Goal: Task Accomplishment & Management: Manage account settings

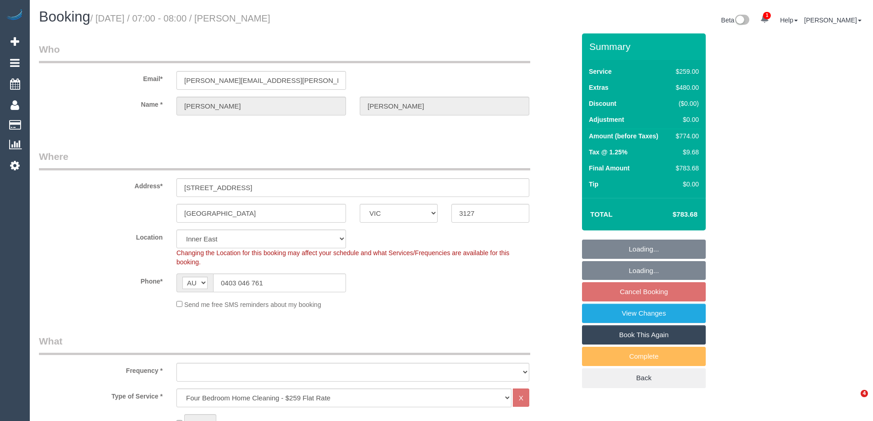
select select "VIC"
select select "object:845"
select select "number:30"
select select "number:14"
select select "number:19"
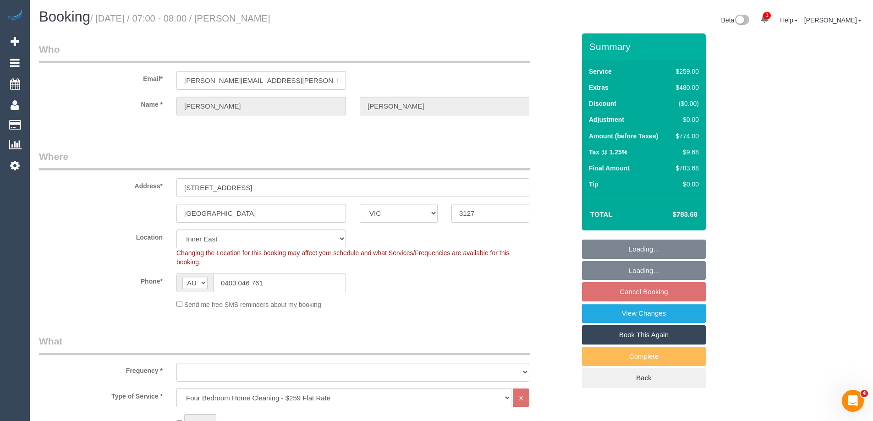
select select "number:36"
select select "number:11"
select select "object:1455"
select select "string:stripe-pm_1LGbX32GScqysDRVAs0SbGma"
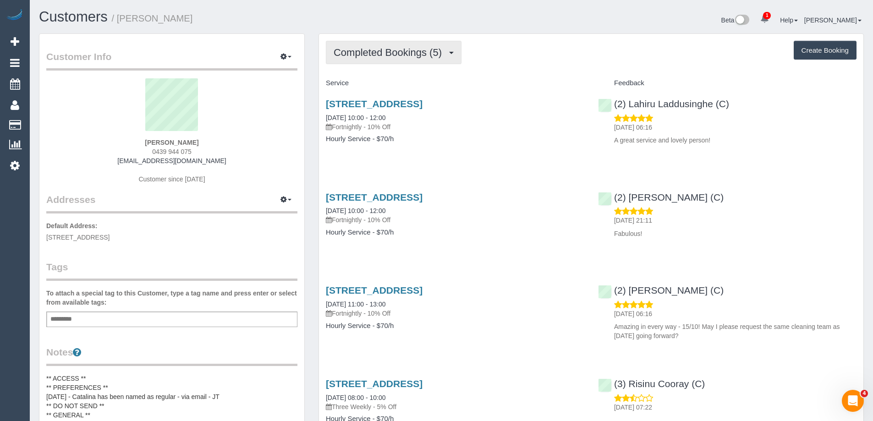
click at [390, 50] on span "Completed Bookings (5)" at bounding box center [390, 52] width 113 height 11
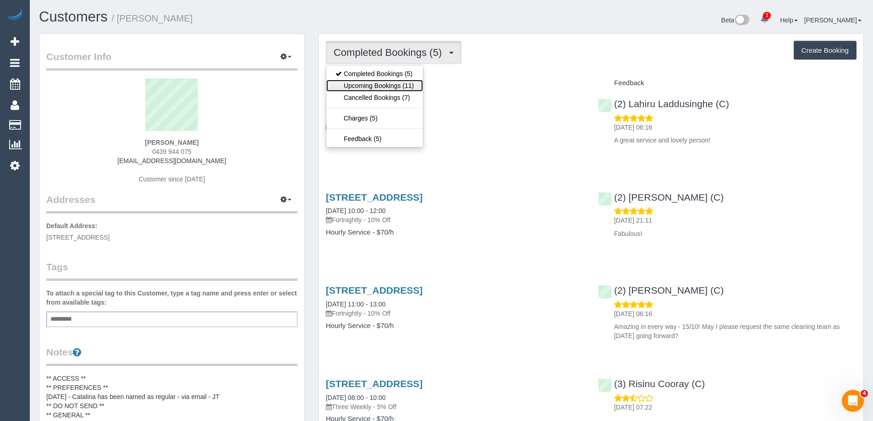
click at [388, 83] on link "Upcoming Bookings (11)" at bounding box center [374, 86] width 97 height 12
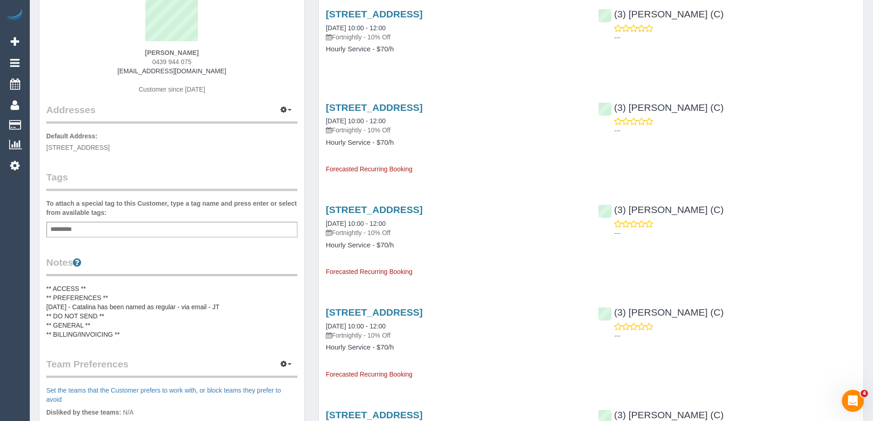
scroll to position [92, 0]
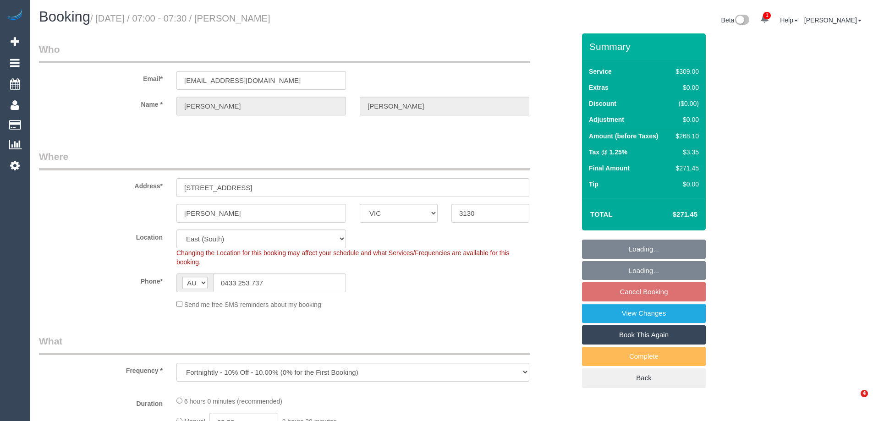
select select "VIC"
select select "object:780"
select select "string:stripe-pm_1NzW352GScqysDRVwNVlnUso"
select select "number:27"
select select "number:14"
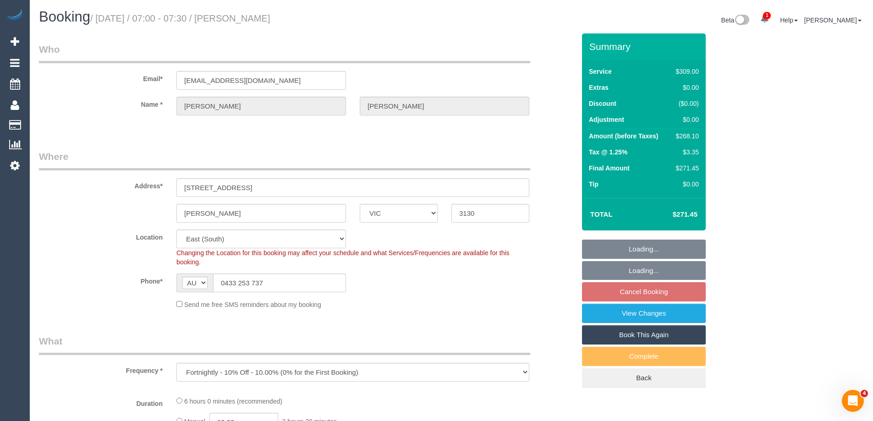
select select "number:19"
select select "number:23"
select select "number:35"
select select "number:12"
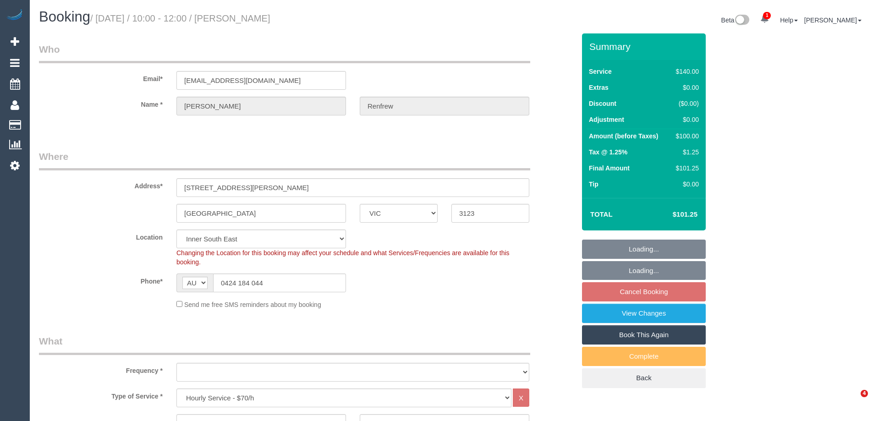
select select "VIC"
select select "string:stripe-pm_1RvZ3v2GScqysDRVhO04auW8"
select select "object:1423"
select select "number:27"
select select "number:14"
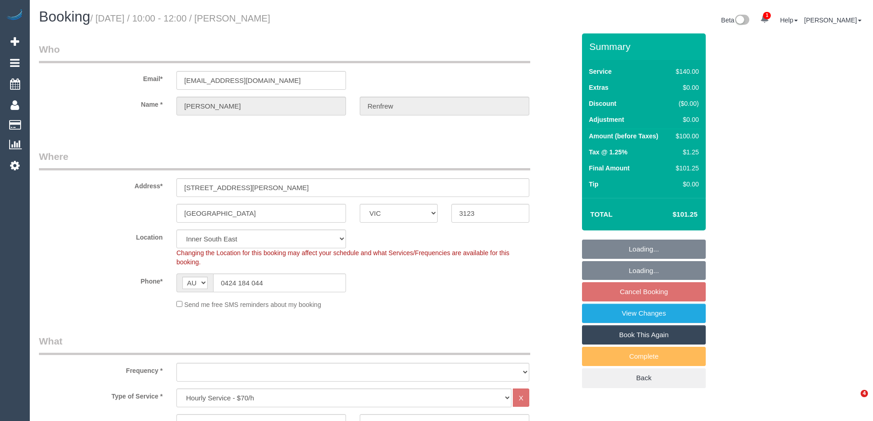
select select "number:19"
select select "number:22"
select select "number:12"
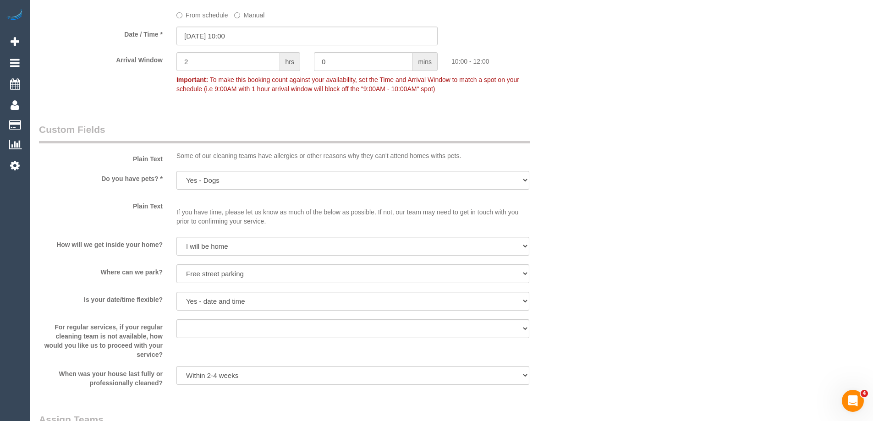
scroll to position [920, 0]
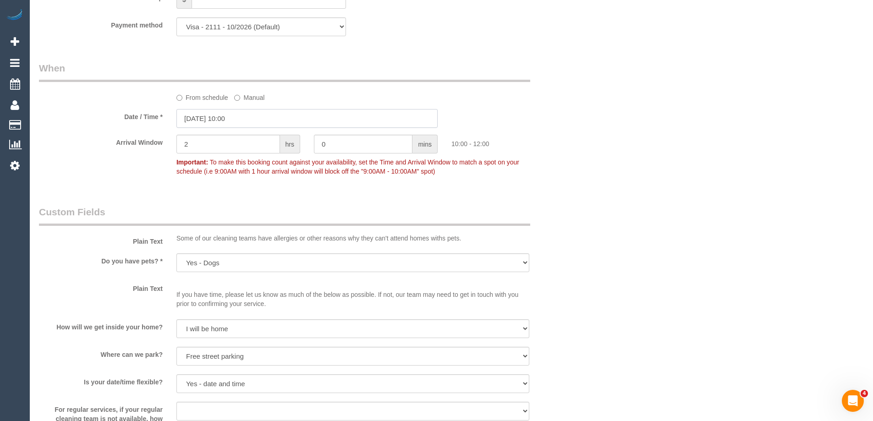
click at [233, 121] on input "[DATE] 10:00" at bounding box center [307, 118] width 261 height 19
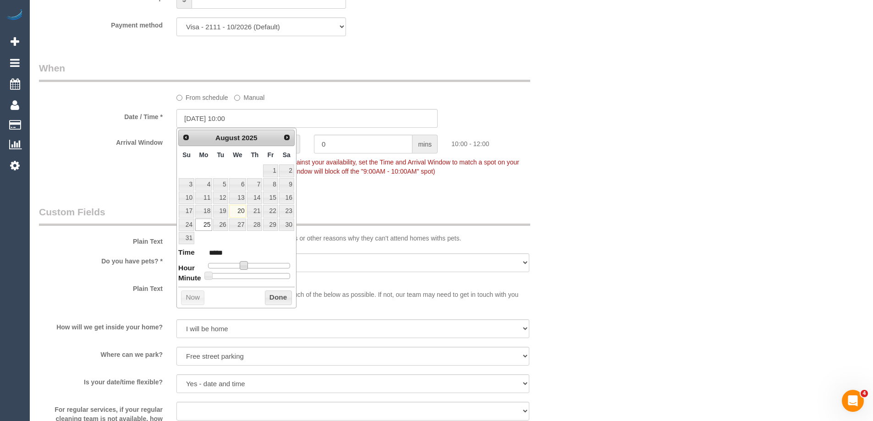
type input "25/08/2025 09:00"
type input "*****"
type input "[DATE] 08:00"
type input "*****"
click at [239, 267] on span at bounding box center [236, 265] width 8 height 8
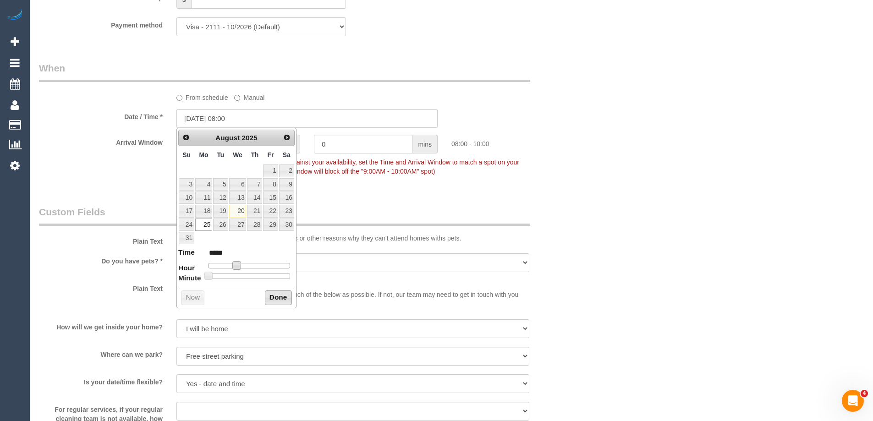
click at [275, 297] on button "Done" at bounding box center [278, 298] width 27 height 15
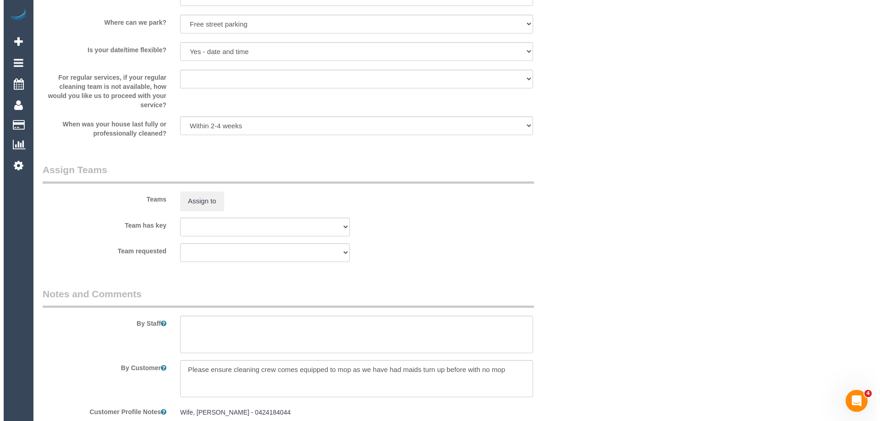
scroll to position [1287, 0]
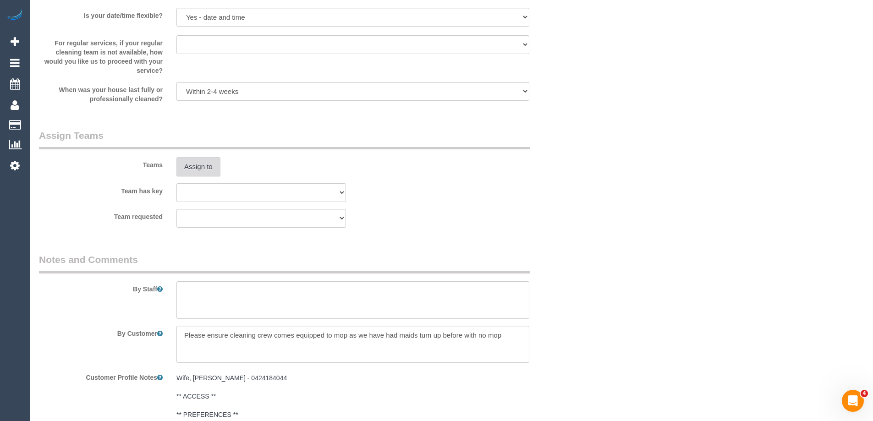
click at [198, 167] on button "Assign to" at bounding box center [199, 166] width 44 height 19
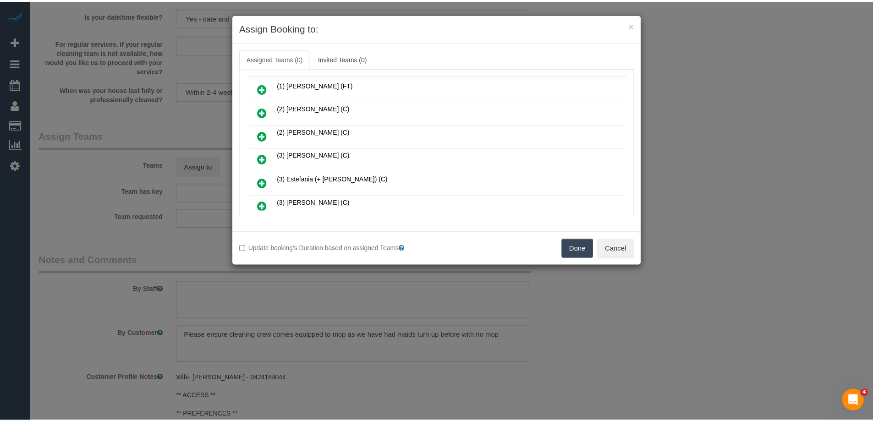
scroll to position [0, 0]
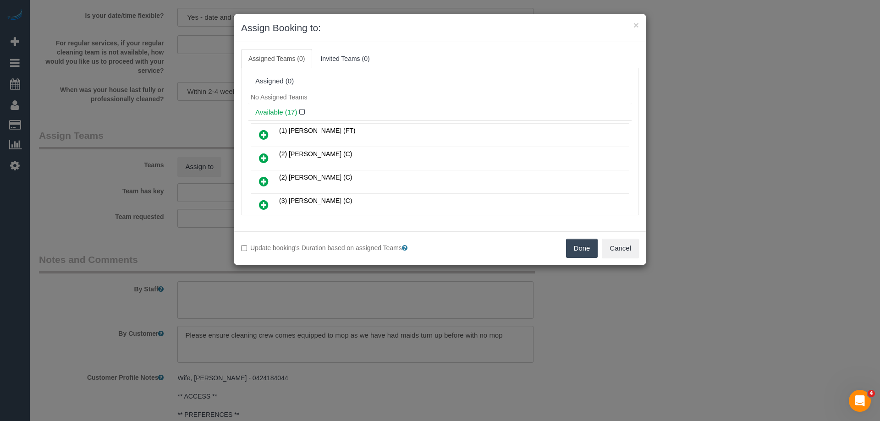
click at [581, 249] on button "Done" at bounding box center [582, 248] width 32 height 19
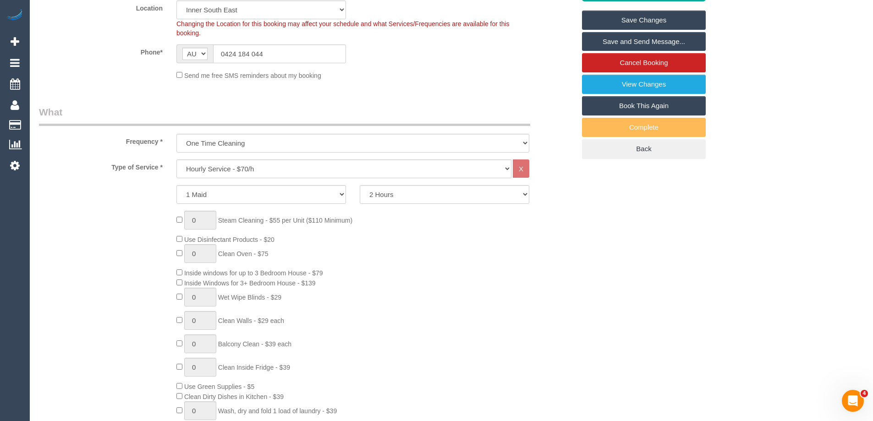
scroll to position [95, 0]
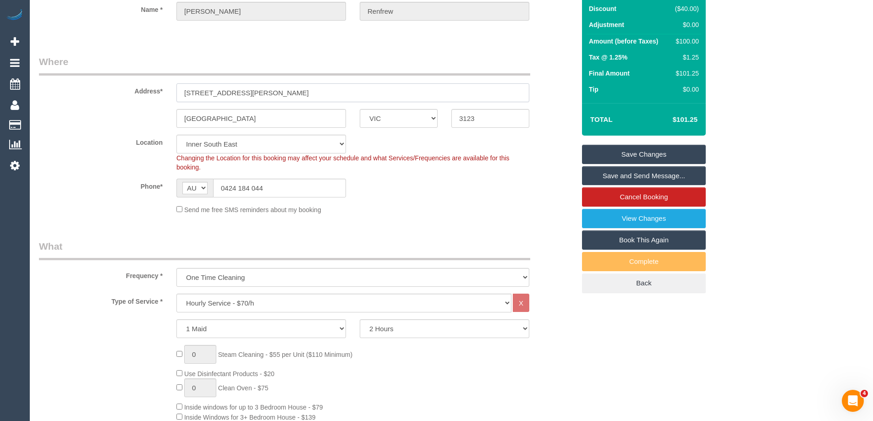
click at [258, 97] on input "10 Stewart Street" at bounding box center [353, 92] width 353 height 19
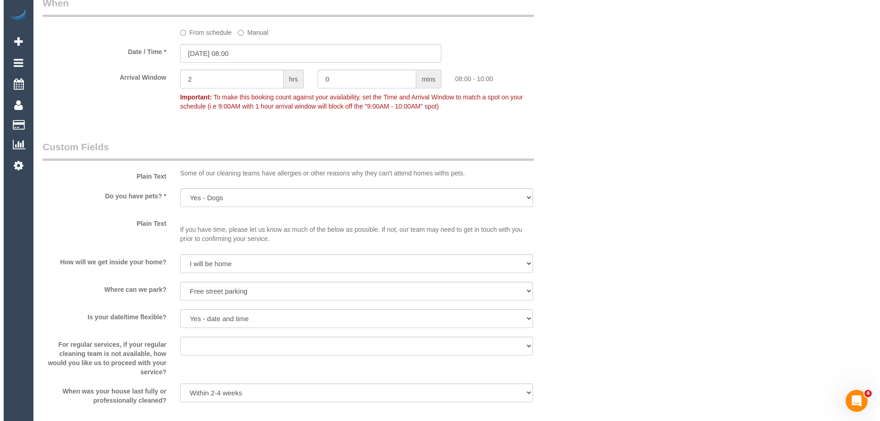
scroll to position [1104, 0]
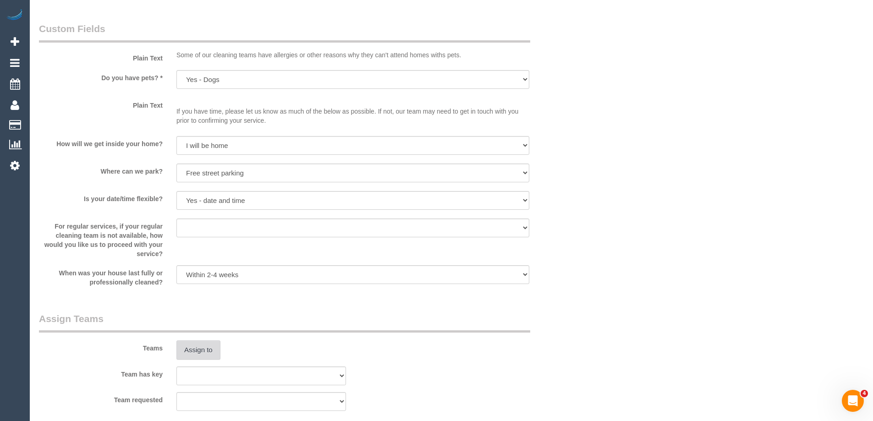
click at [194, 351] on button "Assign to" at bounding box center [199, 350] width 44 height 19
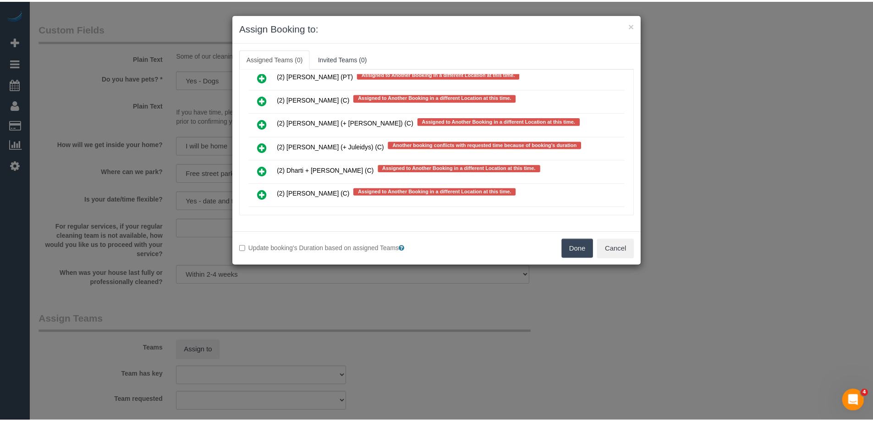
scroll to position [2041, 0]
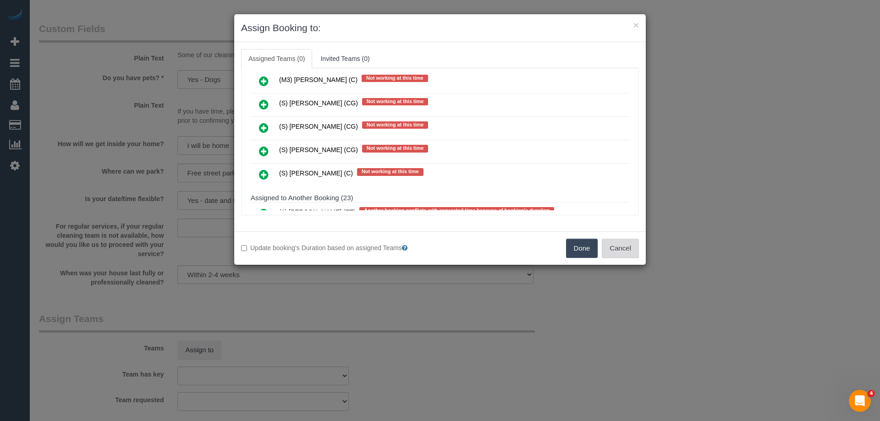
click at [627, 252] on button "Cancel" at bounding box center [620, 248] width 37 height 19
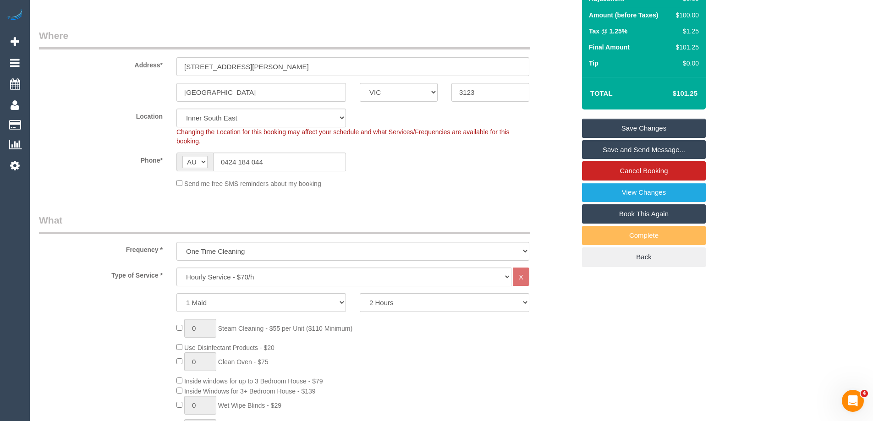
scroll to position [0, 0]
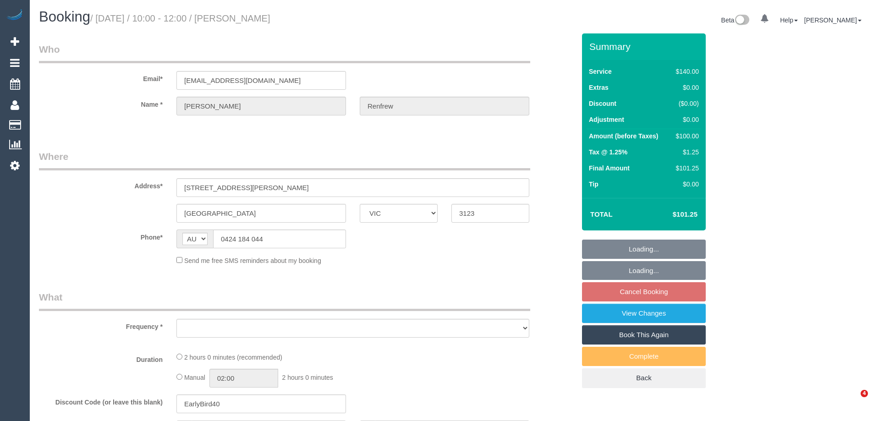
select select "VIC"
select select "object:533"
select select "string:stripe-pm_1RvZ3v2GScqysDRVhO04auW8"
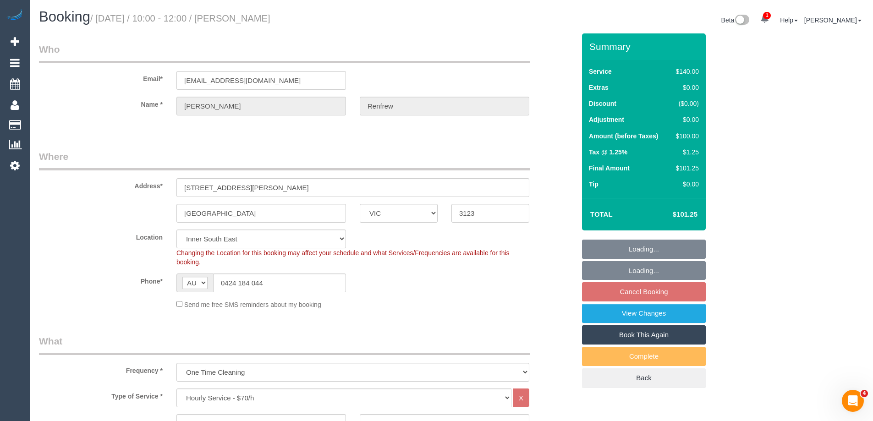
select select "number:27"
select select "number:14"
select select "number:19"
select select "number:22"
select select "number:12"
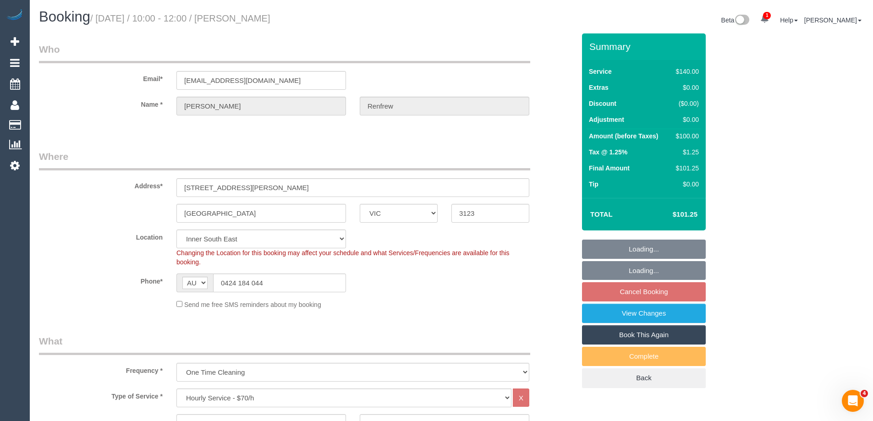
select select "object:848"
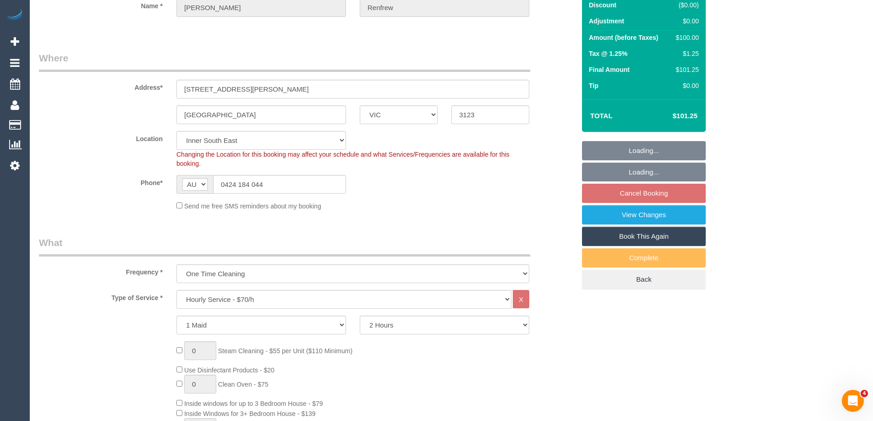
scroll to position [92, 0]
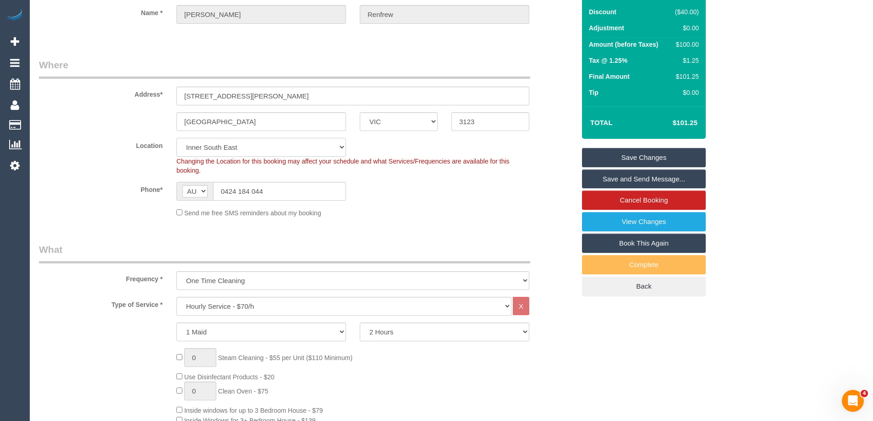
click at [218, 143] on select "Office City East (North) East (South) Inner East Inner North (East) Inner North…" at bounding box center [262, 147] width 170 height 19
select select "58"
click at [177, 138] on select "Office City East (North) East (South) Inner East Inner North (East) Inner North…" at bounding box center [262, 147] width 170 height 19
select select "object:1987"
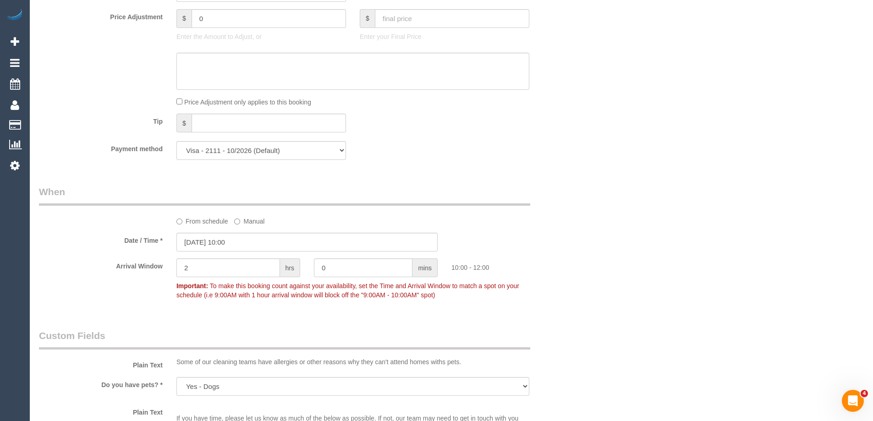
scroll to position [917, 0]
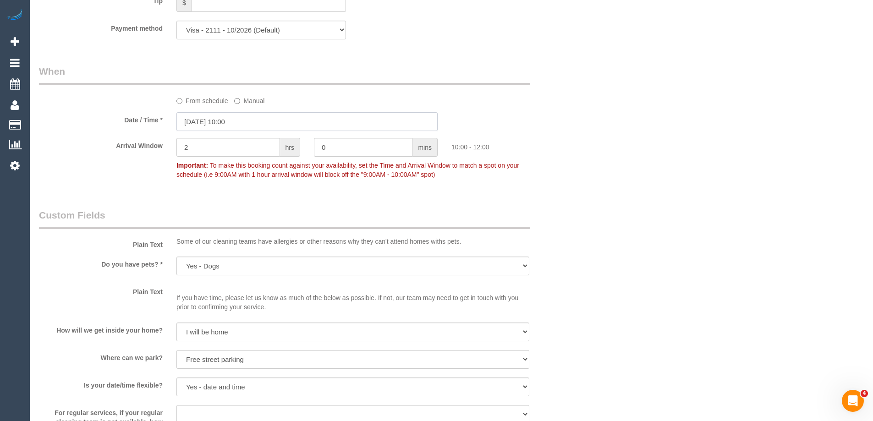
click at [230, 125] on input "25/08/2025 10:00" at bounding box center [307, 121] width 261 height 19
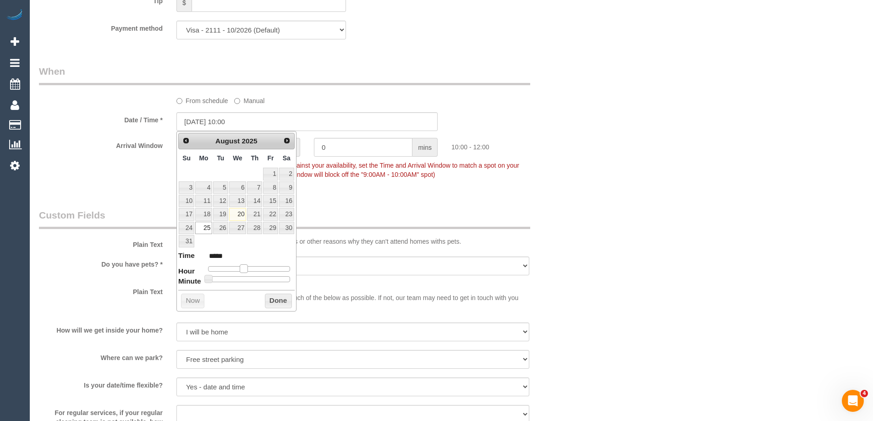
type input "25/08/2025 09:00"
type input "*****"
type input "25/08/2025 08:00"
type input "*****"
drag, startPoint x: 243, startPoint y: 269, endPoint x: 236, endPoint y: 270, distance: 7.8
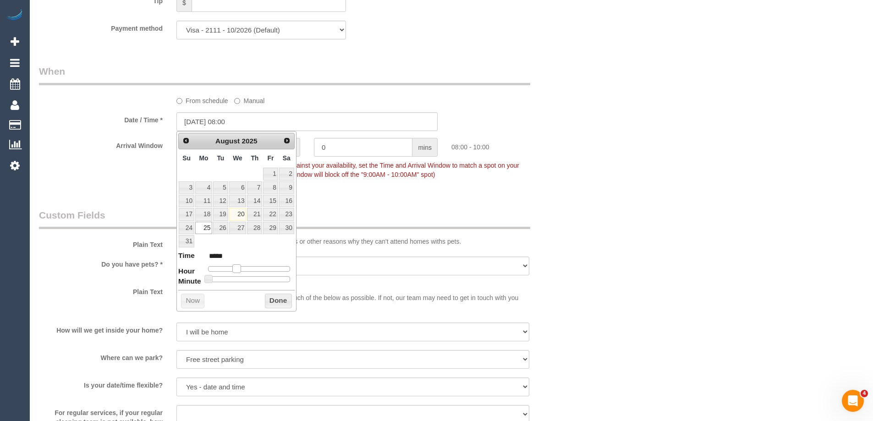
click at [236, 270] on span at bounding box center [236, 269] width 8 height 8
click at [280, 303] on button "Done" at bounding box center [278, 301] width 27 height 15
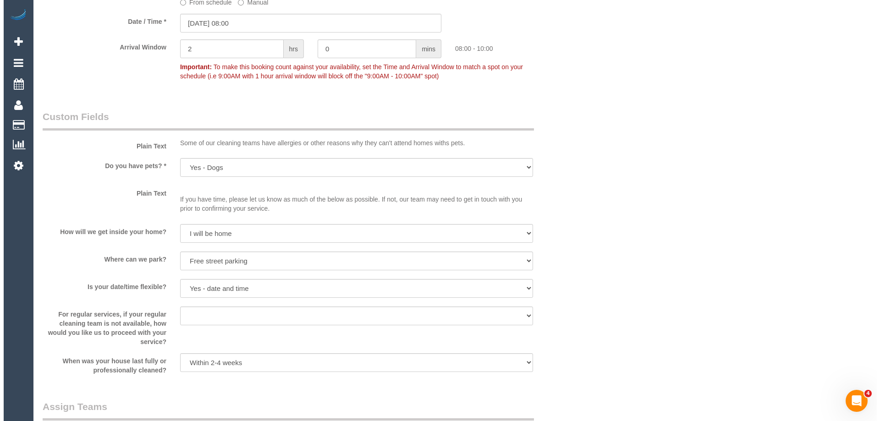
scroll to position [1192, 0]
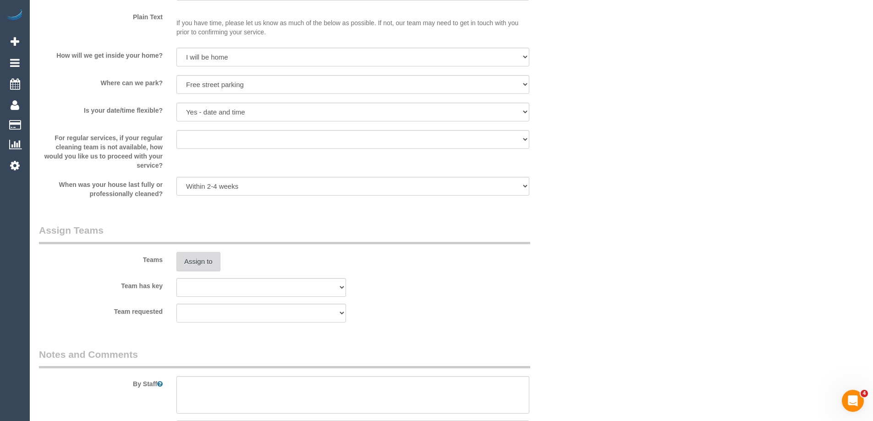
click at [210, 265] on button "Assign to" at bounding box center [199, 261] width 44 height 19
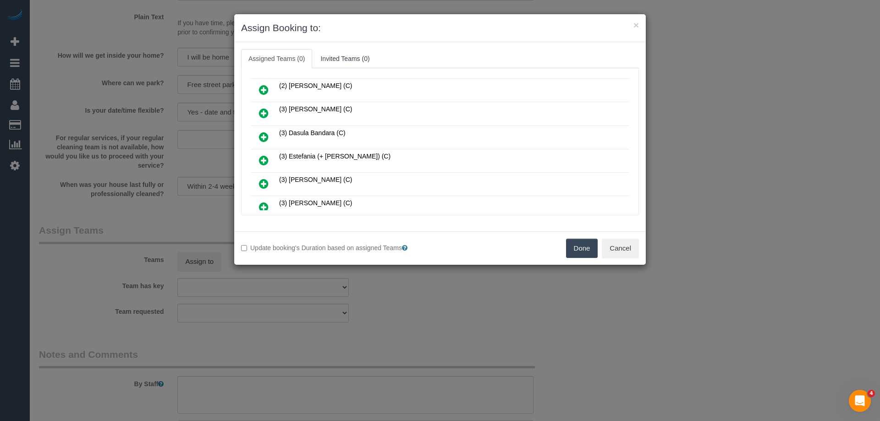
click at [261, 134] on icon at bounding box center [264, 137] width 10 height 11
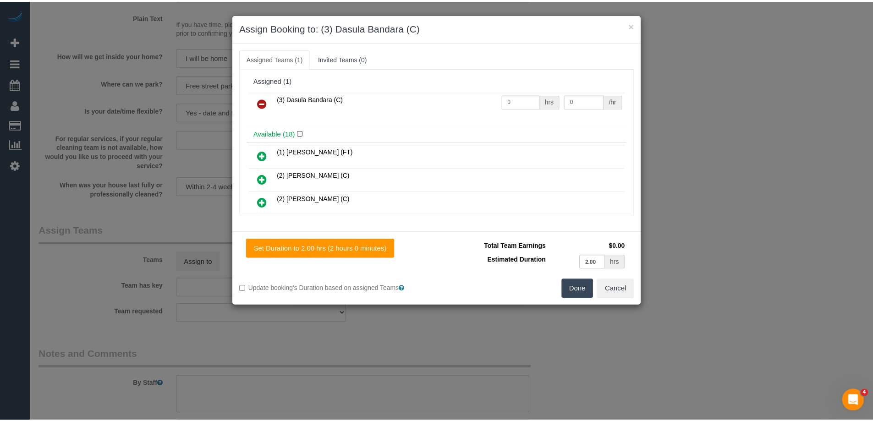
scroll to position [0, 0]
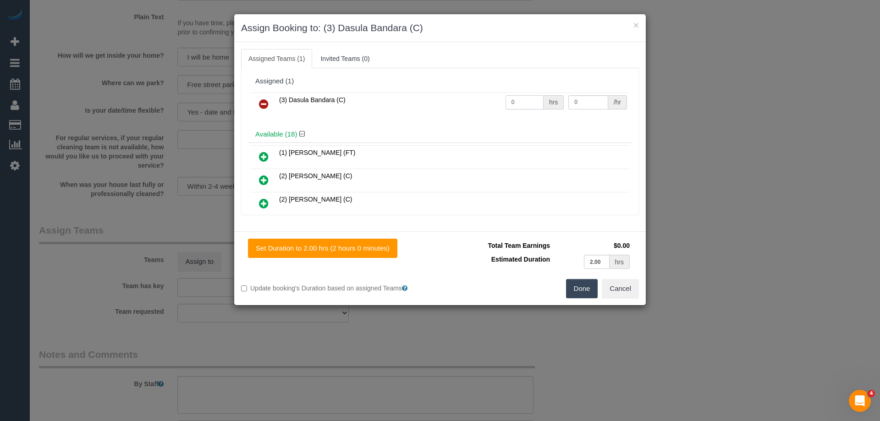
drag, startPoint x: 513, startPoint y: 101, endPoint x: 489, endPoint y: 104, distance: 24.5
click at [491, 103] on tr "(3) Dasula Bandara (C) 0 hrs 0 /hr" at bounding box center [440, 104] width 379 height 23
type input "2"
drag, startPoint x: 571, startPoint y: 103, endPoint x: 524, endPoint y: 101, distance: 47.2
click at [536, 102] on tr "(3) Dasula Bandara (C) 2 hrs 0 /hr" at bounding box center [440, 104] width 379 height 23
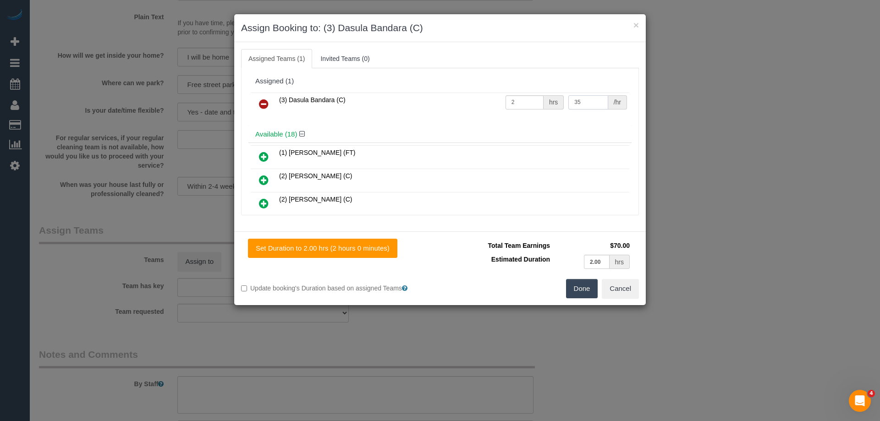
type input "35"
click at [579, 293] on button "Done" at bounding box center [582, 288] width 32 height 19
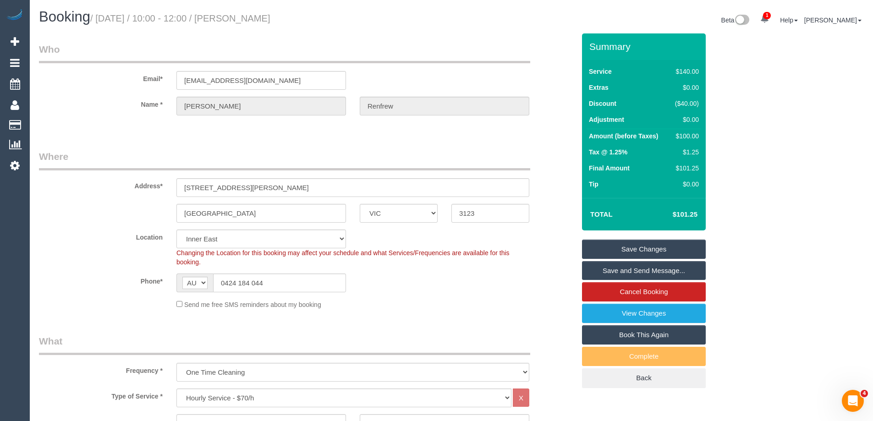
drag, startPoint x: 317, startPoint y: 20, endPoint x: 233, endPoint y: 17, distance: 84.0
click at [233, 17] on h1 "Booking / August 25, 2025 / 10:00 - 12:00 / William Renfrew" at bounding box center [242, 17] width 406 height 16
copy small "William Renfrew"
click at [613, 251] on link "Save Changes" at bounding box center [644, 249] width 124 height 19
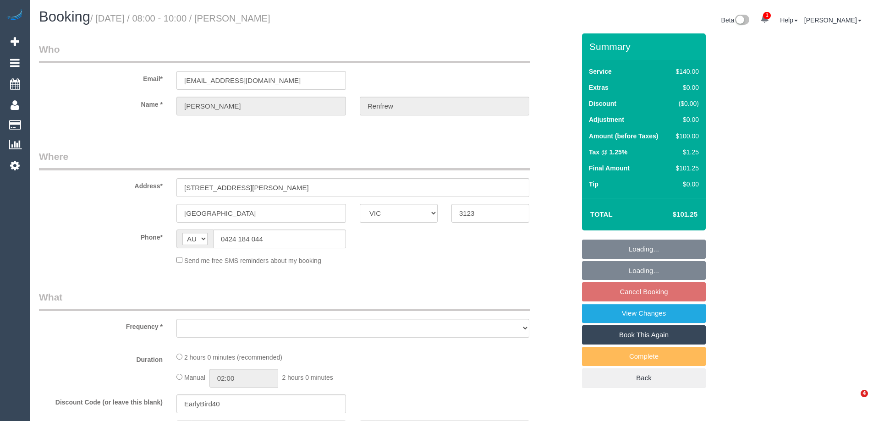
select select "VIC"
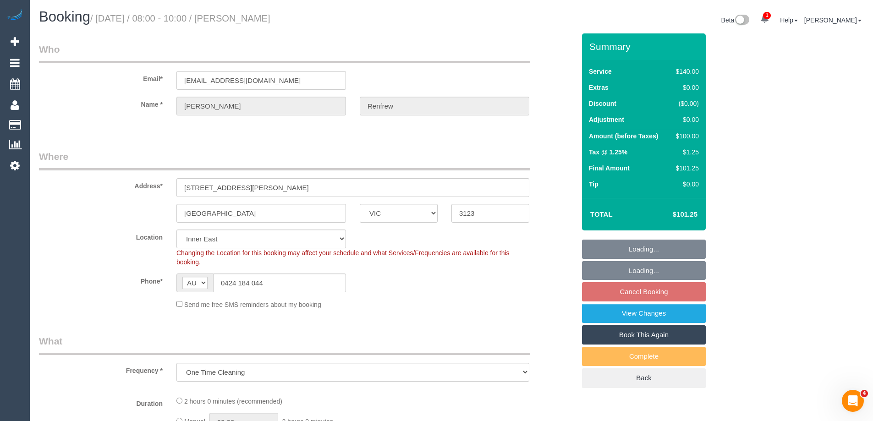
select select "object:708"
select select "string:stripe-pm_1RvZ3v2GScqysDRVhO04auW8"
select select "number:27"
select select "number:14"
select select "number:19"
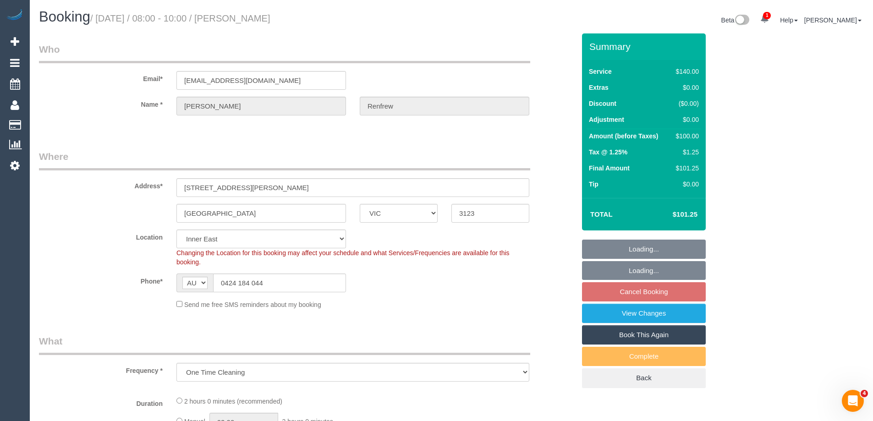
select select "number:22"
select select "number:12"
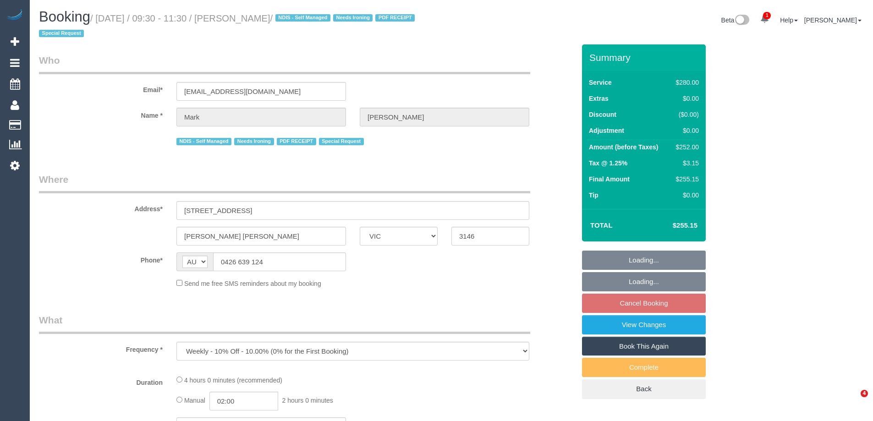
select select "VIC"
select select "string:stripe-pm_1MF9LR2GScqysDRVNAaKuFlm"
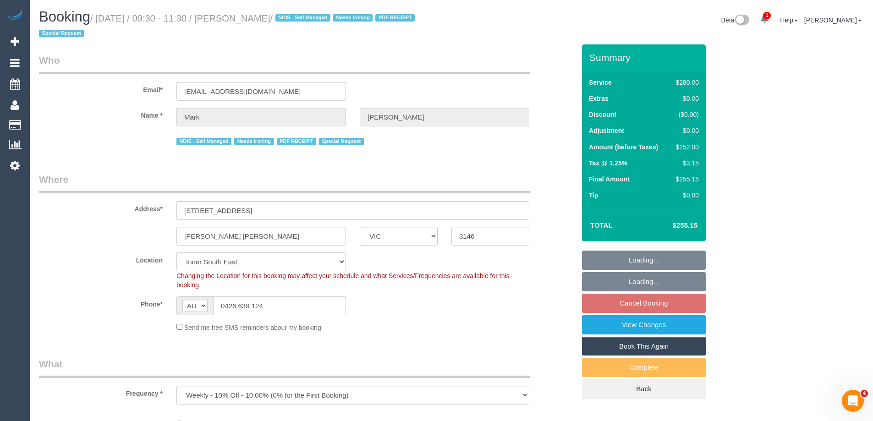
select select "240"
select select "number:28"
select select "number:14"
select select "number:19"
select select "number:25"
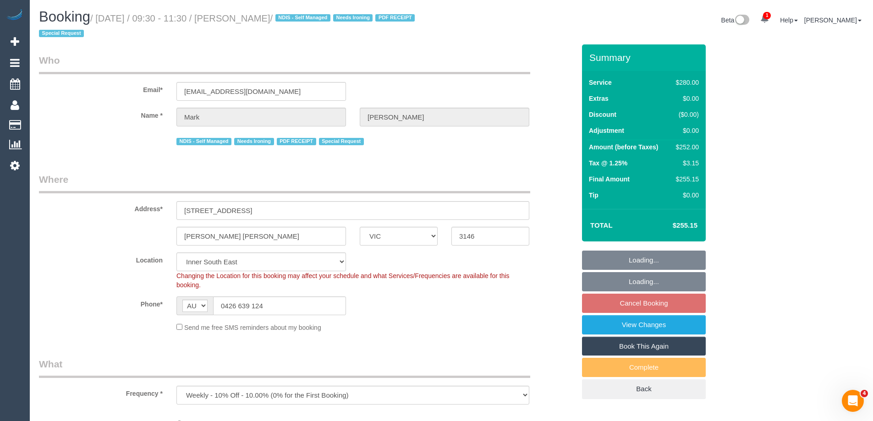
select select "number:34"
select select "number:13"
select select "object:1451"
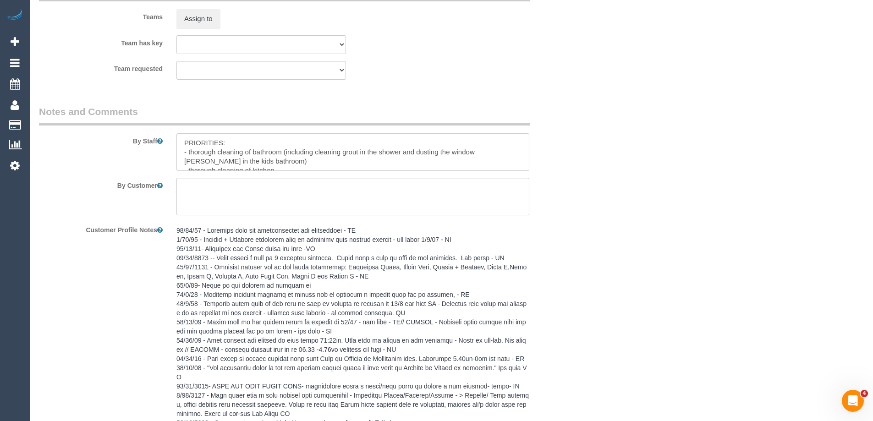
scroll to position [1405, 0]
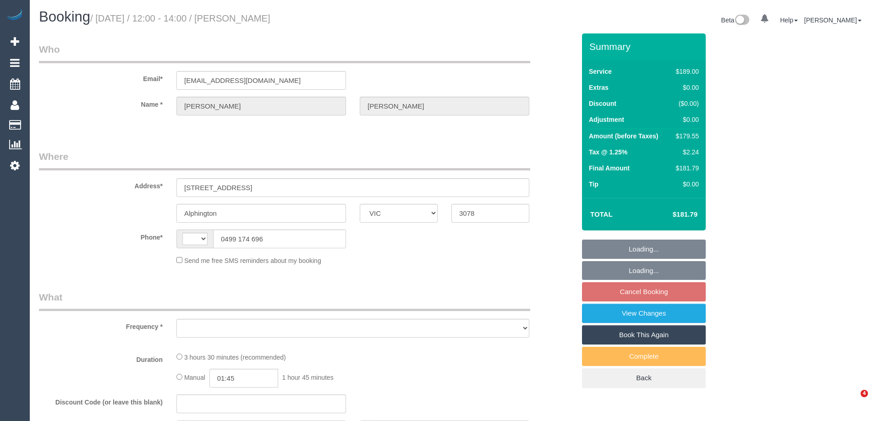
select select "VIC"
select select "string:AU"
select select "string:stripe-pm_1QAqf52GScqysDRVAA18SIhw"
select select "number:29"
select select "number:14"
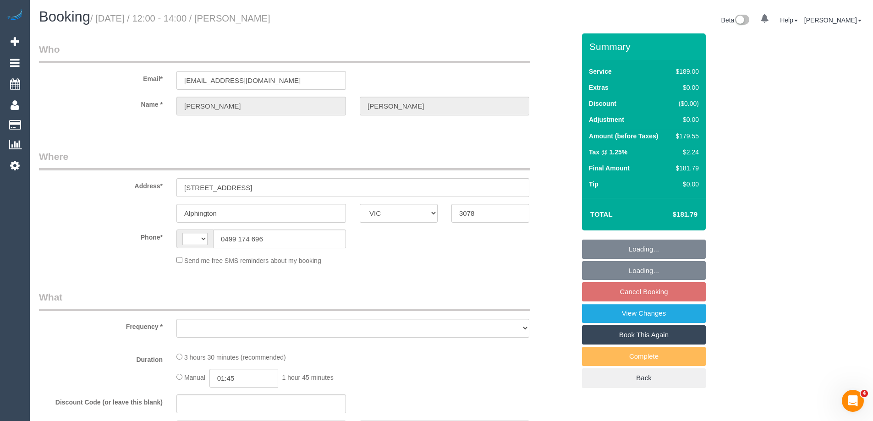
select select "number:19"
select select "number:22"
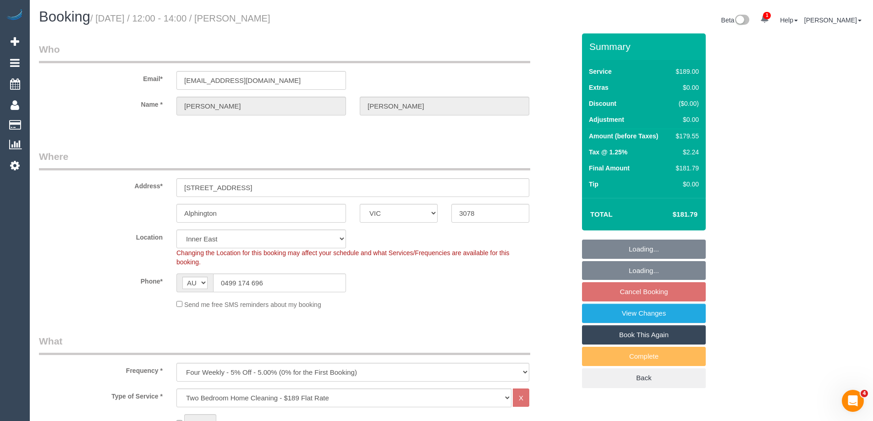
select select "object:1402"
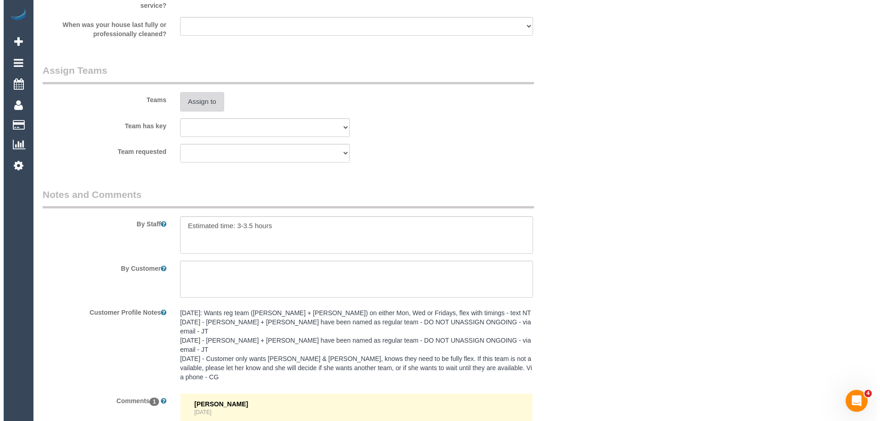
scroll to position [1372, 0]
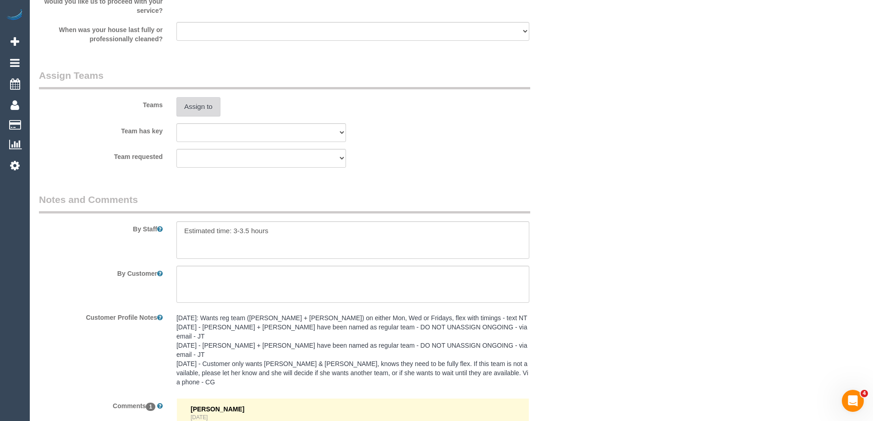
click at [200, 105] on button "Assign to" at bounding box center [199, 106] width 44 height 19
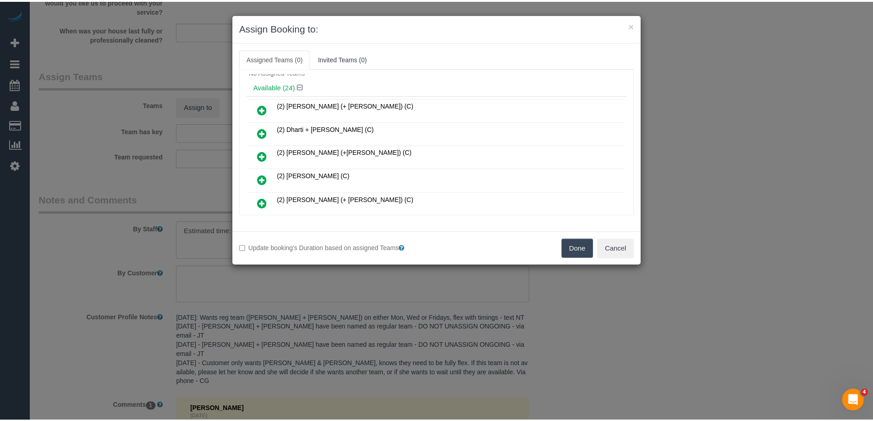
scroll to position [46, 0]
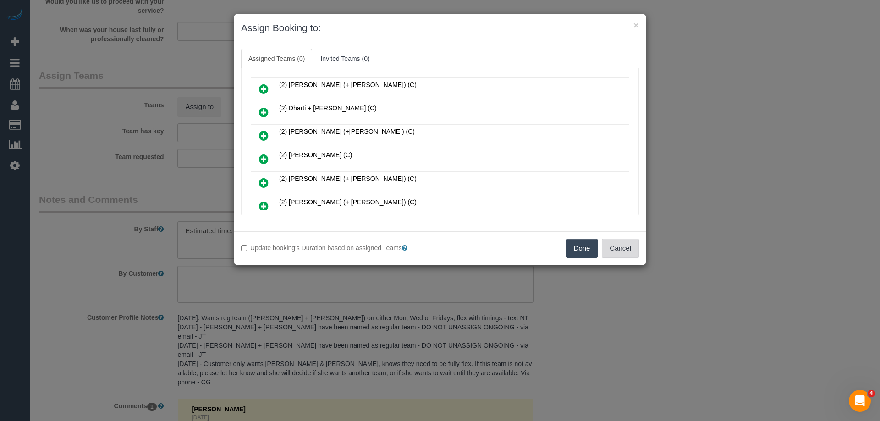
click at [627, 249] on button "Cancel" at bounding box center [620, 248] width 37 height 19
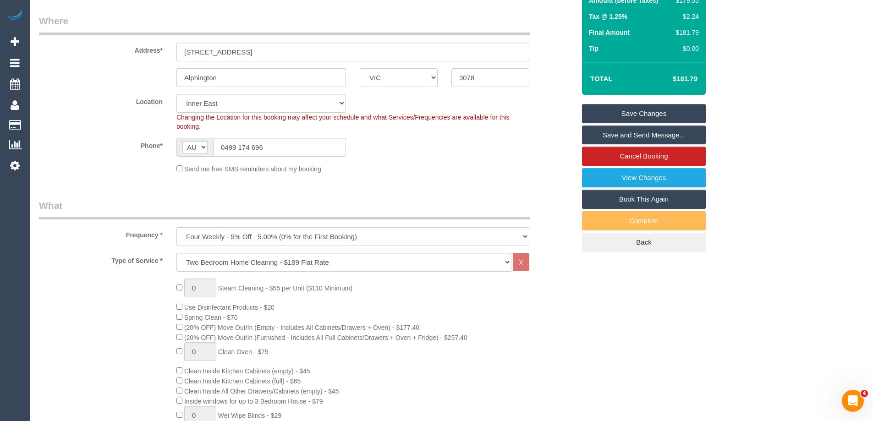
scroll to position [0, 0]
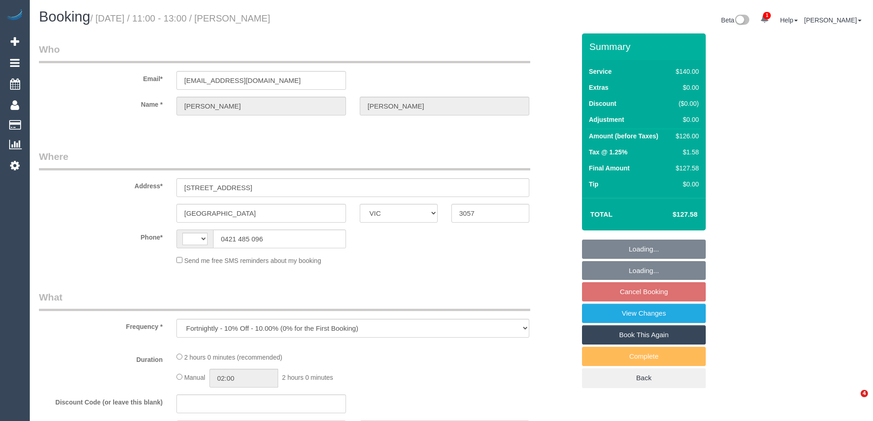
select select "VIC"
select select "string:stripe-pm_1OTubr2GScqysDRVKC1AYRYw"
select select "number:29"
select select "number:14"
select select "number:21"
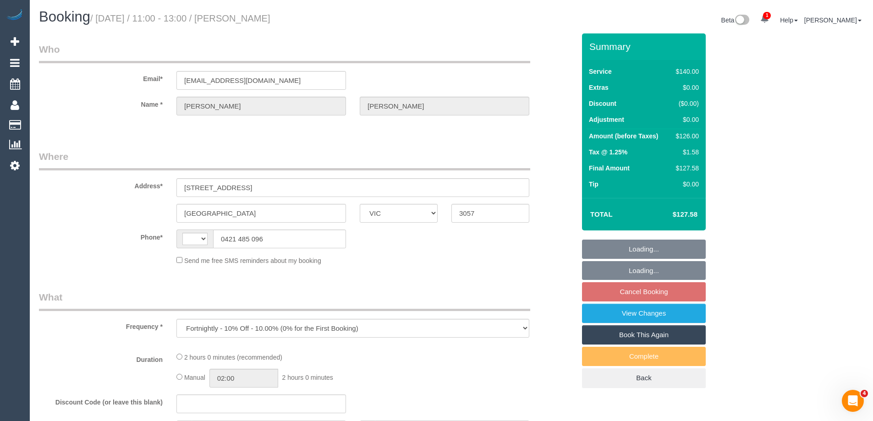
select select "number:22"
select select "number:34"
select select "number:26"
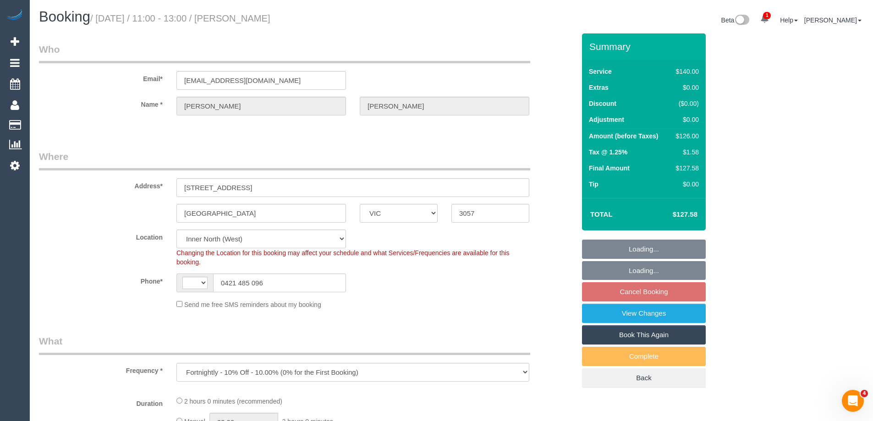
select select "object:458"
select select "string:AU"
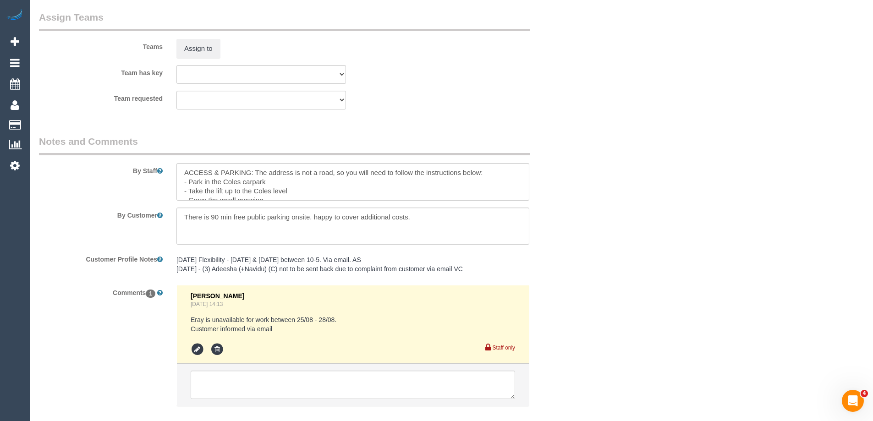
scroll to position [1473, 0]
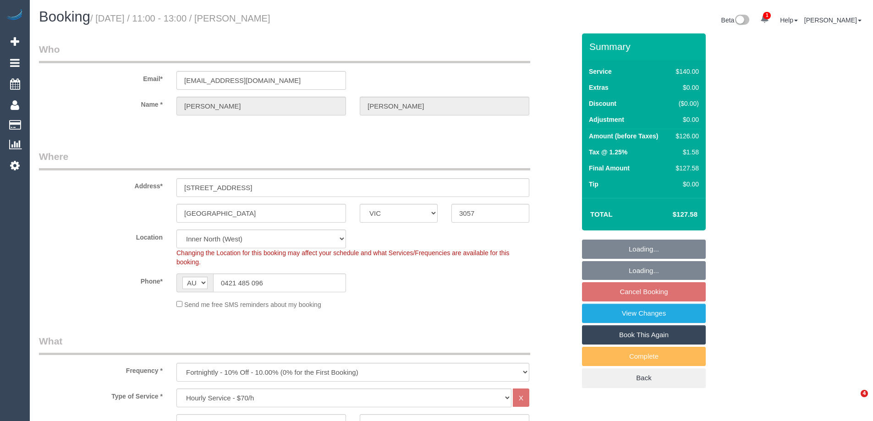
select select "VIC"
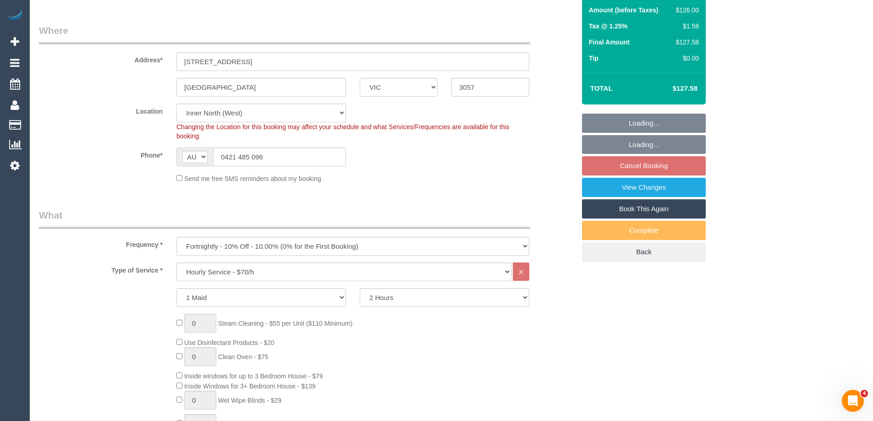
select select "object:723"
select select "string:stripe-pm_1OTubr2GScqysDRVKC1AYRYw"
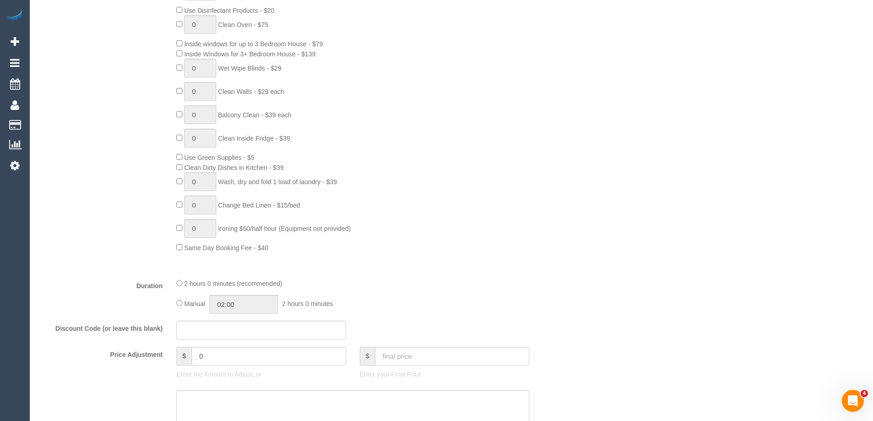
select select "number:29"
select select "number:14"
select select "number:21"
select select "number:22"
select select "number:34"
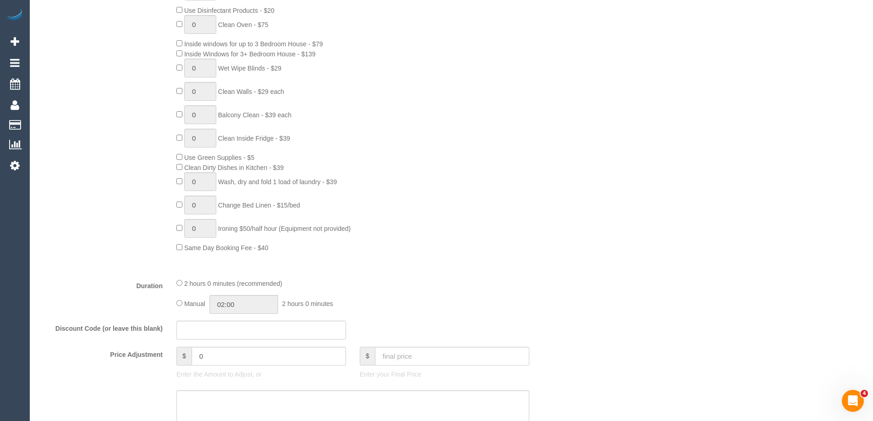
select select "number:26"
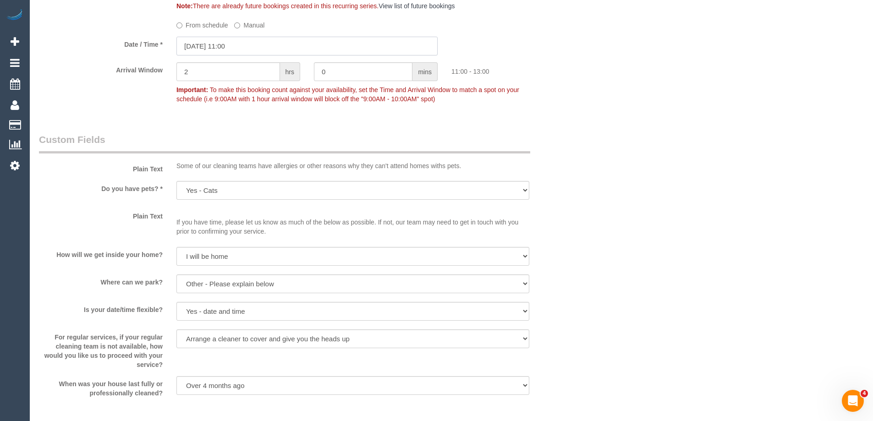
click at [230, 50] on input "25/08/2025 11:00" at bounding box center [307, 46] width 261 height 19
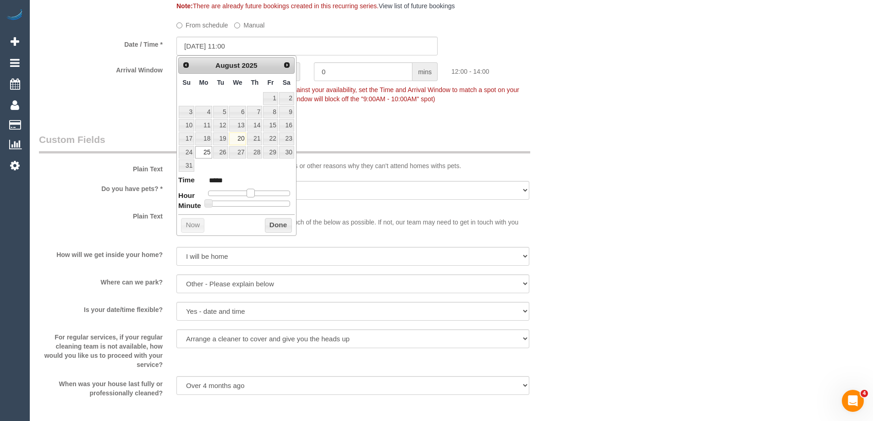
type input "25/08/2025 12:00"
type input "*****"
click at [250, 193] on span at bounding box center [251, 193] width 8 height 8
click at [276, 224] on button "Done" at bounding box center [278, 225] width 27 height 15
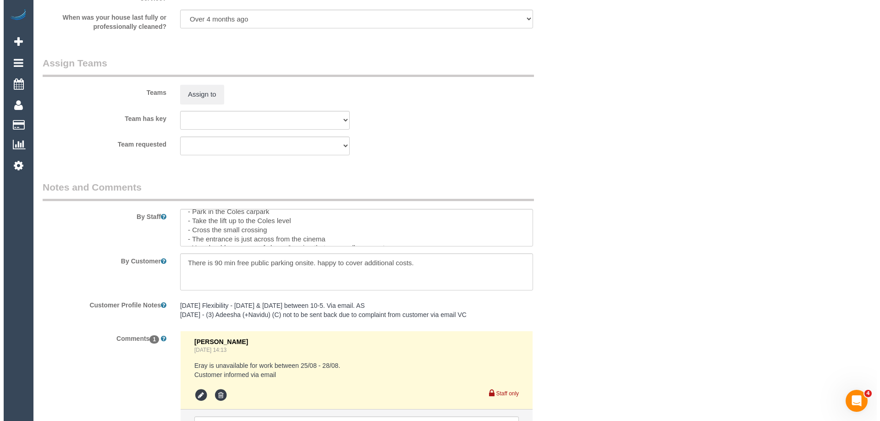
scroll to position [0, 0]
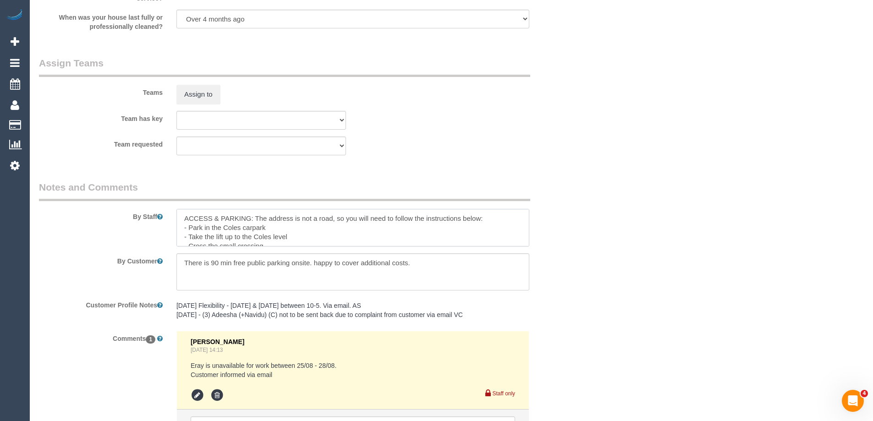
click at [181, 216] on textarea at bounding box center [353, 228] width 353 height 38
type textarea "*Cover* ACCESS & PARKING: The address is not a road, so you will need to follow…"
click at [198, 96] on button "Assign to" at bounding box center [199, 94] width 44 height 19
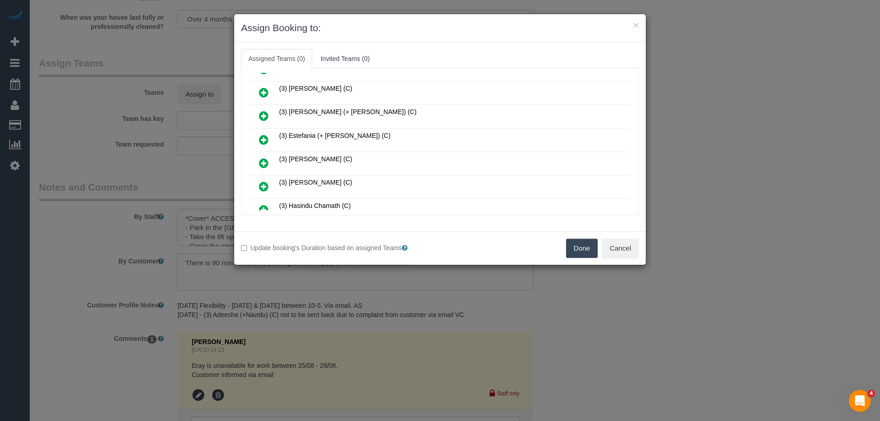
scroll to position [275, 0]
click at [262, 164] on icon at bounding box center [264, 164] width 10 height 11
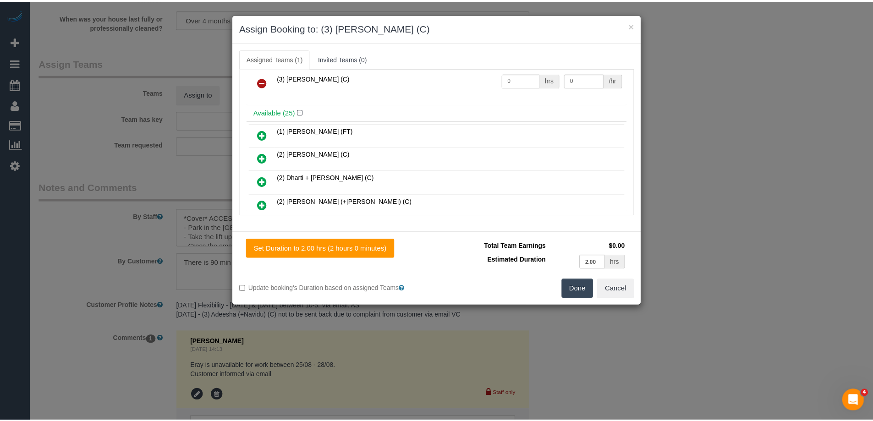
scroll to position [0, 0]
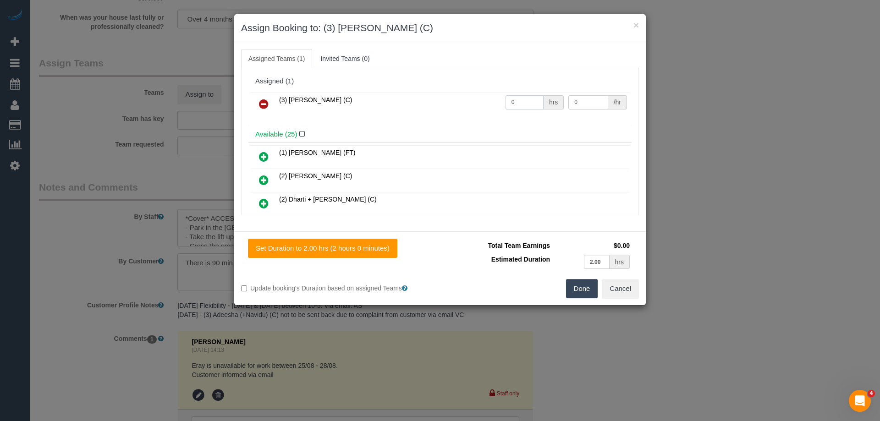
drag, startPoint x: 519, startPoint y: 106, endPoint x: 486, endPoint y: 101, distance: 33.4
click at [486, 101] on tr "(3) Harry Dhasmana (C) 0 hrs 0 /hr" at bounding box center [440, 104] width 379 height 23
type input "2"
drag, startPoint x: 591, startPoint y: 99, endPoint x: 531, endPoint y: 103, distance: 60.7
click at [531, 103] on tr "(3) Harry Dhasmana (C) 2 hrs 0 /hr" at bounding box center [440, 104] width 379 height 23
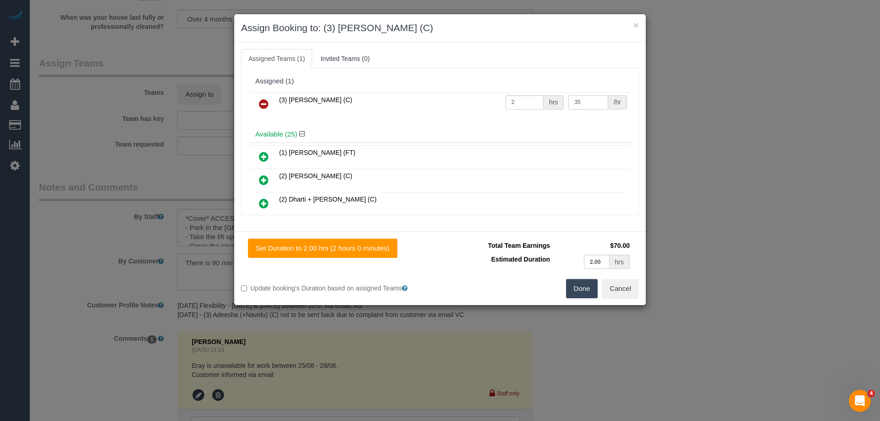
type input "35"
click at [592, 284] on button "Done" at bounding box center [582, 288] width 32 height 19
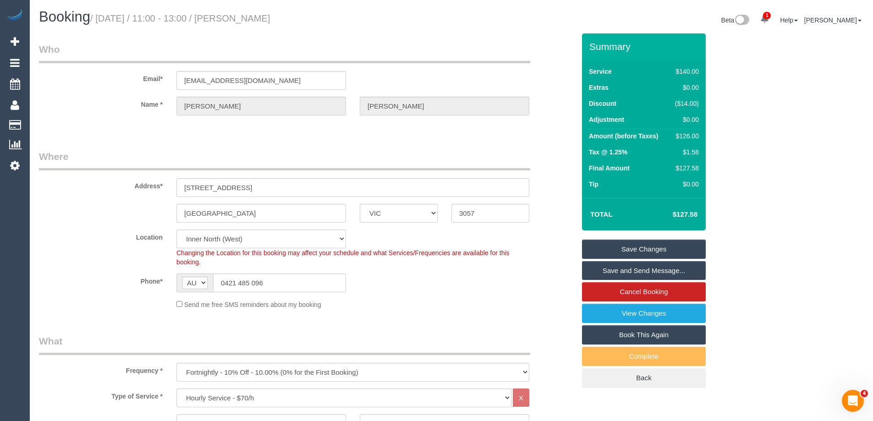
drag, startPoint x: 287, startPoint y: 20, endPoint x: 237, endPoint y: 23, distance: 50.5
click at [237, 23] on h1 "Booking / August 25, 2025 / 11:00 - 13:00 / Juliana Simon" at bounding box center [242, 17] width 406 height 16
copy small "Juliana Simon"
click at [612, 249] on link "Save Changes" at bounding box center [644, 249] width 124 height 19
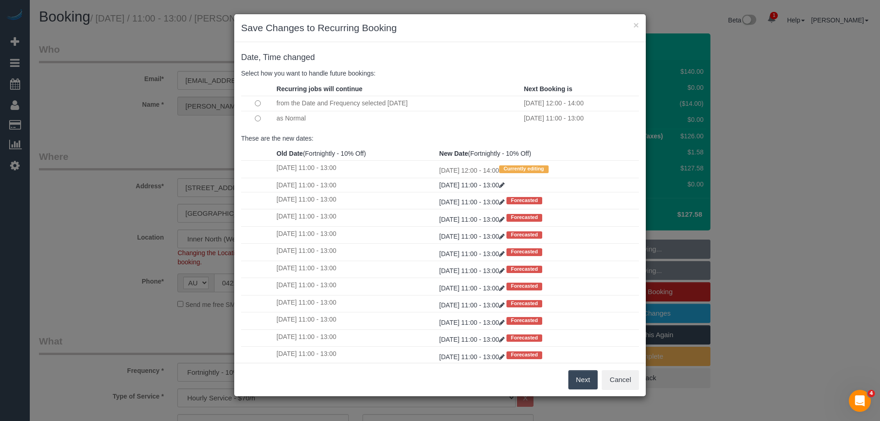
click at [573, 379] on button "Next" at bounding box center [584, 379] width 30 height 19
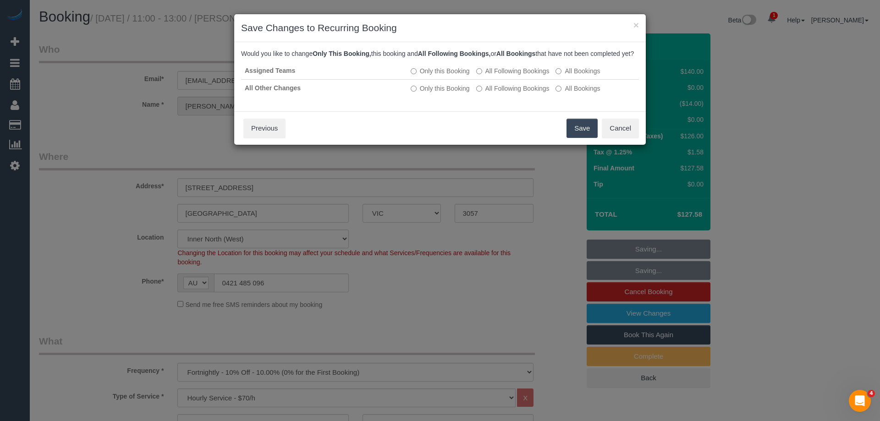
click at [581, 138] on button "Save" at bounding box center [582, 128] width 31 height 19
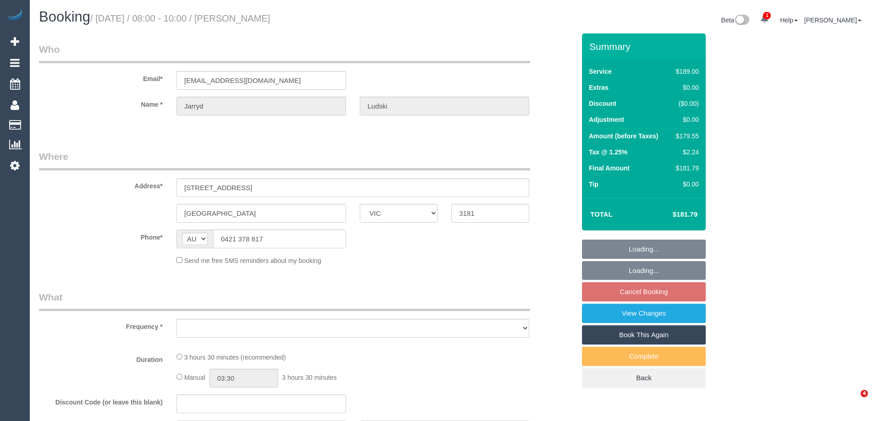
select select "VIC"
select select "string:stripe-pm_1R8XPG2GScqysDRVopSOPdRH"
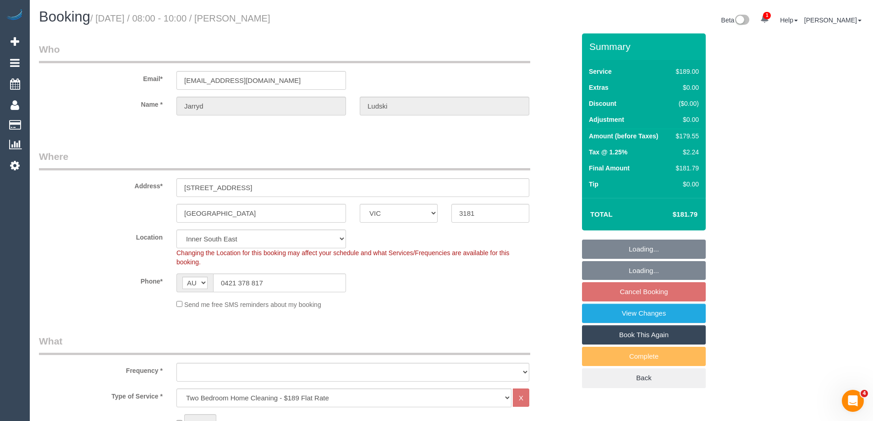
select select "object:1393"
select select "number:27"
select select "number:14"
select select "number:19"
select select "number:24"
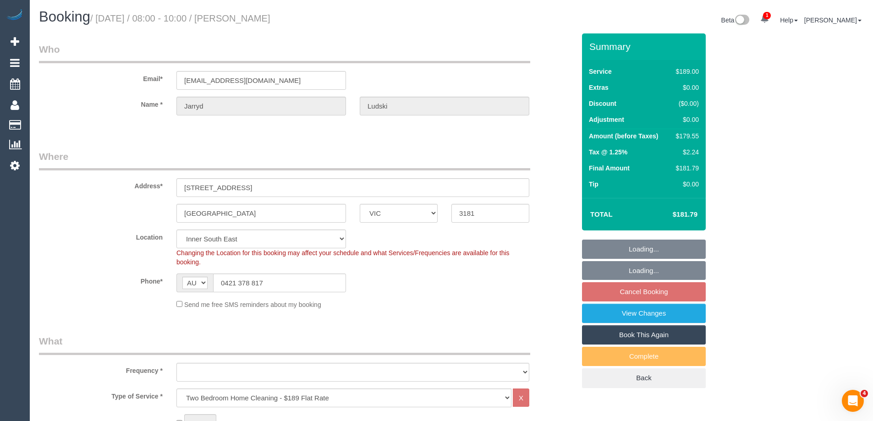
select select "number:35"
select select "number:11"
select select "object:1412"
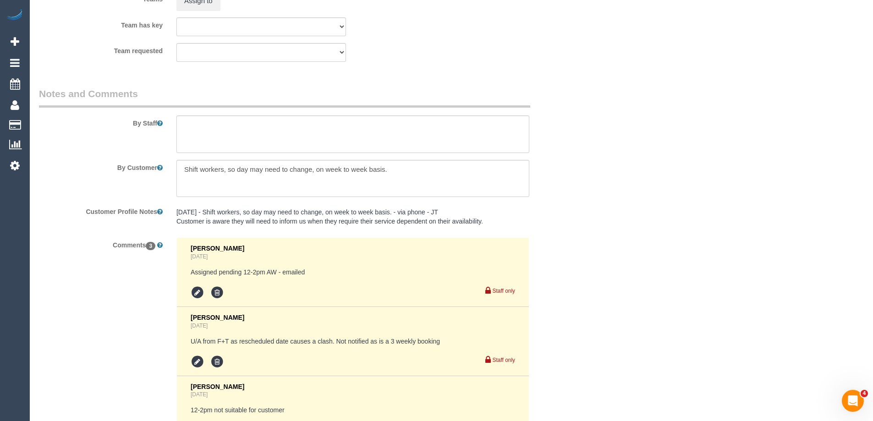
scroll to position [1489, 0]
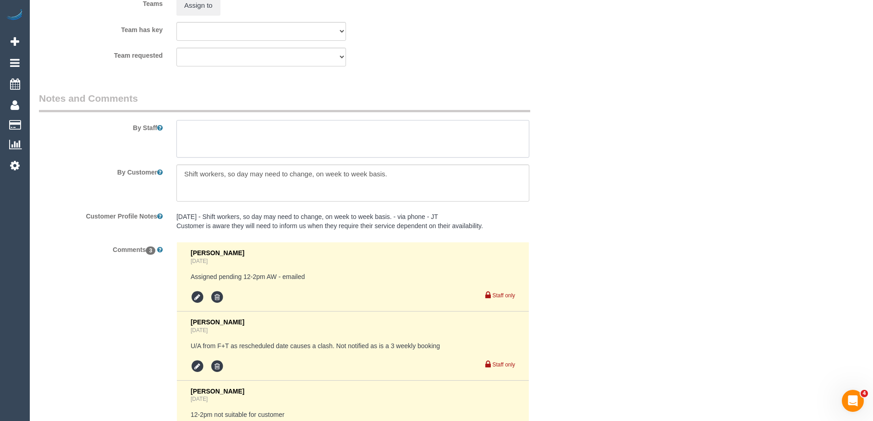
click at [205, 127] on textarea at bounding box center [353, 139] width 353 height 38
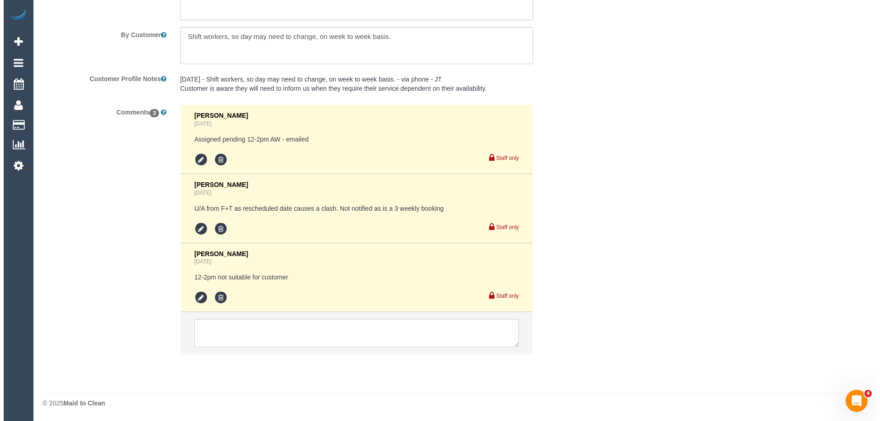
scroll to position [1443, 0]
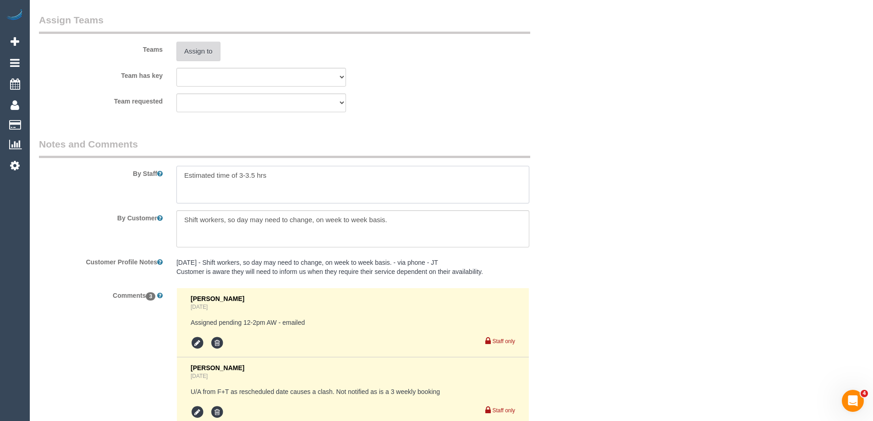
type textarea "Estimated time of 3-3.5 hrs"
click at [208, 46] on button "Assign to" at bounding box center [199, 51] width 44 height 19
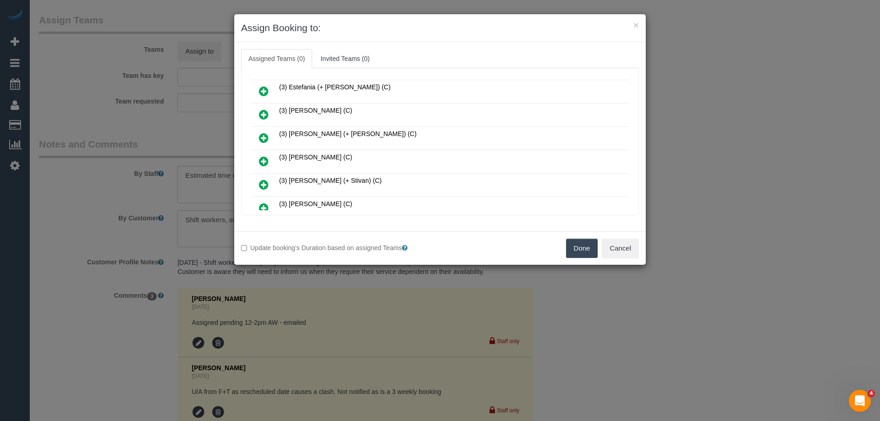
click at [264, 161] on icon at bounding box center [264, 161] width 10 height 11
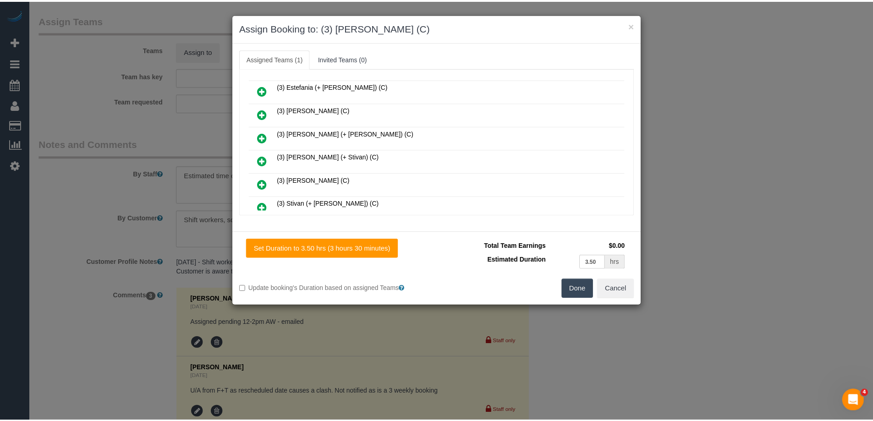
scroll to position [0, 0]
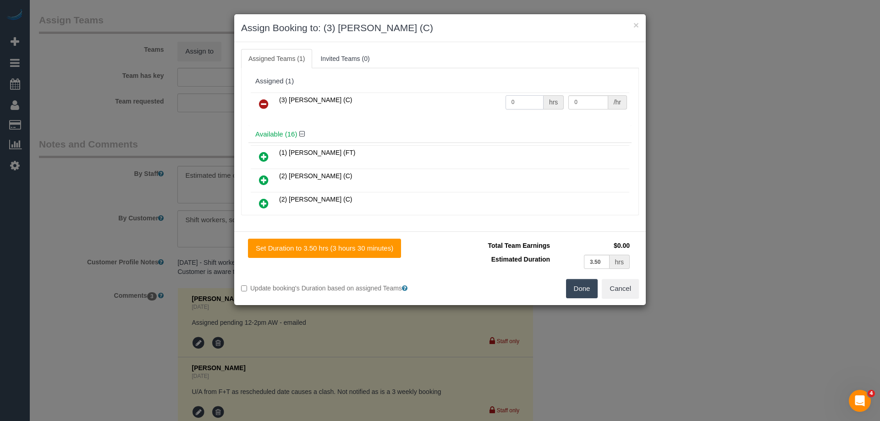
drag, startPoint x: 525, startPoint y: 99, endPoint x: 470, endPoint y: 102, distance: 56.0
click at [470, 102] on tr "(3) Ken Ang Hua (C) 0 hrs 0 /hr" at bounding box center [440, 104] width 379 height 23
type input "1"
drag, startPoint x: 586, startPoint y: 97, endPoint x: 514, endPoint y: 102, distance: 72.6
click at [514, 101] on tr "(3) Ken Ang Hua (C) 1 hrs 0 /hr" at bounding box center [440, 104] width 379 height 23
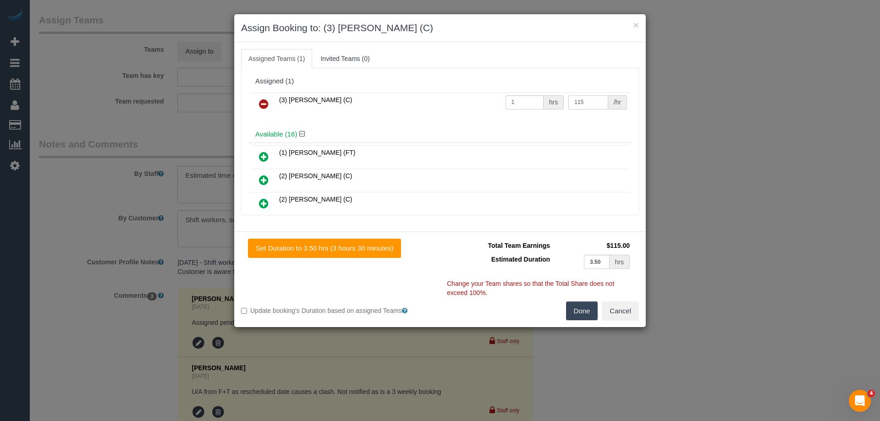
type input "115"
click at [580, 304] on button "Done" at bounding box center [582, 311] width 32 height 19
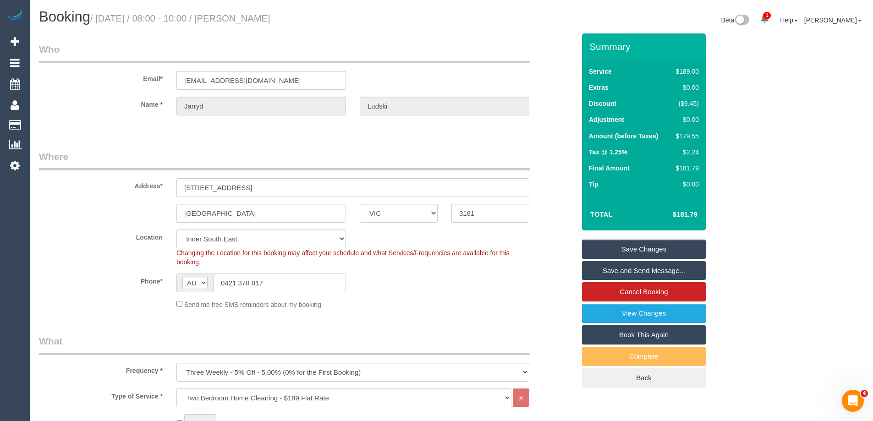
drag, startPoint x: 281, startPoint y: 15, endPoint x: 236, endPoint y: 19, distance: 45.6
click at [236, 19] on h1 "Booking / August 25, 2025 / 08:00 - 10:00 / Jarryd Ludski" at bounding box center [242, 17] width 406 height 16
copy small "Jarryd Ludski"
click at [604, 252] on link "Save Changes" at bounding box center [644, 249] width 124 height 19
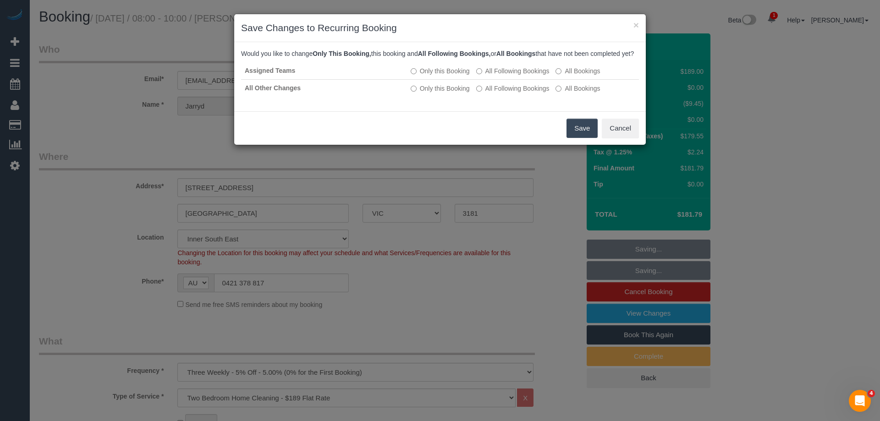
click at [581, 137] on button "Save" at bounding box center [582, 128] width 31 height 19
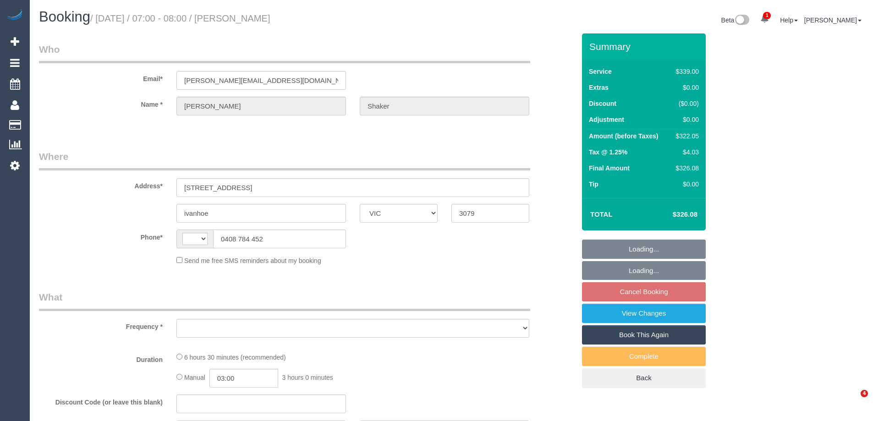
select select "VIC"
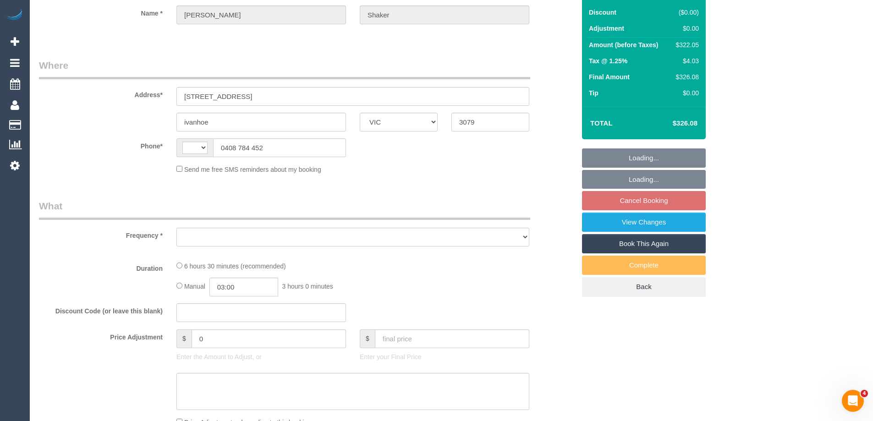
scroll to position [92, 0]
select select "string:AU"
select select "string:stripe-pm_1RQGdd2GScqysDRVLzeCoW1A"
select select "number:28"
select select "number:14"
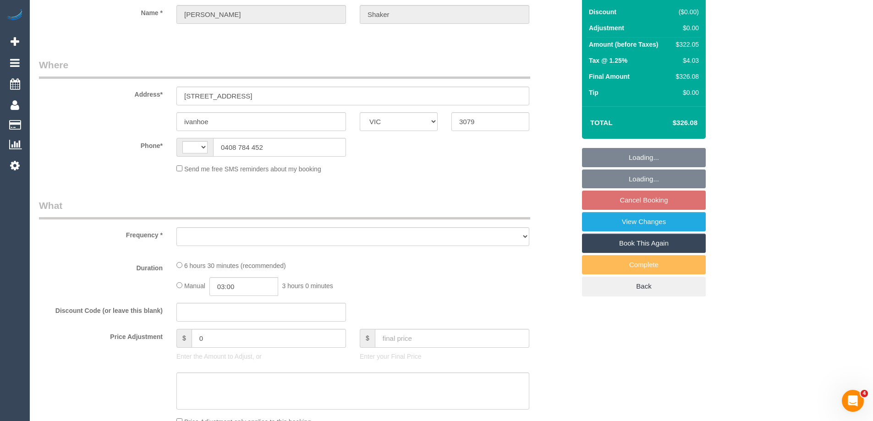
select select "number:19"
select select "number:36"
select select "number:35"
select select "number:13"
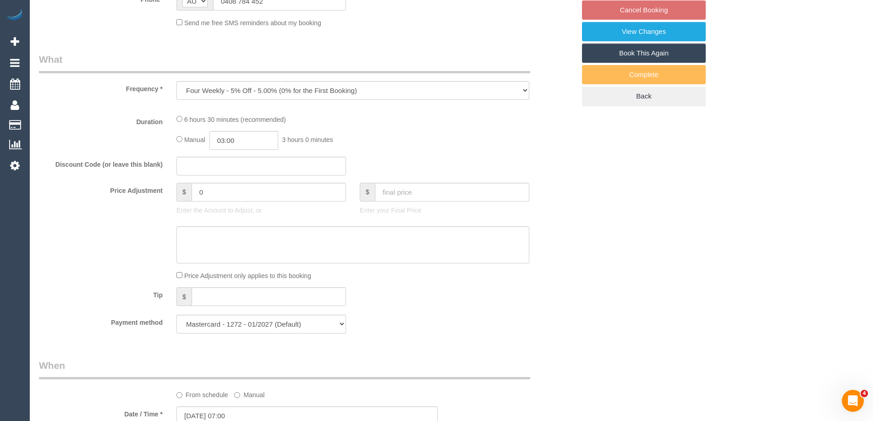
select select "object:815"
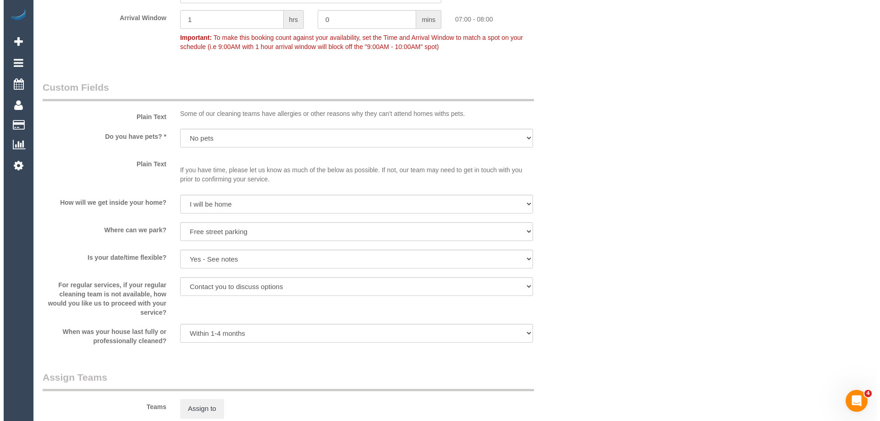
scroll to position [1284, 0]
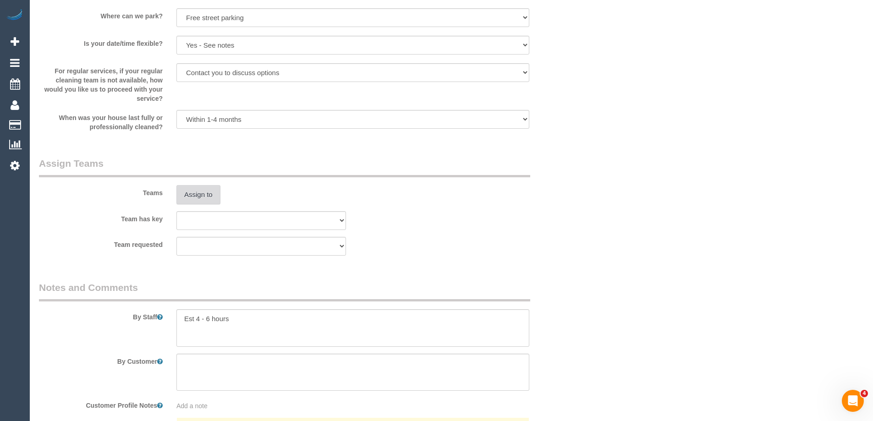
click at [206, 194] on button "Assign to" at bounding box center [199, 194] width 44 height 19
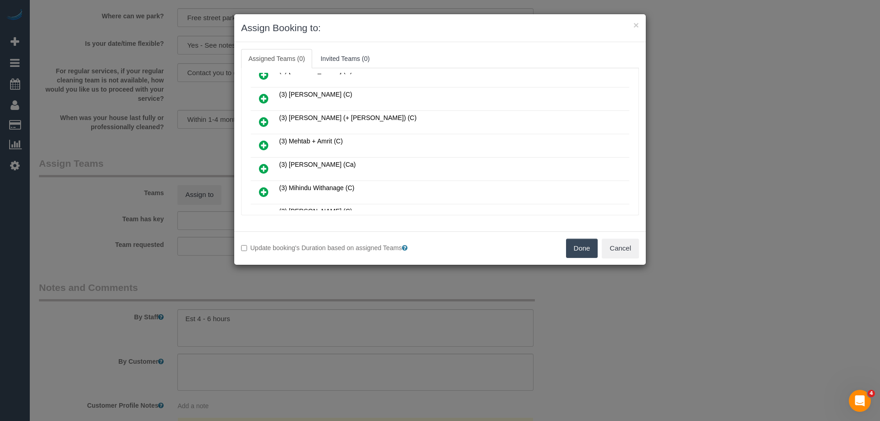
click at [268, 144] on icon at bounding box center [264, 145] width 10 height 11
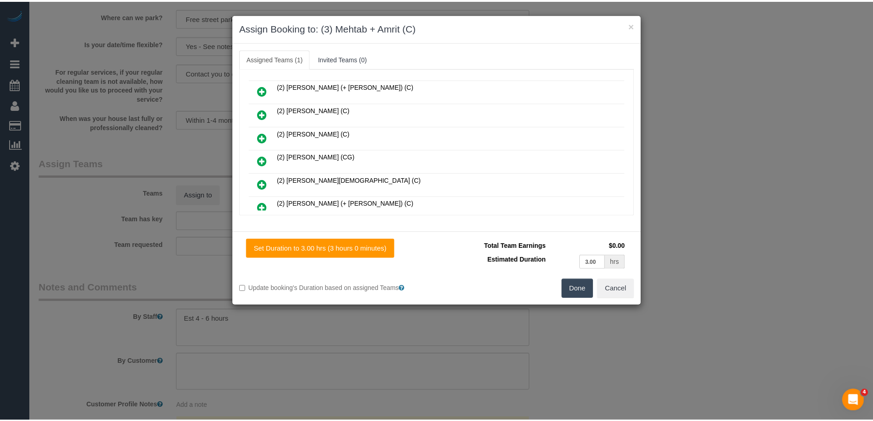
scroll to position [0, 0]
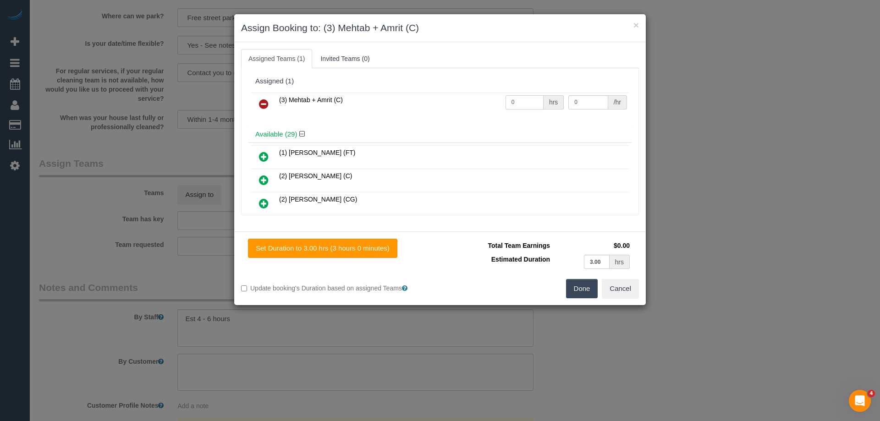
drag, startPoint x: 527, startPoint y: 106, endPoint x: 440, endPoint y: 98, distance: 87.9
click at [440, 98] on tr "(3) Mehtab + Amrit (C) 0 hrs 0 /hr" at bounding box center [440, 104] width 379 height 23
type input "1"
click at [550, 96] on tr "(3) Mehtab + Amrit (C) 1 hrs 0 /hr" at bounding box center [440, 104] width 379 height 23
drag, startPoint x: 572, startPoint y: 99, endPoint x: 547, endPoint y: 100, distance: 24.8
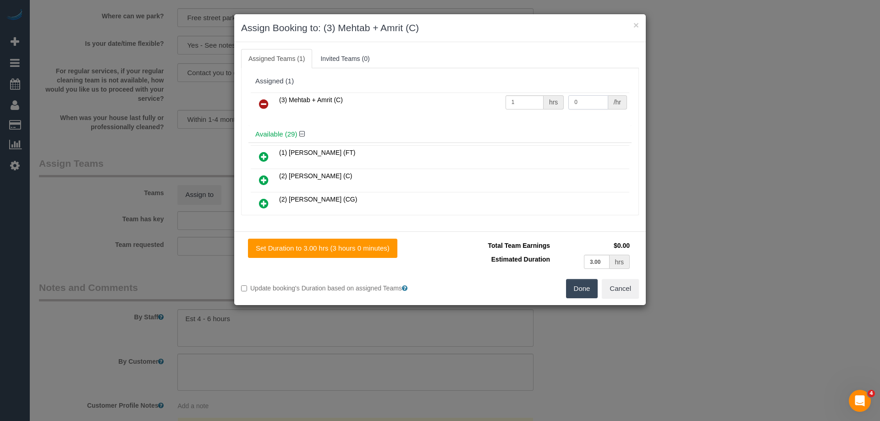
click at [557, 99] on tr "(3) Mehtab + Amrit (C) 1 hrs 0 /hr" at bounding box center [440, 104] width 379 height 23
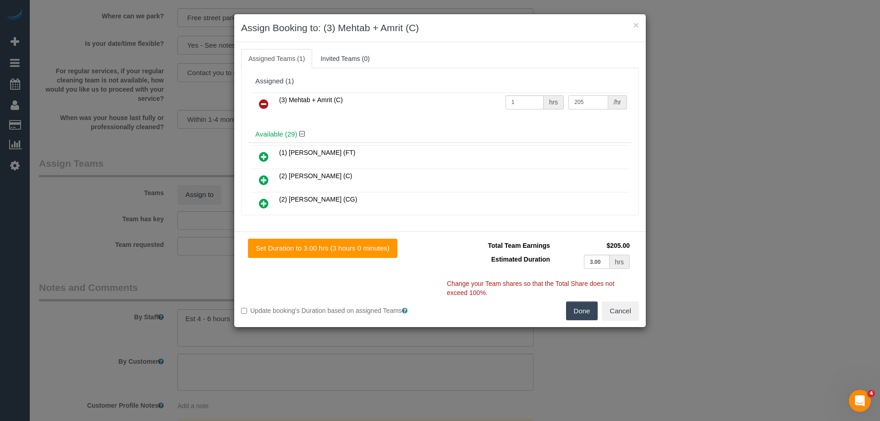
type input "205"
click at [575, 309] on button "Done" at bounding box center [582, 311] width 32 height 19
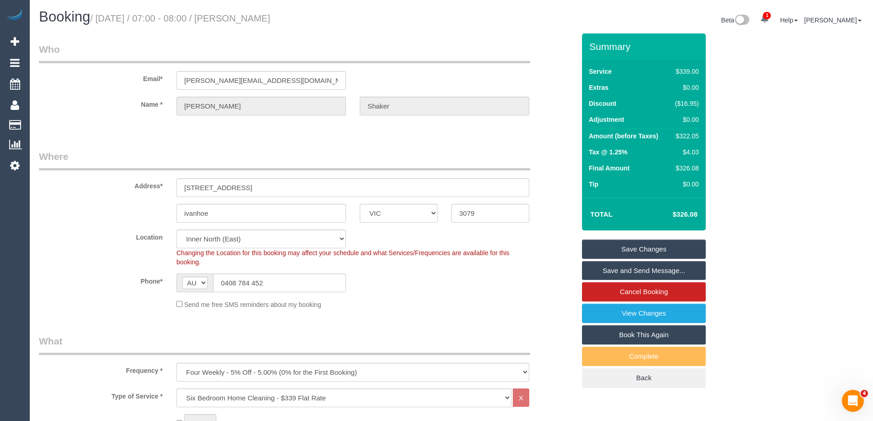
drag, startPoint x: 309, startPoint y: 18, endPoint x: 237, endPoint y: 18, distance: 71.5
click at [237, 18] on h1 "Booking / August 25, 2025 / 07:00 - 08:00 / James Shaker" at bounding box center [242, 17] width 406 height 16
copy small "James Shaker"
click at [596, 271] on link "Save and Send Message..." at bounding box center [644, 270] width 124 height 19
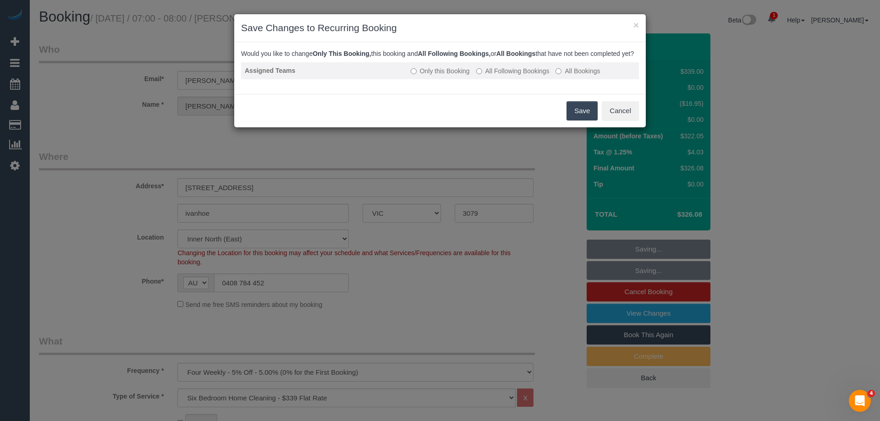
click at [513, 76] on label "All Following Bookings" at bounding box center [512, 70] width 73 height 9
drag, startPoint x: 580, startPoint y: 119, endPoint x: 536, endPoint y: 92, distance: 51.7
click at [580, 119] on button "Save" at bounding box center [582, 110] width 31 height 19
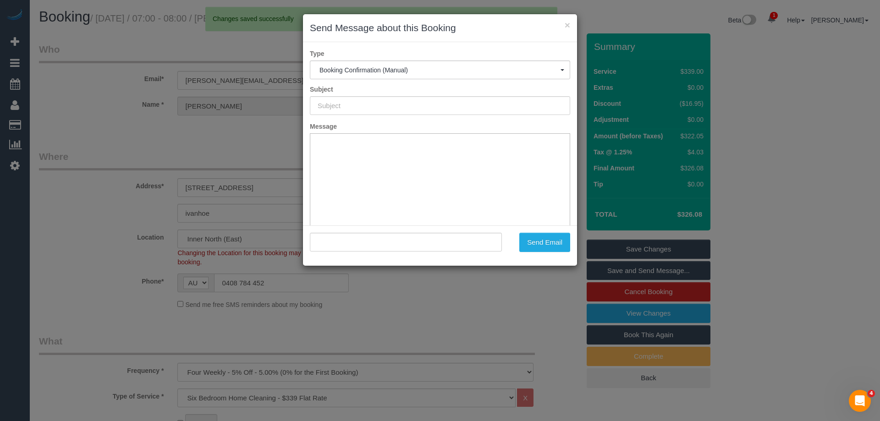
type input "Booking Confirmed"
type input ""James Shaker" <james.shaker@gmail.com>"
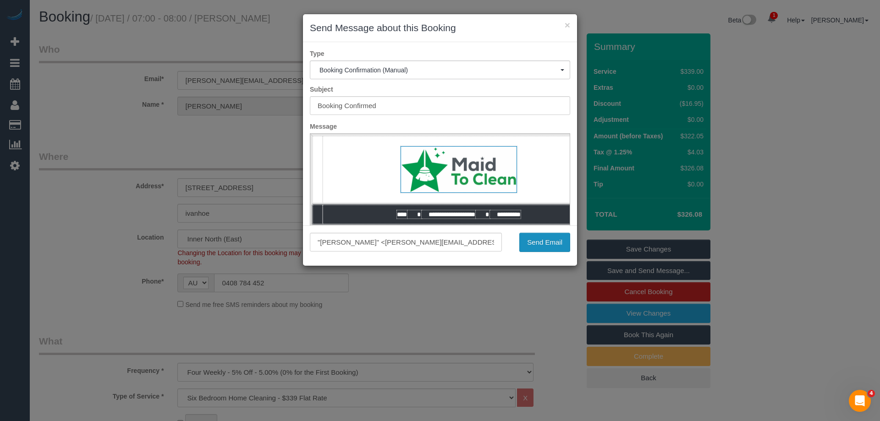
click at [546, 241] on button "Send Email" at bounding box center [544, 242] width 51 height 19
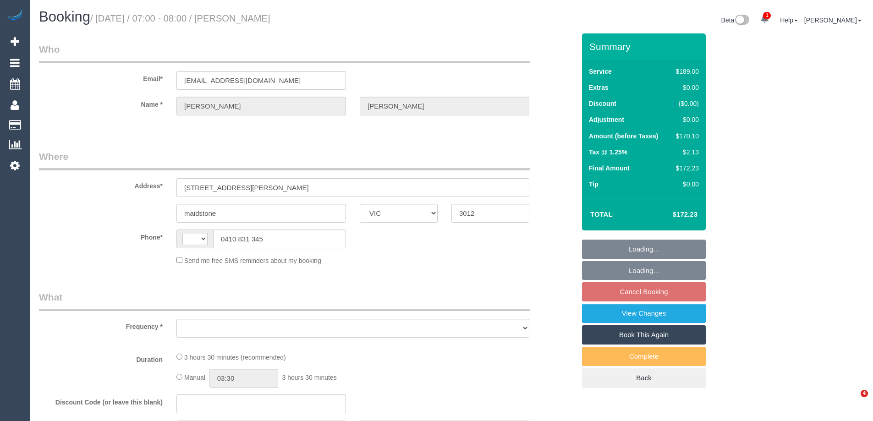
select select "VIC"
select select "object:323"
select select "string:stripe-pm_1RSpXL2GScqysDRVTa2YIWSy"
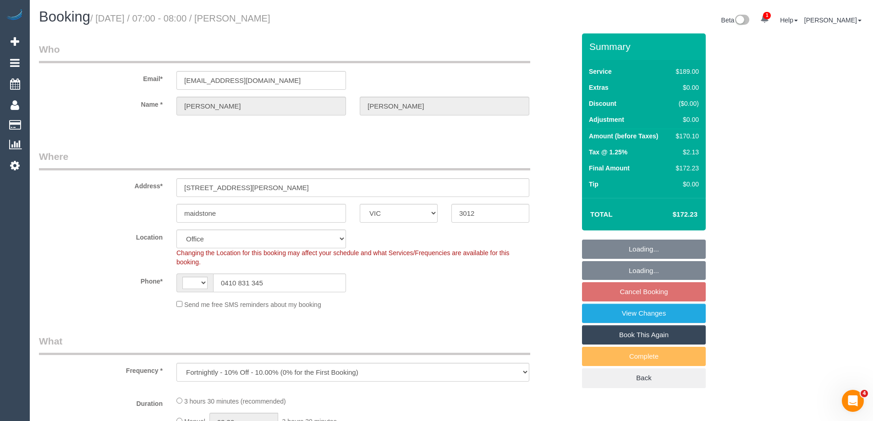
select select "string:AU"
select select "number:29"
select select "number:14"
select select "number:18"
select select "number:24"
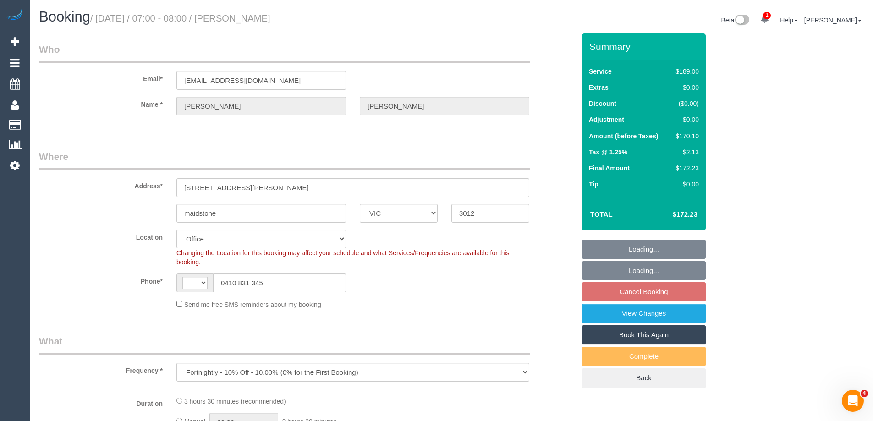
select select "number:35"
select select "number:11"
select select "object:819"
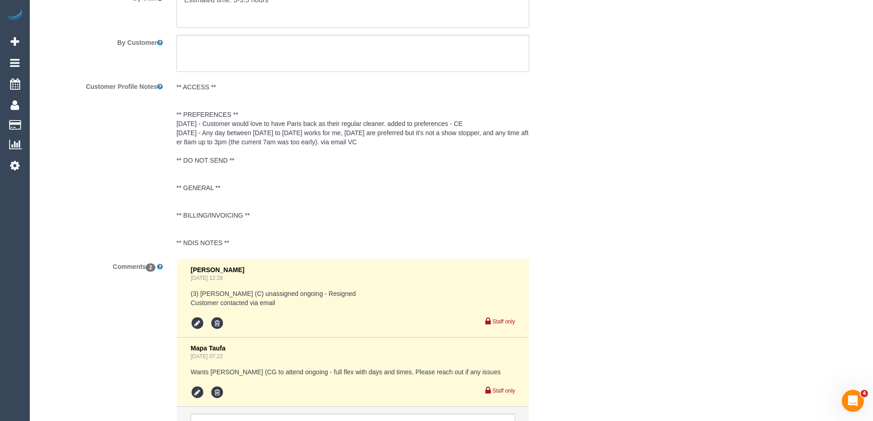
scroll to position [1651, 0]
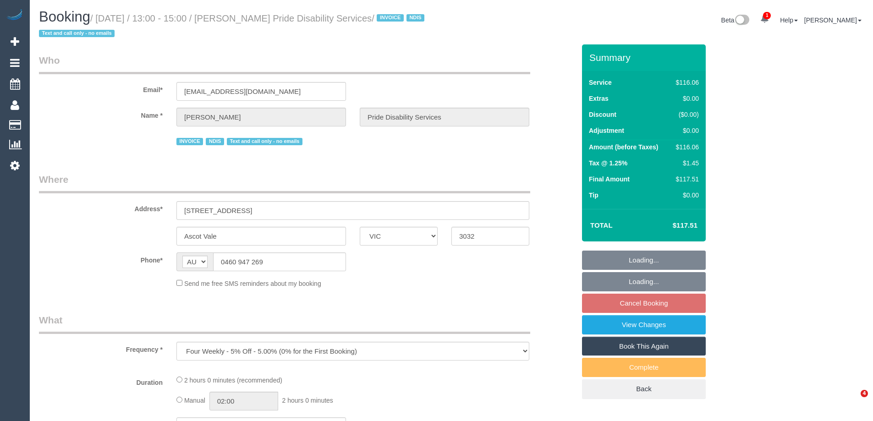
select select "VIC"
select select "number:28"
select select "number:14"
select select "number:19"
select select "number:36"
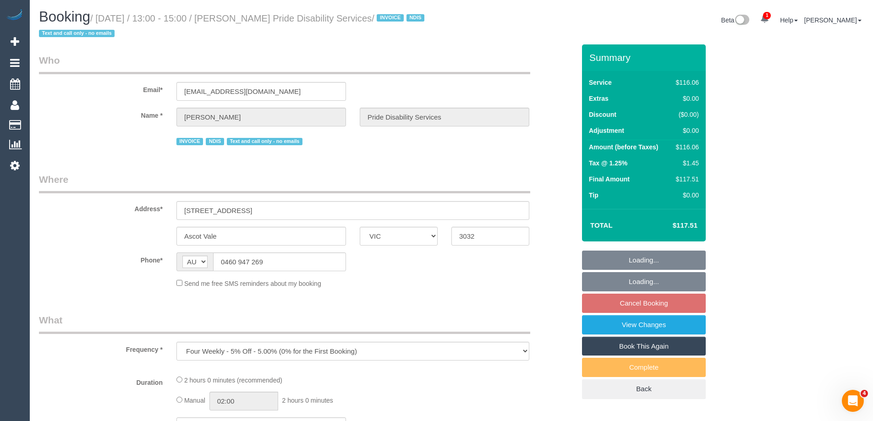
select select "number:33"
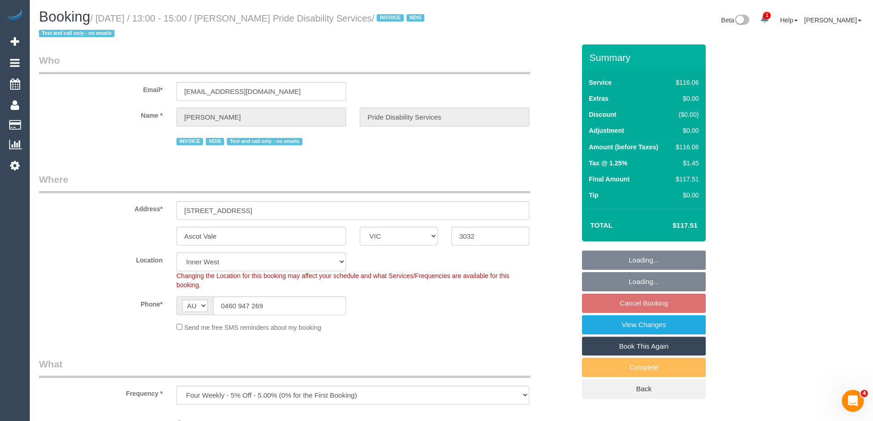
select select "object:691"
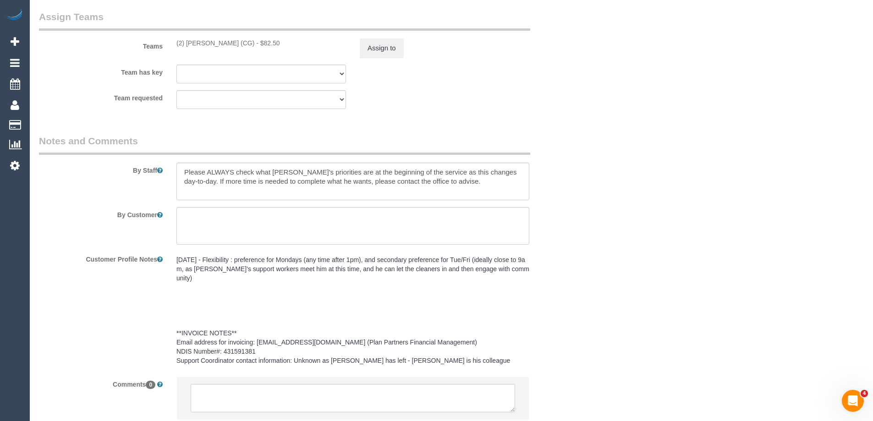
scroll to position [1214, 0]
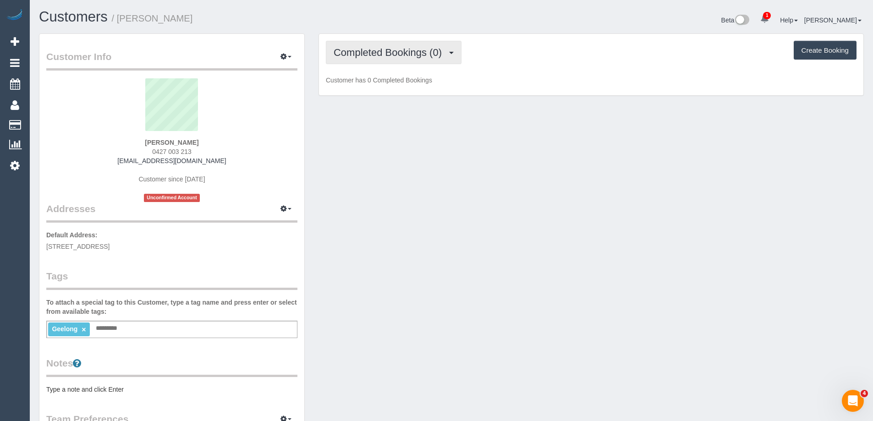
click at [401, 55] on span "Completed Bookings (0)" at bounding box center [390, 52] width 113 height 11
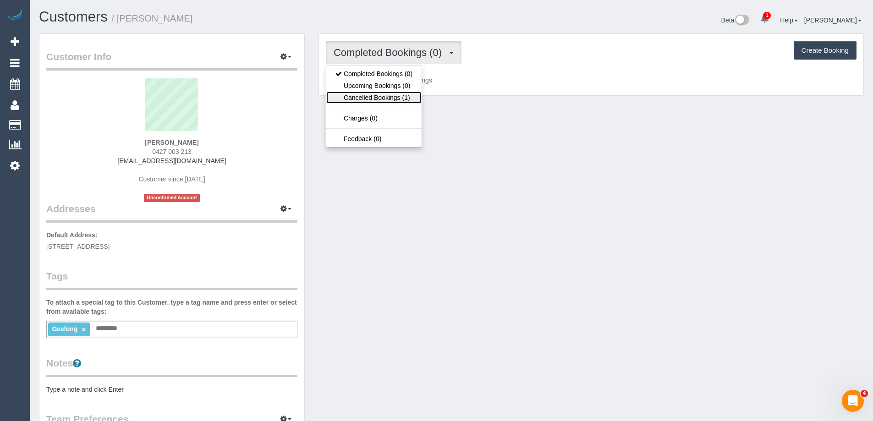
click at [394, 96] on link "Cancelled Bookings (1)" at bounding box center [373, 98] width 95 height 12
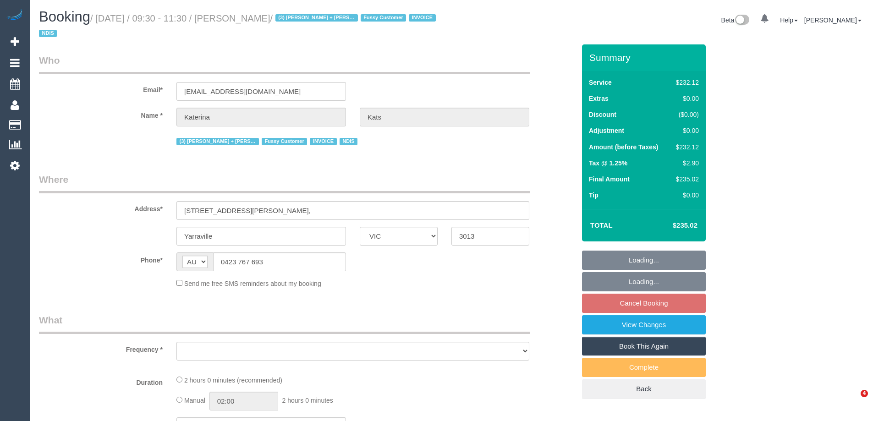
select select "VIC"
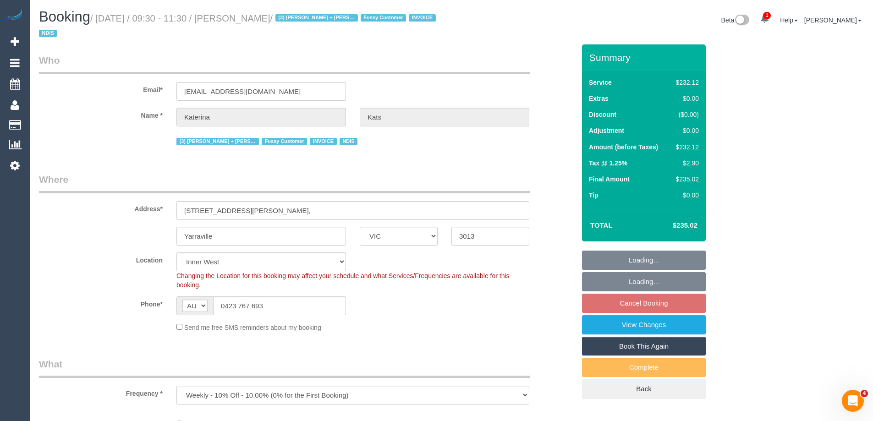
select select "object:769"
select select "2"
select select "number:28"
select select "number:16"
select select "number:19"
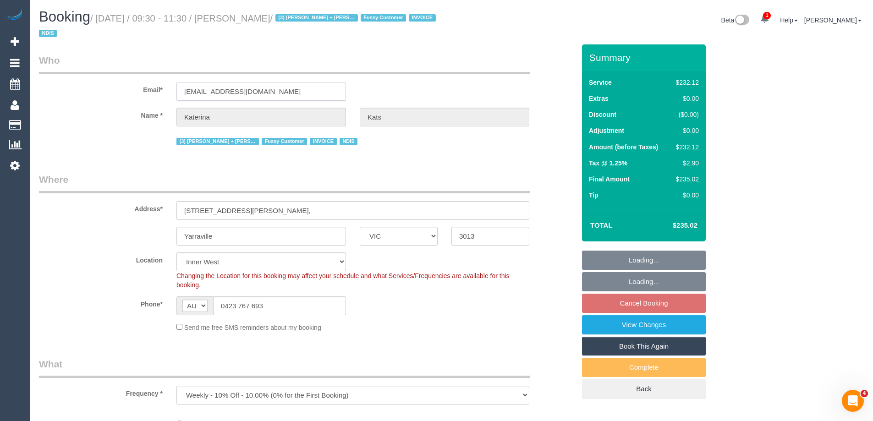
select select "number:36"
select select "number:34"
drag, startPoint x: 265, startPoint y: 94, endPoint x: 123, endPoint y: 88, distance: 142.2
click at [123, 88] on div "Email* kat@katkats.com.au" at bounding box center [307, 77] width 550 height 47
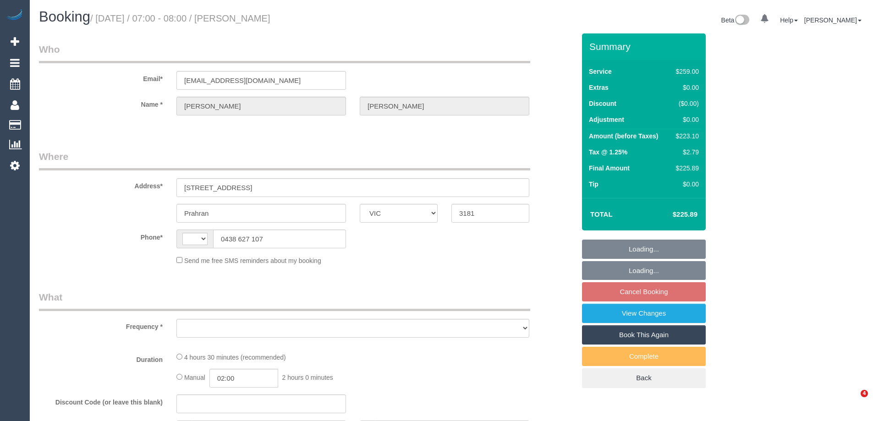
select select "VIC"
select select "string:AU"
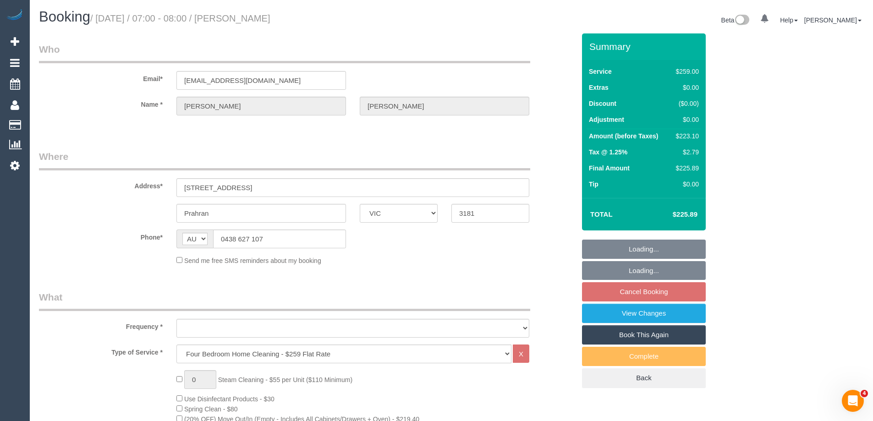
select select "object:645"
select select "string:stripe-pm_1R9wRX2GScqysDRVwGHVwlr4"
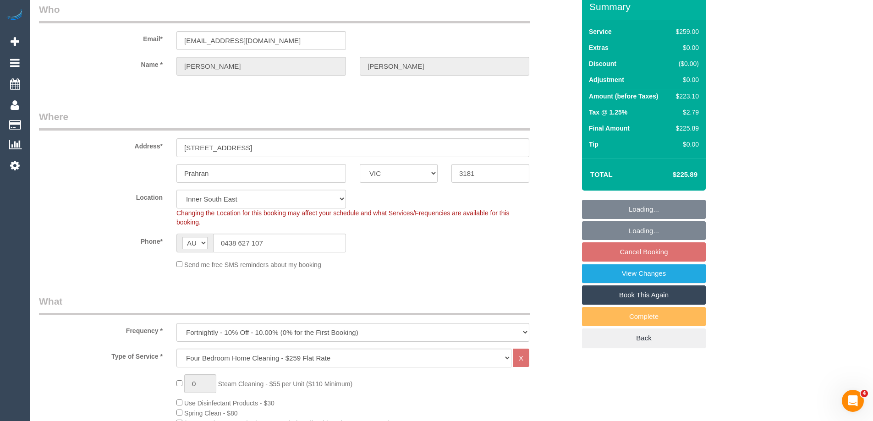
select select "number:27"
select select "number:14"
select select "number:19"
select select "number:22"
select select "number:34"
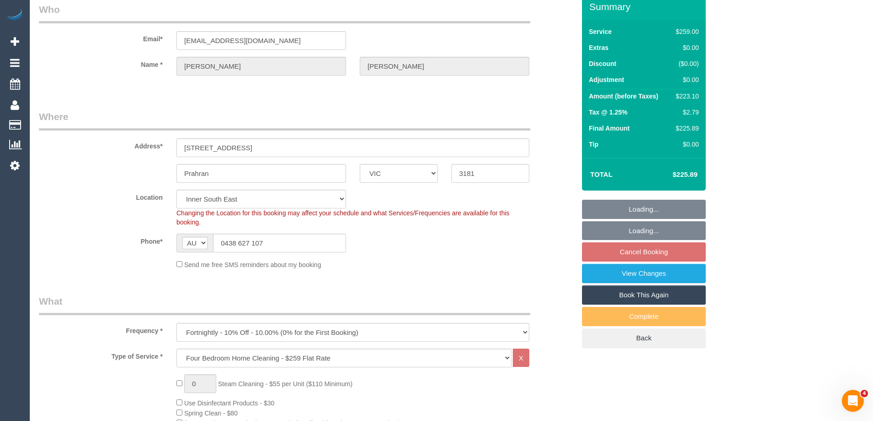
select select "number:11"
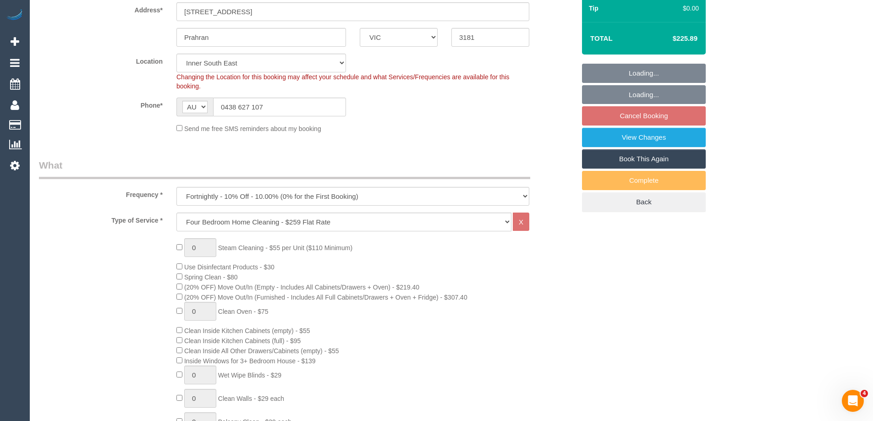
select select "object:805"
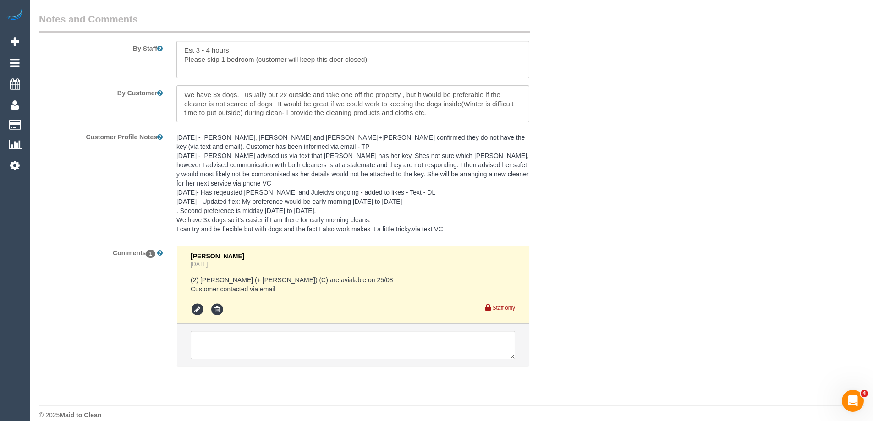
scroll to position [1571, 0]
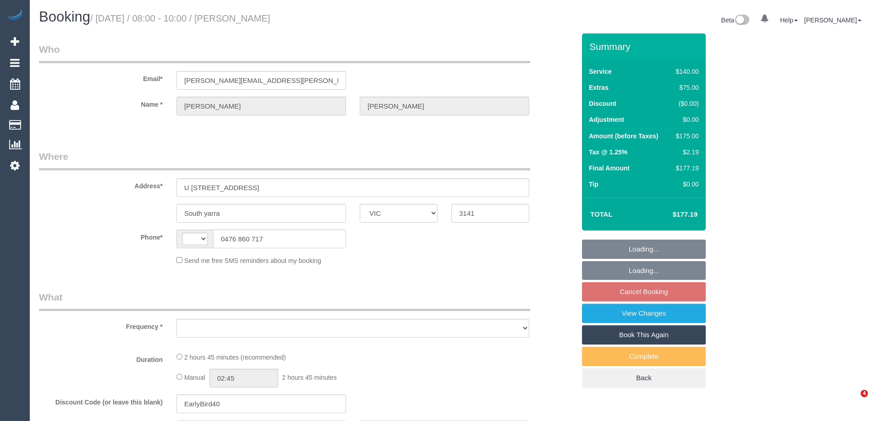
select select "VIC"
select select "string:AU"
select select "object:531"
select select "string:stripe-pm_1Njrfx2GScqysDRVYyQ5DvWj"
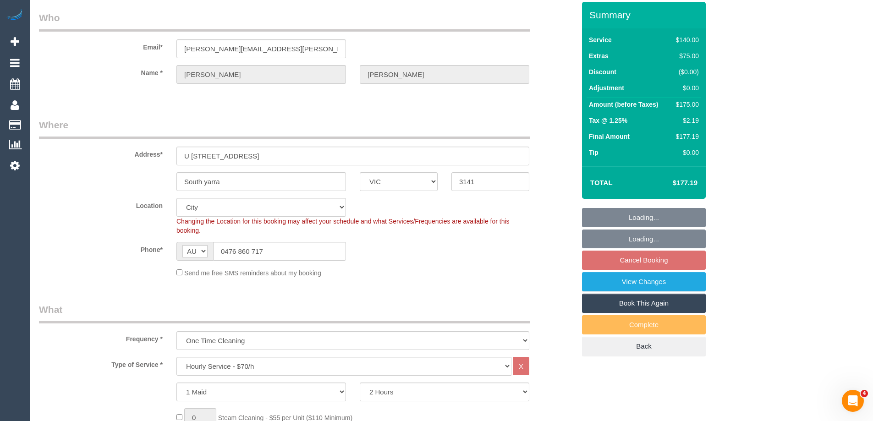
select select "object:1244"
select select "number:28"
select select "number:14"
select select "number:21"
select select "number:24"
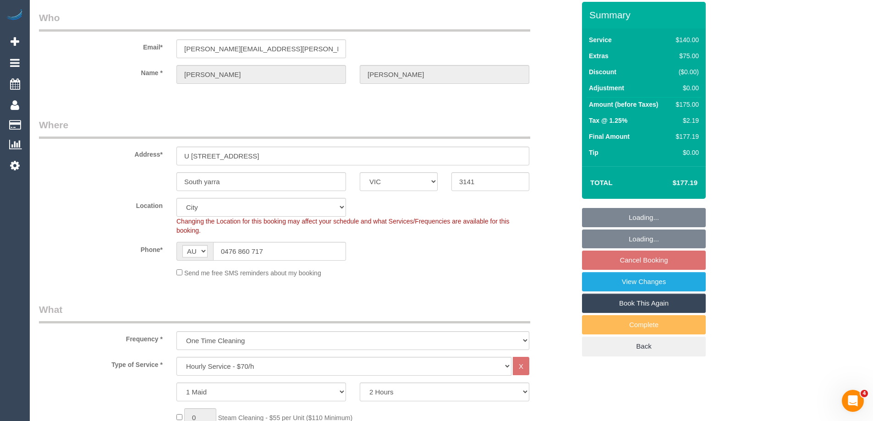
select select "number:34"
select select "number:13"
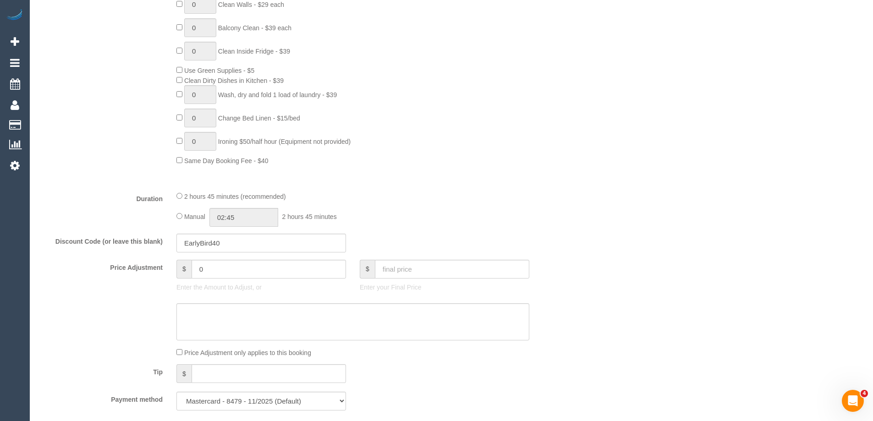
scroll to position [596, 0]
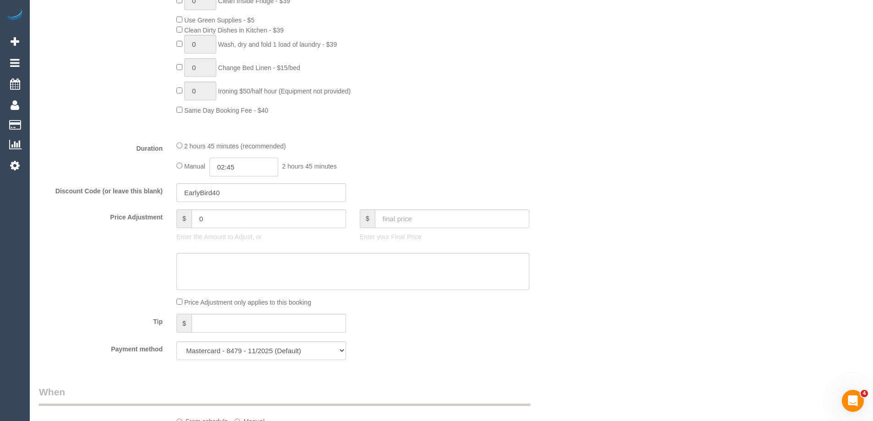
click at [238, 165] on input "02:45" at bounding box center [244, 167] width 69 height 19
type input "03:00"
click at [233, 236] on li "03:00" at bounding box center [233, 236] width 41 height 12
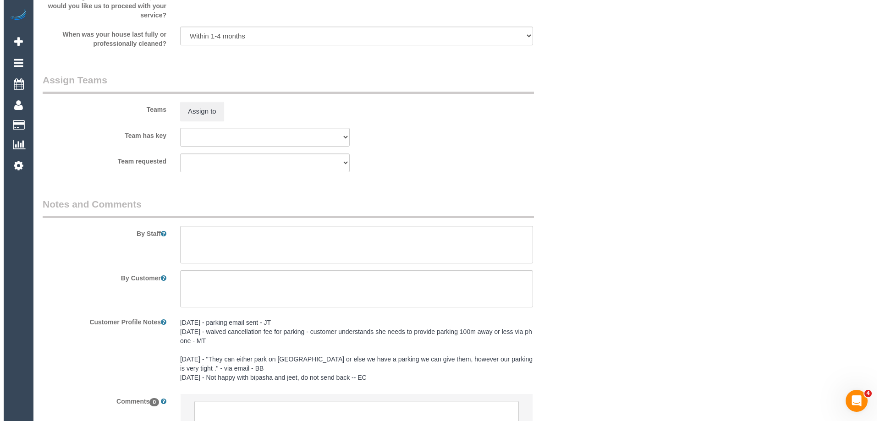
scroll to position [1421, 0]
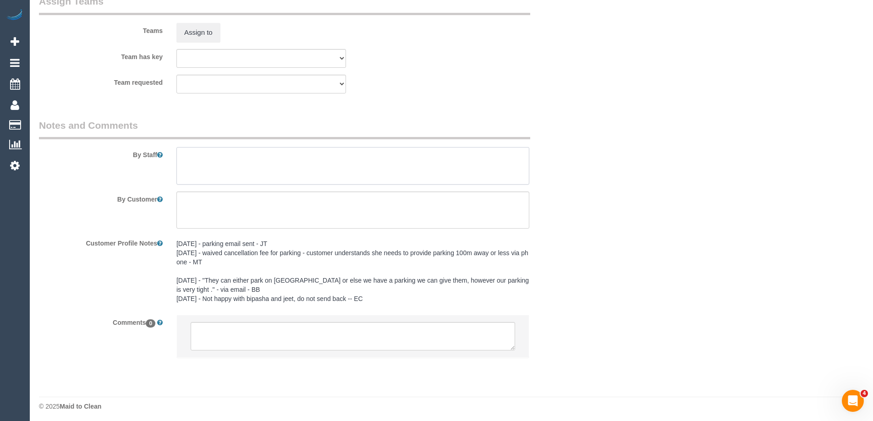
click at [206, 166] on textarea at bounding box center [353, 166] width 353 height 38
type textarea "2 hrs + extras = approx 3 hrs"
click at [190, 35] on button "Assign to" at bounding box center [199, 32] width 44 height 19
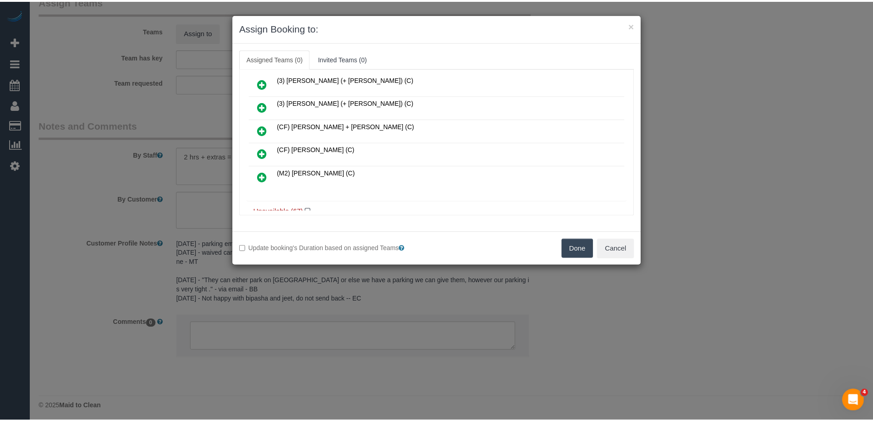
scroll to position [111, 0]
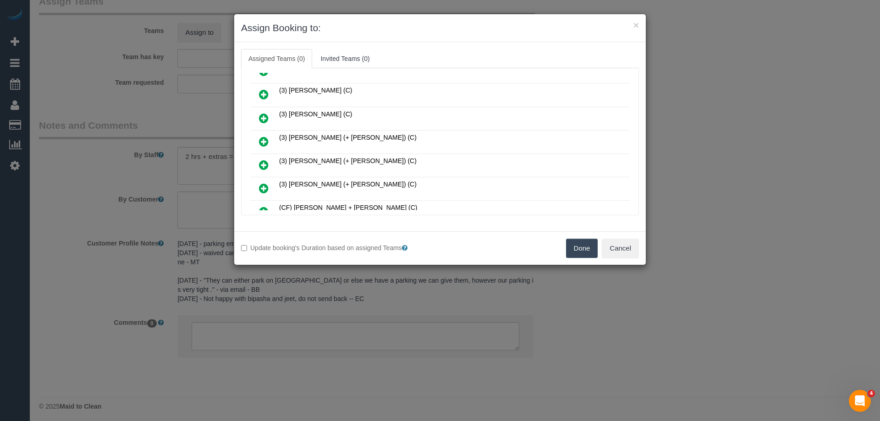
click at [583, 251] on button "Done" at bounding box center [582, 248] width 32 height 19
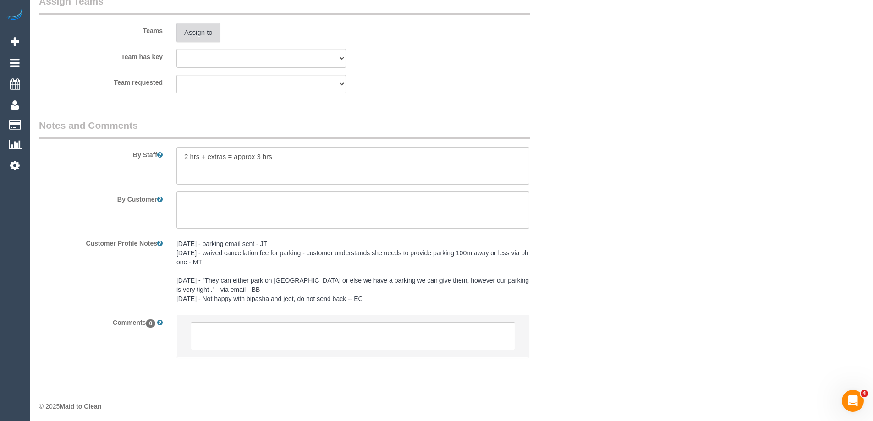
scroll to position [0, 0]
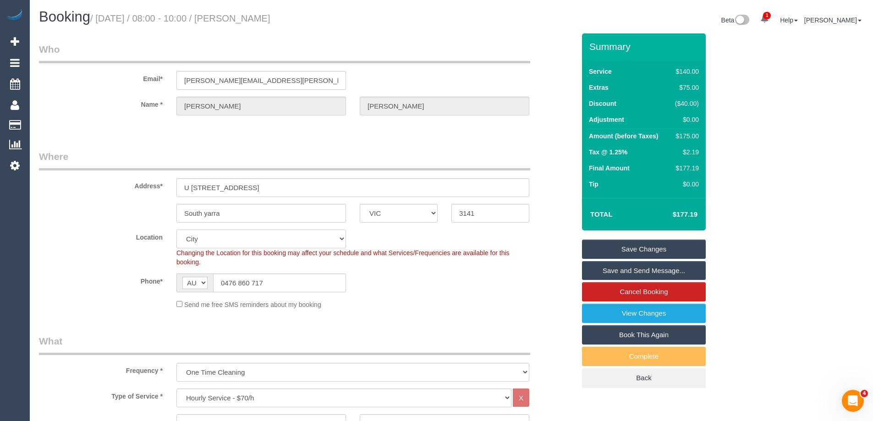
drag, startPoint x: 199, startPoint y: 247, endPoint x: 198, endPoint y: 241, distance: 6.0
click at [198, 245] on select "Office City East (North) East (South) Inner East Inner North (East) Inner North…" at bounding box center [262, 239] width 170 height 19
select select "55"
click at [177, 230] on select "Office City East (North) East (South) Inner East Inner North (East) Inner North…" at bounding box center [262, 239] width 170 height 19
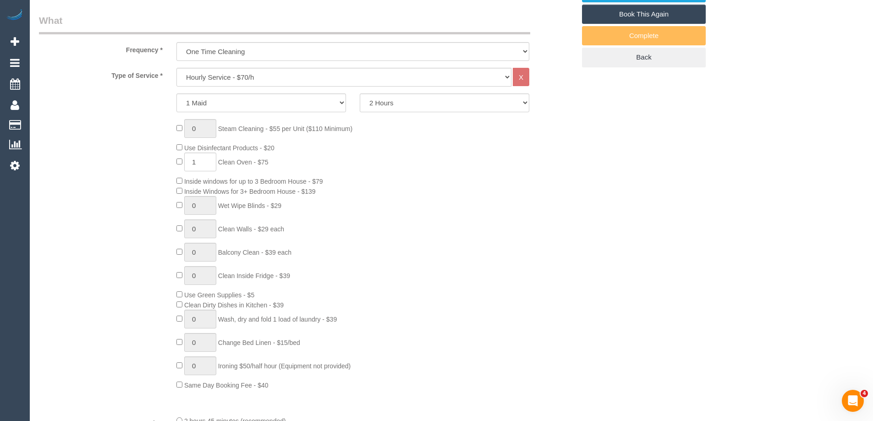
select select "object:3091"
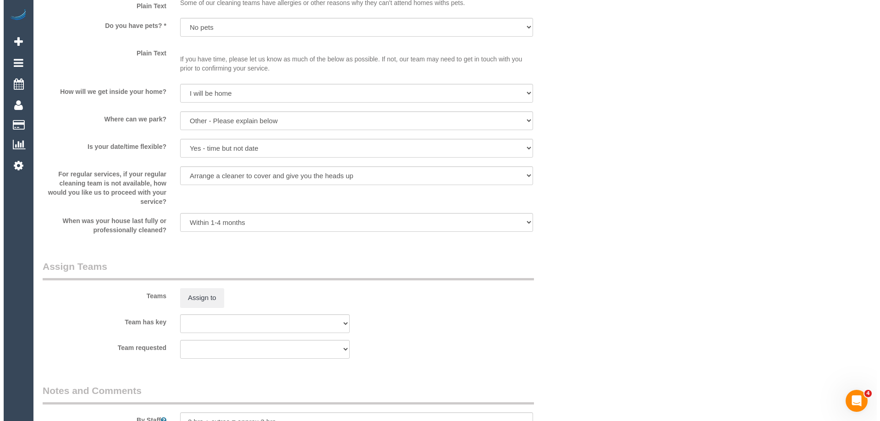
scroll to position [1330, 0]
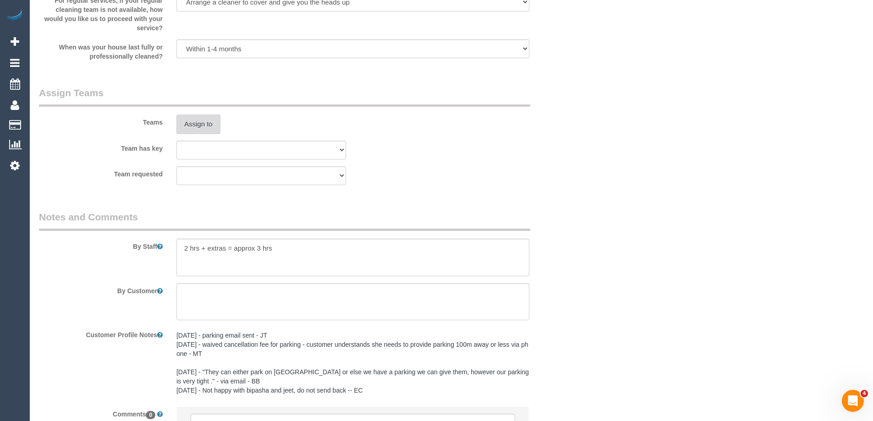
click at [183, 119] on button "Assign to" at bounding box center [199, 124] width 44 height 19
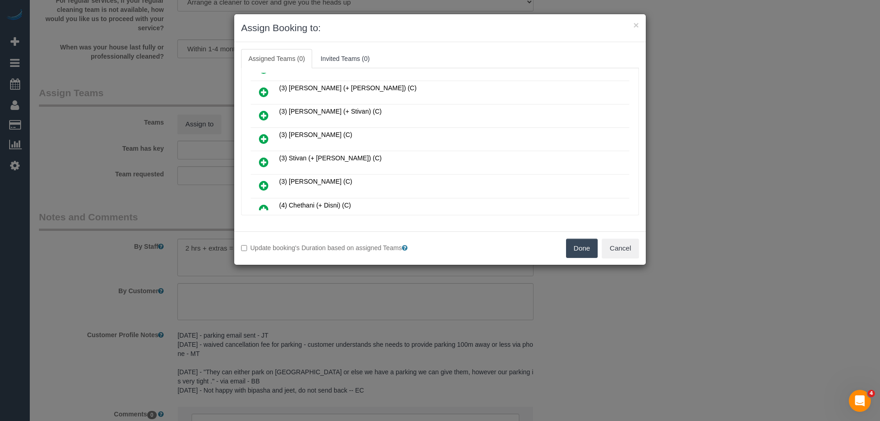
click at [261, 136] on icon at bounding box center [264, 138] width 10 height 11
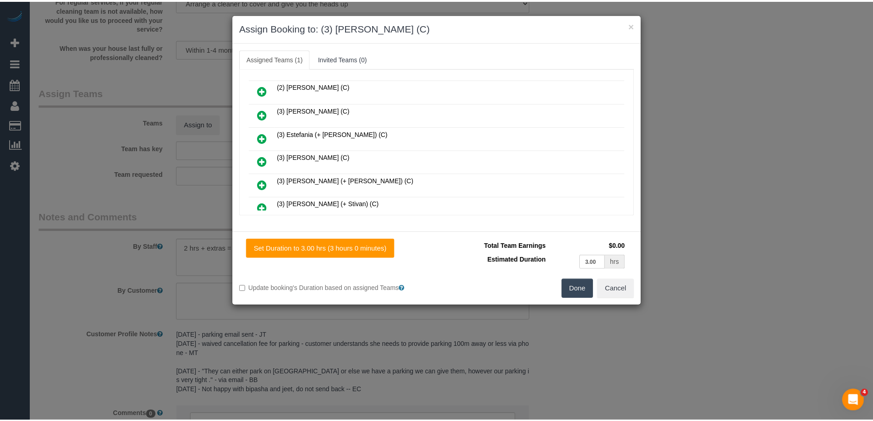
scroll to position [0, 0]
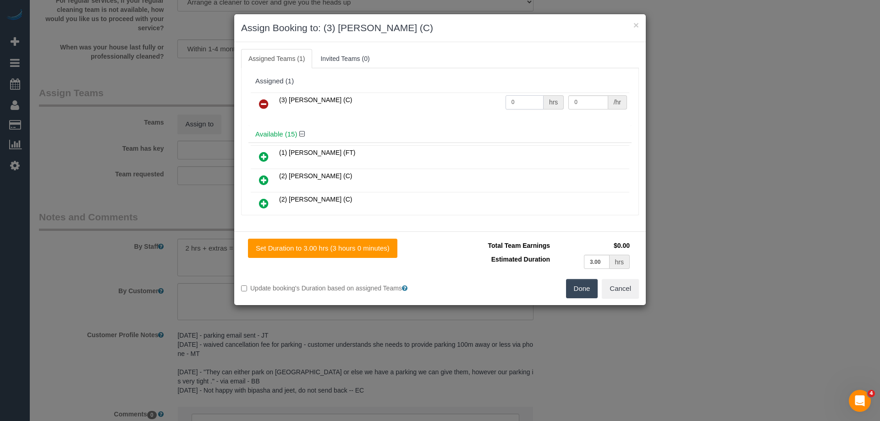
drag, startPoint x: 516, startPoint y: 101, endPoint x: 469, endPoint y: 95, distance: 47.6
click at [469, 95] on tr "(3) Nethaki Fernando (C) 0 hrs 0 /hr" at bounding box center [440, 104] width 379 height 23
type input "3"
drag, startPoint x: 583, startPoint y: 99, endPoint x: 544, endPoint y: 98, distance: 39.0
click at [544, 98] on tr "(3) Nethaki Fernando (C) 3 hrs 0 /hr" at bounding box center [440, 104] width 379 height 23
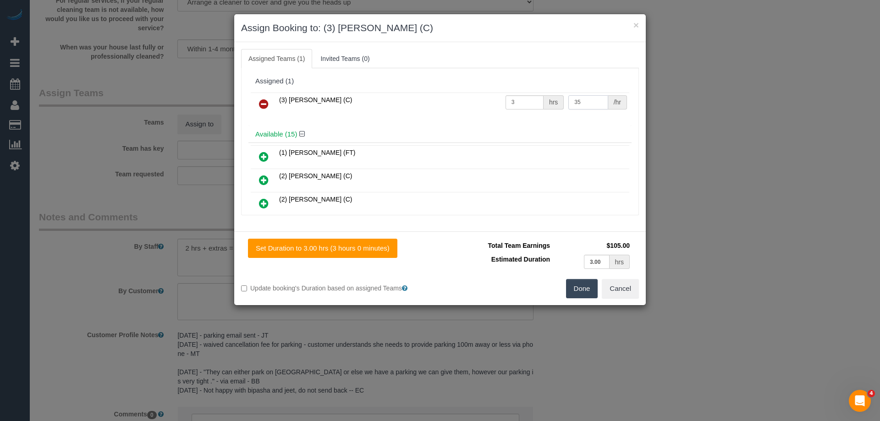
type input "35"
click at [575, 293] on button "Done" at bounding box center [582, 288] width 32 height 19
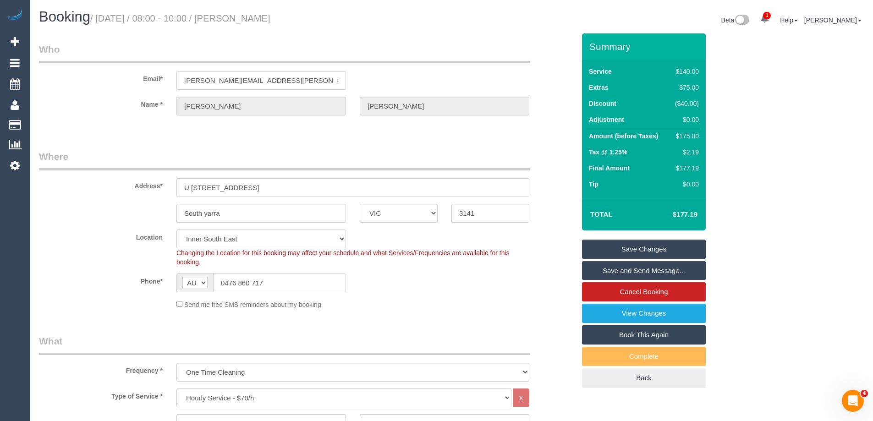
drag, startPoint x: 309, startPoint y: 18, endPoint x: 238, endPoint y: 20, distance: 72.0
click at [238, 20] on h1 "Booking / August 25, 2025 / 08:00 - 10:00 / sushree upasana" at bounding box center [242, 17] width 406 height 16
copy small "sushree upasana"
click at [602, 271] on link "Save and Send Message..." at bounding box center [644, 270] width 124 height 19
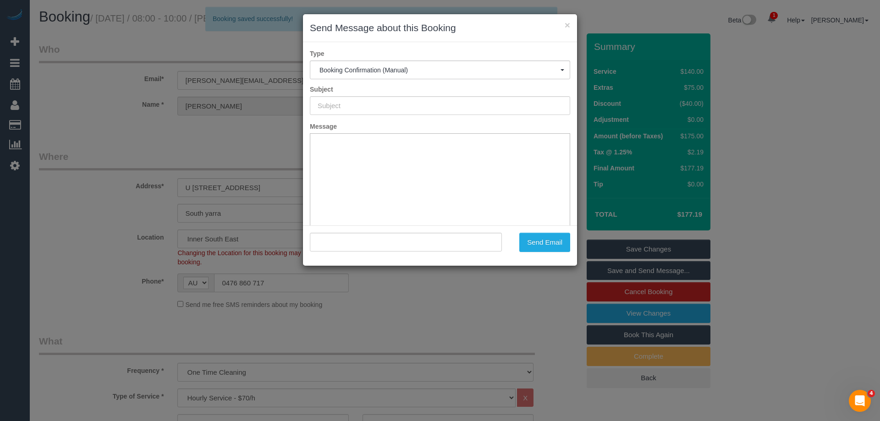
type input "Booking Confirmed"
type input ""sushree upasana" <sushree.upasana@gmail.com>"
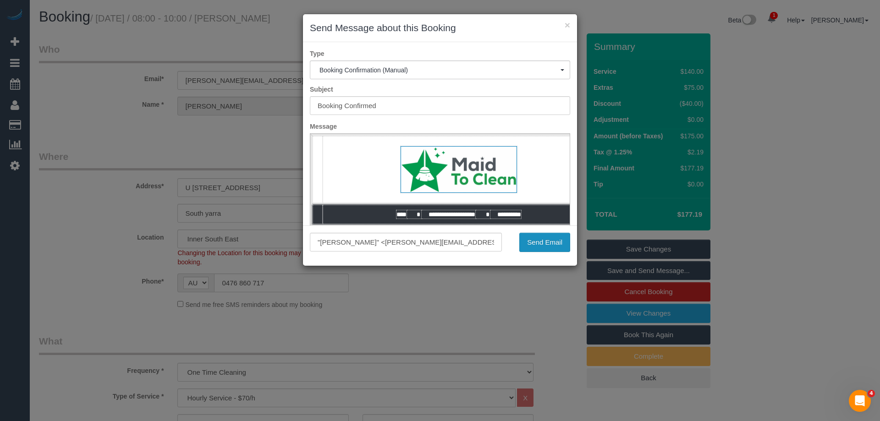
click at [543, 239] on button "Send Email" at bounding box center [544, 242] width 51 height 19
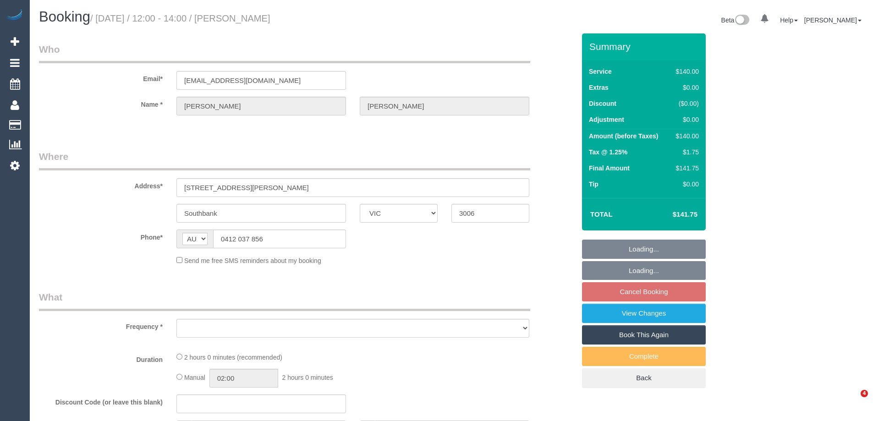
select select "VIC"
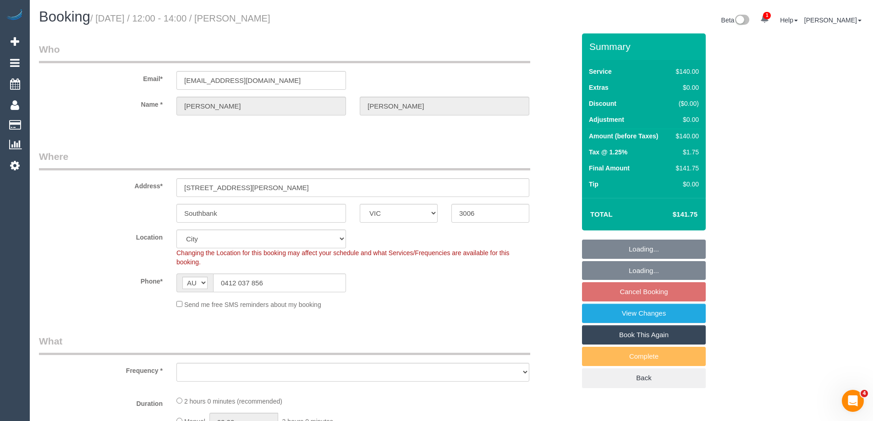
select select "object:870"
select select "number:28"
select select "number:14"
select select "number:20"
select select "number:25"
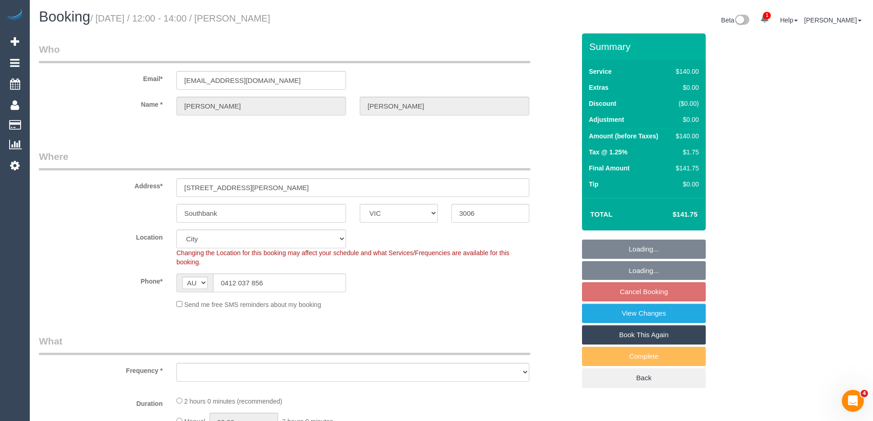
select select "number:13"
select select "object:1287"
select select "string:stripe-pm_1RxXv52GScqysDRVnPhI1DMe"
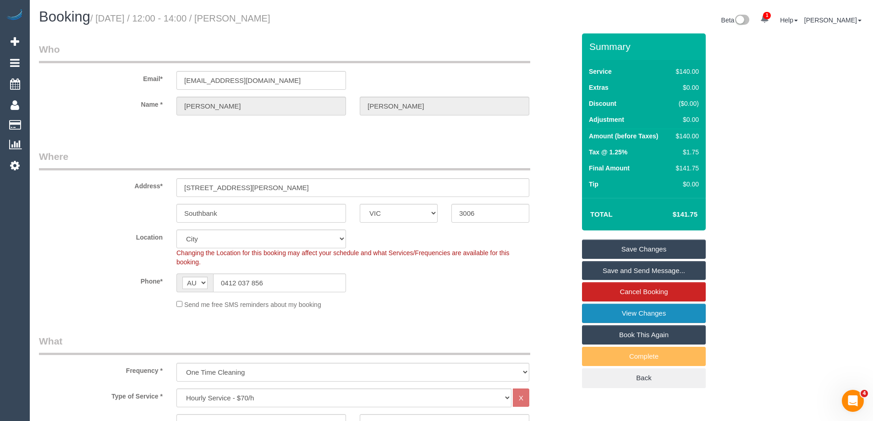
click at [607, 311] on link "View Changes" at bounding box center [644, 313] width 124 height 19
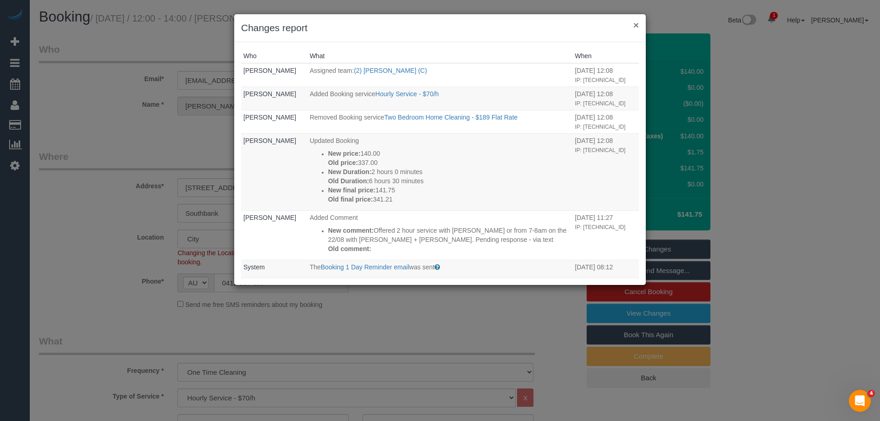
click at [636, 24] on button "×" at bounding box center [637, 25] width 6 height 10
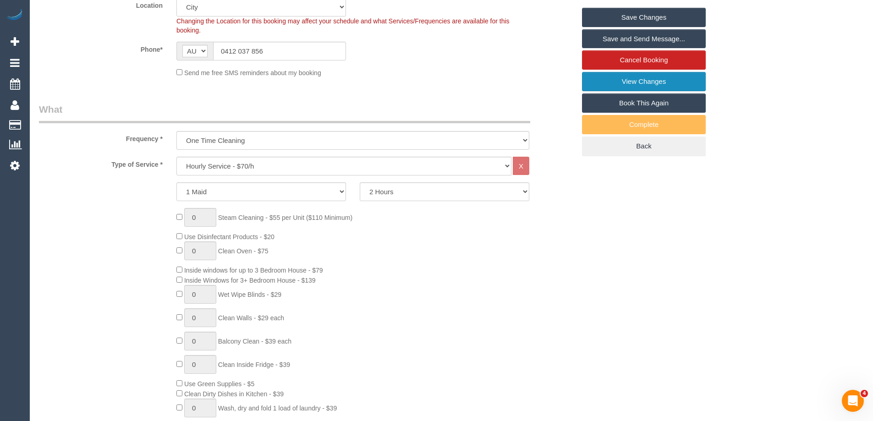
scroll to position [229, 0]
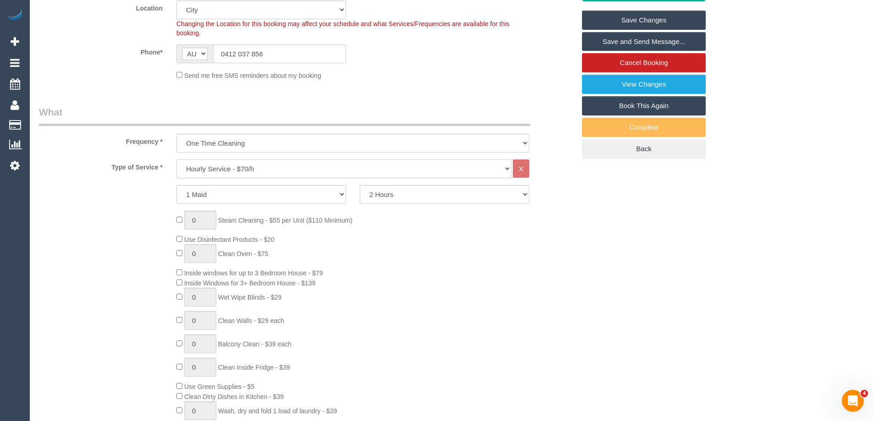
click at [198, 171] on select "Hourly Service - $70/h Hourly Service - $65/h Hourly Service - $60/h Hourly Ser…" at bounding box center [344, 169] width 335 height 19
select select "211"
click at [177, 160] on select "Hourly Service - $70/h Hourly Service - $65/h Hourly Service - $60/h Hourly Ser…" at bounding box center [344, 169] width 335 height 19
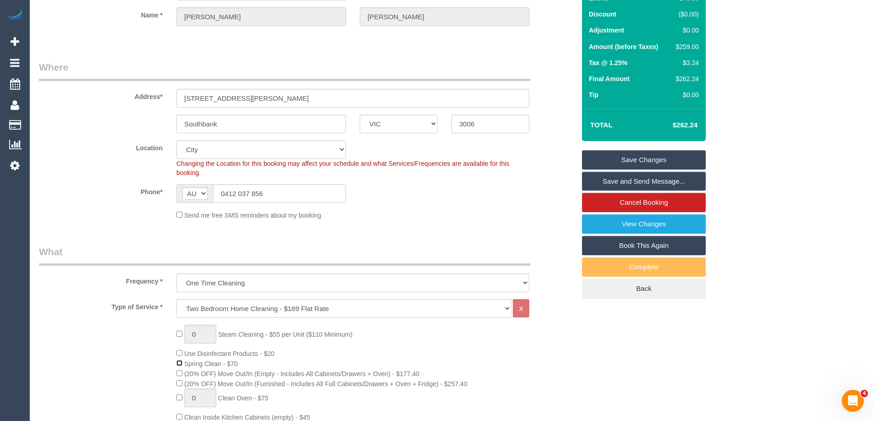
scroll to position [0, 0]
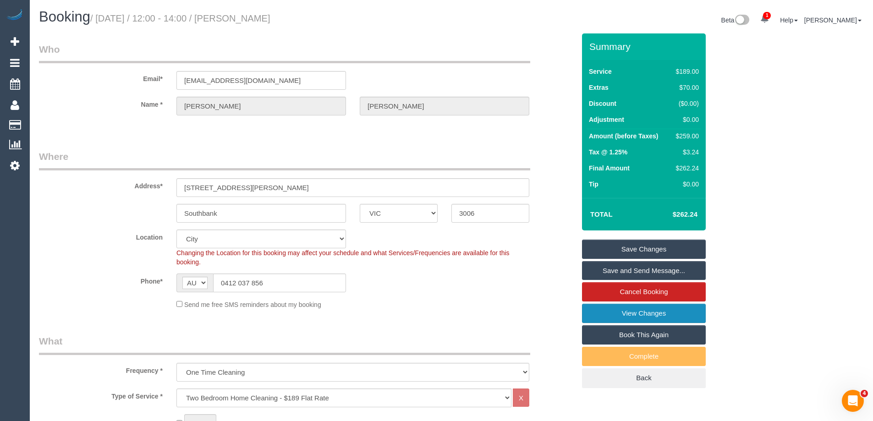
click at [607, 310] on link "View Changes" at bounding box center [644, 313] width 124 height 19
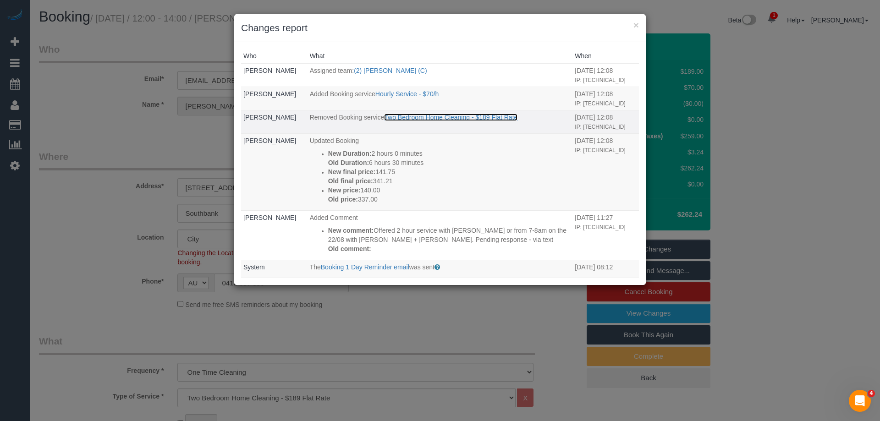
click at [470, 115] on link "Two Bedroom Home Cleaning - $189 Flat Rate" at bounding box center [450, 117] width 133 height 7
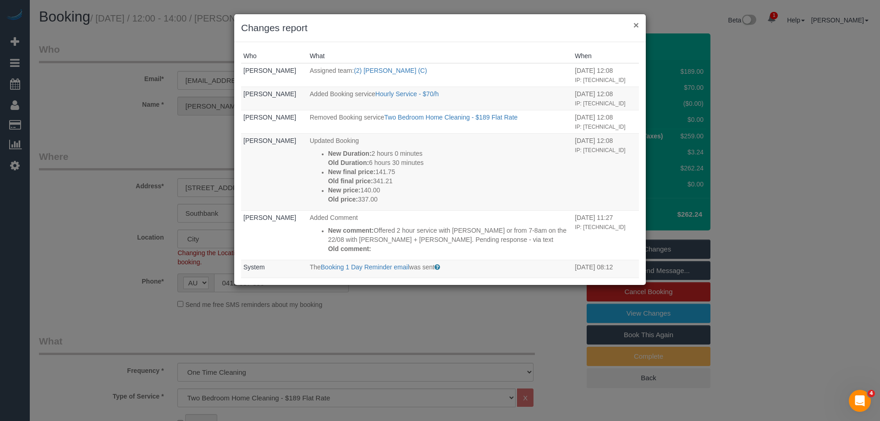
click at [637, 27] on button "×" at bounding box center [637, 25] width 6 height 10
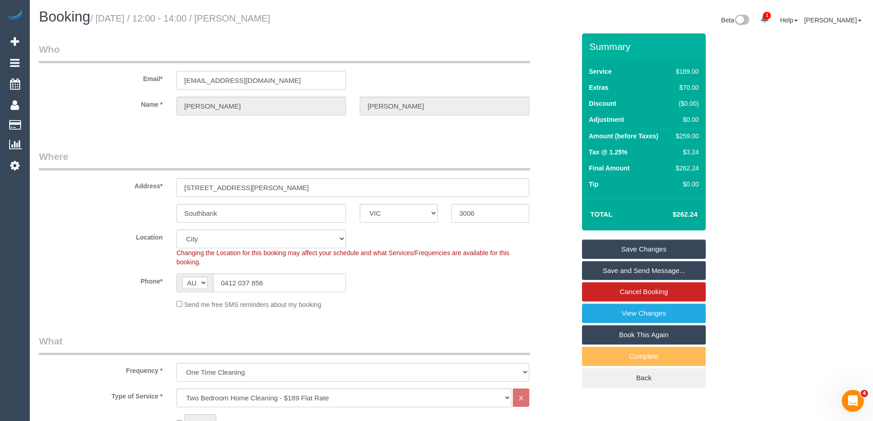
drag, startPoint x: 265, startPoint y: 78, endPoint x: 95, endPoint y: 69, distance: 169.9
click at [95, 69] on div "Email* hihicbro@gmail.com" at bounding box center [307, 66] width 550 height 47
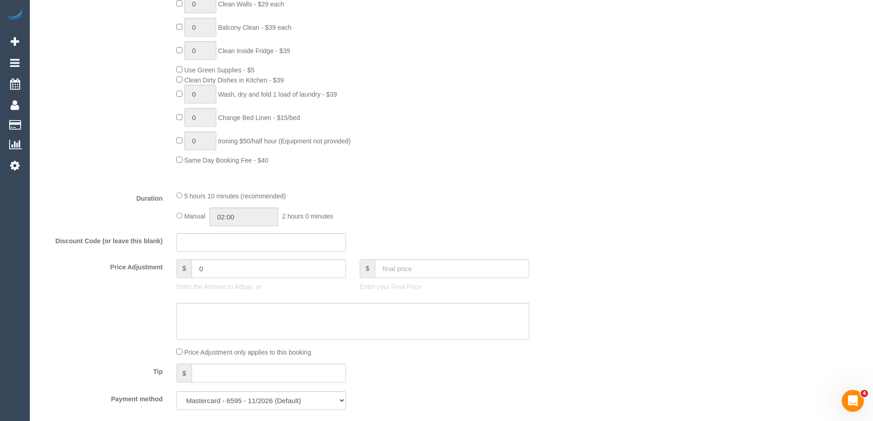
scroll to position [596, 0]
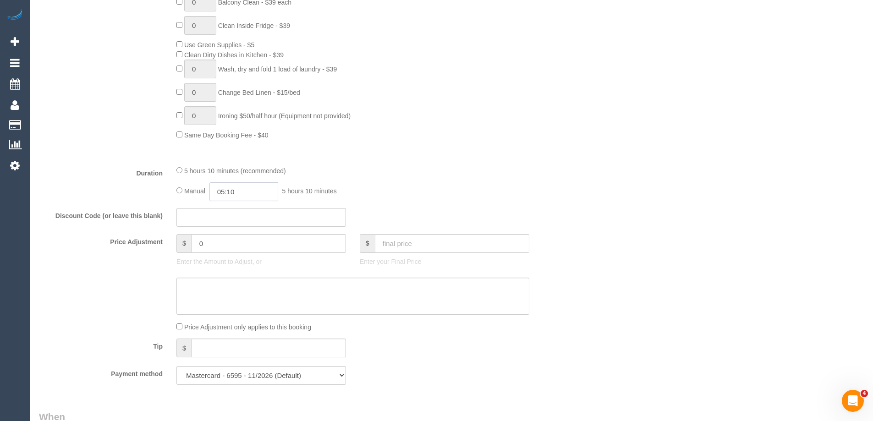
click at [244, 198] on input "05:10" at bounding box center [244, 191] width 69 height 19
click at [226, 248] on li "02:30" at bounding box center [233, 249] width 41 height 12
drag, startPoint x: 243, startPoint y: 189, endPoint x: 232, endPoint y: 194, distance: 11.7
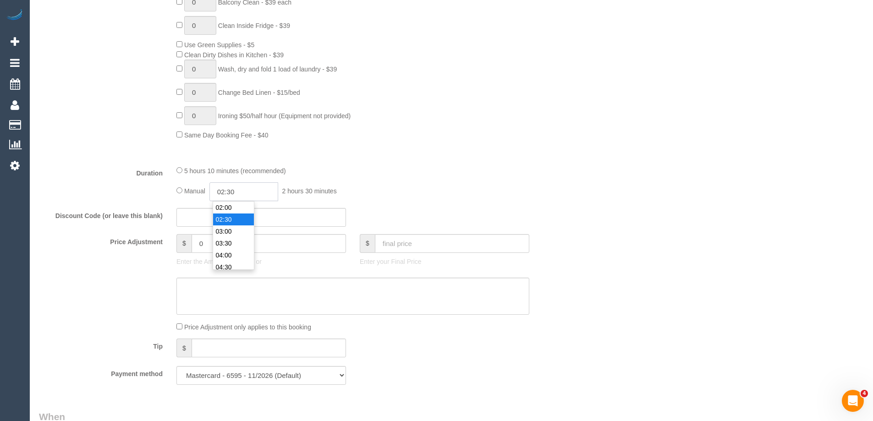
click at [232, 194] on input "02:30" at bounding box center [244, 191] width 69 height 19
type input "02:45"
click at [437, 173] on div "5 hours 10 minutes (recommended)" at bounding box center [353, 171] width 353 height 10
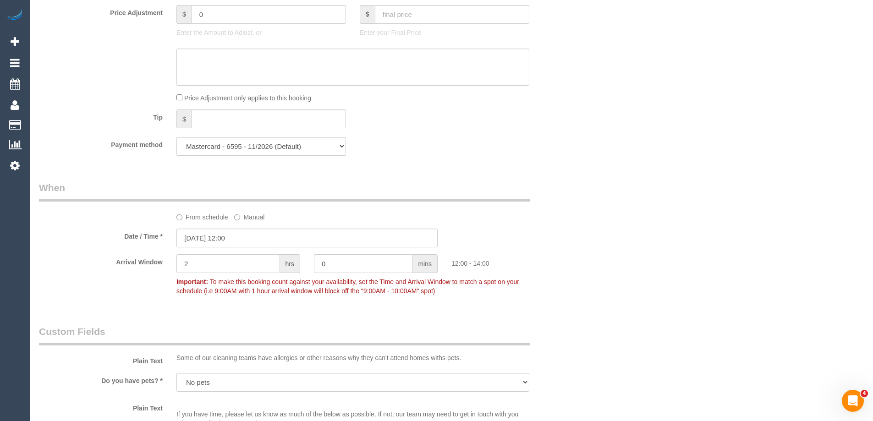
scroll to position [963, 0]
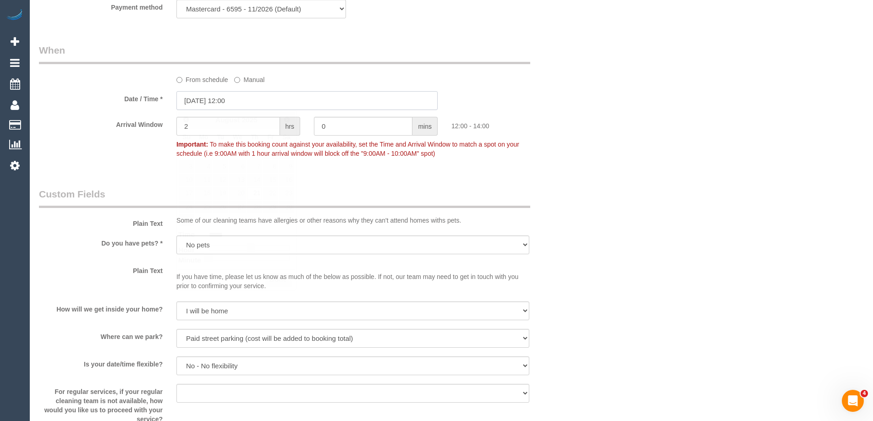
click at [205, 97] on input "21/08/2025 12:00" at bounding box center [307, 100] width 261 height 19
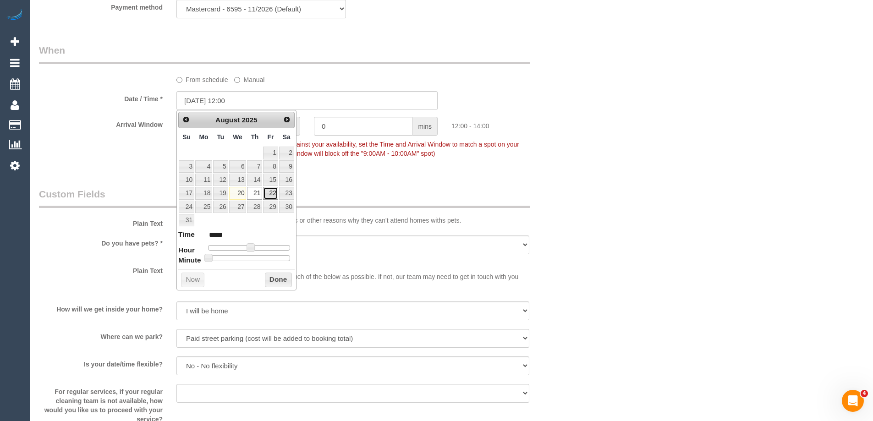
click at [271, 193] on link "22" at bounding box center [270, 193] width 15 height 12
type input "22/08/2025 11:00"
type input "*****"
type input "22/08/2025 10:00"
type input "*****"
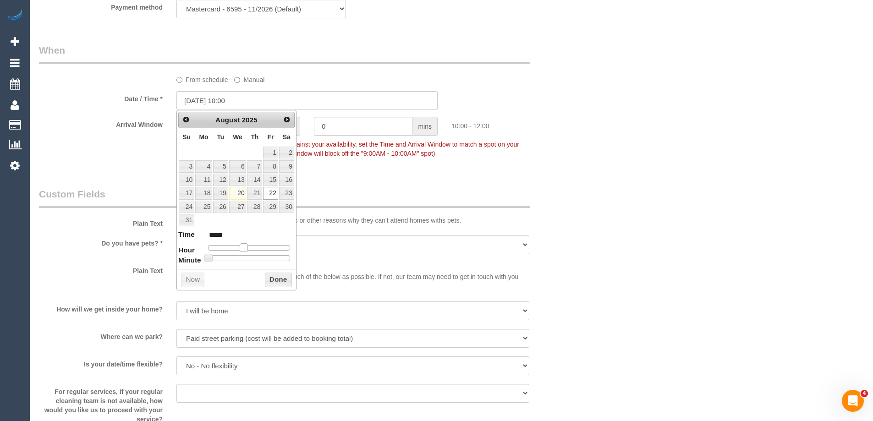
type input "22/08/2025 09:00"
type input "*****"
type input "22/08/2025 08:00"
type input "*****"
type input "22/08/2025 07:00"
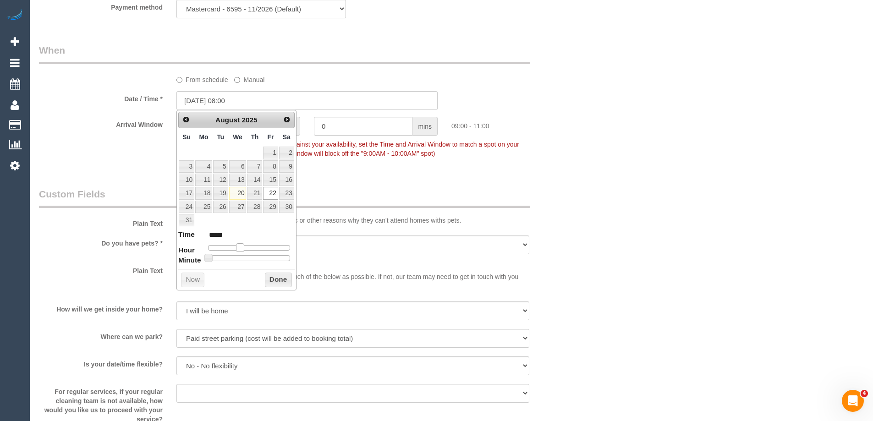
type input "*****"
drag, startPoint x: 250, startPoint y: 246, endPoint x: 232, endPoint y: 248, distance: 17.5
click at [232, 248] on span at bounding box center [233, 247] width 8 height 8
click at [284, 282] on button "Done" at bounding box center [278, 280] width 27 height 15
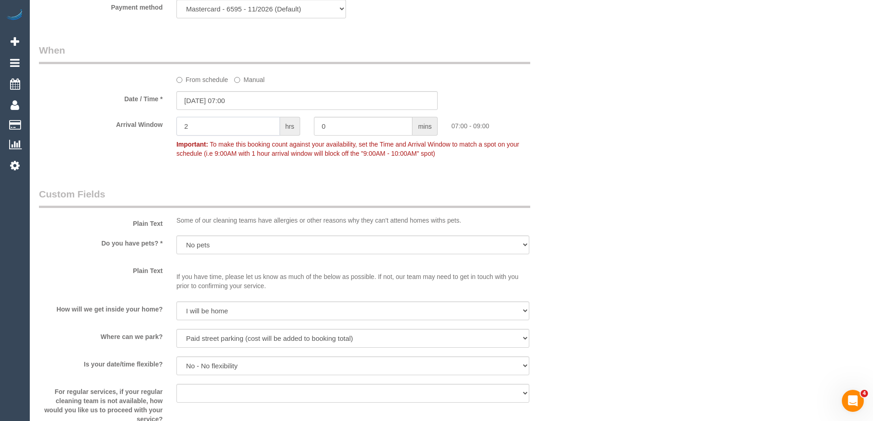
drag, startPoint x: 197, startPoint y: 129, endPoint x: 177, endPoint y: 131, distance: 20.3
click at [177, 131] on input "2" at bounding box center [229, 126] width 104 height 19
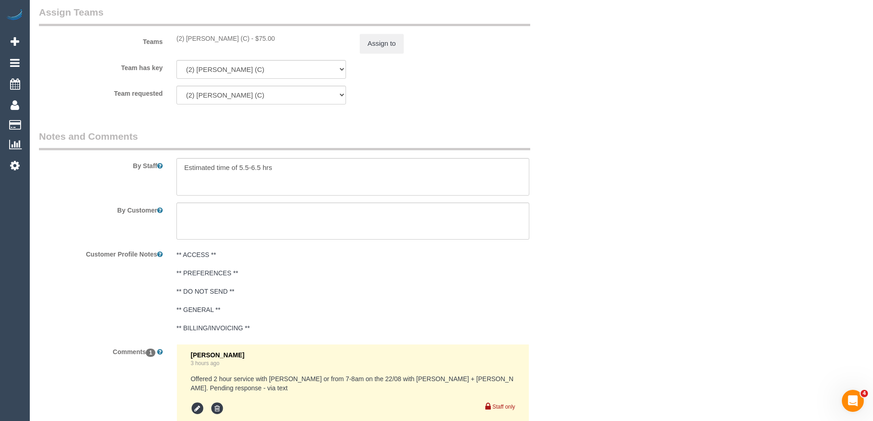
scroll to position [1467, 0]
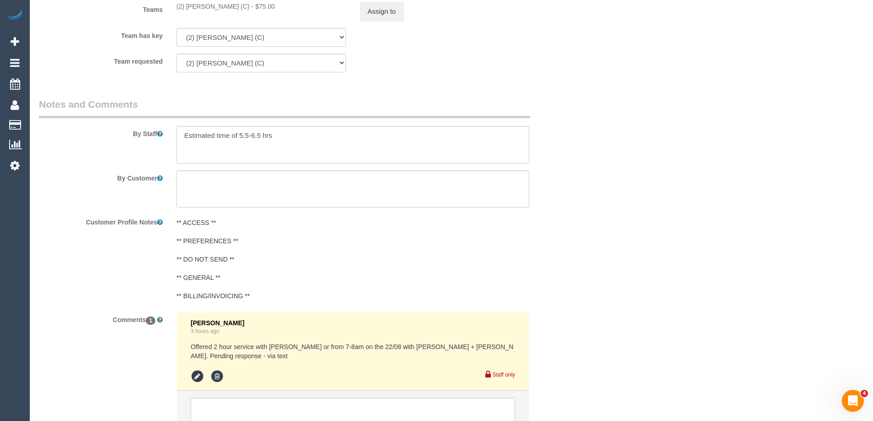
type input "1"
drag, startPoint x: 260, startPoint y: 135, endPoint x: 240, endPoint y: 133, distance: 19.8
click at [240, 133] on textarea at bounding box center [353, 145] width 353 height 38
type textarea "Estimated time of 4.5-5.5 hrs"
click at [195, 370] on icon at bounding box center [198, 377] width 14 height 14
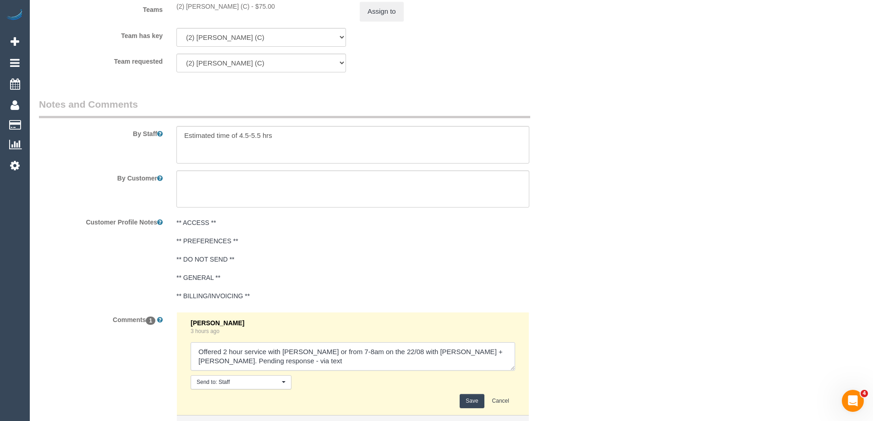
click at [202, 362] on textarea at bounding box center [353, 357] width 325 height 28
type textarea "Offered 2 hour service with Marco or from 7-8am on the 22/08 with Karina + Darl…"
click at [475, 403] on button "Save" at bounding box center [472, 401] width 24 height 14
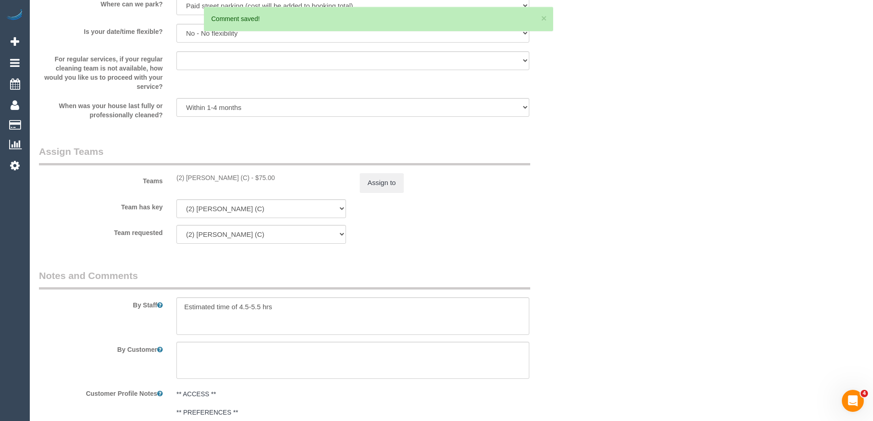
scroll to position [1284, 0]
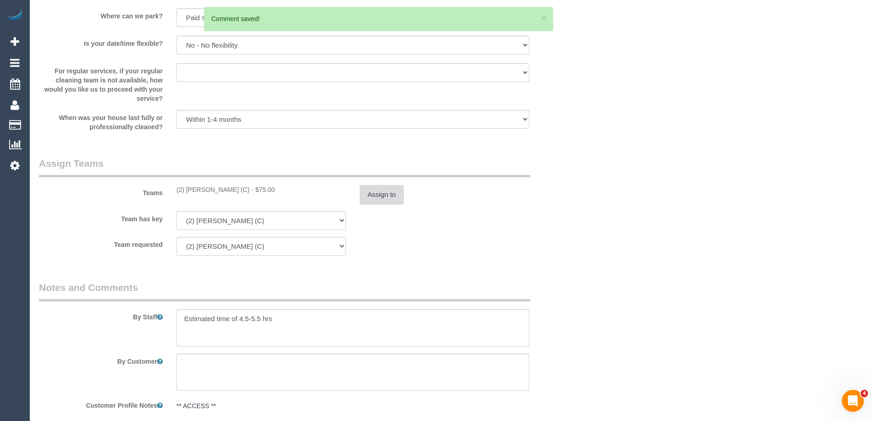
click at [378, 193] on button "Assign to" at bounding box center [382, 194] width 44 height 19
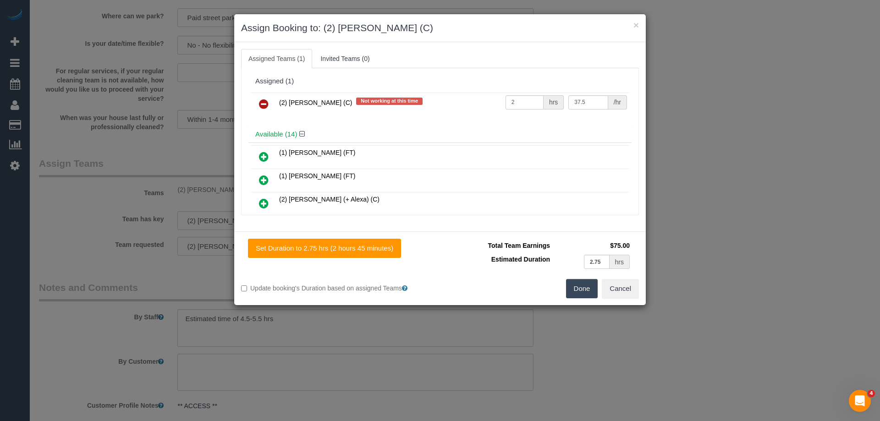
click at [259, 103] on link at bounding box center [264, 104] width 22 height 18
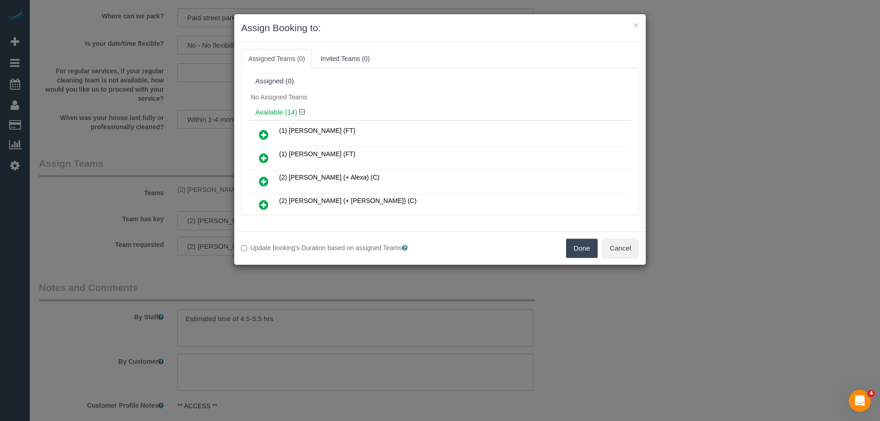
click at [579, 248] on button "Done" at bounding box center [582, 248] width 32 height 19
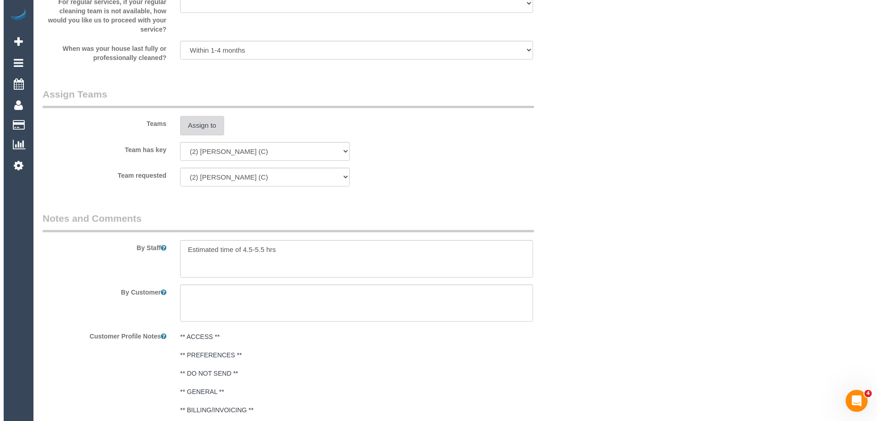
scroll to position [1421, 0]
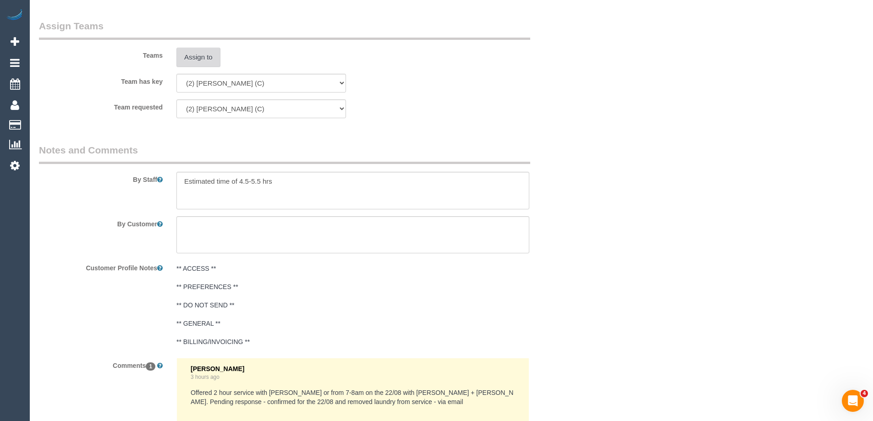
click at [196, 54] on button "Assign to" at bounding box center [199, 57] width 44 height 19
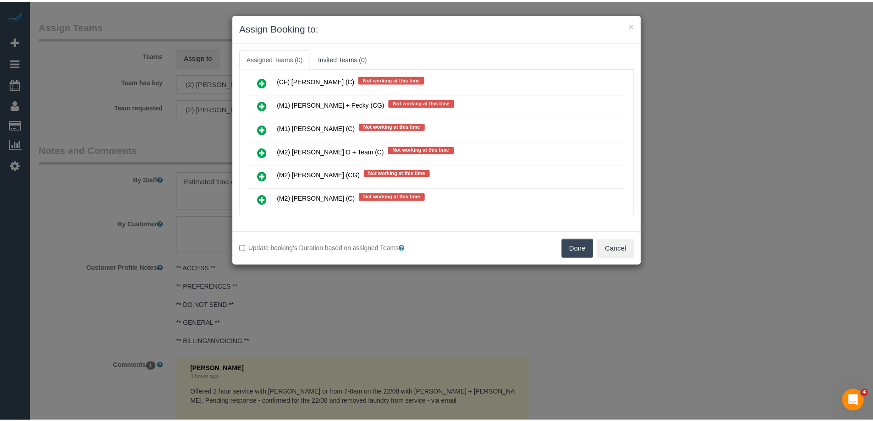
scroll to position [1359, 0]
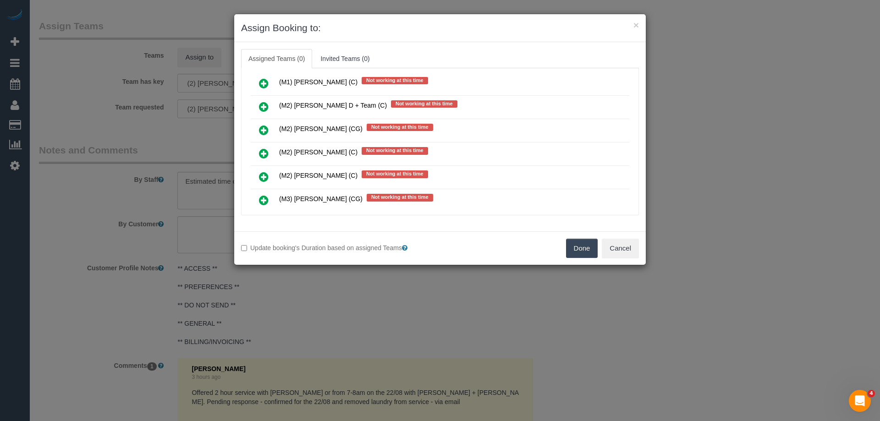
click at [568, 244] on button "Done" at bounding box center [582, 248] width 32 height 19
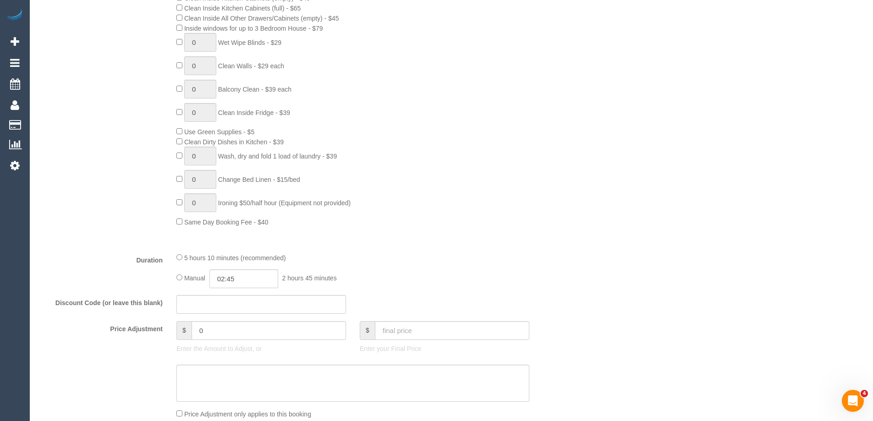
scroll to position [0, 0]
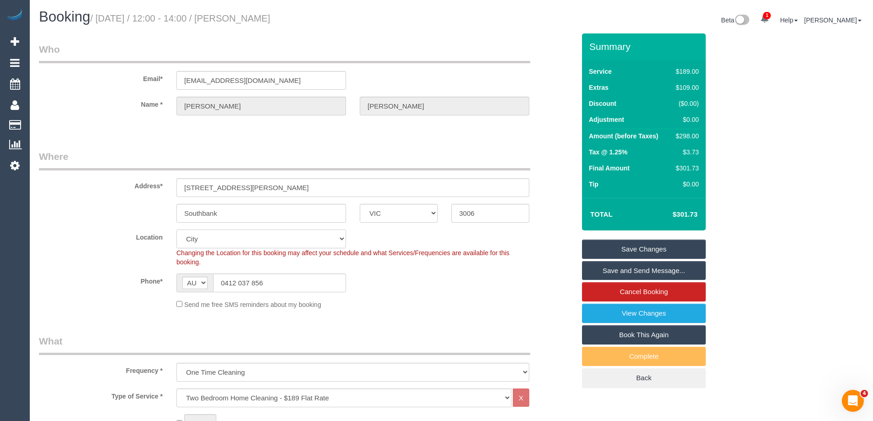
drag, startPoint x: 196, startPoint y: 246, endPoint x: 197, endPoint y: 241, distance: 5.1
click at [196, 245] on select "Office City East (North) East (South) Inner East Inner North (East) Inner North…" at bounding box center [262, 239] width 170 height 19
select select "50"
click at [177, 230] on select "Office City East (North) East (South) Inner East Inner North (East) Inner North…" at bounding box center [262, 239] width 170 height 19
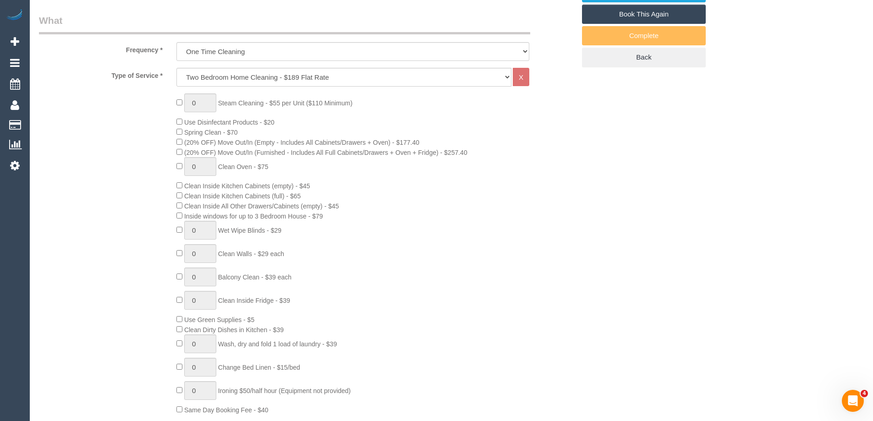
select select "object:6260"
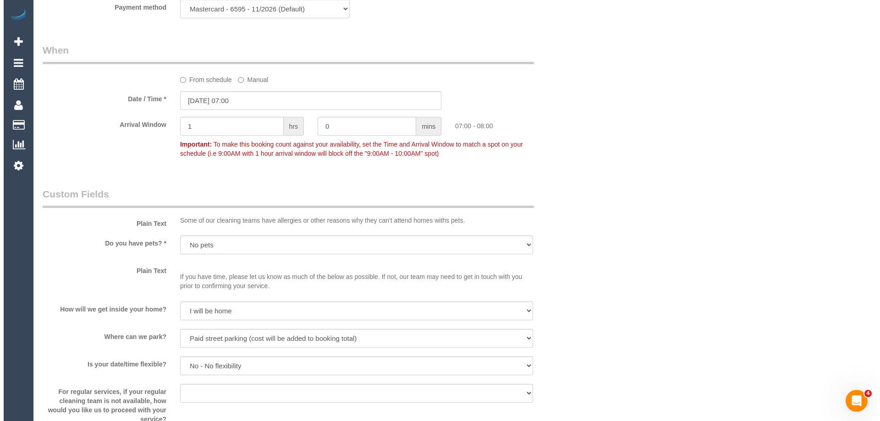
scroll to position [1284, 0]
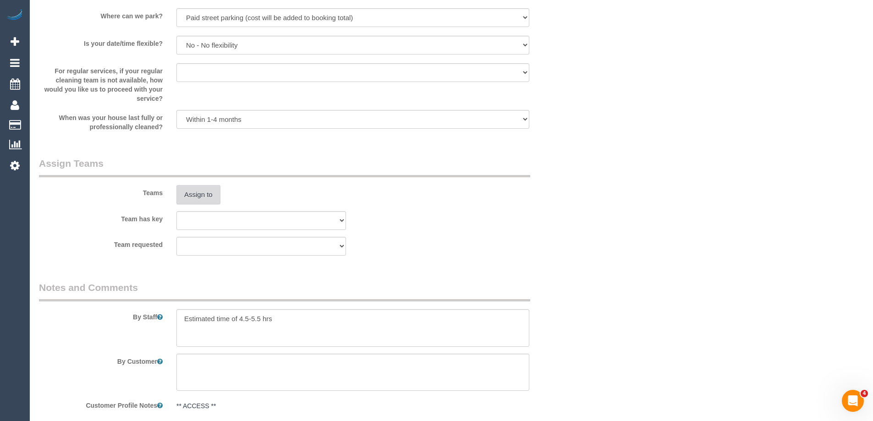
click at [204, 196] on button "Assign to" at bounding box center [199, 194] width 44 height 19
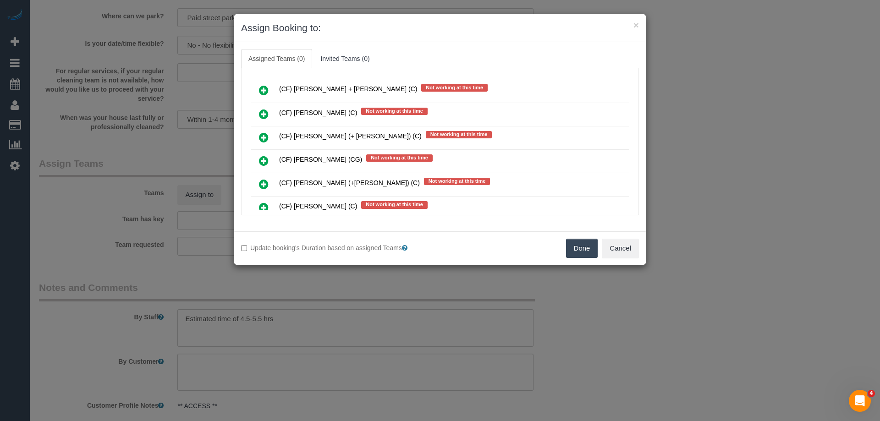
click at [265, 136] on icon at bounding box center [264, 137] width 10 height 11
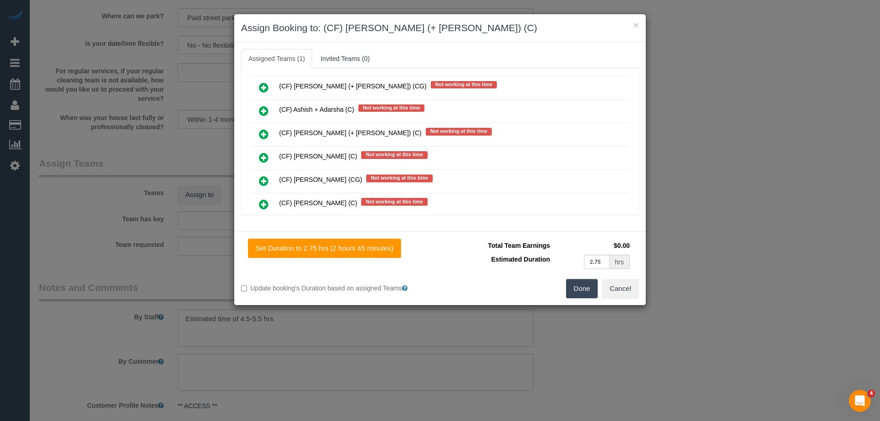
click at [263, 129] on icon at bounding box center [264, 134] width 10 height 11
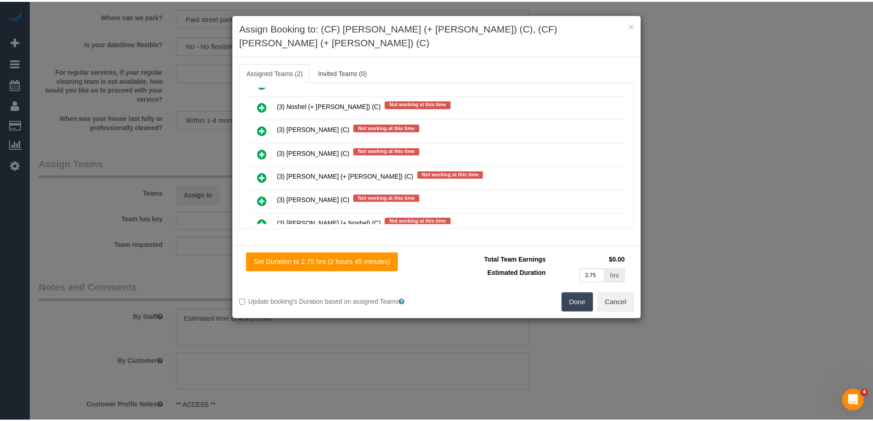
scroll to position [0, 0]
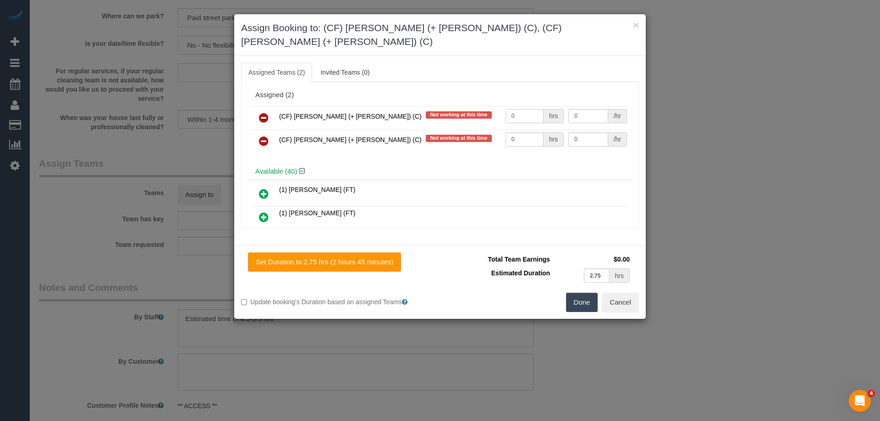
drag, startPoint x: 503, startPoint y: 106, endPoint x: 494, endPoint y: 106, distance: 9.2
click at [494, 106] on tr "(CF) Darly (+ Karina) (C) Not working at this time 0 hrs 0 /hr" at bounding box center [440, 117] width 379 height 23
type input "1"
drag, startPoint x: 527, startPoint y: 124, endPoint x: 473, endPoint y: 120, distance: 54.3
click at [469, 130] on tr "(CF) Karina (+ Darly) (C) Not working at this time 0 hrs 0 /hr" at bounding box center [440, 141] width 379 height 23
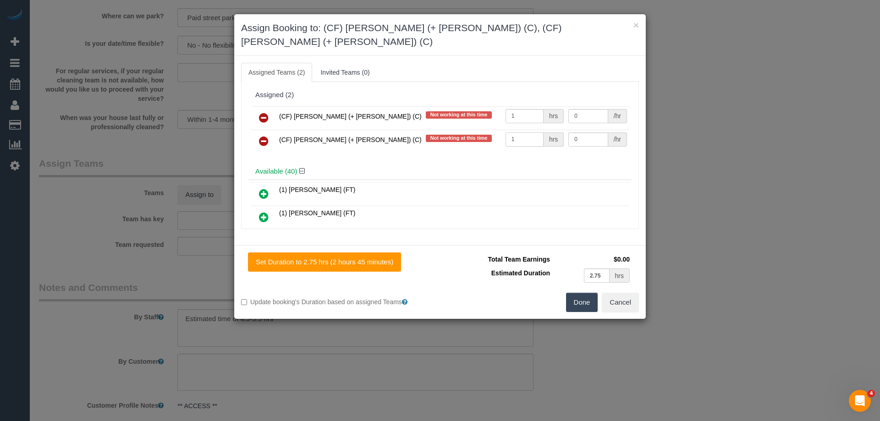
type input "1"
drag, startPoint x: 584, startPoint y: 103, endPoint x: 511, endPoint y: 97, distance: 73.1
click at [511, 106] on tr "(CF) Darly (+ Karina) (C) Not working at this time 1 hrs 0 /hr" at bounding box center [440, 117] width 379 height 23
type input "95"
drag, startPoint x: 592, startPoint y: 128, endPoint x: 536, endPoint y: 121, distance: 57.3
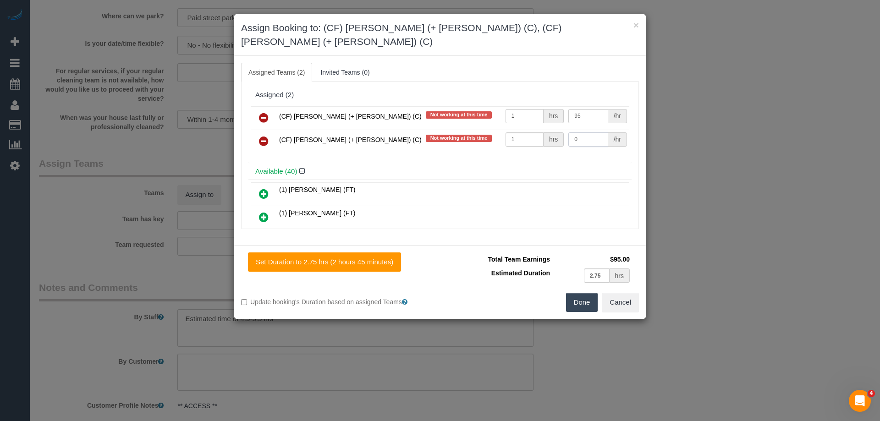
click at [542, 130] on tr "(CF) Karina (+ Darly) (C) Not working at this time 1 hrs 0 /hr" at bounding box center [440, 141] width 379 height 23
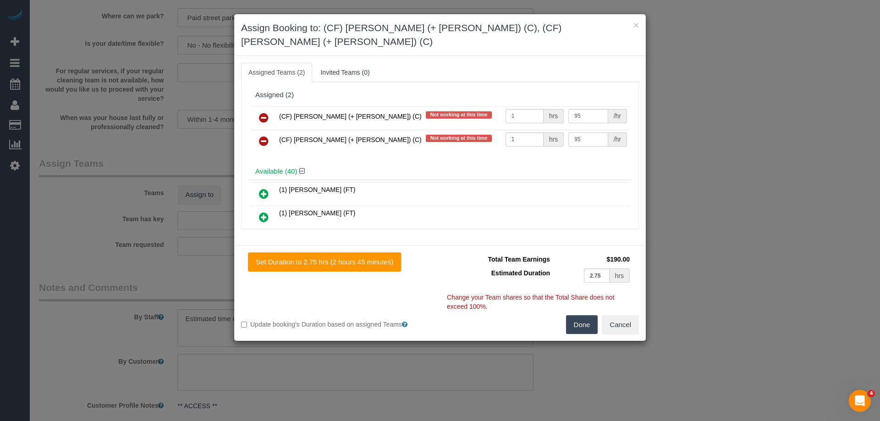
type input "95"
click at [569, 315] on button "Done" at bounding box center [582, 324] width 32 height 19
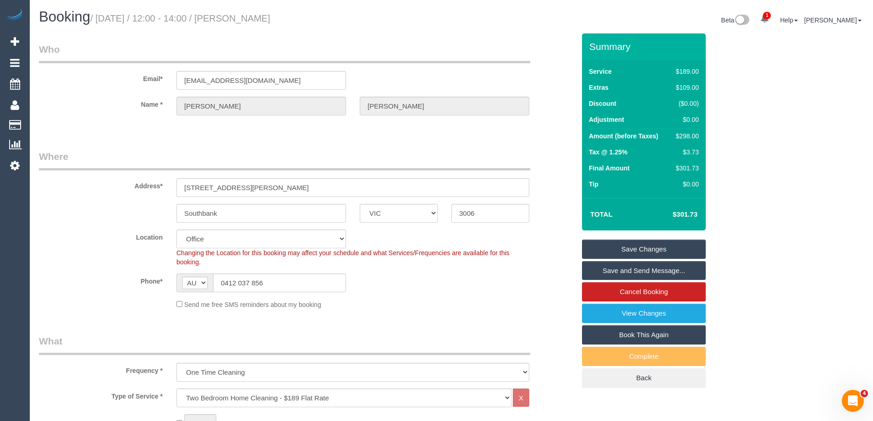
drag, startPoint x: 280, startPoint y: 19, endPoint x: 238, endPoint y: 17, distance: 41.8
click at [238, 17] on small "/ August 21, 2025 / 12:00 - 14:00 / Zelin Feng" at bounding box center [180, 18] width 180 height 10
copy small "Zelin Feng"
click at [601, 273] on link "Save and Send Message..." at bounding box center [644, 270] width 124 height 19
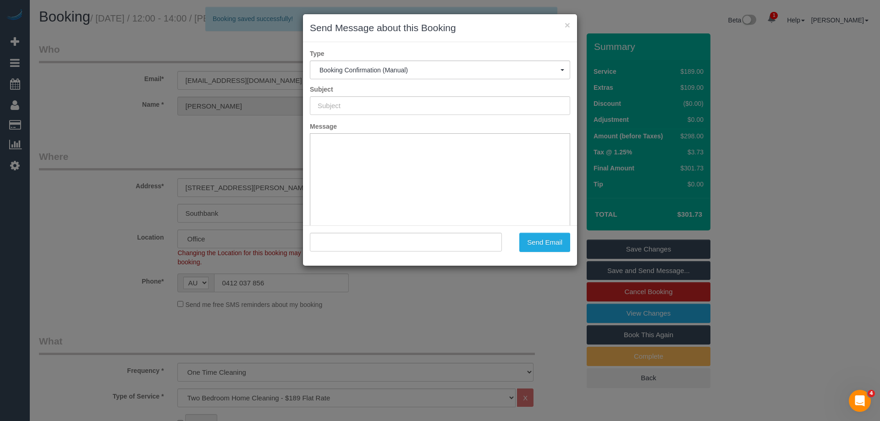
type input "Booking Confirmed"
type input ""Zelin Feng" <hihicbro@gmail.com>"
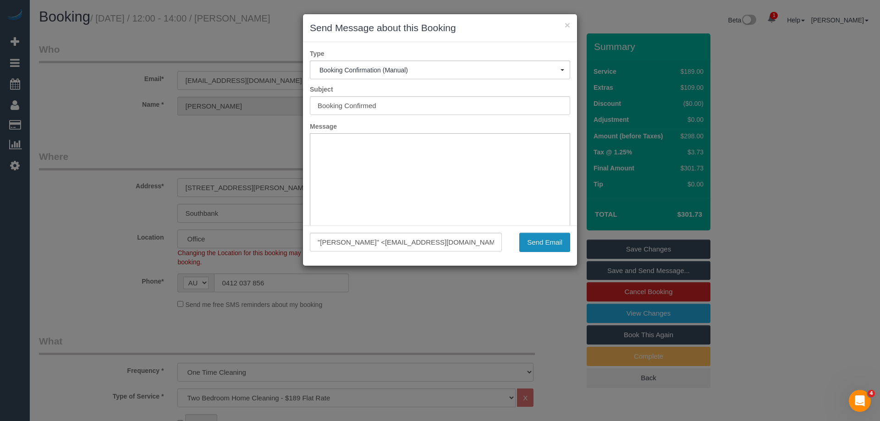
click at [542, 246] on button "Send Email" at bounding box center [544, 242] width 51 height 19
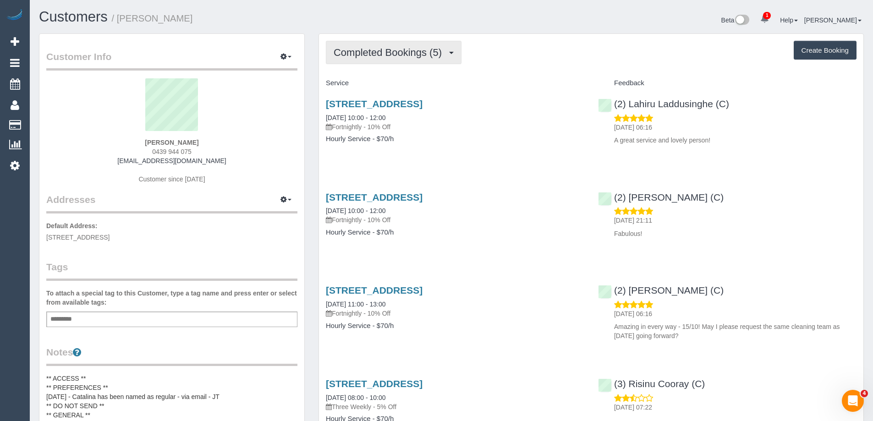
click at [405, 54] on span "Completed Bookings (5)" at bounding box center [390, 52] width 113 height 11
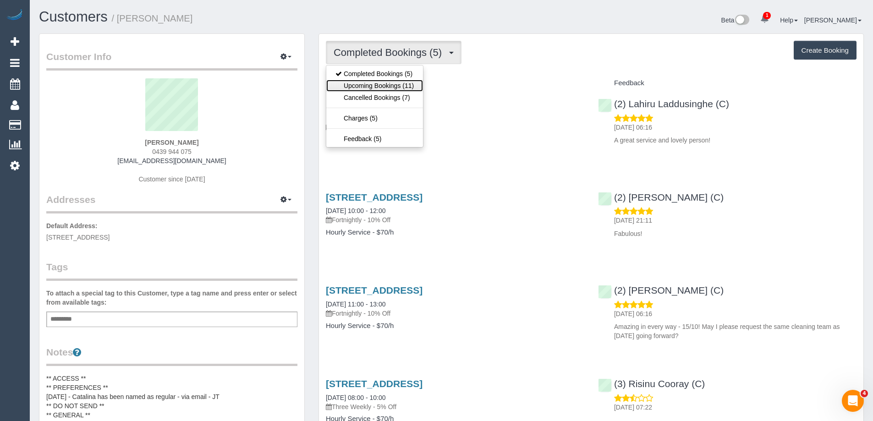
click at [400, 83] on link "Upcoming Bookings (11)" at bounding box center [374, 86] width 97 height 12
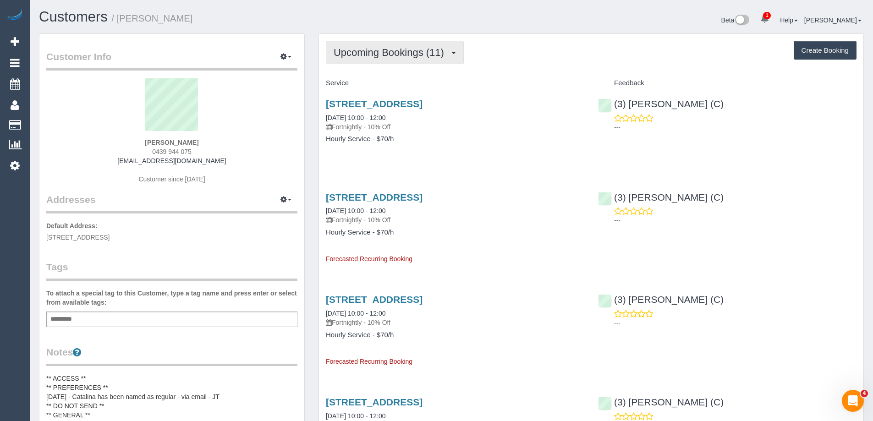
click at [381, 47] on span "Upcoming Bookings (11)" at bounding box center [391, 52] width 115 height 11
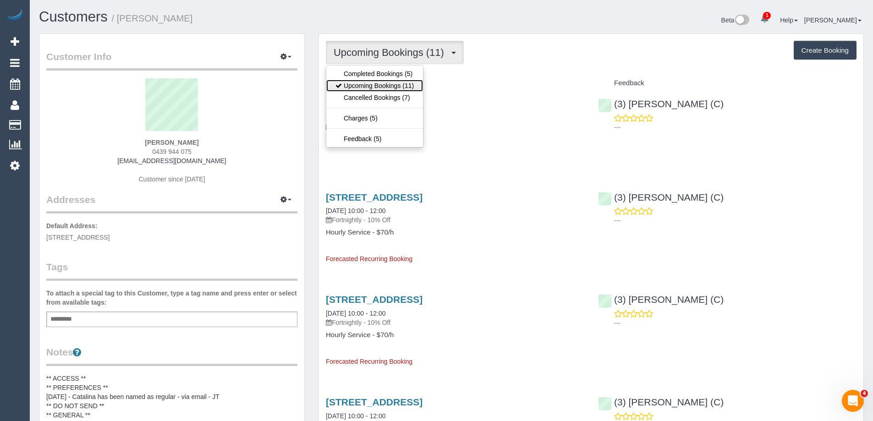
click at [377, 83] on link "Upcoming Bookings (11)" at bounding box center [374, 86] width 97 height 12
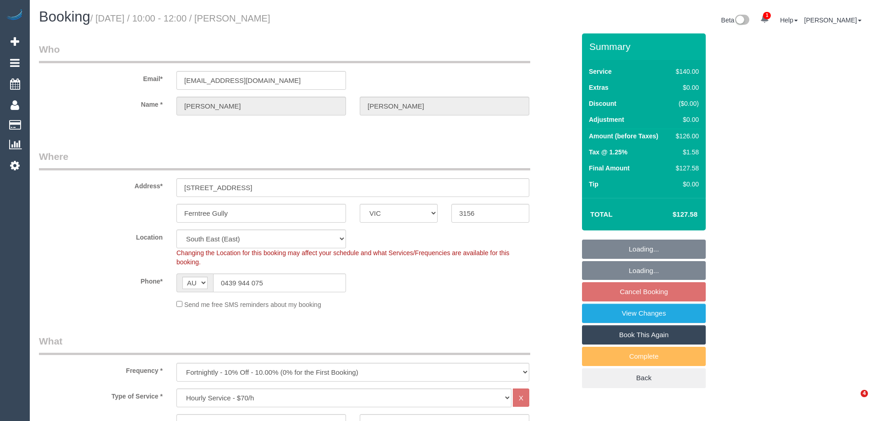
select select "VIC"
select select "string:stripe-pm_1RIom32GScqysDRVNV53K3AF"
select select "number:27"
select select "number:14"
select select "number:19"
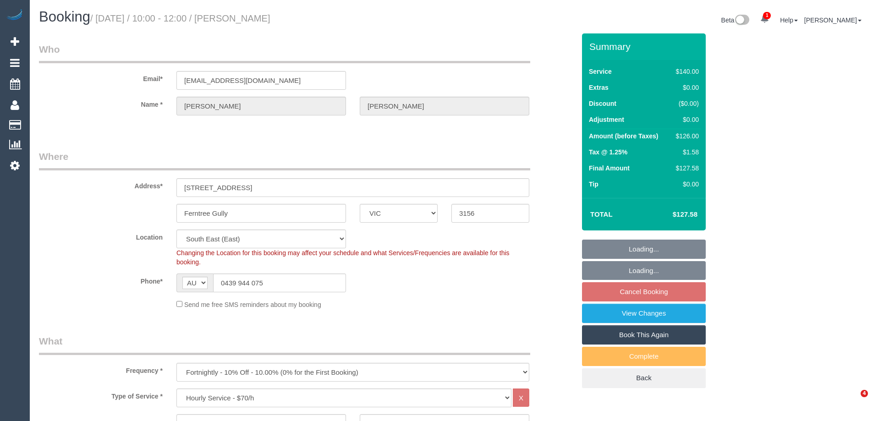
select select "number:25"
select select "number:34"
select select "number:26"
select select "spot3"
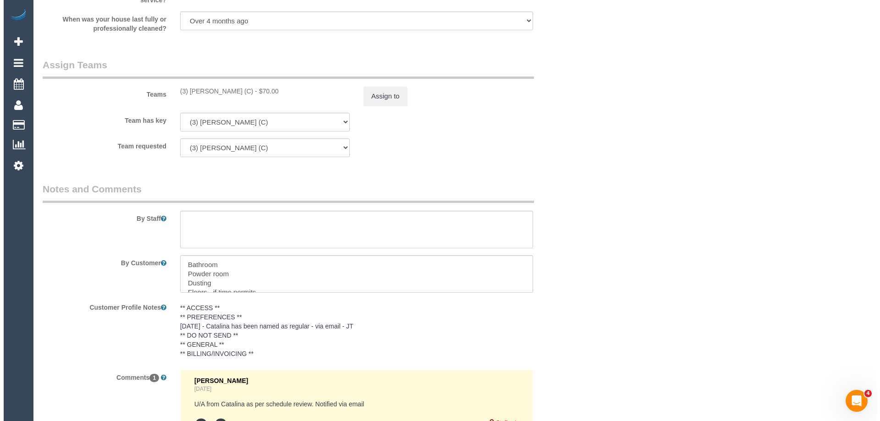
scroll to position [1192, 0]
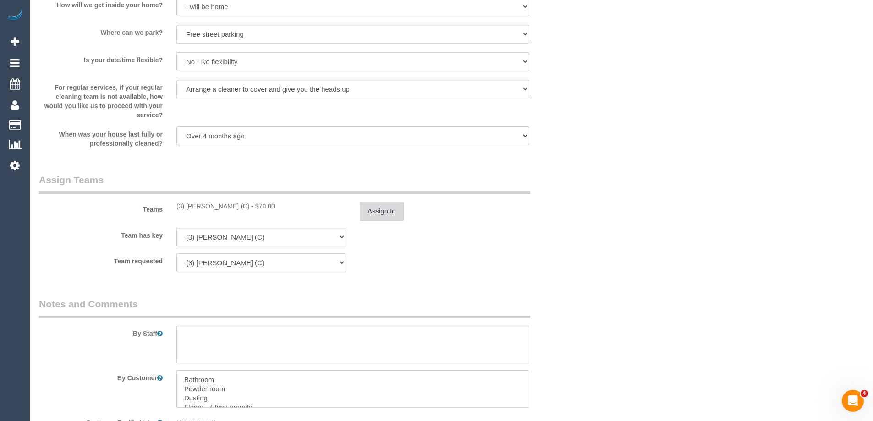
click at [380, 211] on button "Assign to" at bounding box center [382, 211] width 44 height 19
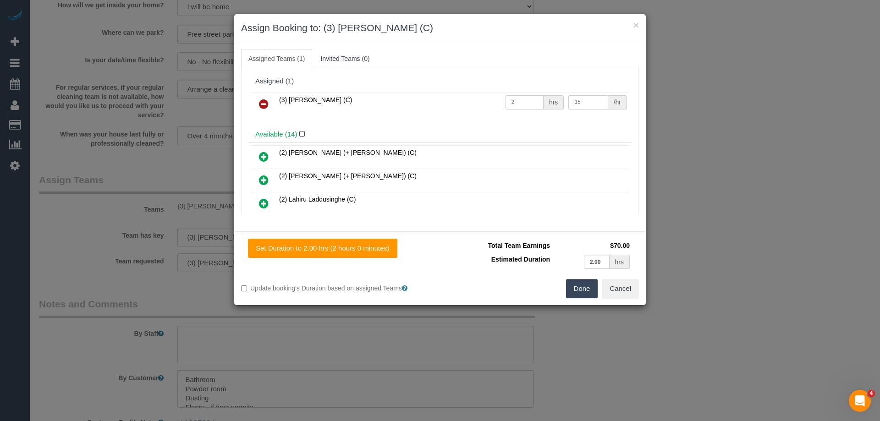
click at [258, 105] on link at bounding box center [264, 104] width 22 height 18
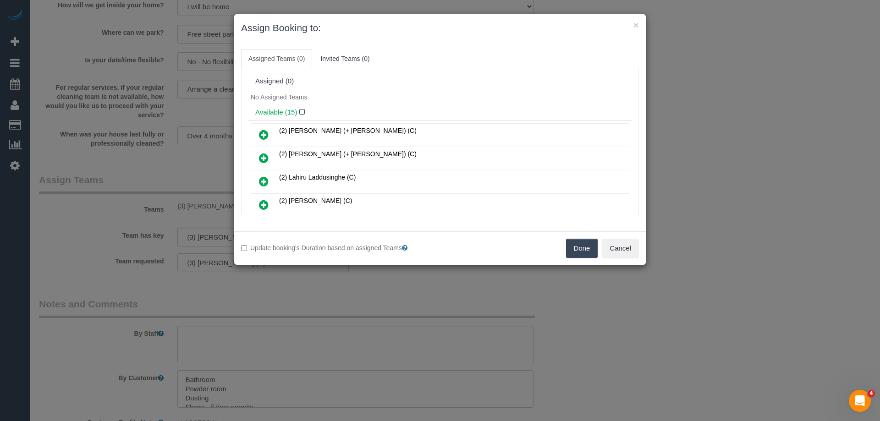
click at [572, 243] on button "Done" at bounding box center [582, 248] width 32 height 19
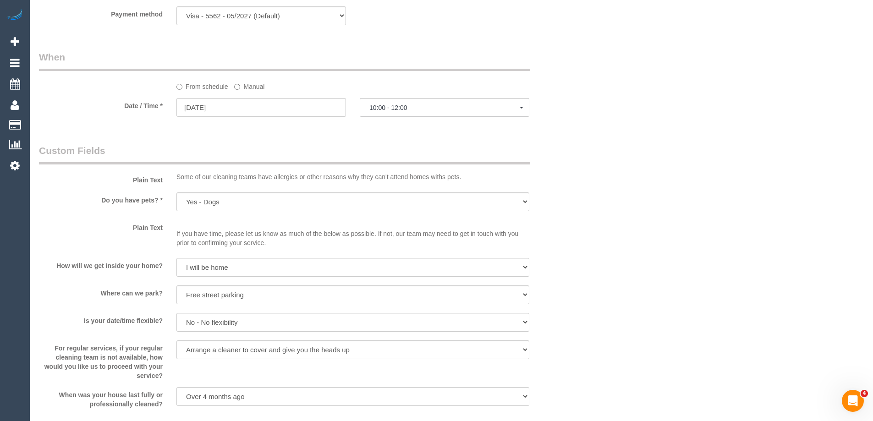
scroll to position [917, 0]
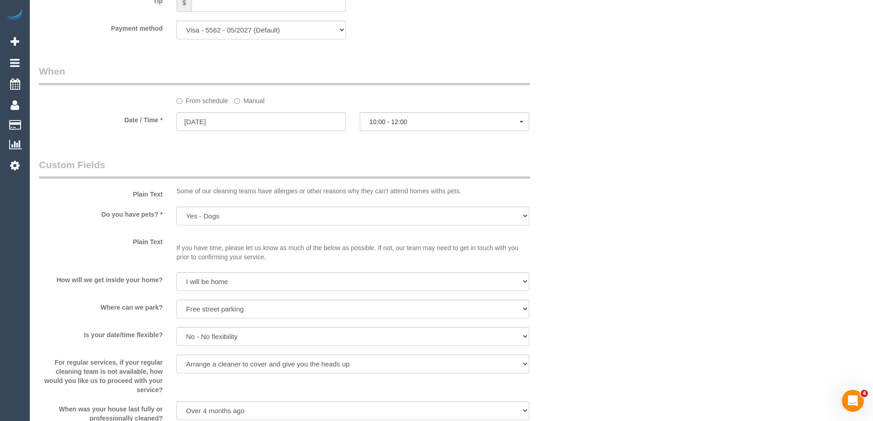
click at [244, 103] on label "Manual" at bounding box center [249, 99] width 30 height 12
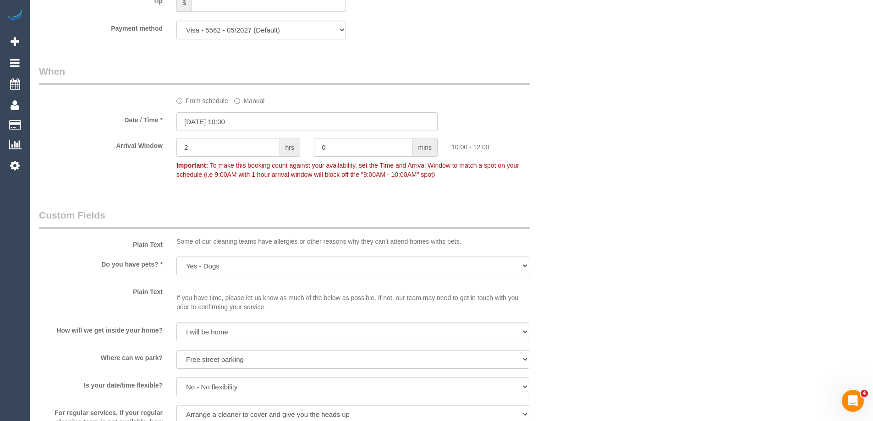
click at [214, 120] on input "01/09/2025 10:00" at bounding box center [307, 121] width 261 height 19
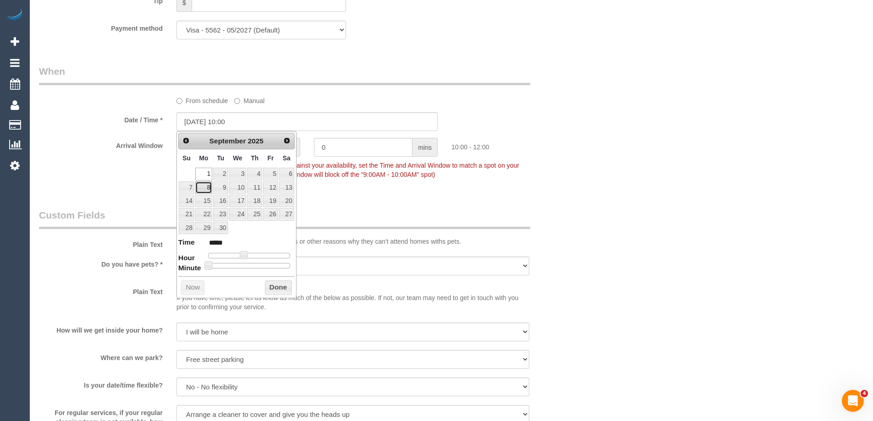
click at [210, 187] on link "8" at bounding box center [203, 188] width 17 height 12
type input "08/09/2025 10:00"
click at [285, 286] on button "Done" at bounding box center [278, 288] width 27 height 15
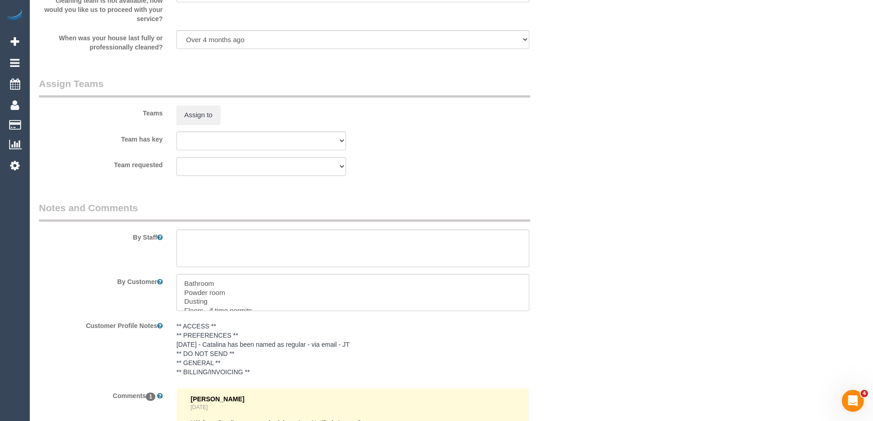
scroll to position [1485, 0]
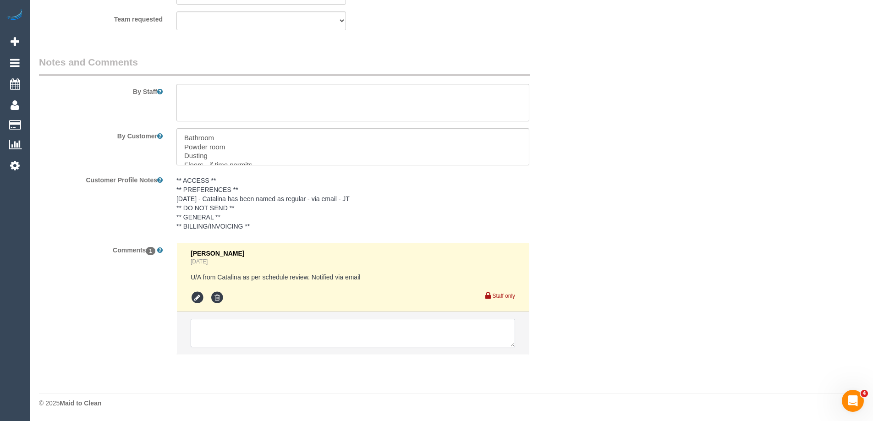
click at [209, 332] on textarea at bounding box center [353, 333] width 325 height 28
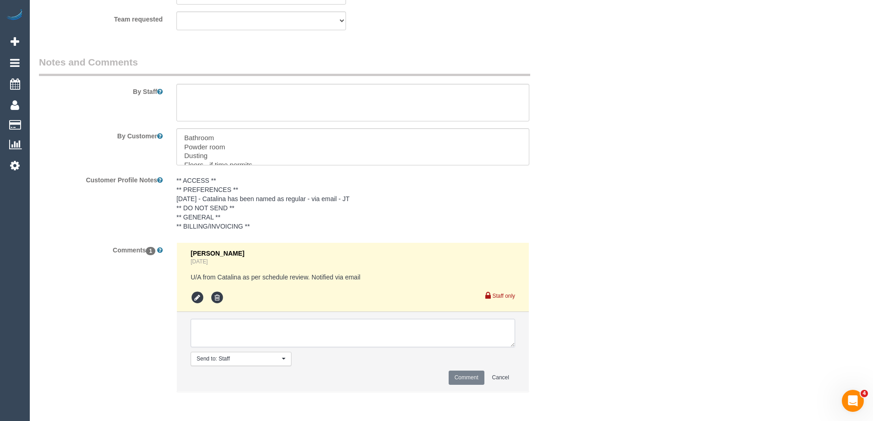
paste textarea "Cleaner(s) Unassigned: Reason Unassigned: One Off/Ongoing: Flexibility: Cleaner…"
click at [276, 329] on textarea at bounding box center [353, 333] width 325 height 28
type textarea "Cleaner(s) Unassigned: Denuwan Reason Unassigned: Requested to reschedule to th…"
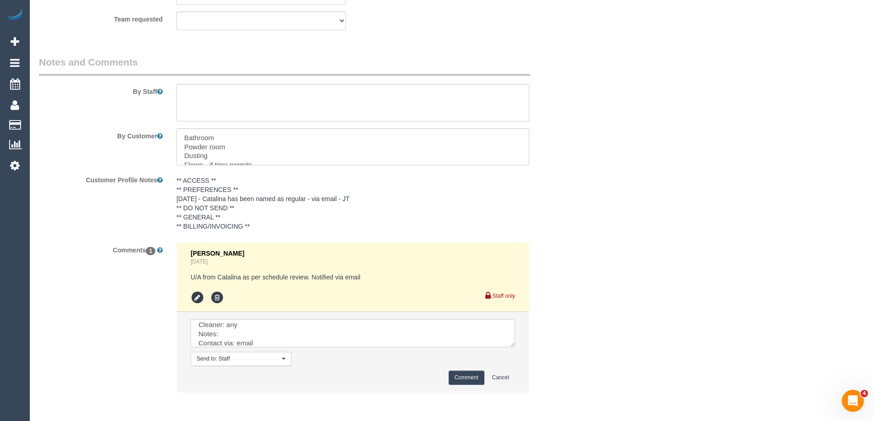
click at [481, 365] on div "Send to: Staff Nothing selected Send to: Staff Send to: Customer Send to: Team …" at bounding box center [353, 359] width 338 height 14
click at [473, 377] on button "Comment" at bounding box center [467, 378] width 36 height 14
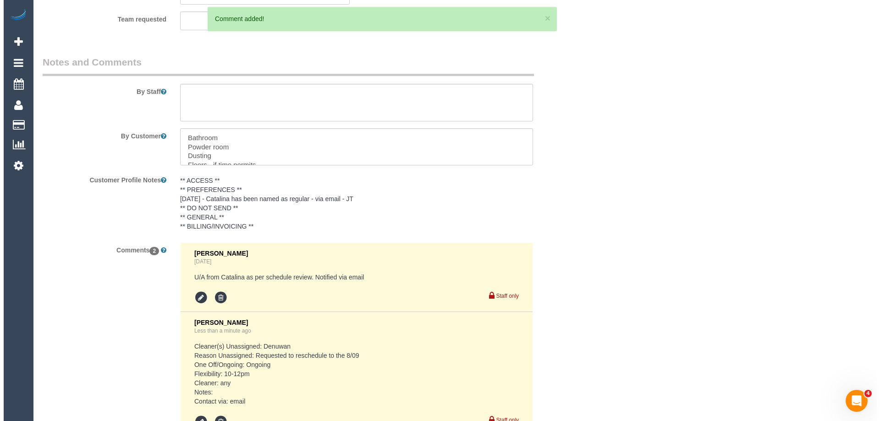
scroll to position [0, 0]
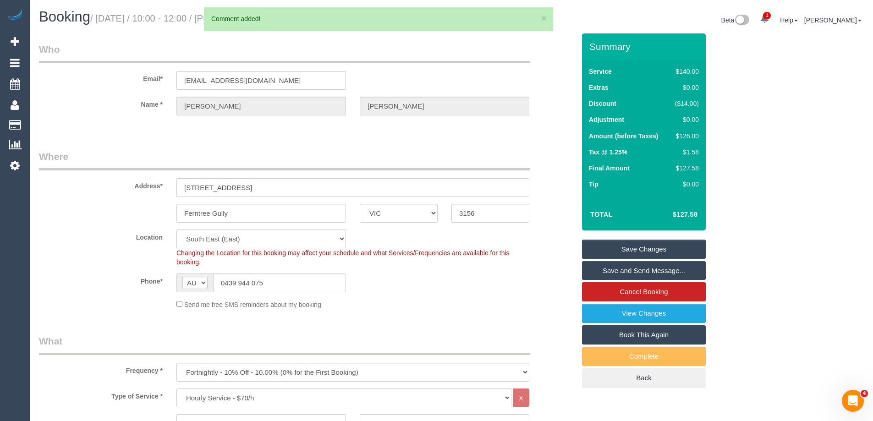
click at [610, 254] on link "Save Changes" at bounding box center [644, 249] width 124 height 19
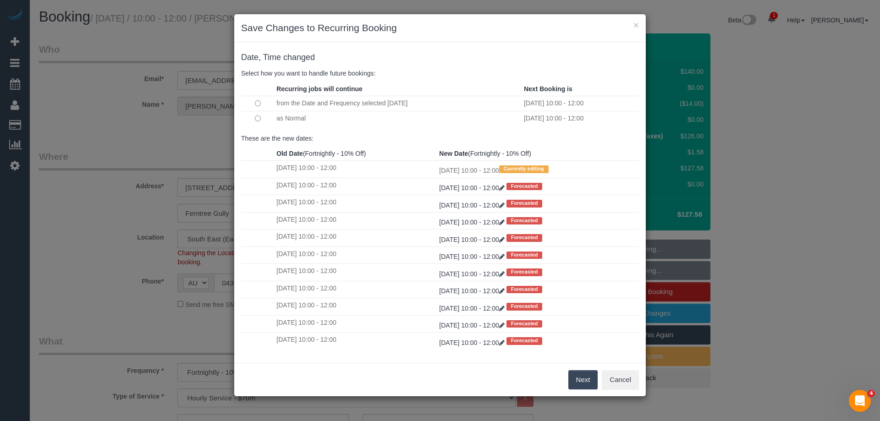
click at [579, 381] on button "Next" at bounding box center [584, 379] width 30 height 19
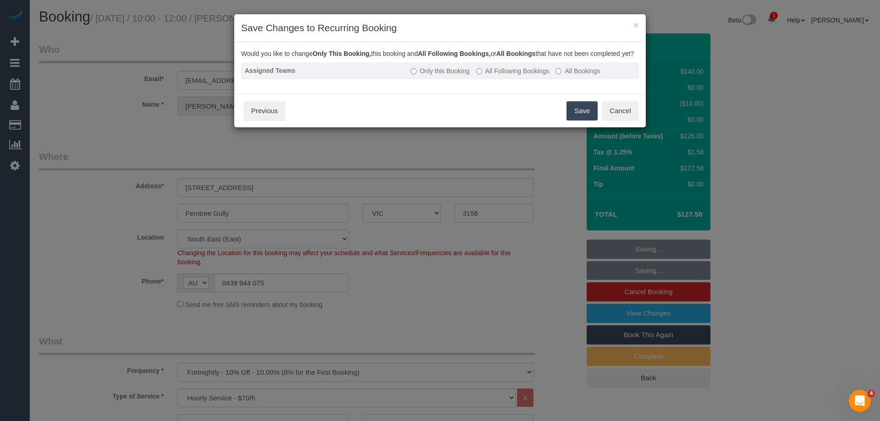
click at [491, 76] on label "All Following Bookings" at bounding box center [512, 70] width 73 height 9
click at [595, 121] on button "Save" at bounding box center [582, 110] width 31 height 19
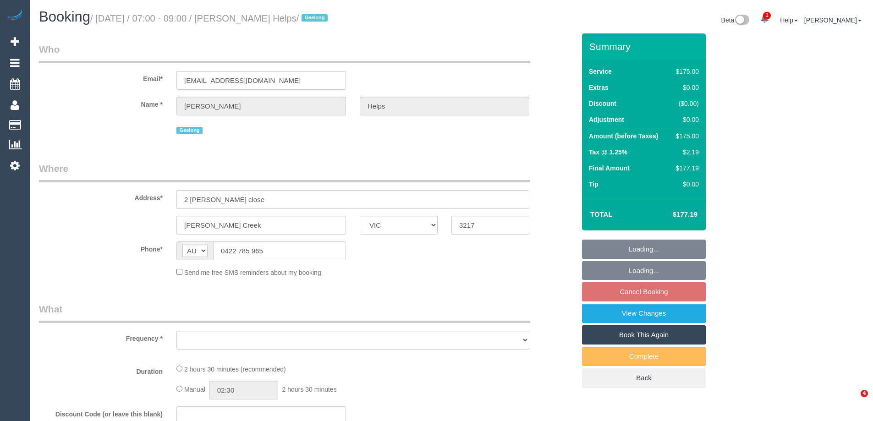
select select "VIC"
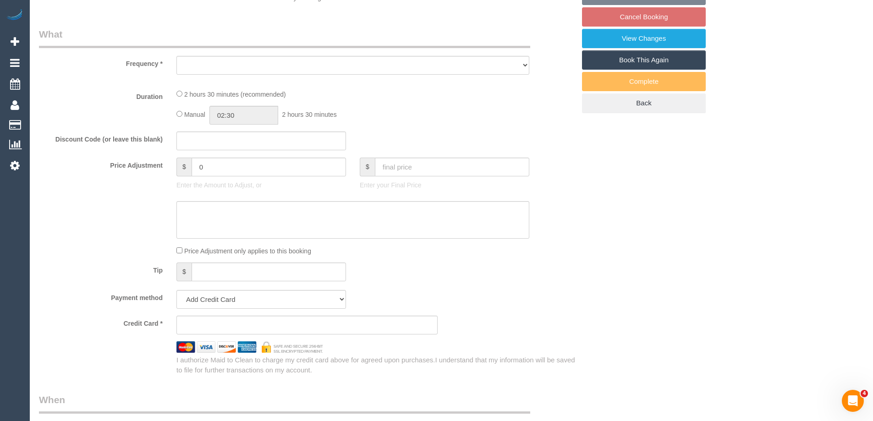
select select "string:stripe-pm_1RuRpc2GScqysDRVkztFHtLl"
select select "150"
select select "number:28"
select select "number:14"
select select "number:18"
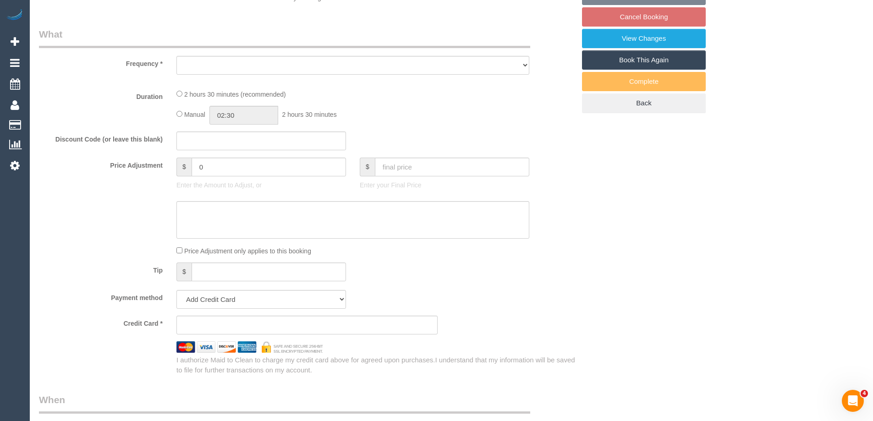
select select "number:24"
select select "number:26"
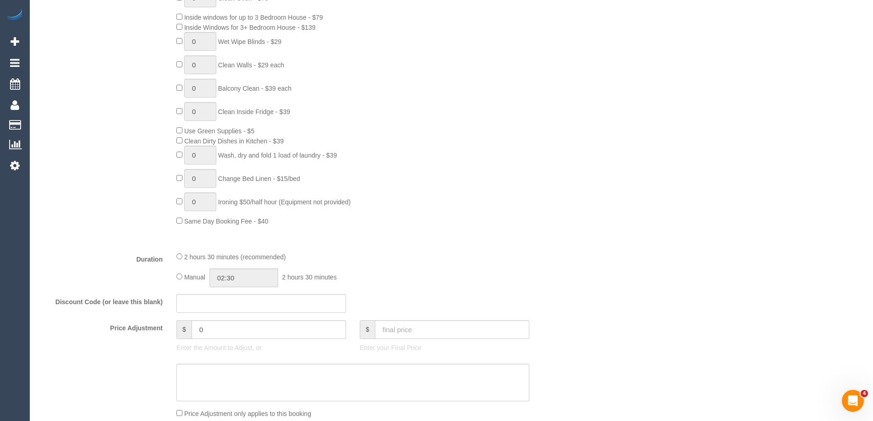
select select "object:949"
select select "spot1"
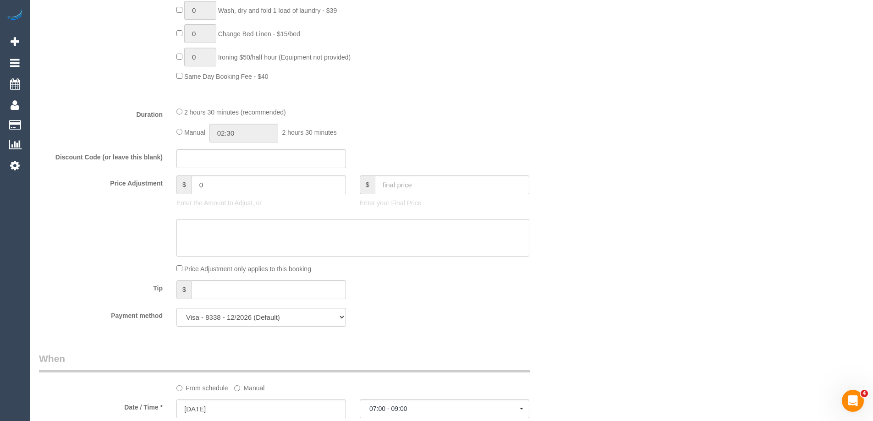
select select "object:1012"
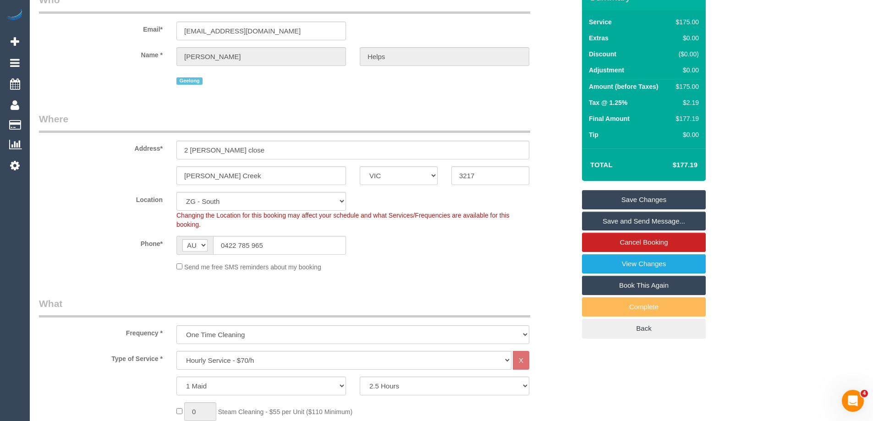
scroll to position [92, 0]
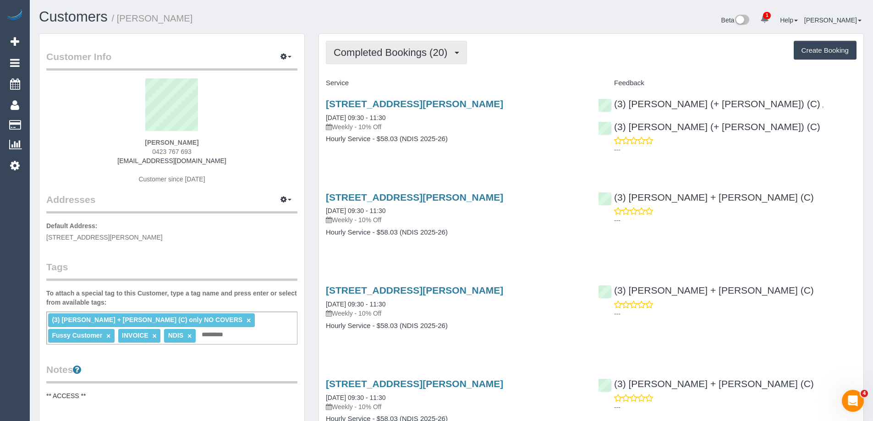
click at [394, 57] on span "Completed Bookings (20)" at bounding box center [393, 52] width 118 height 11
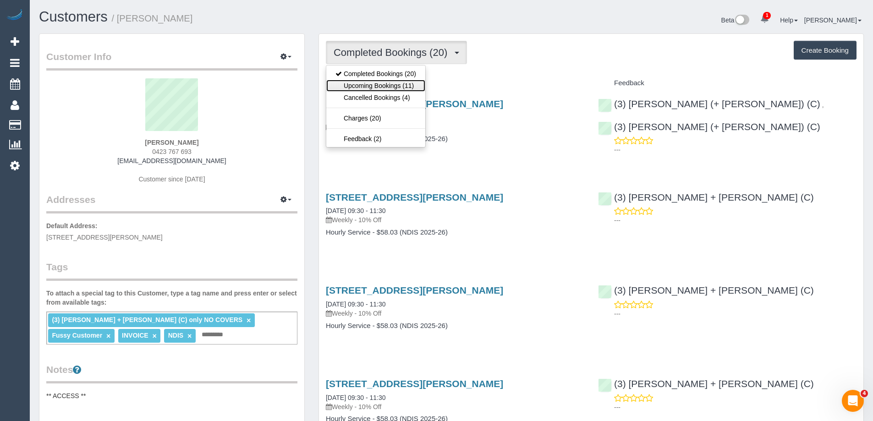
click at [392, 83] on link "Upcoming Bookings (11)" at bounding box center [375, 86] width 99 height 12
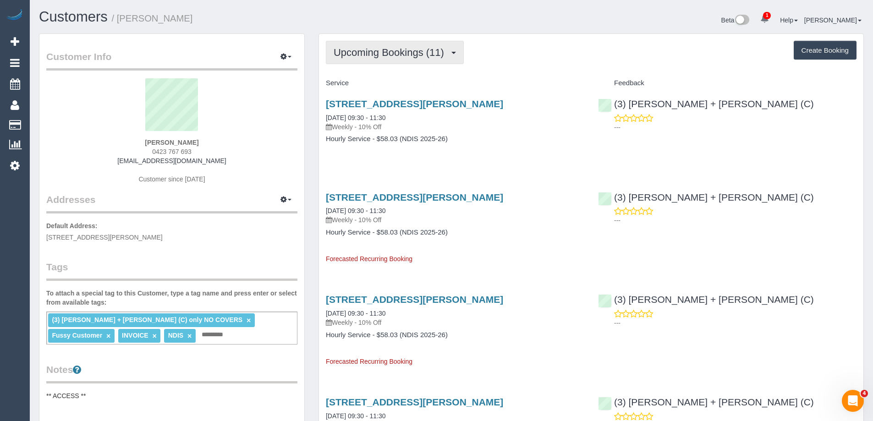
click at [371, 51] on span "Upcoming Bookings (11)" at bounding box center [391, 52] width 115 height 11
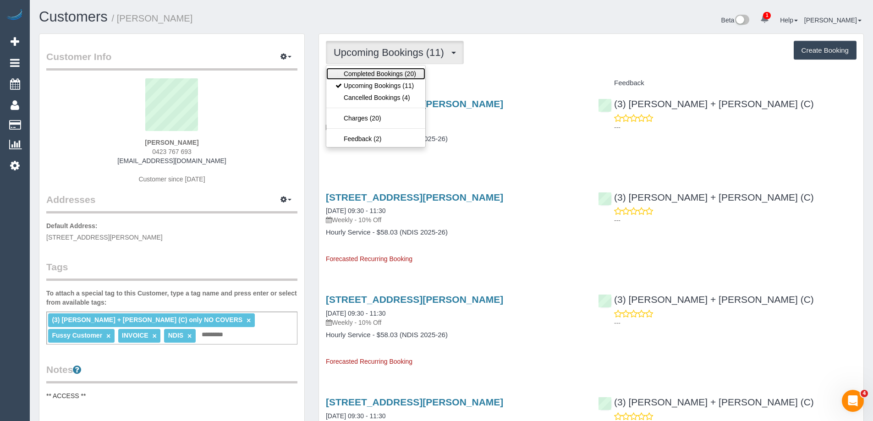
click at [361, 75] on link "Completed Bookings (20)" at bounding box center [375, 74] width 99 height 12
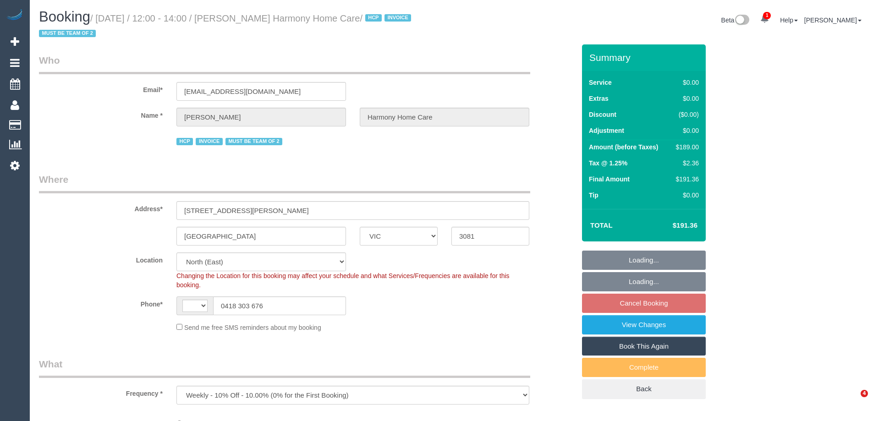
select select "VIC"
select select "string:AU"
select select "object:1204"
select select "180"
select select "number:28"
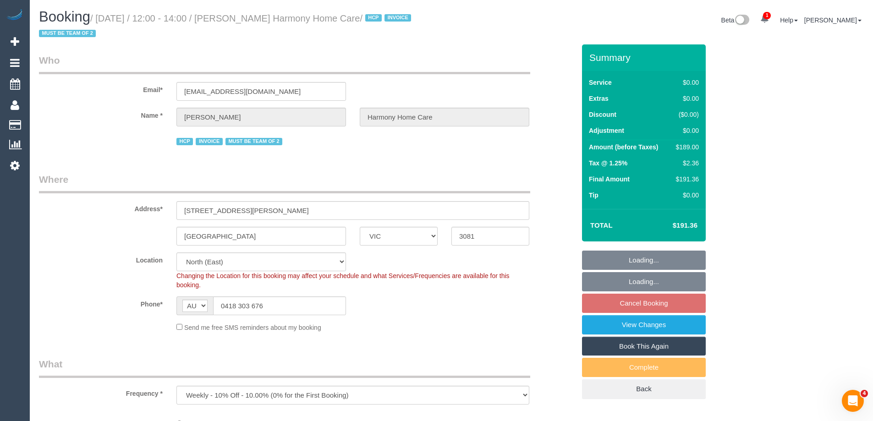
select select "number:14"
select select "number:19"
select select "number:36"
select select "number:35"
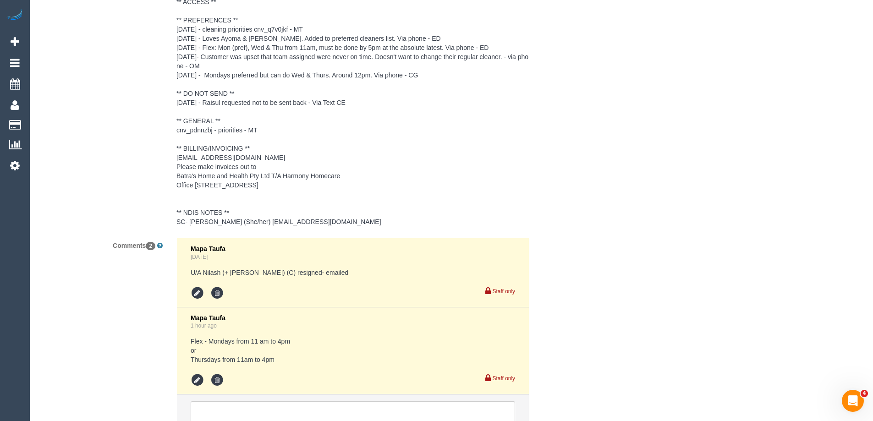
scroll to position [1513, 0]
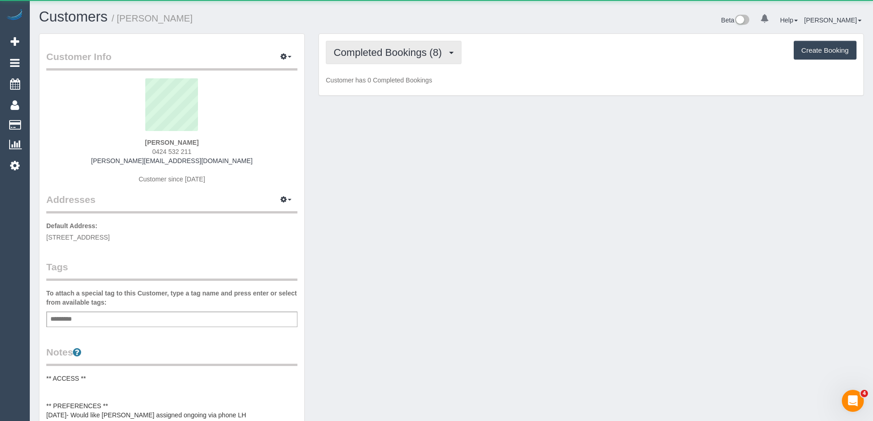
click at [374, 59] on button "Completed Bookings (8)" at bounding box center [394, 52] width 136 height 23
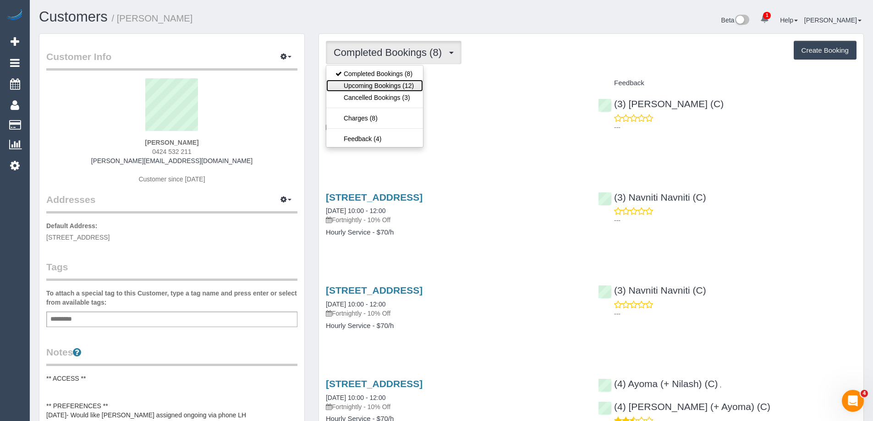
click at [380, 84] on link "Upcoming Bookings (12)" at bounding box center [374, 86] width 97 height 12
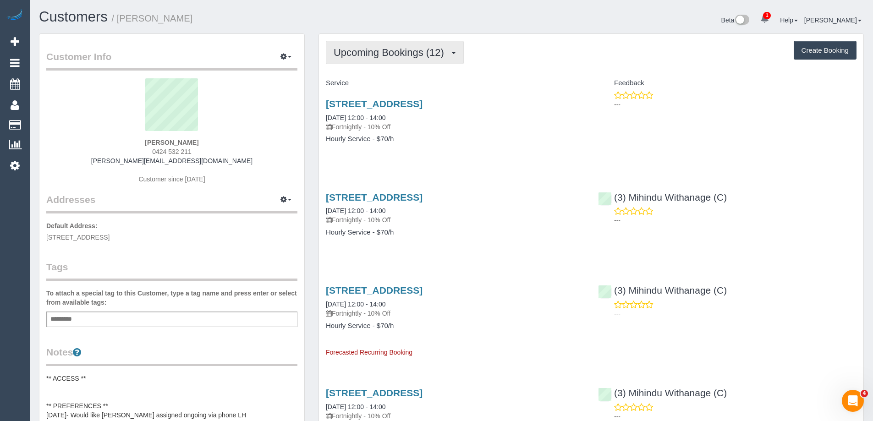
click at [359, 47] on span "Upcoming Bookings (12)" at bounding box center [391, 52] width 115 height 11
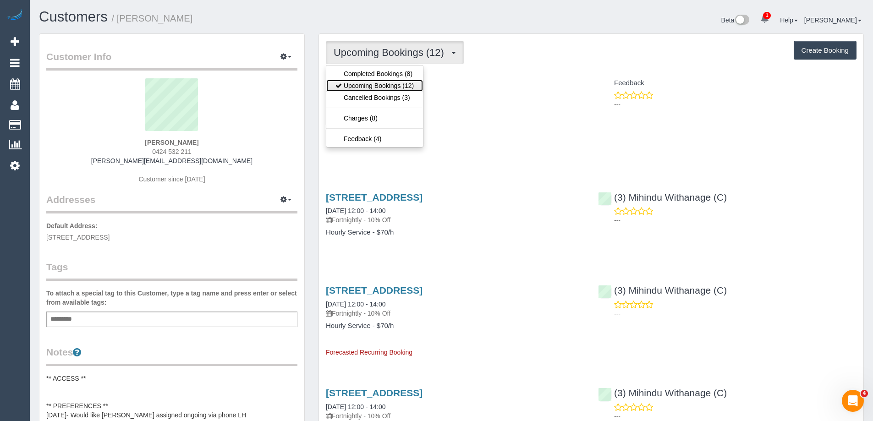
click at [370, 85] on link "Upcoming Bookings (12)" at bounding box center [374, 86] width 97 height 12
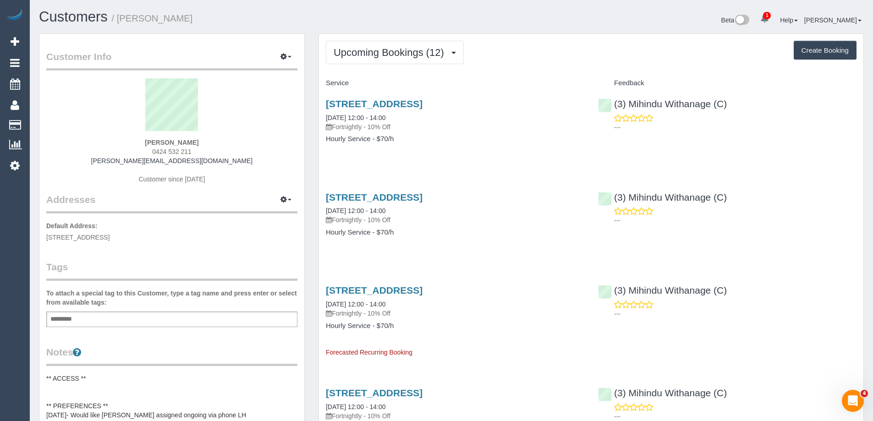
scroll to position [46, 0]
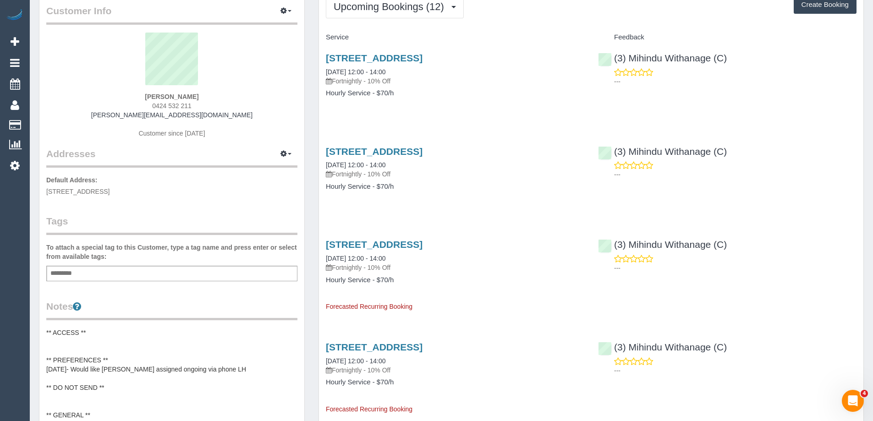
drag, startPoint x: 193, startPoint y: 105, endPoint x: 154, endPoint y: 104, distance: 39.0
click at [154, 104] on div "[PERSON_NAME] 0424 532 211 [PERSON_NAME][EMAIL_ADDRESS][DOMAIN_NAME] Customer s…" at bounding box center [171, 90] width 251 height 115
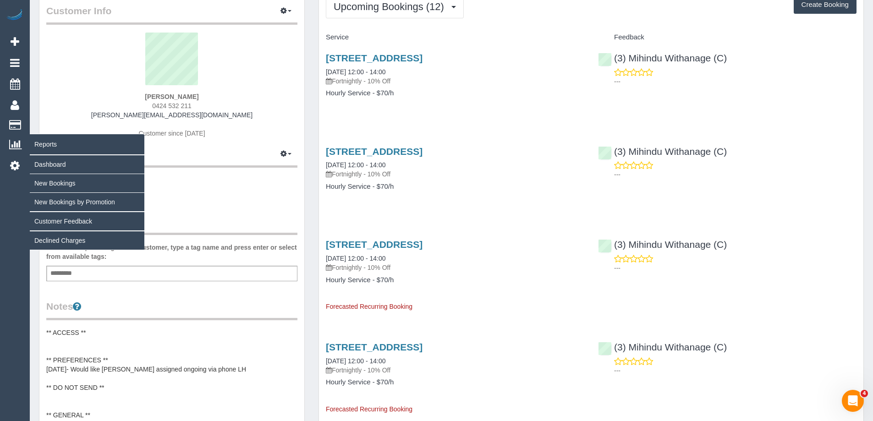
copy span "0424 532 211"
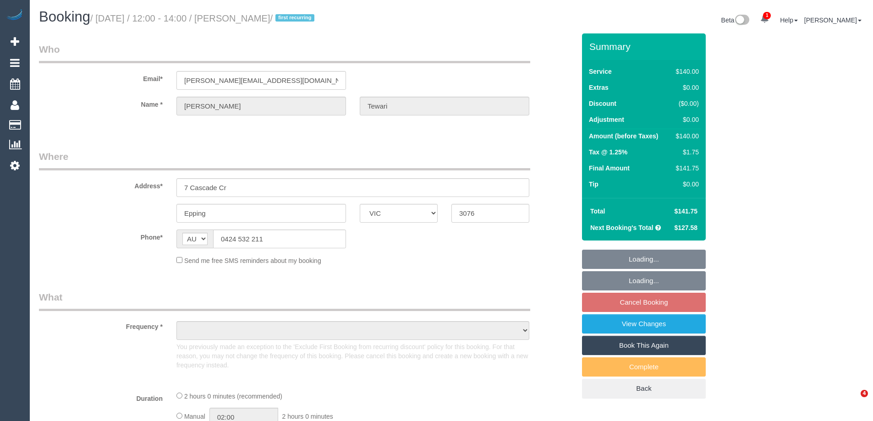
select select "VIC"
select select "string:stripe-pm_1R6Nbm2GScqysDRVy2mzm6e1"
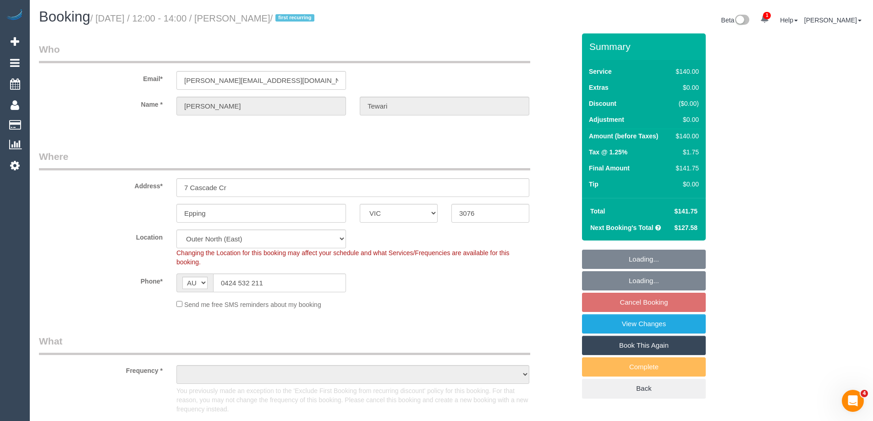
select select "object:748"
select select "number:27"
select select "number:14"
select select "number:19"
select select "number:24"
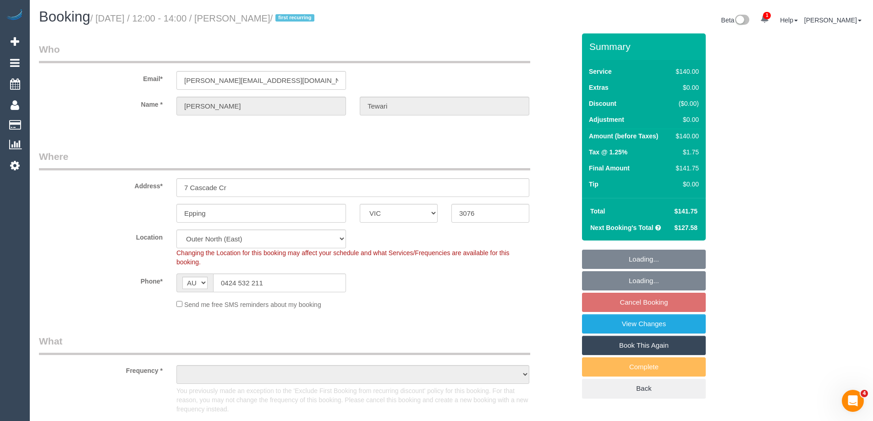
select select "number:35"
select select "number:11"
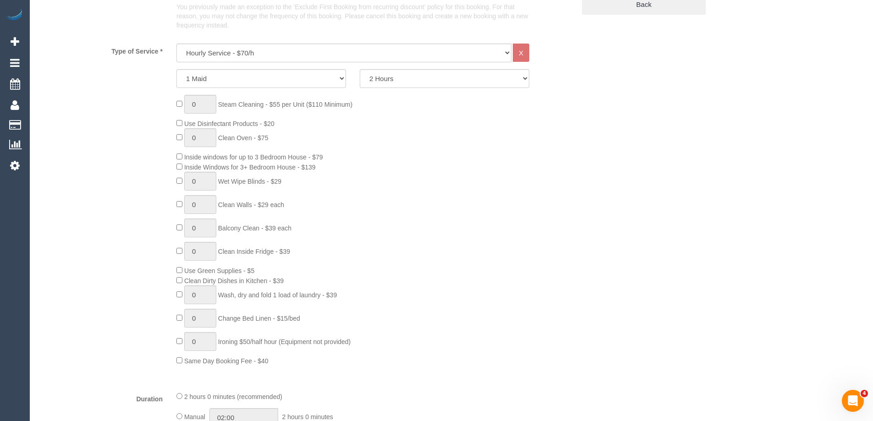
select select "object:917"
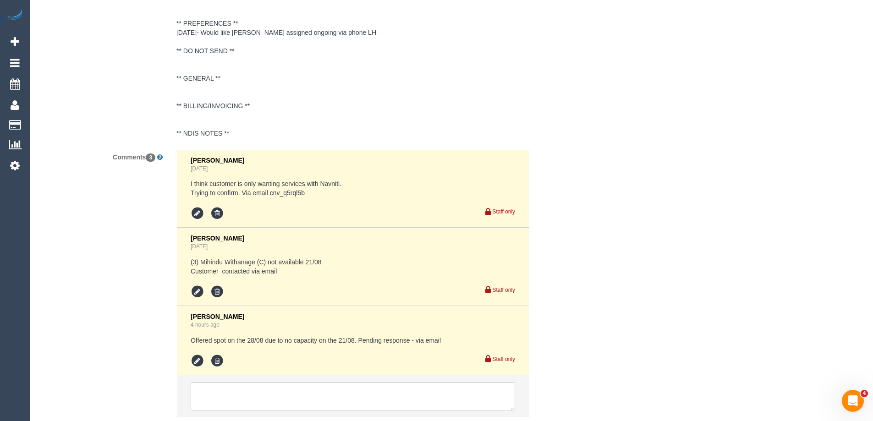
select select "spot4"
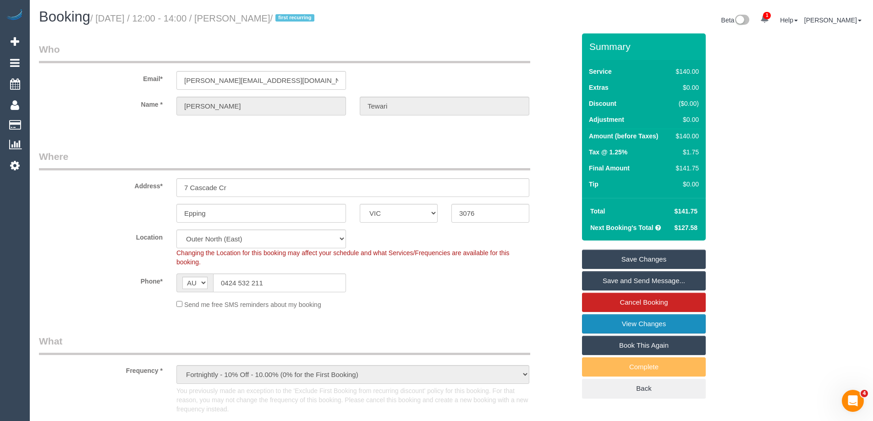
click at [616, 321] on link "View Changes" at bounding box center [644, 324] width 124 height 19
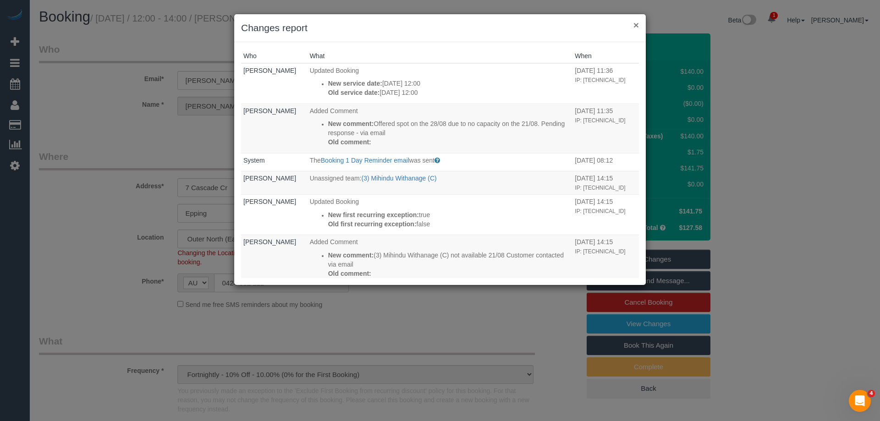
click at [634, 25] on button "×" at bounding box center [637, 25] width 6 height 10
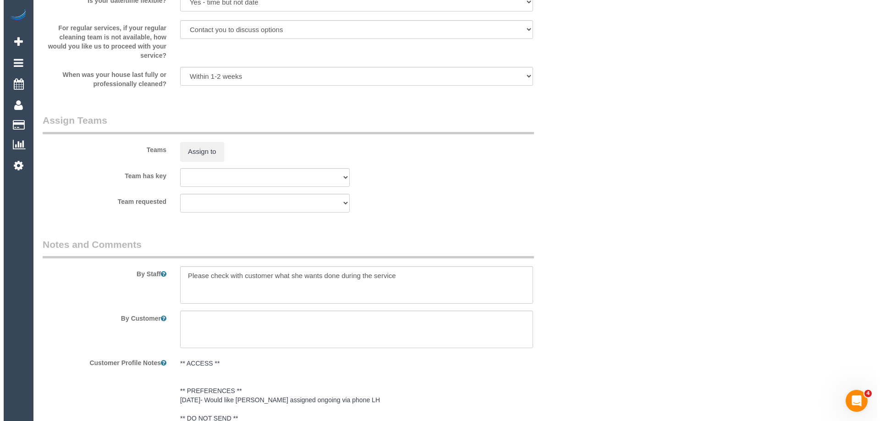
scroll to position [1421, 0]
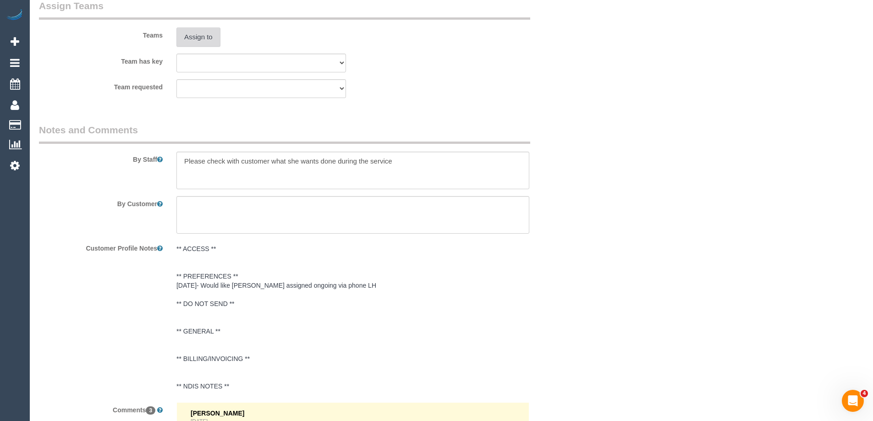
click at [203, 33] on button "Assign to" at bounding box center [199, 37] width 44 height 19
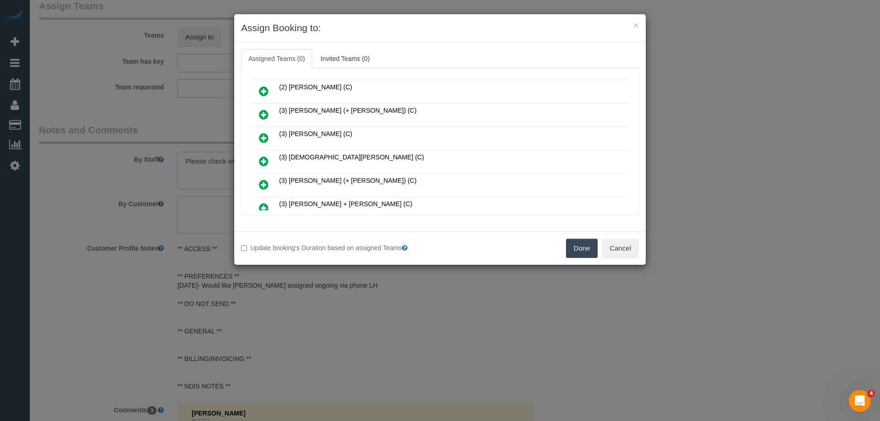
scroll to position [275, 0]
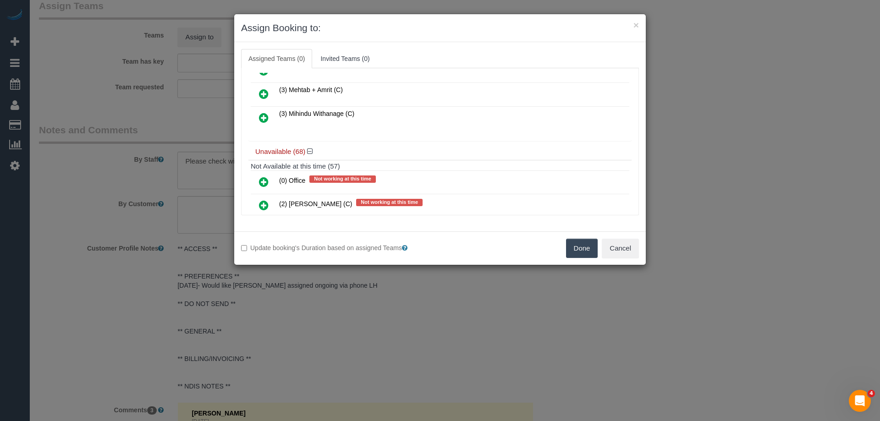
click at [271, 113] on link at bounding box center [264, 118] width 22 height 18
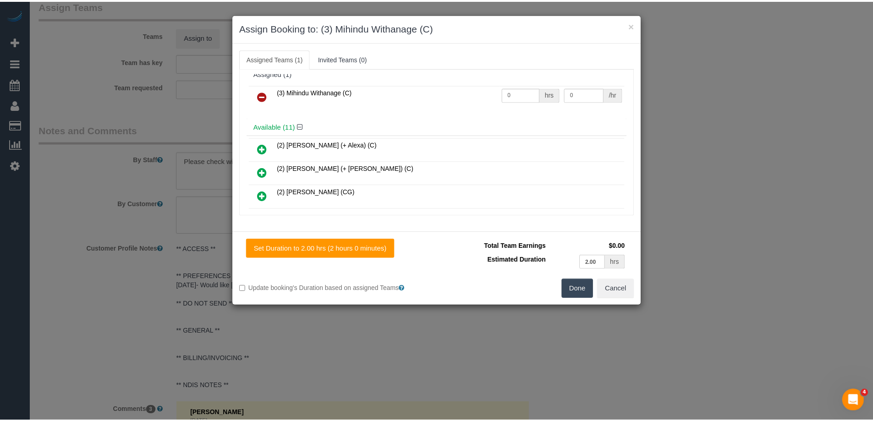
scroll to position [0, 0]
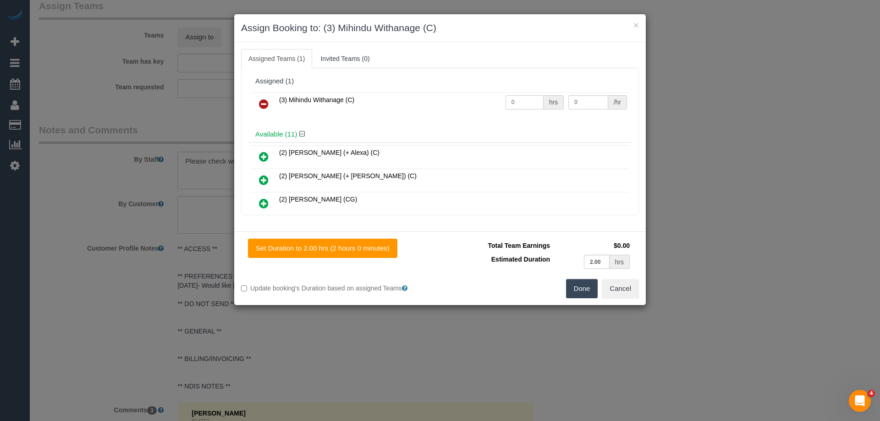
drag, startPoint x: 524, startPoint y: 105, endPoint x: 441, endPoint y: 92, distance: 84.0
click at [464, 97] on tr "(3) Mihindu Withanage (C) 0 hrs 0 /hr" at bounding box center [440, 104] width 379 height 23
type input "2"
drag, startPoint x: 583, startPoint y: 101, endPoint x: 508, endPoint y: 100, distance: 74.8
click at [514, 98] on tr "(3) Mihindu Withanage (C) 2 hrs 0 /hr" at bounding box center [440, 104] width 379 height 23
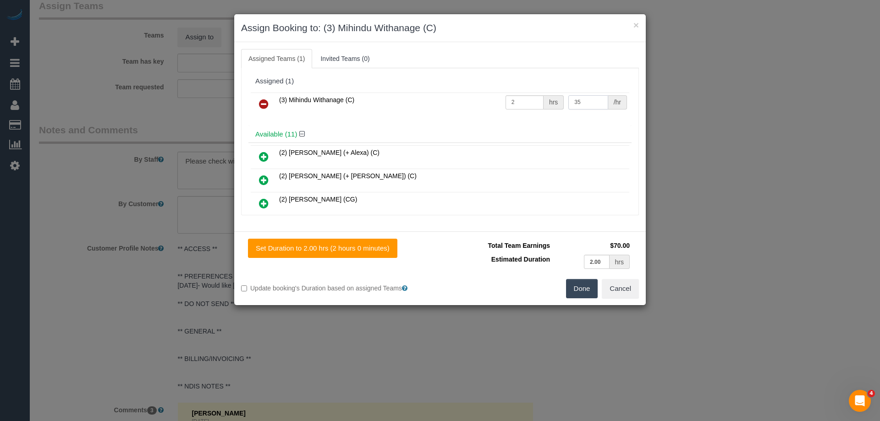
type input "35"
click at [580, 286] on button "Done" at bounding box center [582, 288] width 32 height 19
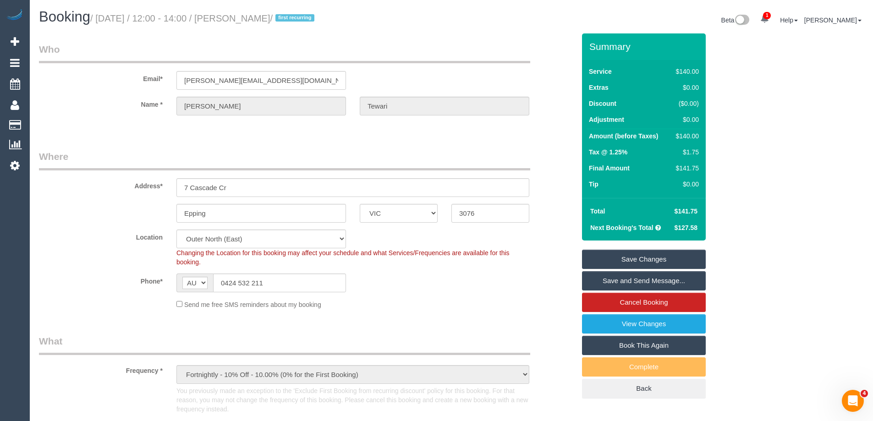
click at [596, 258] on link "Save Changes" at bounding box center [644, 259] width 124 height 19
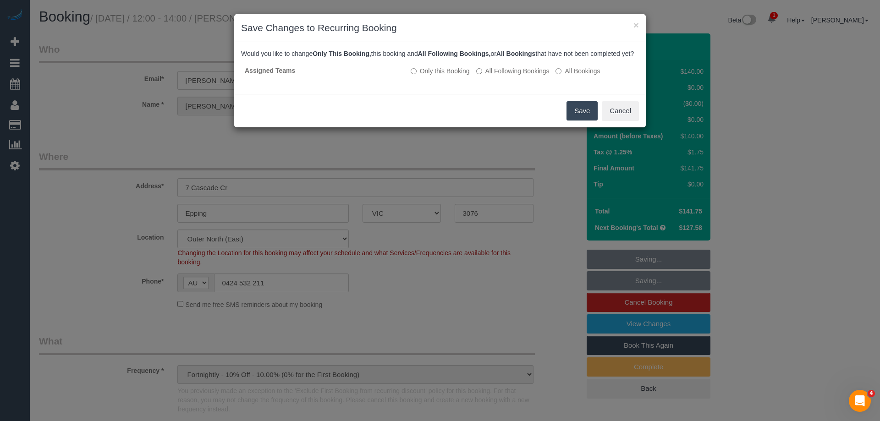
click at [579, 121] on button "Save" at bounding box center [582, 110] width 31 height 19
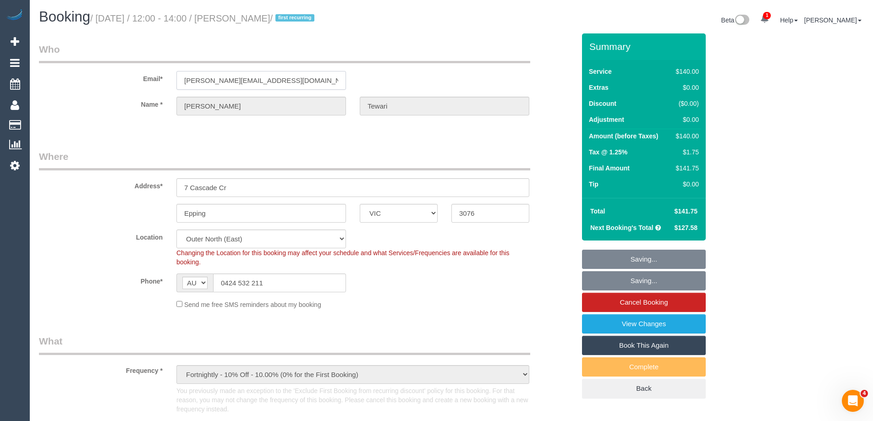
drag, startPoint x: 258, startPoint y: 81, endPoint x: 65, endPoint y: 65, distance: 194.1
click at [83, 61] on fieldset "Who Email* sakshie.27@gmail.com Name * Sakshi Tewari" at bounding box center [307, 87] width 536 height 89
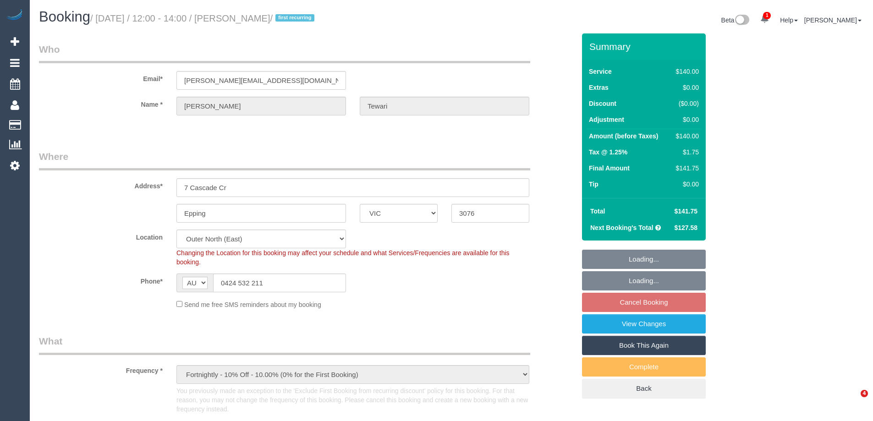
select select "VIC"
select select "number:27"
select select "number:14"
select select "number:19"
select select "number:24"
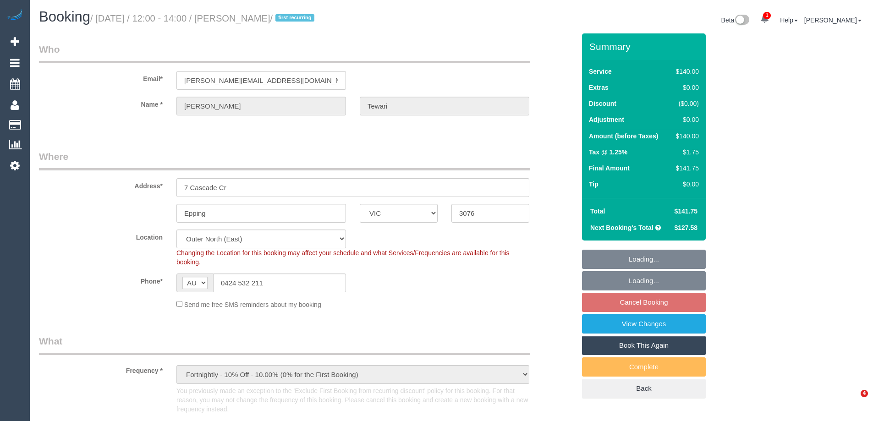
select select "number:35"
select select "number:11"
select select "spot4"
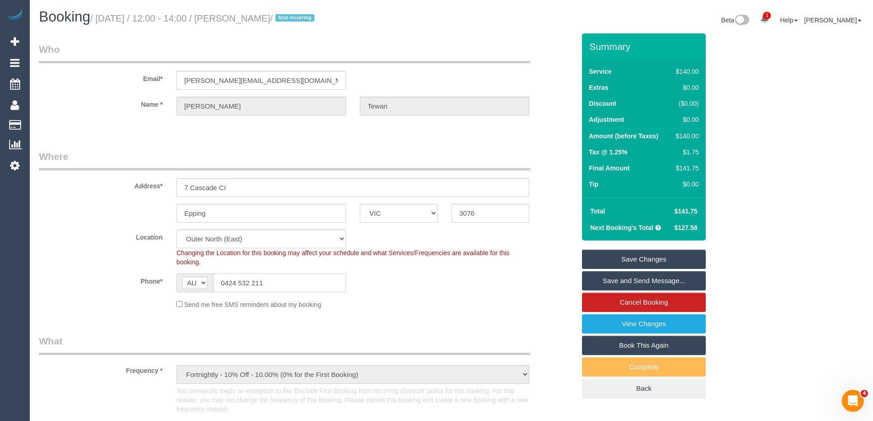
drag, startPoint x: 268, startPoint y: 285, endPoint x: 198, endPoint y: 285, distance: 70.2
click at [203, 283] on div "AF AL DZ AD AO AI AQ AG AR AM AW AU AT AZ BS BH BD BB BY BE BZ BJ BM BT BO BA B…" at bounding box center [262, 283] width 170 height 19
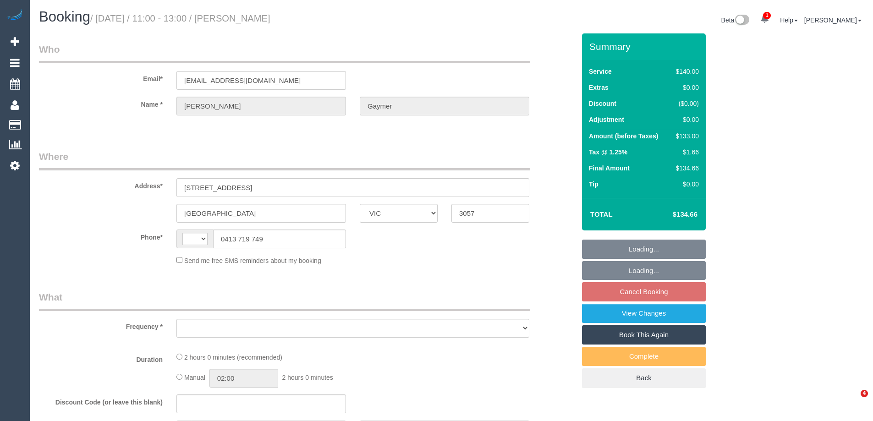
select select "VIC"
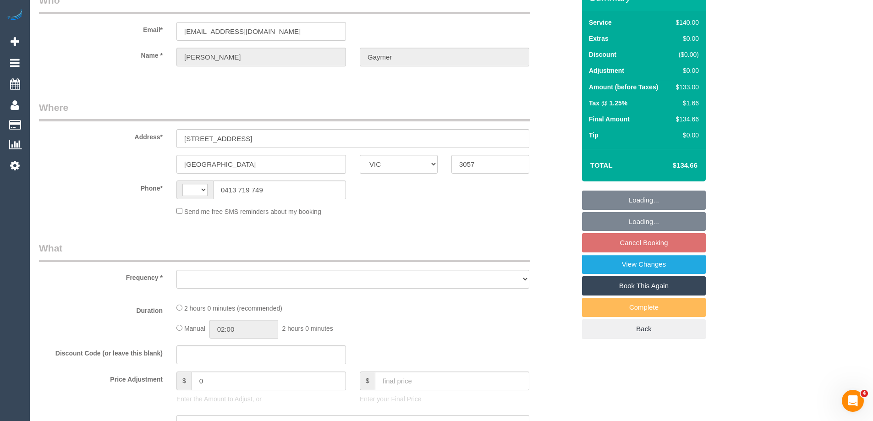
scroll to position [183, 0]
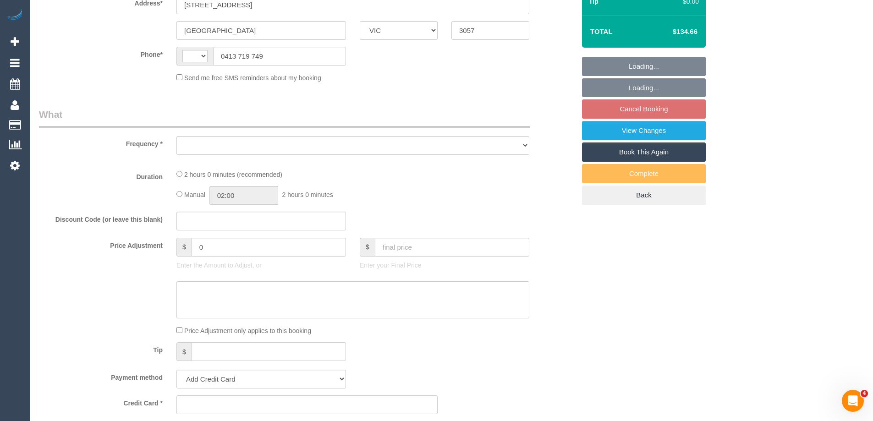
select select "number:28"
select select "number:14"
select select "number:19"
select select "number:22"
select select "number:34"
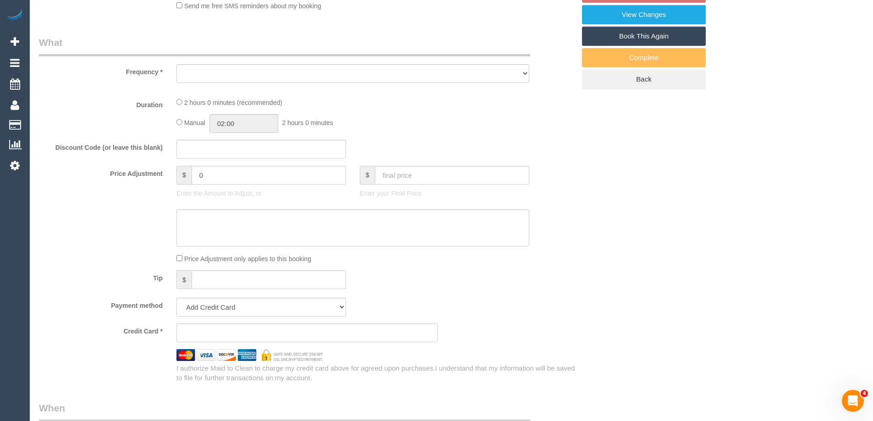
select select "string:AU"
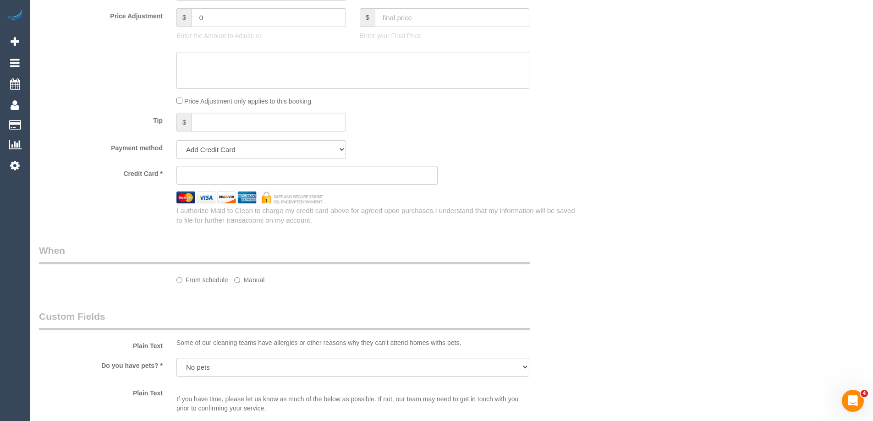
select select "object:1781"
select select "string:stripe-pm_1MQQEO2GScqysDRVNc2EcqT1"
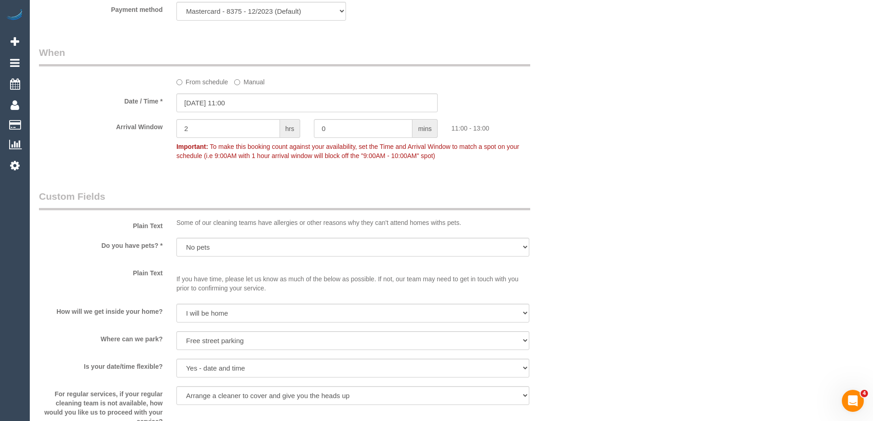
scroll to position [937, 0]
click at [217, 105] on input "25/08/2025 11:00" at bounding box center [307, 102] width 261 height 19
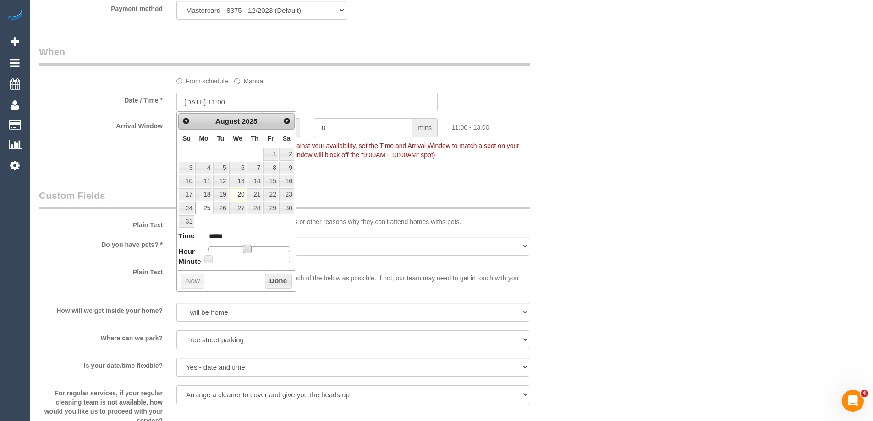
type input "[DATE] 12:00"
type input "*****"
type input "25/08/2025 13:00"
type input "*****"
type input "25/08/2025 12:00"
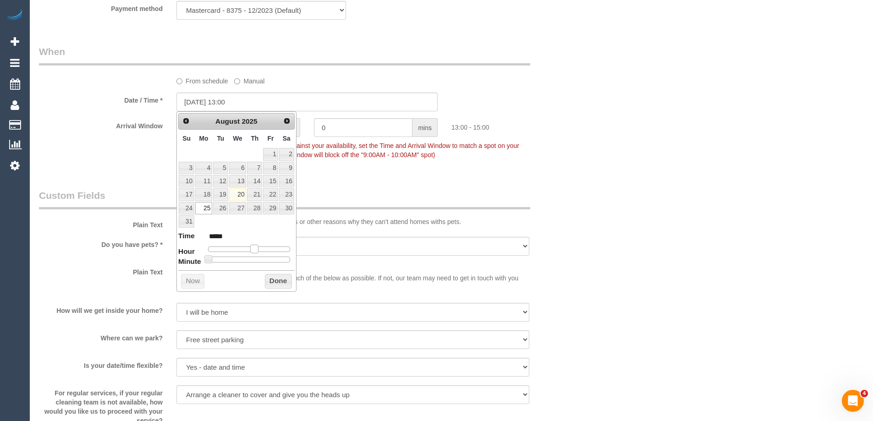
type input "*****"
drag, startPoint x: 246, startPoint y: 249, endPoint x: 251, endPoint y: 249, distance: 5.1
click at [251, 249] on span at bounding box center [251, 249] width 8 height 8
drag, startPoint x: 265, startPoint y: 273, endPoint x: 269, endPoint y: 285, distance: 12.0
click at [266, 279] on div "Prev Next August 2025 Su Mo Tu We Th Fr Sa 1 2 3 4 5 6 7 8 9 10 11 12 13 14 15 …" at bounding box center [237, 201] width 120 height 181
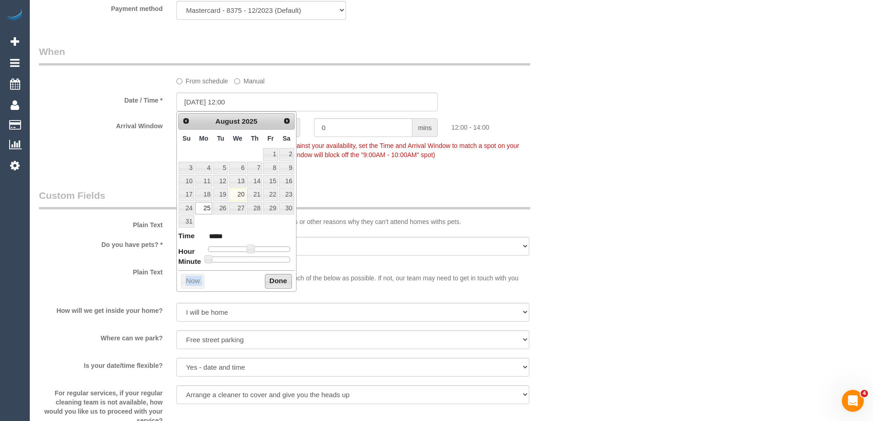
click at [271, 282] on button "Done" at bounding box center [278, 281] width 27 height 15
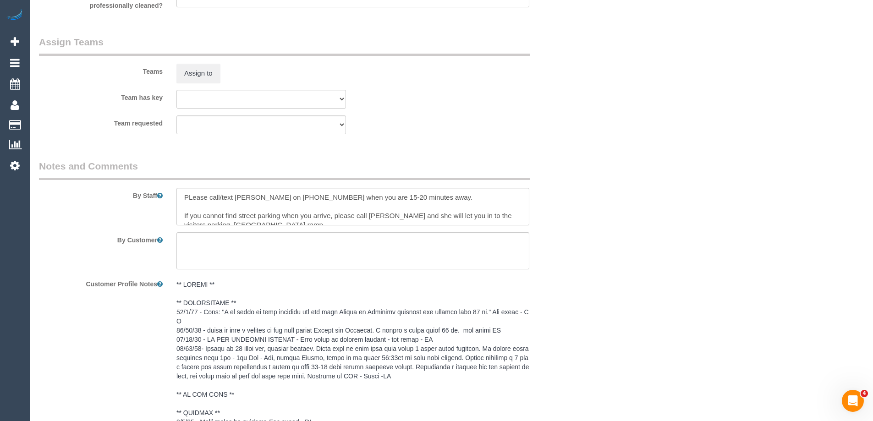
scroll to position [1779, 0]
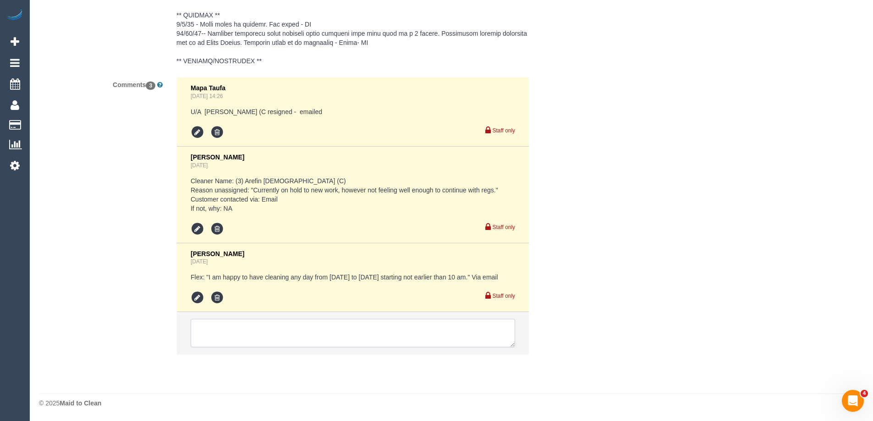
click at [219, 331] on textarea at bounding box center [353, 333] width 325 height 28
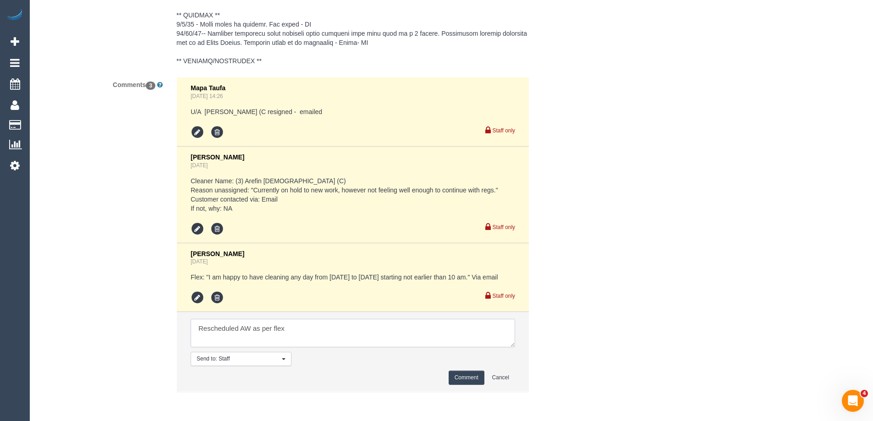
type textarea "Rescheduled AW as per flex"
click at [465, 380] on button "Comment" at bounding box center [467, 378] width 36 height 14
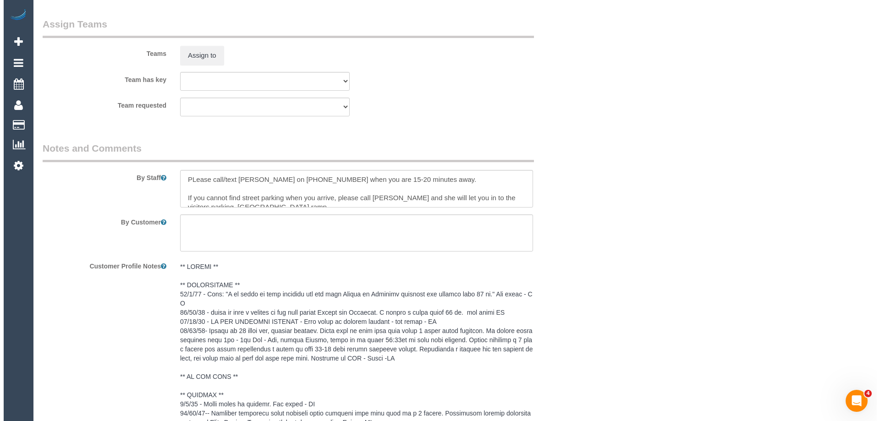
scroll to position [1320, 0]
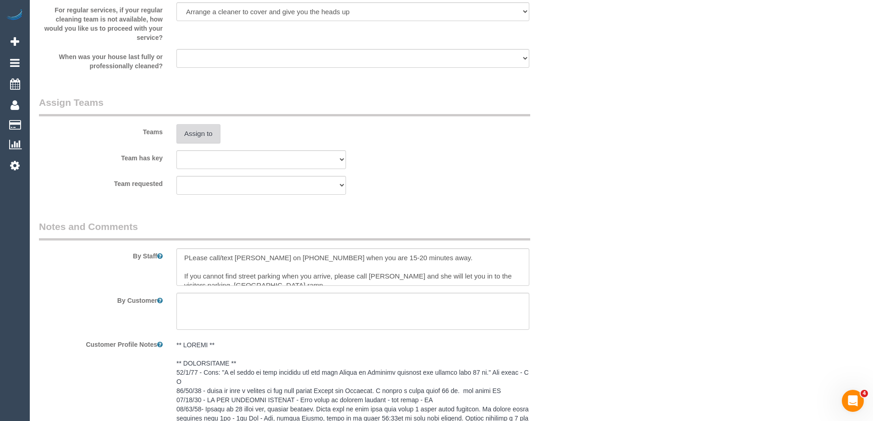
click at [204, 135] on button "Assign to" at bounding box center [199, 133] width 44 height 19
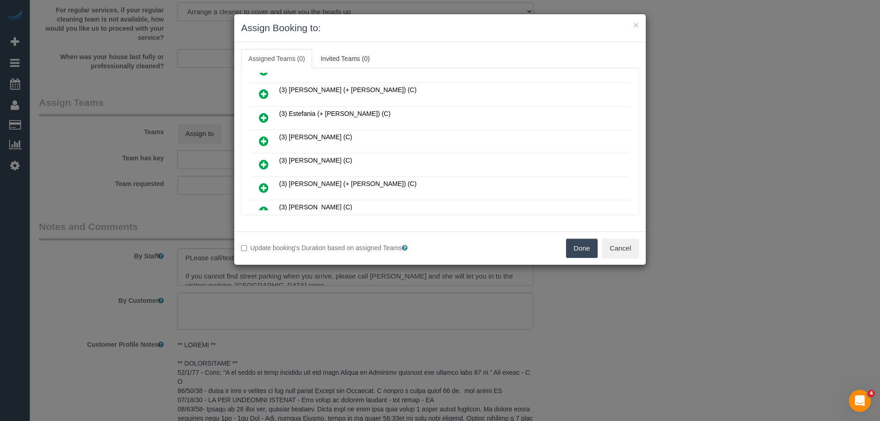
click at [256, 144] on link at bounding box center [264, 142] width 22 height 18
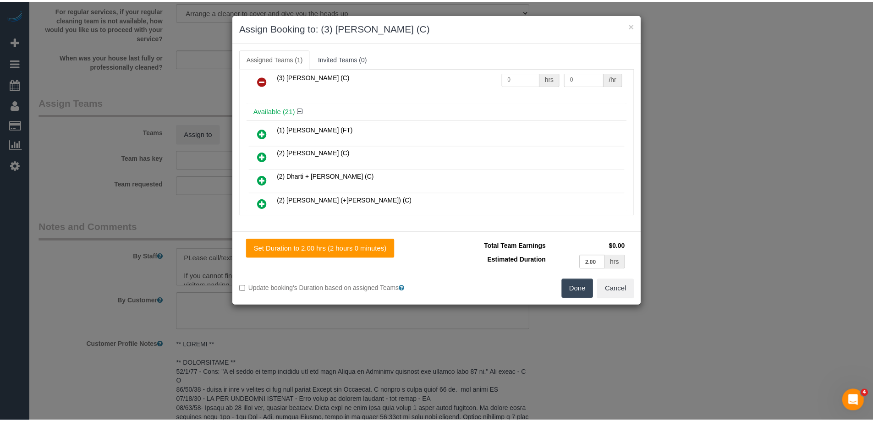
scroll to position [0, 0]
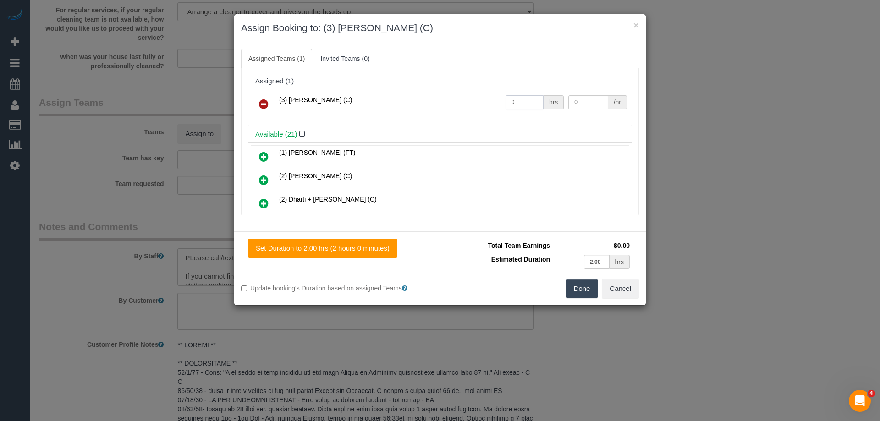
drag, startPoint x: 492, startPoint y: 100, endPoint x: 508, endPoint y: 99, distance: 16.1
click at [506, 99] on input "0" at bounding box center [525, 102] width 38 height 14
drag, startPoint x: 523, startPoint y: 100, endPoint x: 479, endPoint y: 97, distance: 44.2
click at [479, 97] on tr "(3) Goswin Kanta (C) 0 hrs 0 /hr" at bounding box center [440, 104] width 379 height 23
type input "2"
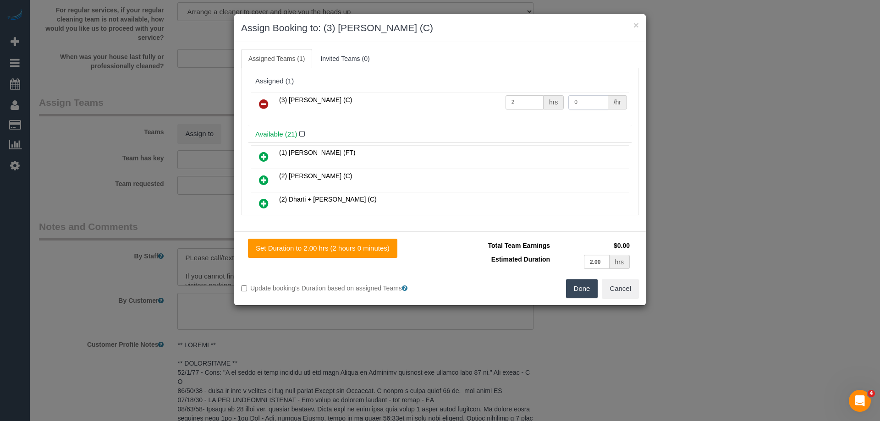
drag, startPoint x: 556, startPoint y: 105, endPoint x: 522, endPoint y: 102, distance: 33.7
click at [522, 102] on tr "(3) [PERSON_NAME] (C) 2 hrs 0 /hr" at bounding box center [440, 104] width 379 height 23
type input "35"
click at [581, 286] on button "Done" at bounding box center [582, 288] width 32 height 19
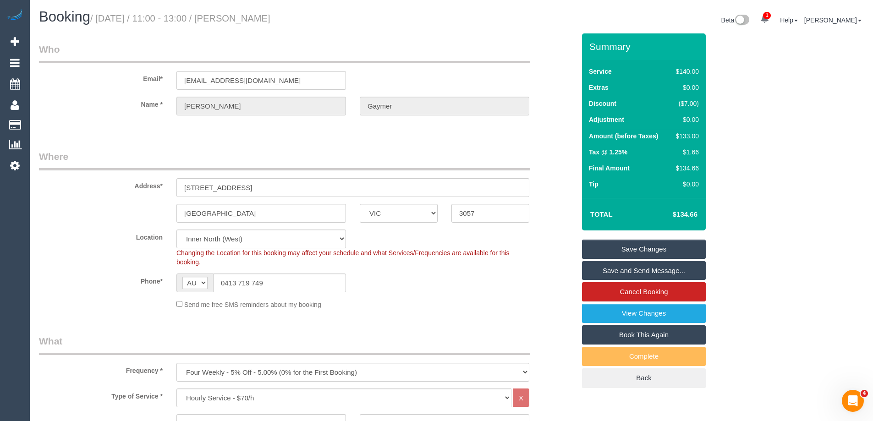
drag, startPoint x: 304, startPoint y: 16, endPoint x: 236, endPoint y: 12, distance: 68.0
click at [236, 12] on h1 "Booking / August 25, 2025 / 11:00 - 13:00 / Angela Gaymer" at bounding box center [242, 17] width 406 height 16
copy small "Angela Gaymer"
click at [618, 269] on link "Save and Send Message..." at bounding box center [644, 270] width 124 height 19
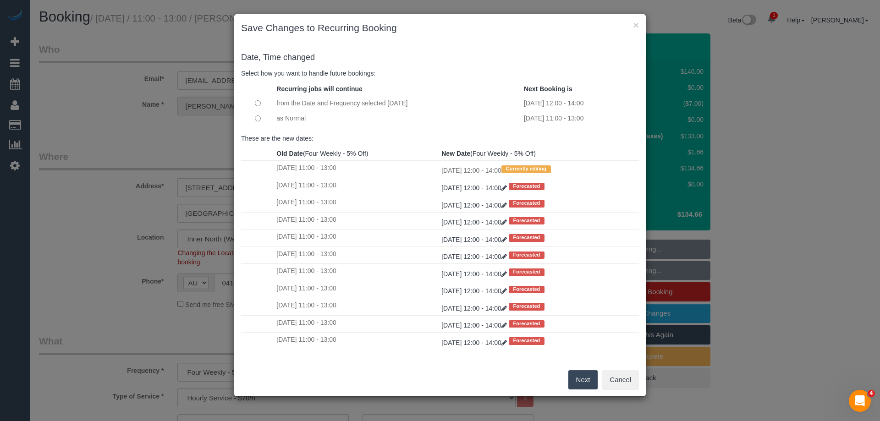
click at [580, 379] on button "Next" at bounding box center [584, 379] width 30 height 19
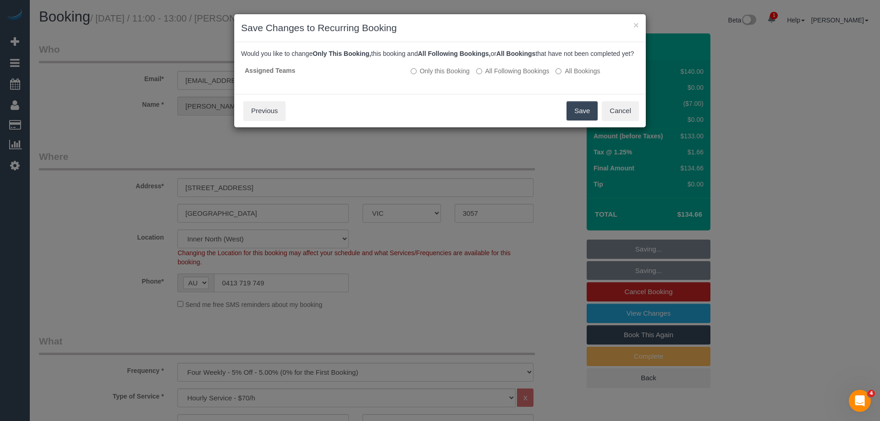
click at [590, 121] on button "Save" at bounding box center [582, 110] width 31 height 19
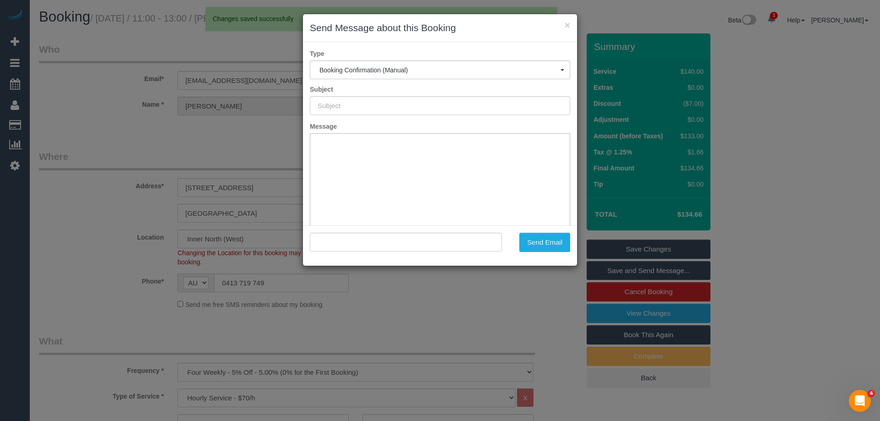
type input "Booking Confirmed"
type input ""Angela Gaymer" <amgaymer@gmail.com>"
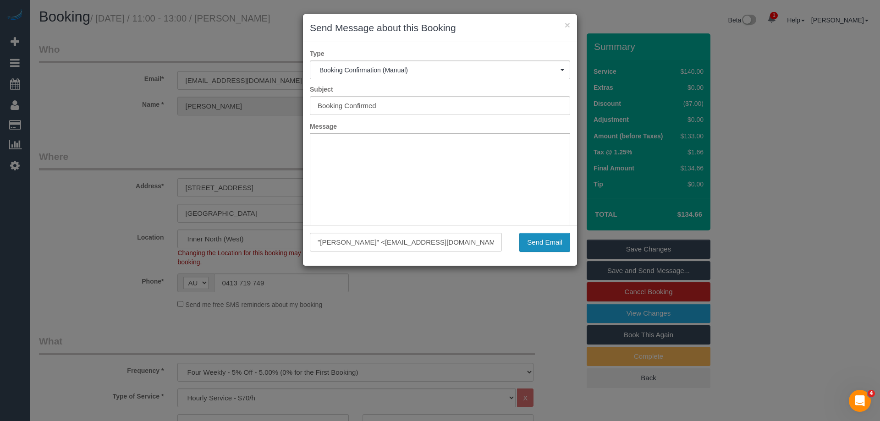
click at [550, 243] on button "Send Email" at bounding box center [544, 242] width 51 height 19
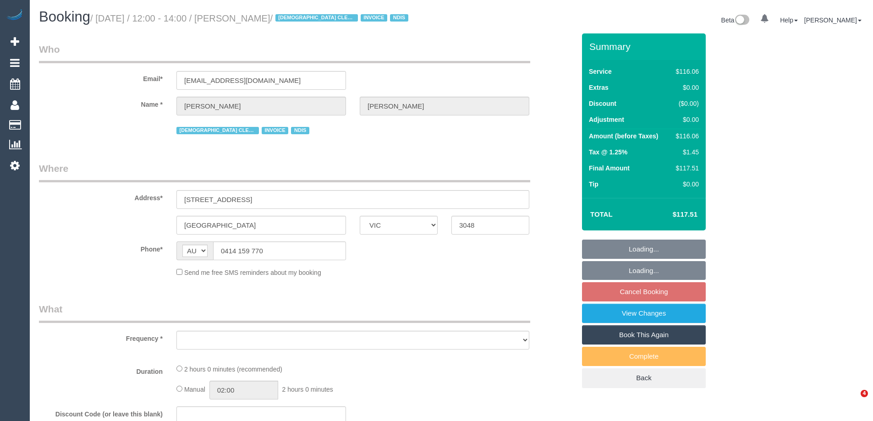
select select "VIC"
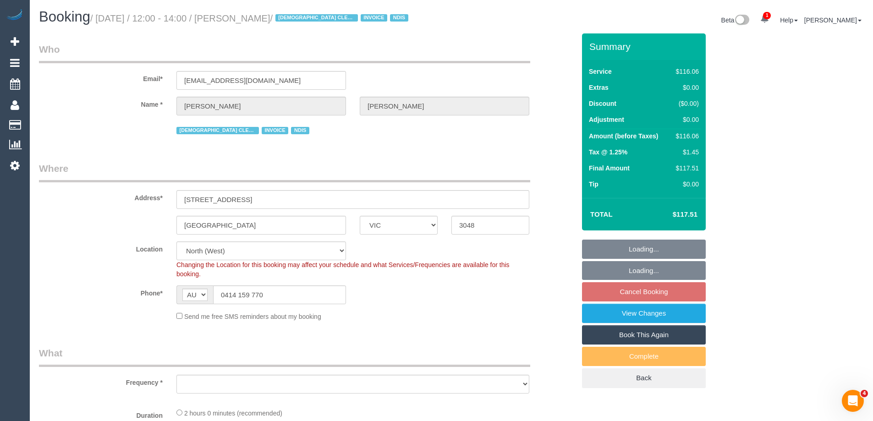
select select "object:573"
select select "number:28"
select select "number:14"
select select "number:19"
select select "number:25"
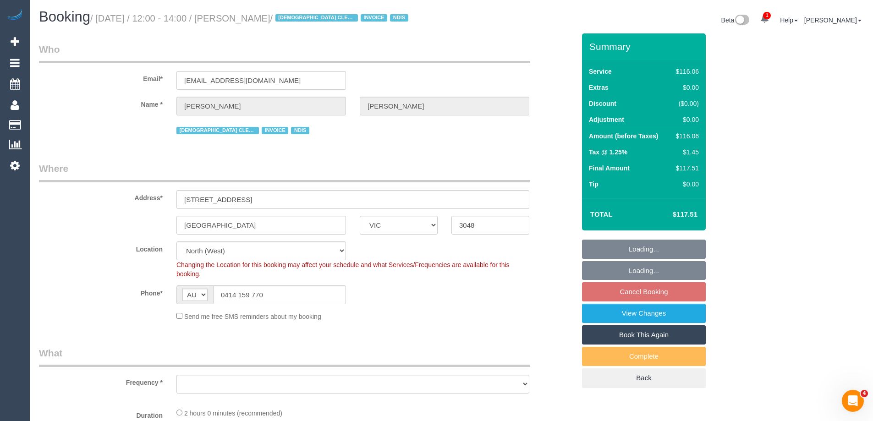
select select "number:35"
select select "object:724"
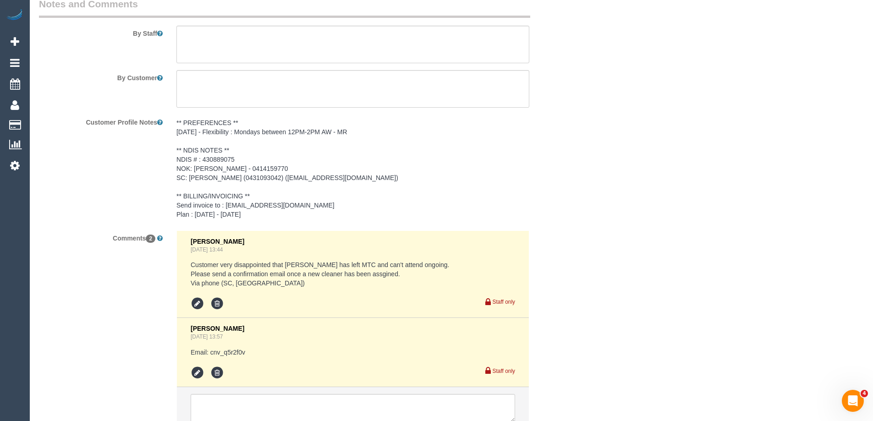
scroll to position [1359, 0]
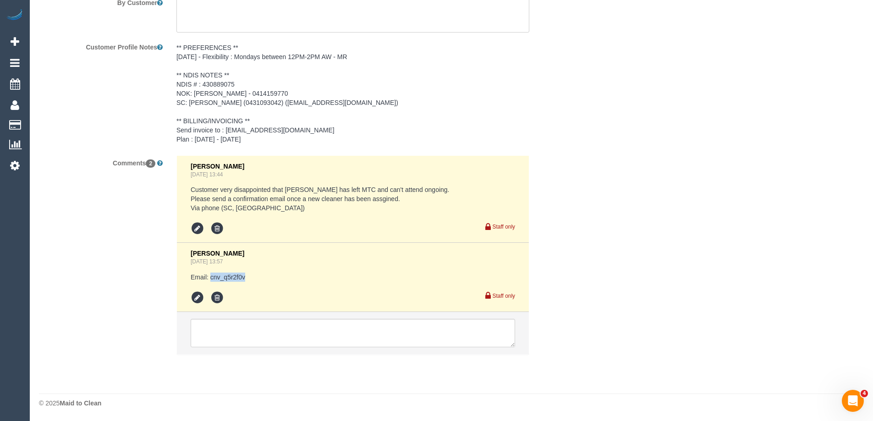
drag, startPoint x: 252, startPoint y: 274, endPoint x: 210, endPoint y: 275, distance: 41.7
click at [210, 275] on pre "Email: cnv_q5r2f0v" at bounding box center [353, 277] width 325 height 9
copy pre "cnv_q5r2f0v"
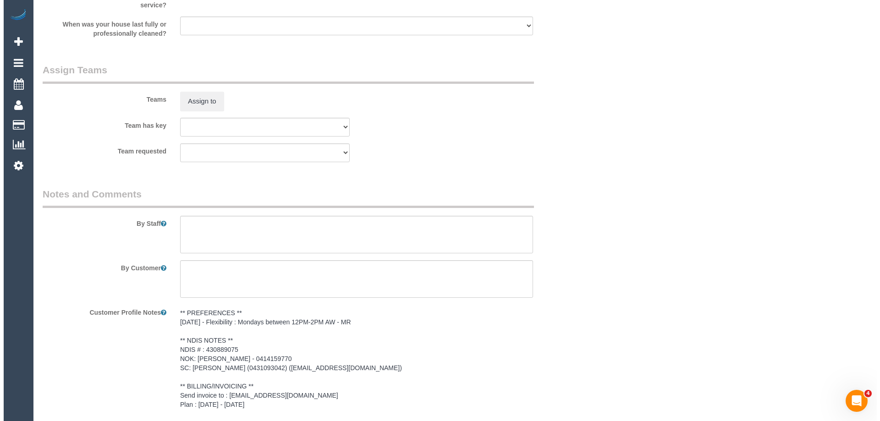
scroll to position [1084, 0]
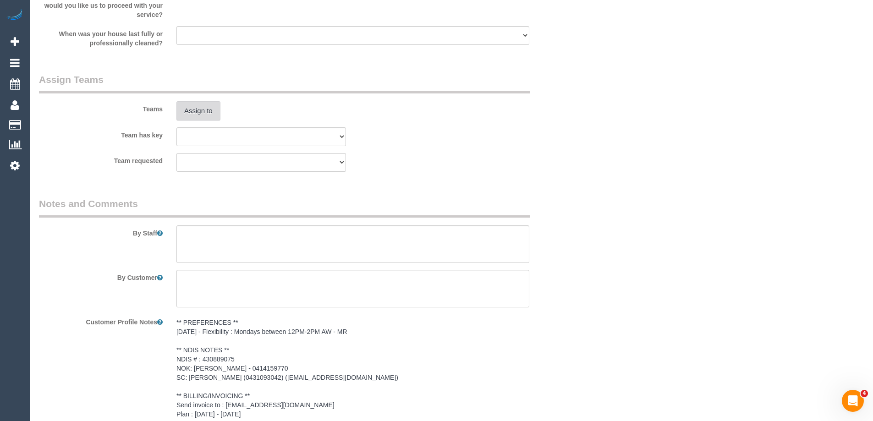
click at [208, 107] on button "Assign to" at bounding box center [199, 110] width 44 height 19
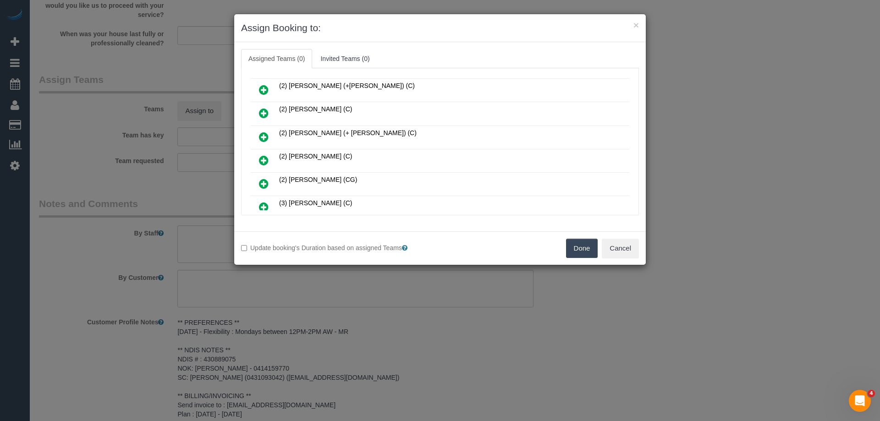
scroll to position [138, 0]
click at [260, 138] on icon at bounding box center [264, 138] width 10 height 11
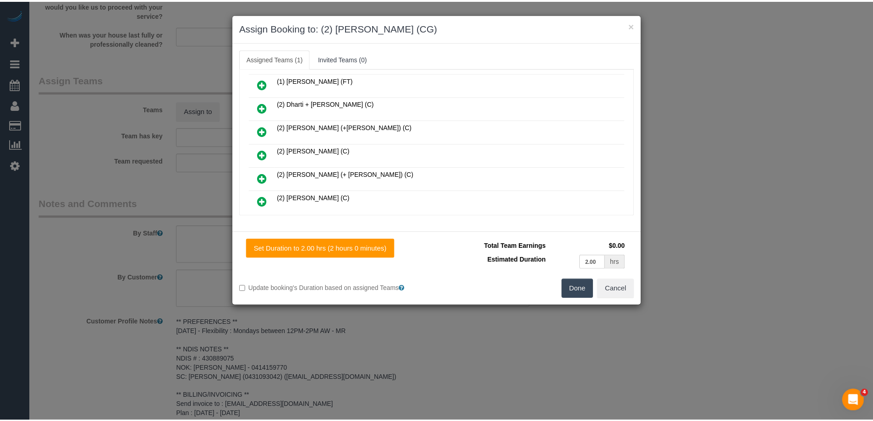
scroll to position [0, 0]
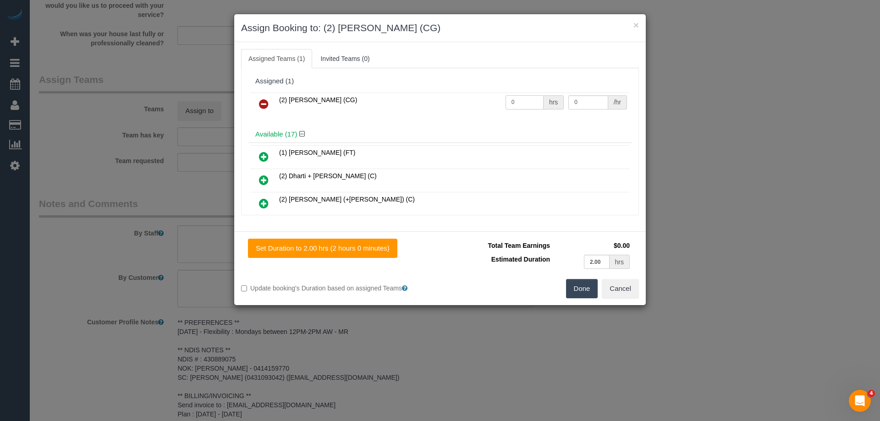
drag, startPoint x: 525, startPoint y: 102, endPoint x: 469, endPoint y: 97, distance: 56.6
click at [469, 97] on tr "(2) Mohd Che Manir (CG) 0 hrs 0 /hr" at bounding box center [440, 104] width 379 height 23
type input "2"
drag, startPoint x: 587, startPoint y: 100, endPoint x: 521, endPoint y: 95, distance: 66.3
click at [521, 95] on tr "(2) Mohd Che Manir (CG) 2 hrs 0 /hr" at bounding box center [440, 104] width 379 height 23
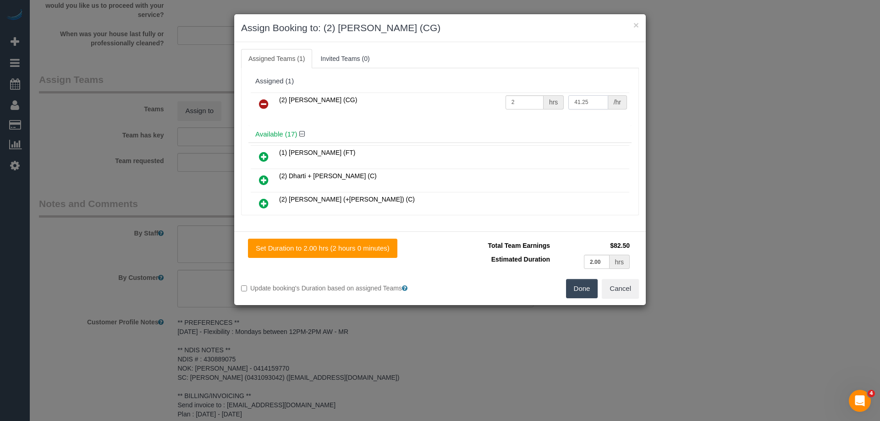
type input "41.25"
click at [577, 290] on button "Done" at bounding box center [582, 288] width 32 height 19
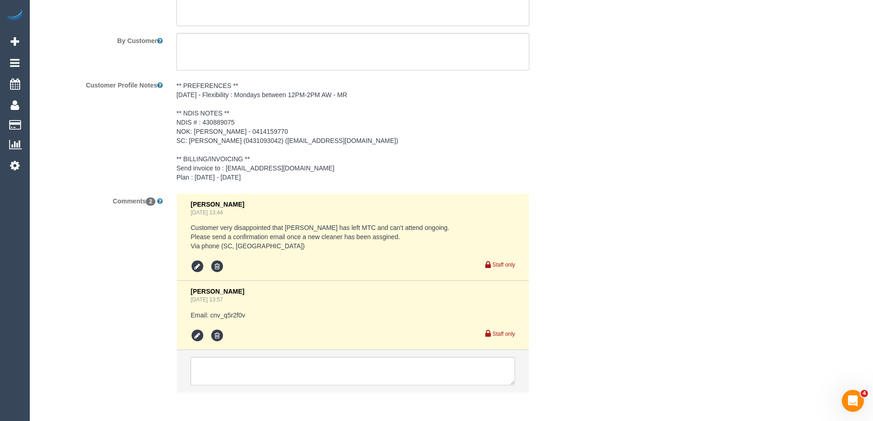
scroll to position [1359, 0]
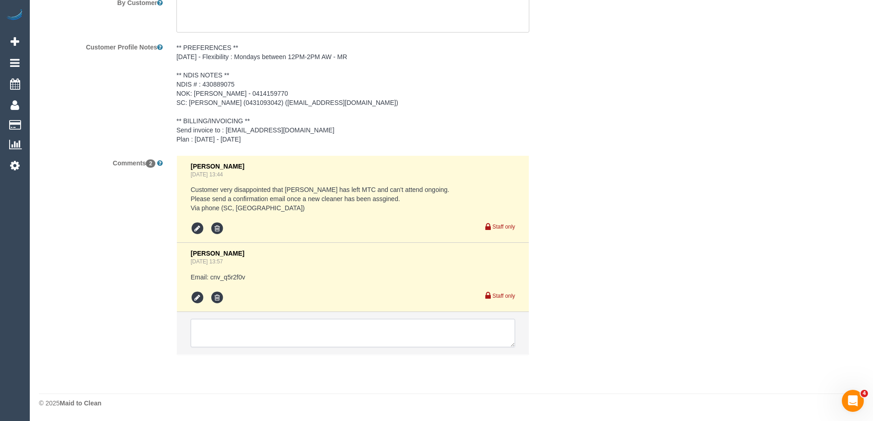
click at [231, 336] on textarea at bounding box center [353, 333] width 325 height 28
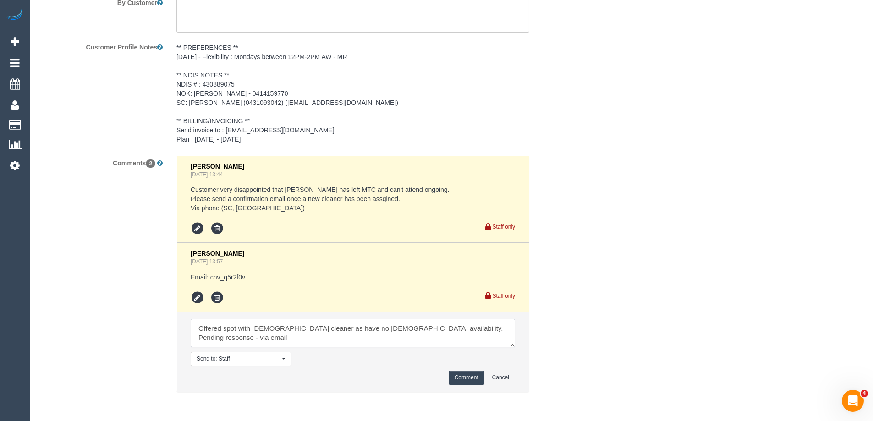
type textarea "Offered spot with male cleaner as have no female availability. Pending response…"
click at [459, 378] on button "Comment" at bounding box center [467, 378] width 36 height 14
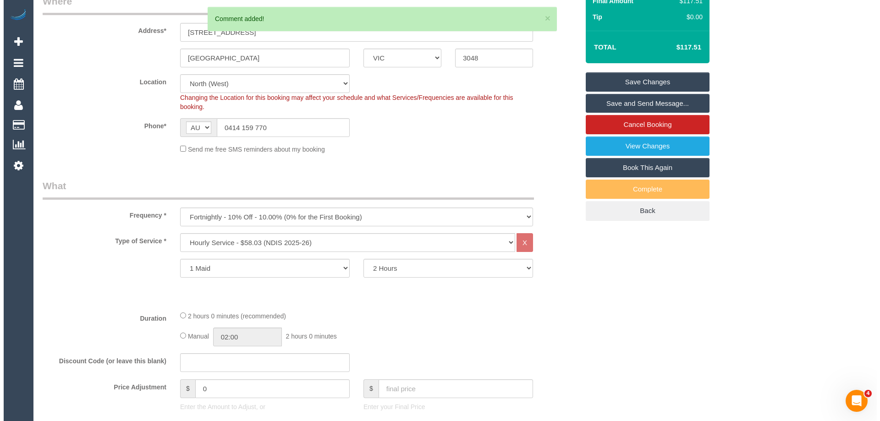
scroll to position [0, 0]
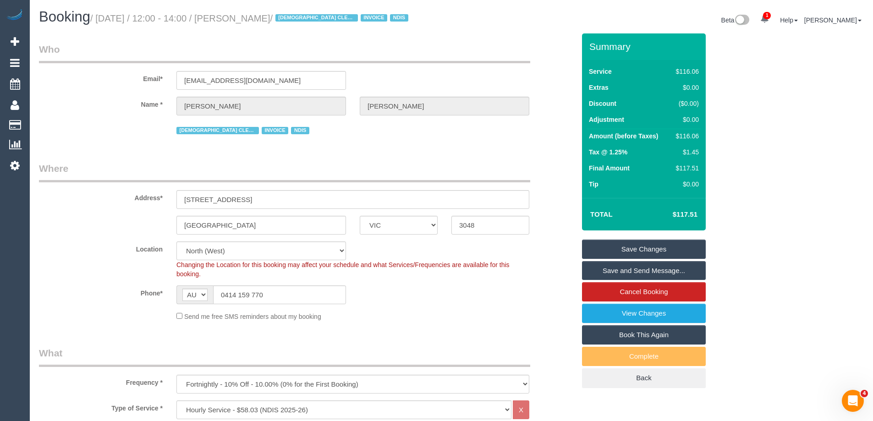
drag, startPoint x: 311, startPoint y: 19, endPoint x: 236, endPoint y: 17, distance: 74.8
click at [236, 17] on small "/ August 25, 2025 / 12:00 - 14:00 / Claudio Tomarchio / FEMALE CLEANER ONLY INV…" at bounding box center [250, 18] width 321 height 10
copy small "Claudio Tomarchio"
click at [608, 249] on link "Save Changes" at bounding box center [644, 249] width 124 height 19
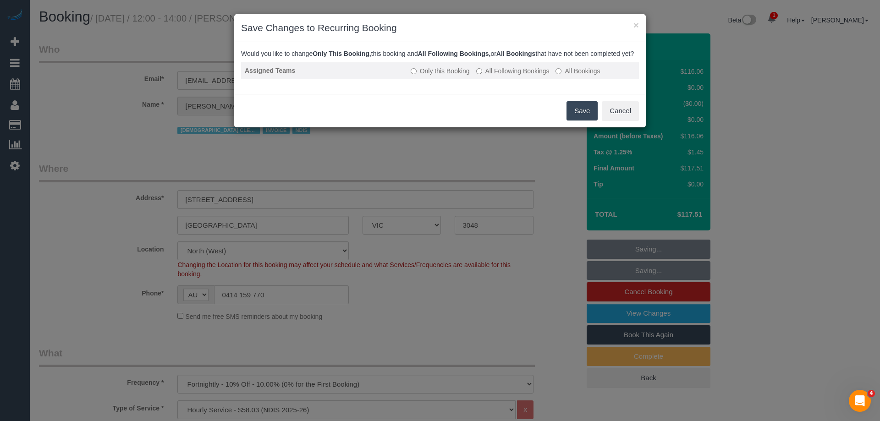
click at [503, 76] on label "All Following Bookings" at bounding box center [512, 70] width 73 height 9
click at [575, 119] on button "Save" at bounding box center [582, 110] width 31 height 19
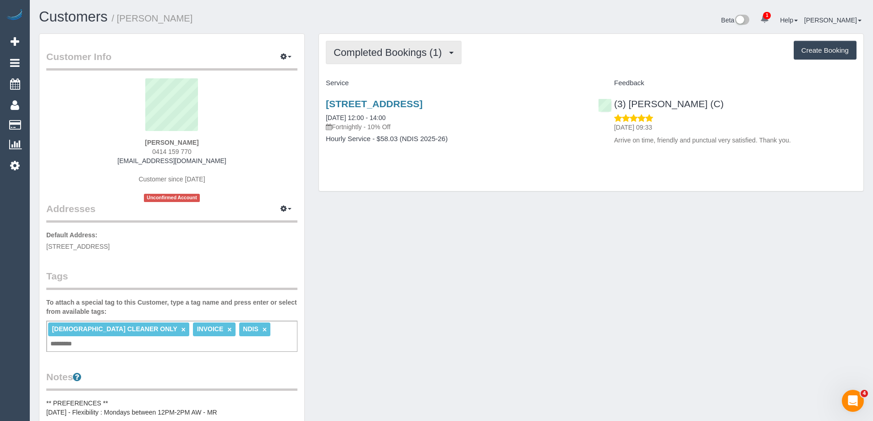
click at [423, 57] on span "Completed Bookings (1)" at bounding box center [390, 52] width 113 height 11
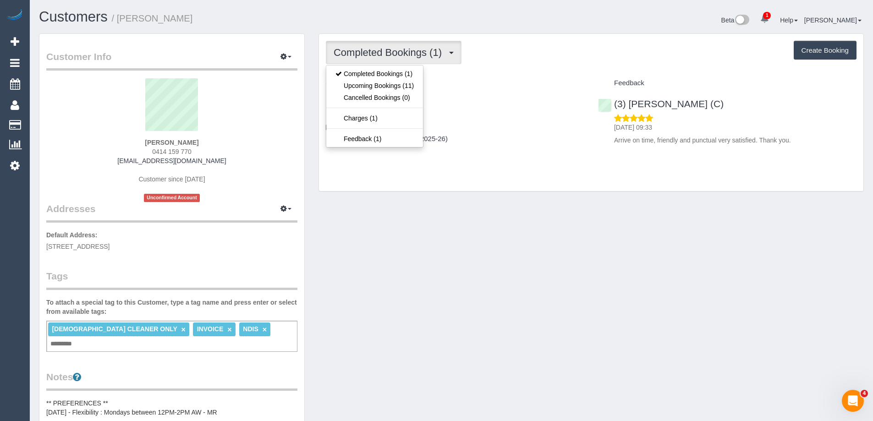
click at [452, 67] on div "Completed Bookings (1) Completed Bookings (1) Upcoming Bookings (11) Cancelled …" at bounding box center [591, 112] width 545 height 157
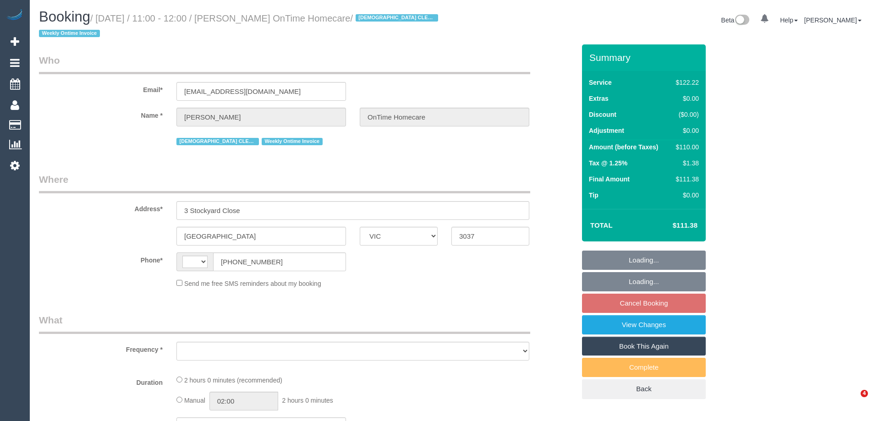
select select "VIC"
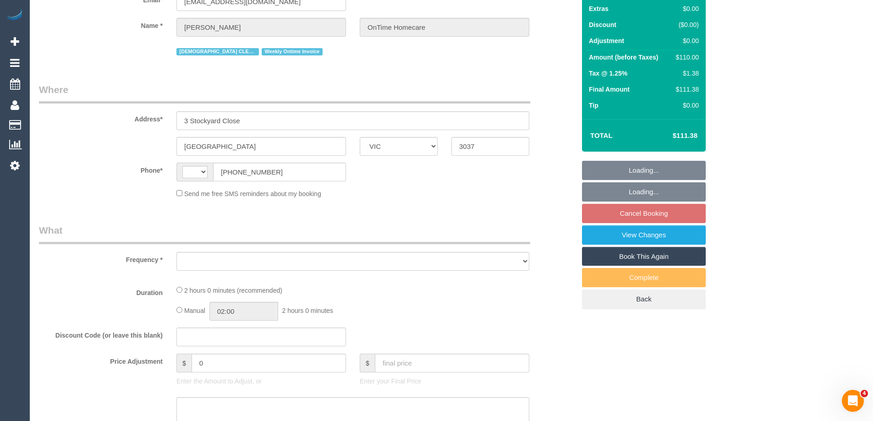
select select "string:AU"
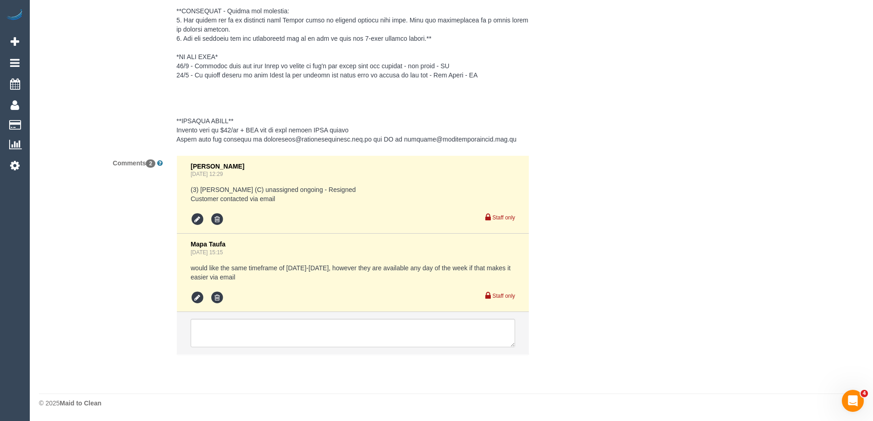
select select "object:779"
select select "number:28"
select select "number:14"
select select "number:19"
select select "number:25"
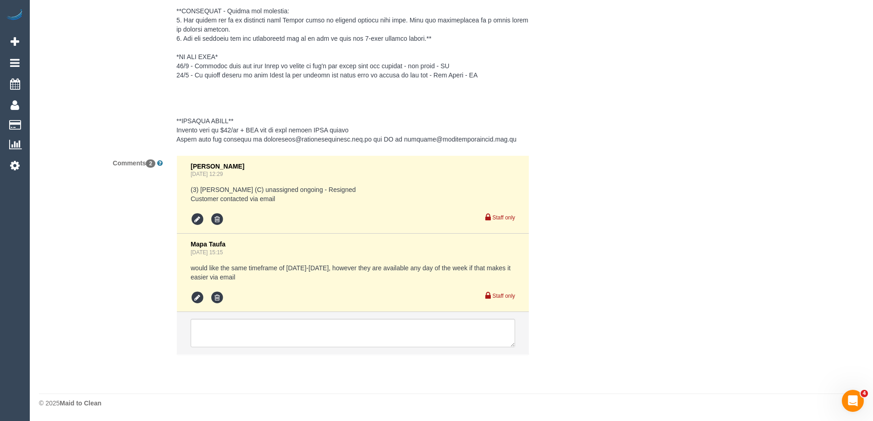
select select "number:35"
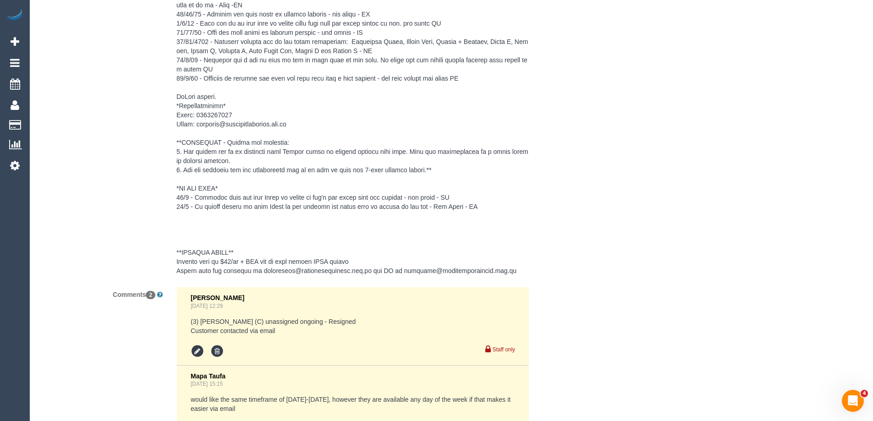
scroll to position [1674, 0]
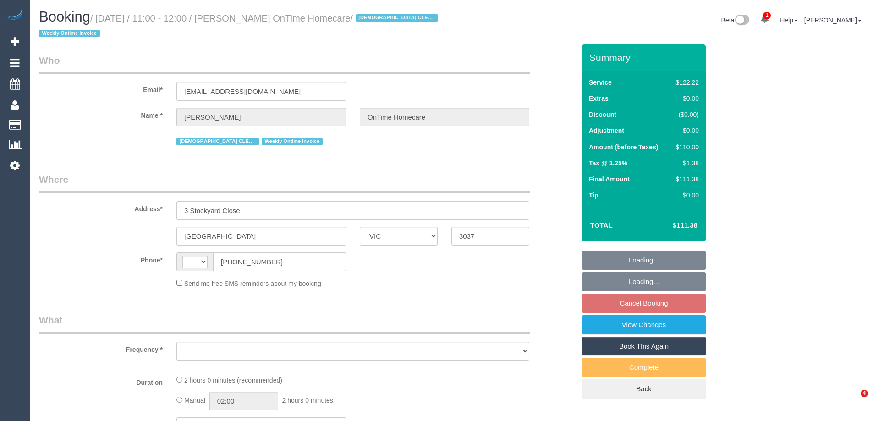
select select "VIC"
select select "string:AU"
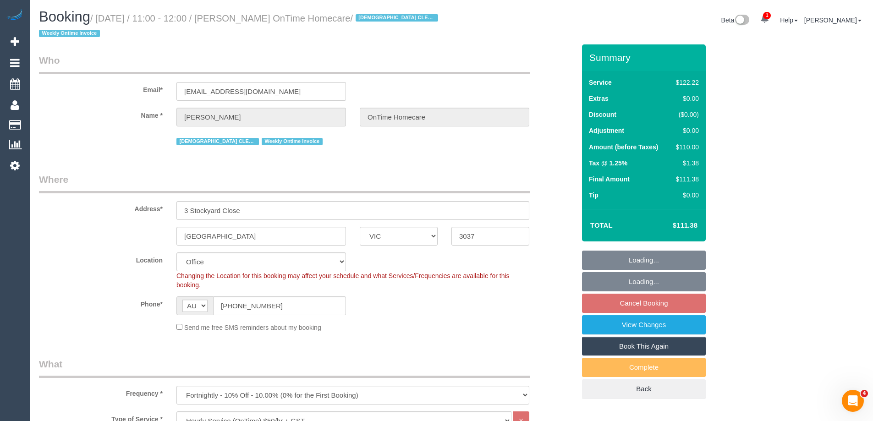
select select "object:633"
select select "number:28"
select select "number:14"
select select "number:19"
select select "number:25"
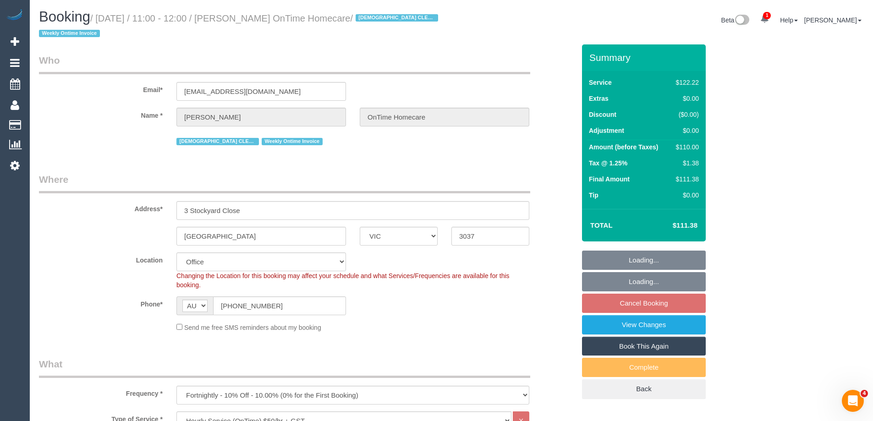
select select "number:35"
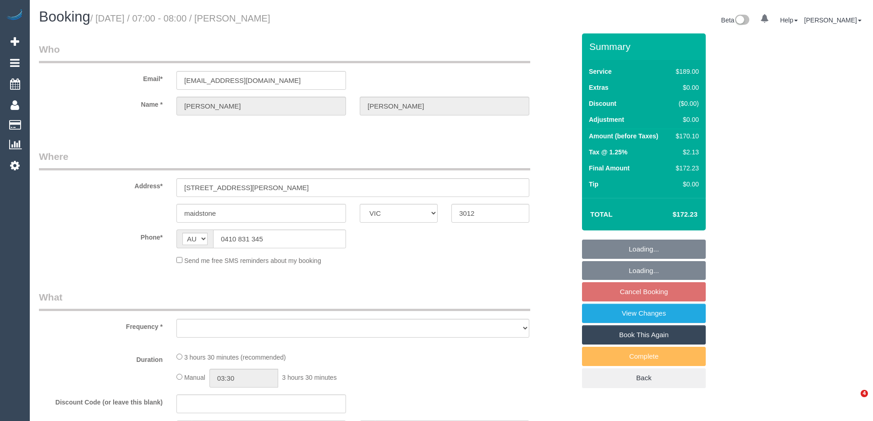
select select "VIC"
select select "string:stripe-pm_1RSpXL2GScqysDRVTa2YIWSy"
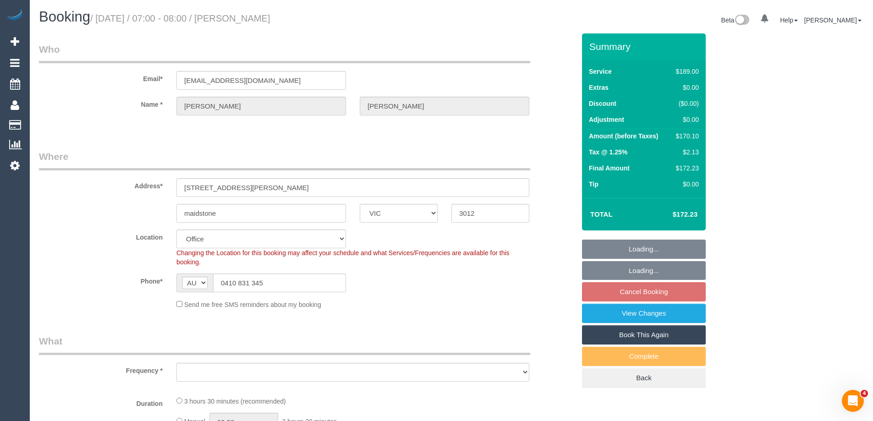
select select "object:572"
select select "number:29"
select select "number:14"
select select "number:18"
select select "number:24"
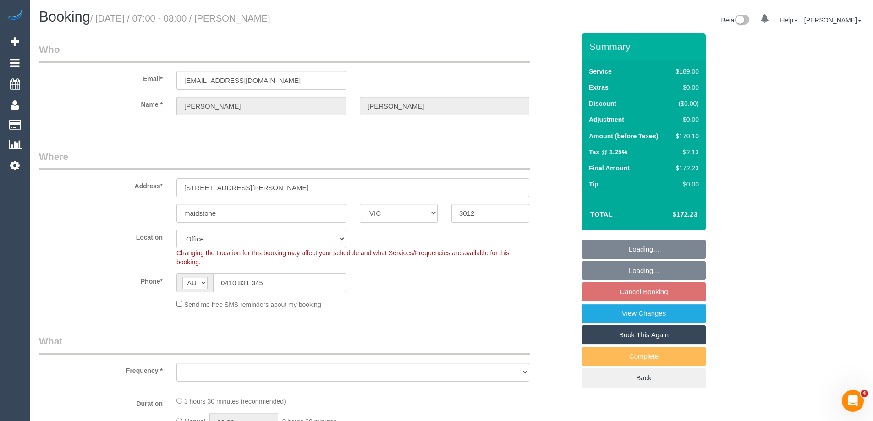
select select "number:35"
select select "number:11"
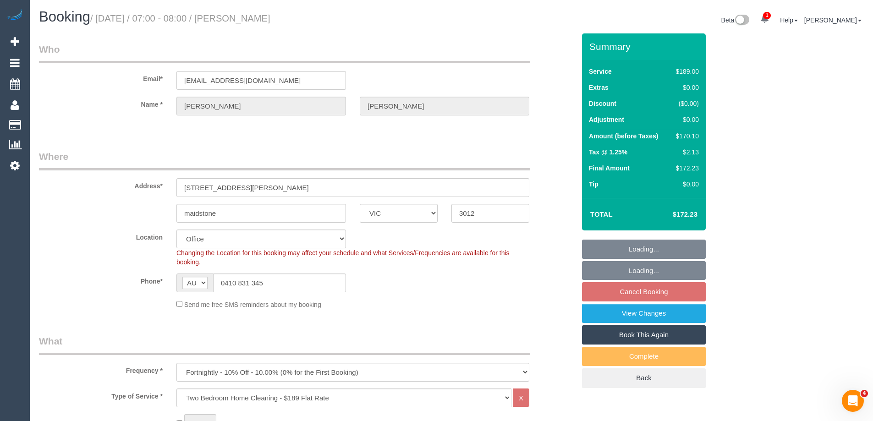
select select "object:2009"
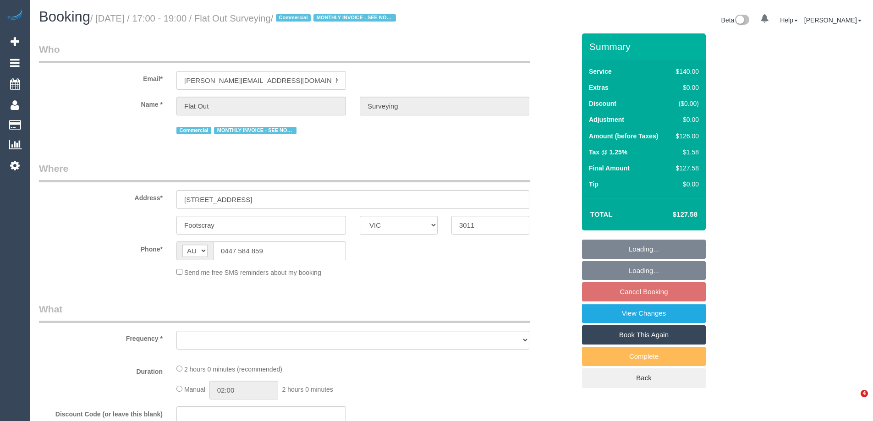
select select "VIC"
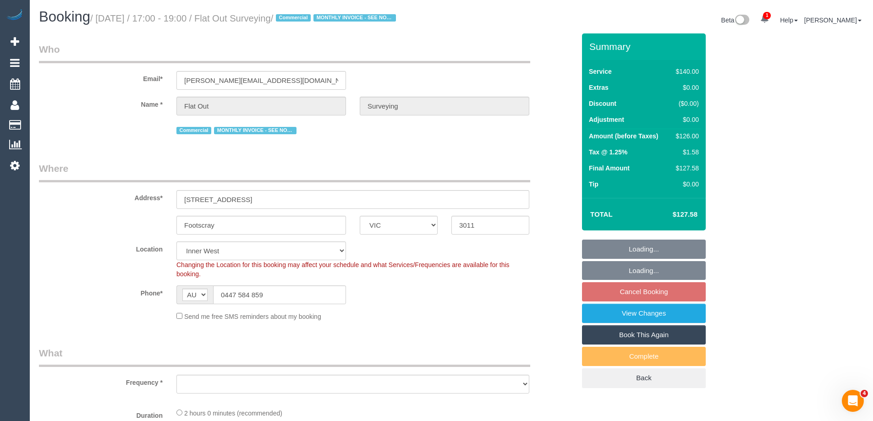
select select "object:720"
select select "number:28"
select select "number:14"
select select "number:18"
select select "number:25"
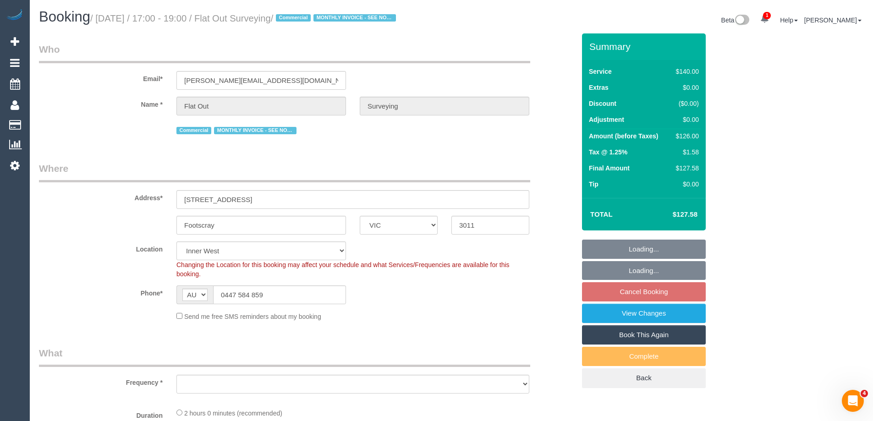
select select "number:35"
select select "object:871"
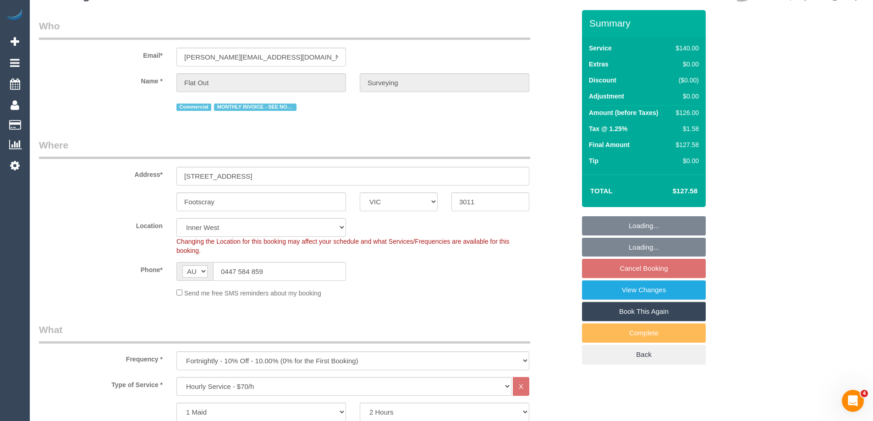
select select "7248"
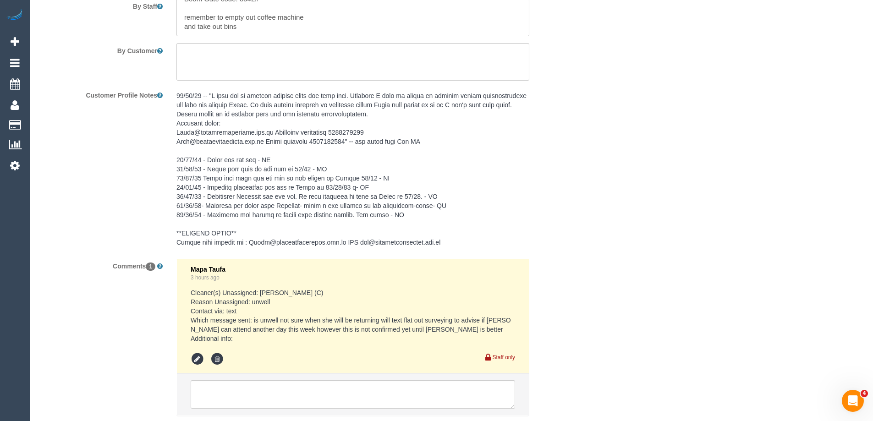
scroll to position [1605, 0]
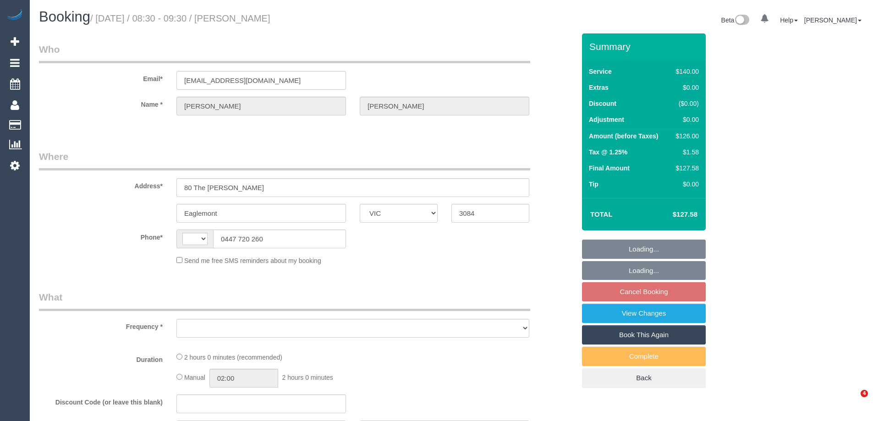
select select "VIC"
select select "string:AU"
select select "object:570"
select select "string:stripe-pm_1FMqzf2GScqysDRVPnPLdsY7"
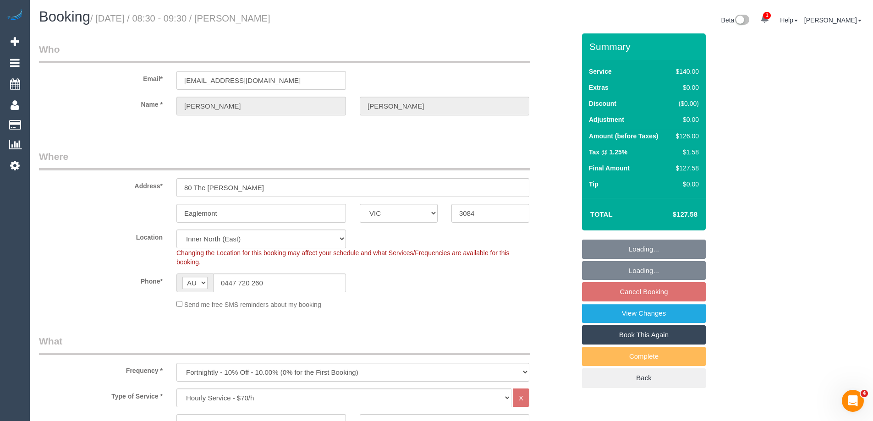
select select "object:741"
select select "number:32"
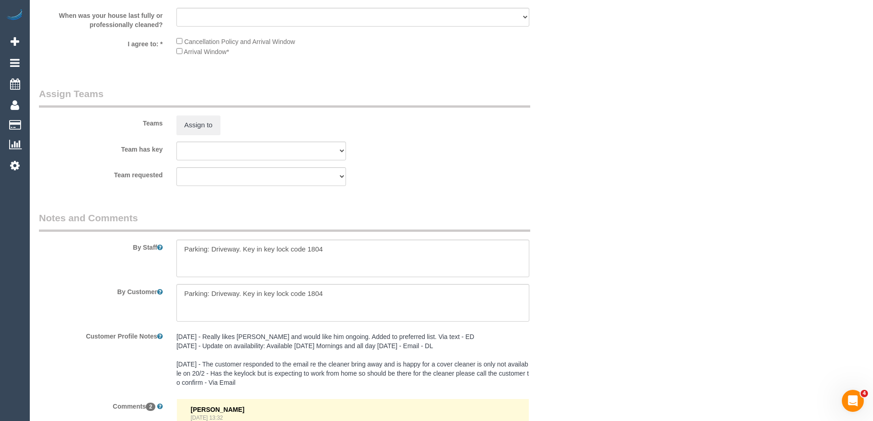
scroll to position [1376, 0]
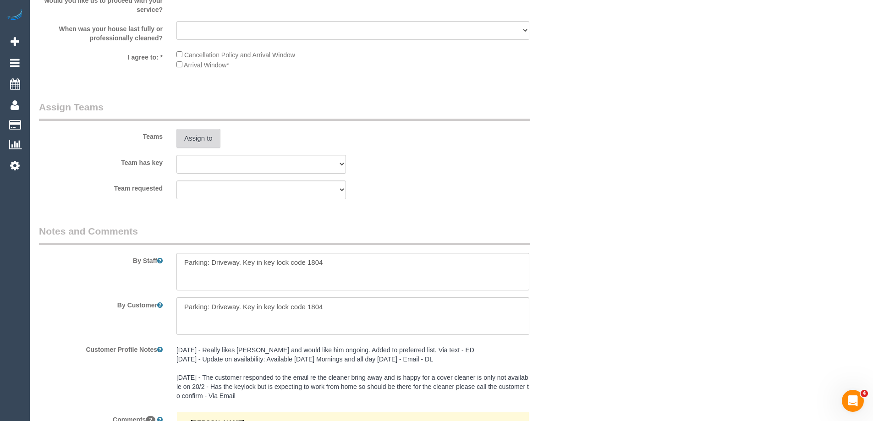
click at [204, 137] on button "Assign to" at bounding box center [199, 138] width 44 height 19
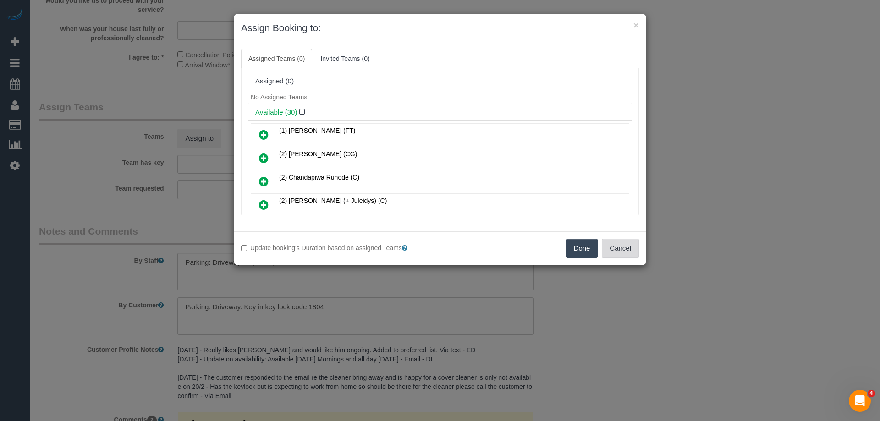
click at [617, 243] on button "Cancel" at bounding box center [620, 248] width 37 height 19
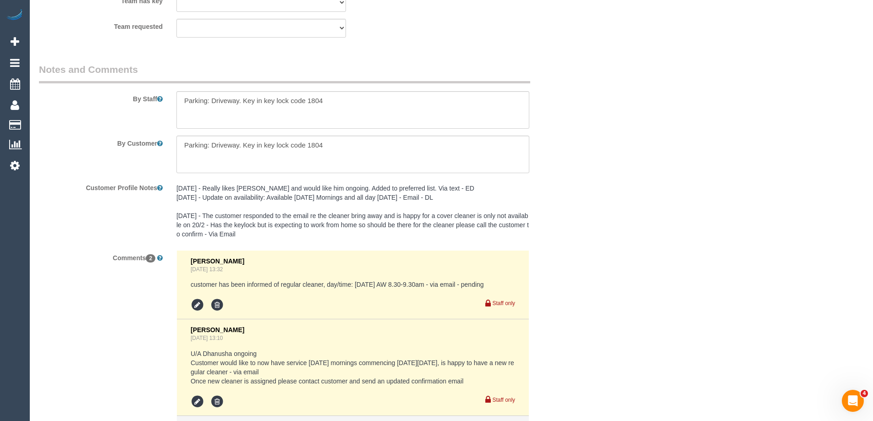
scroll to position [1559, 0]
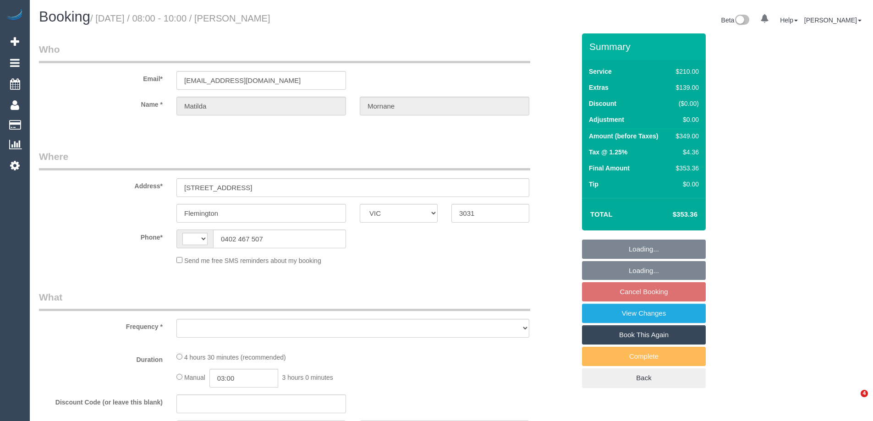
select select "VIC"
select select "string:stripe-pm_1RsFsd2GScqysDRVgSeO7wtR"
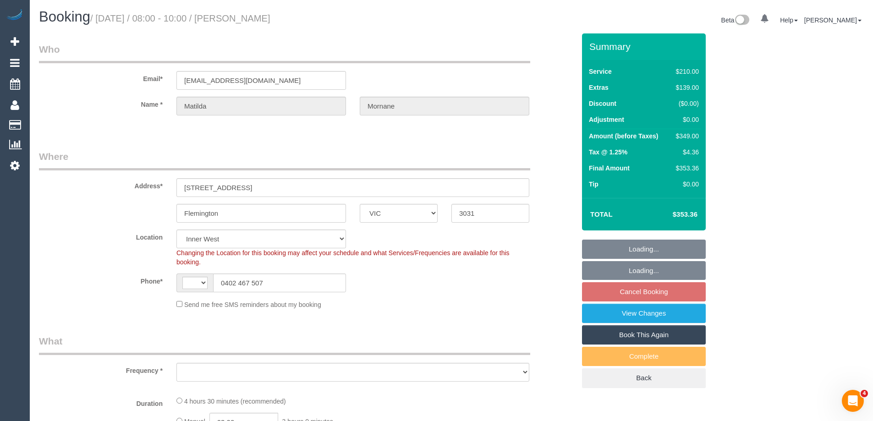
select select "string:AU"
select select "object:843"
select select "180"
select select "number:29"
select select "number:14"
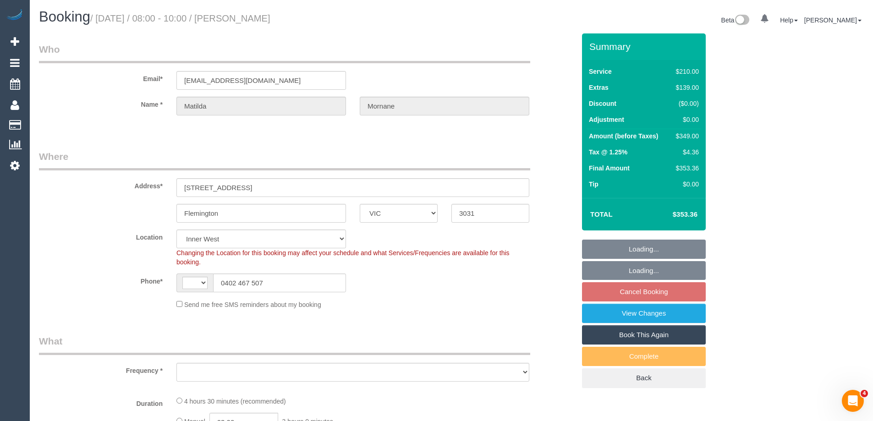
select select "number:19"
select select "number:24"
select select "number:13"
select select "object:848"
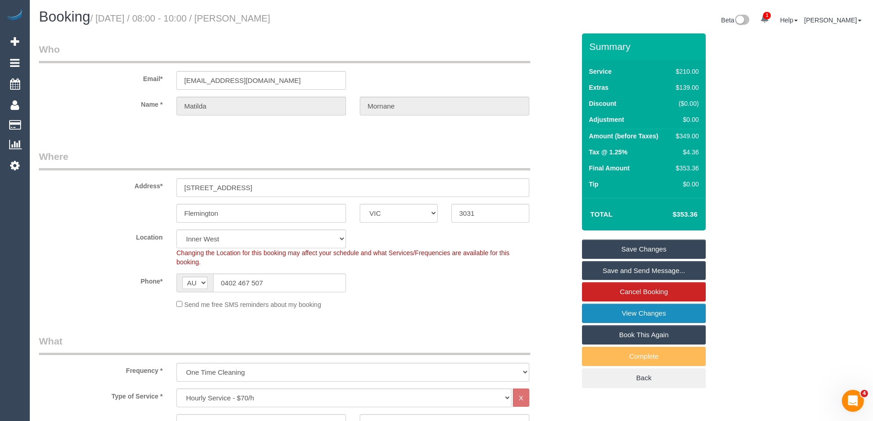
click at [595, 314] on link "View Changes" at bounding box center [644, 313] width 124 height 19
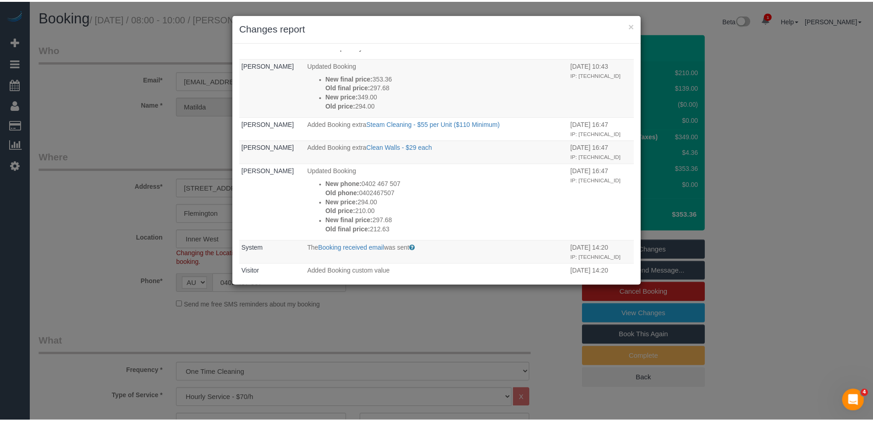
scroll to position [92, 0]
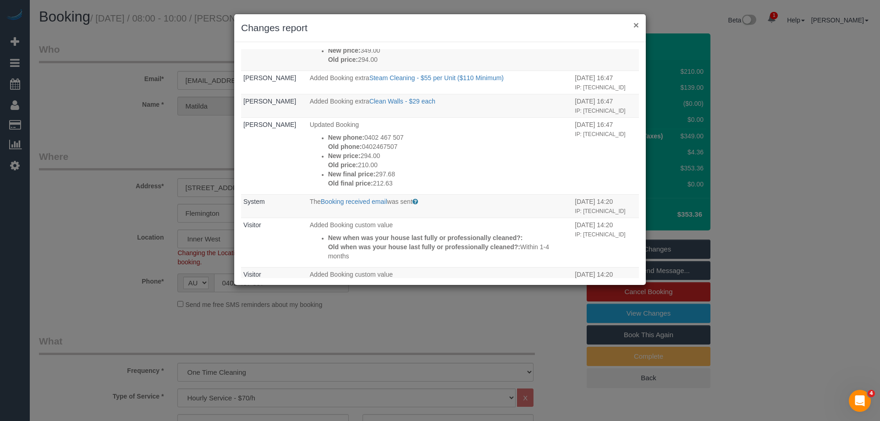
click at [637, 22] on button "×" at bounding box center [637, 25] width 6 height 10
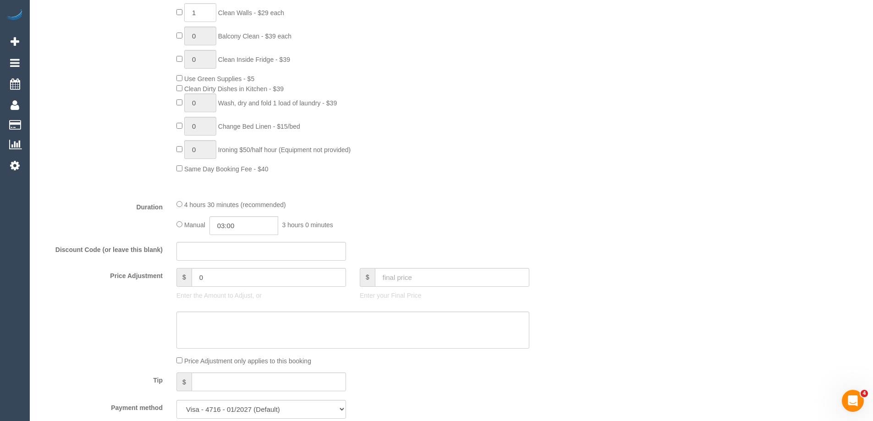
scroll to position [540, 0]
click at [250, 227] on input "03:00" at bounding box center [244, 223] width 69 height 19
type input "03:30"
click at [222, 263] on li "03:30" at bounding box center [233, 263] width 41 height 12
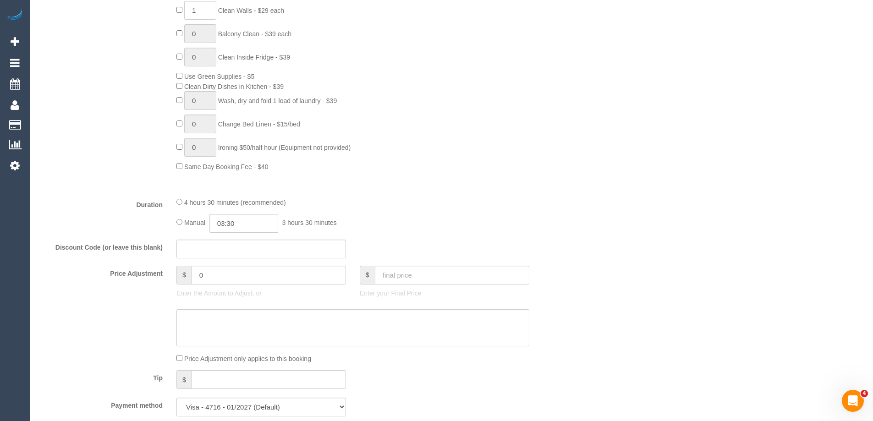
click at [457, 155] on div "2 Steam Cleaning - $55 per Unit ($110 Minimum) Use Disinfectant Products - $20 …" at bounding box center [376, 36] width 413 height 271
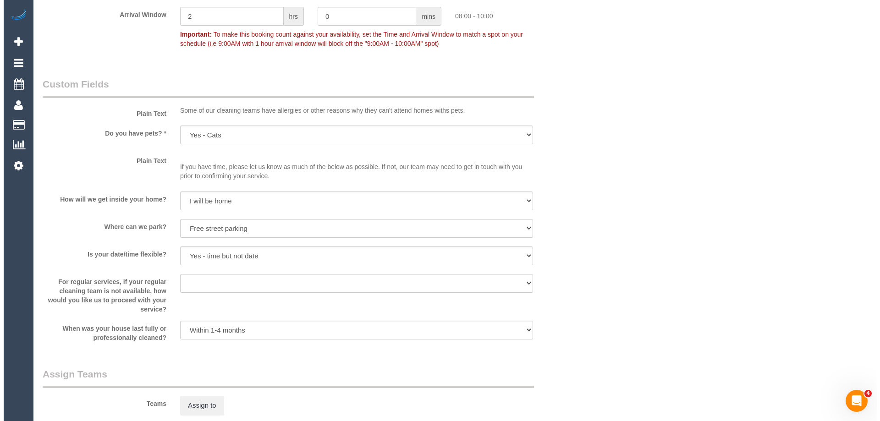
scroll to position [0, 0]
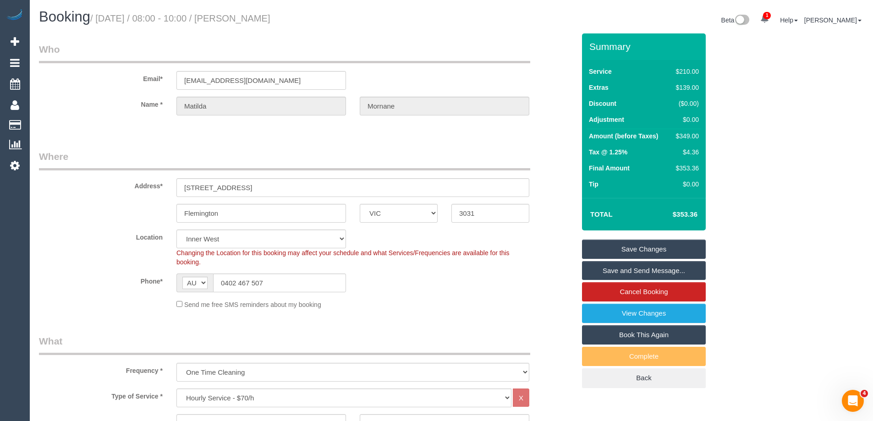
click at [602, 250] on link "Save Changes" at bounding box center [644, 249] width 124 height 19
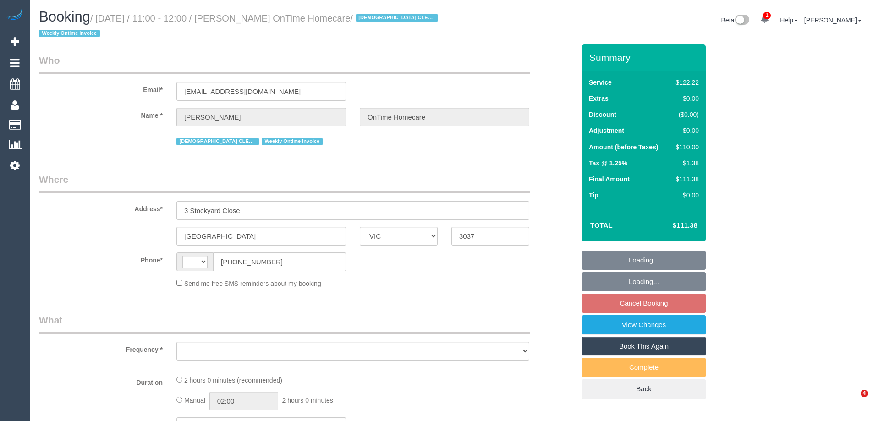
select select "VIC"
select select "string:AU"
select select "object:281"
select select "number:28"
select select "number:14"
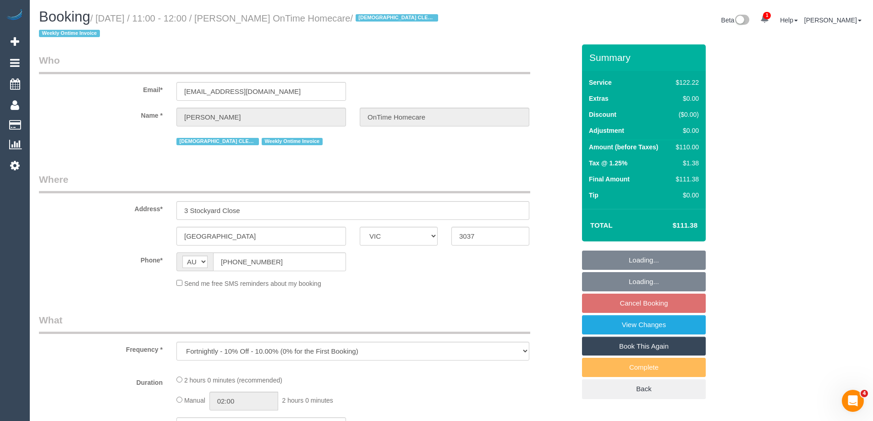
select select "number:19"
select select "number:25"
select select "number:35"
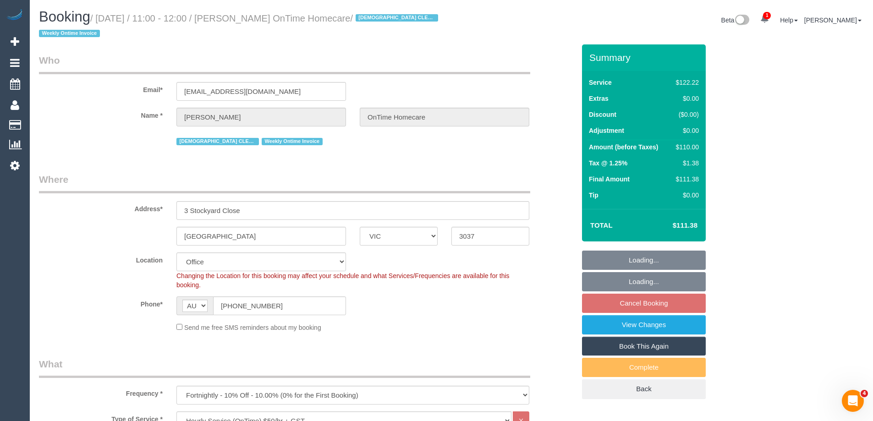
select select "object:779"
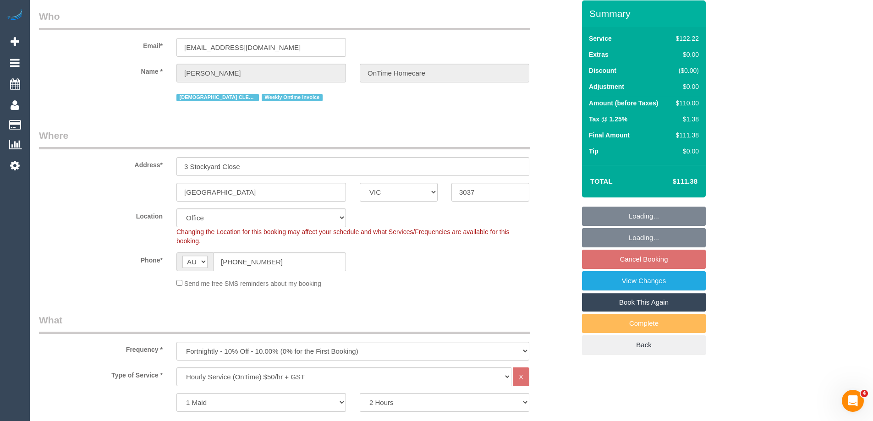
scroll to position [183, 0]
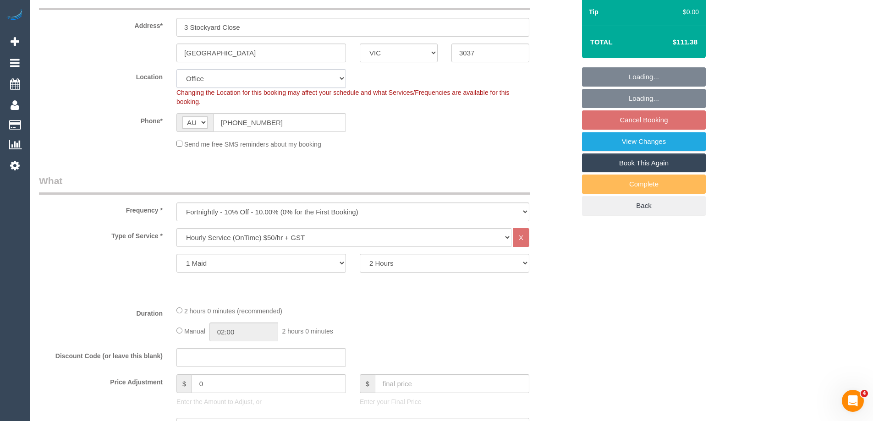
click at [197, 77] on select "Office [GEOGRAPHIC_DATA] (North) East (South) [GEOGRAPHIC_DATA] (East) [GEOGRAP…" at bounding box center [262, 78] width 170 height 19
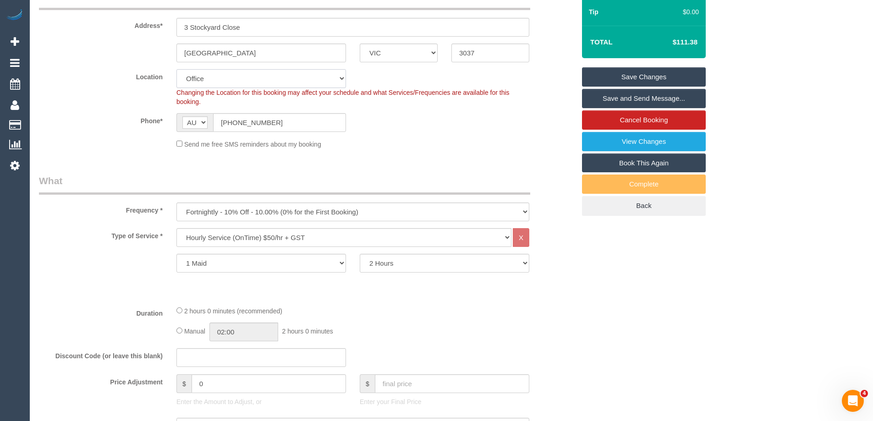
select select "49"
click at [177, 69] on select "Office [GEOGRAPHIC_DATA] (North) East (South) [GEOGRAPHIC_DATA] (East) [GEOGRAP…" at bounding box center [262, 78] width 170 height 19
select select "object:3368"
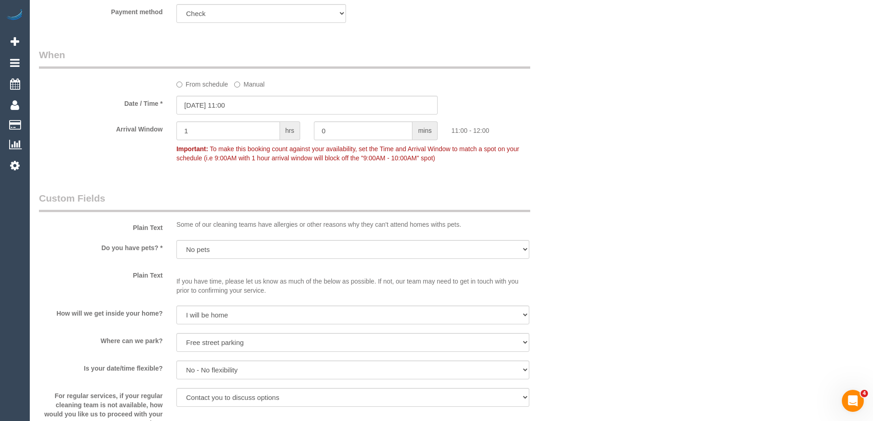
scroll to position [688, 0]
click at [210, 107] on input "25/08/2025 11:00" at bounding box center [307, 103] width 261 height 19
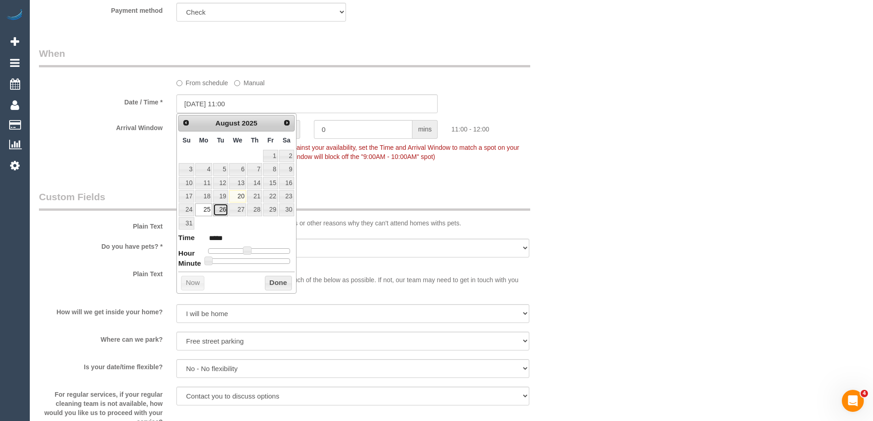
click at [220, 212] on link "26" at bounding box center [220, 210] width 15 height 12
type input "26/08/2025 11:00"
click at [272, 280] on button "Done" at bounding box center [278, 283] width 27 height 15
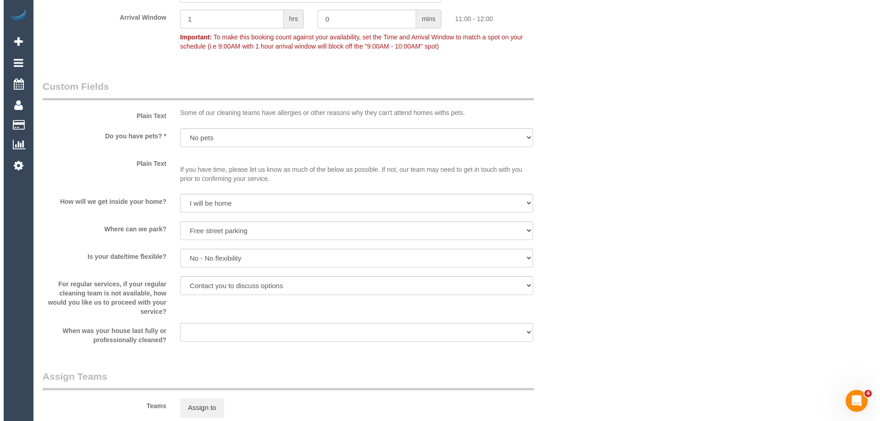
scroll to position [963, 0]
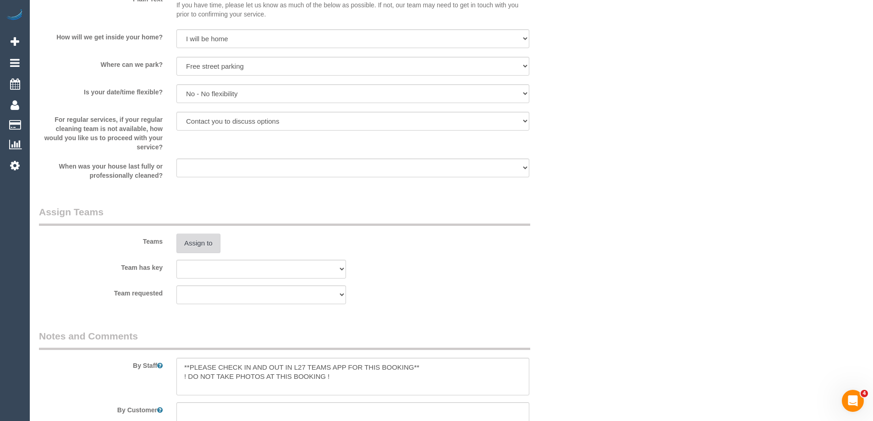
click at [188, 247] on button "Assign to" at bounding box center [199, 243] width 44 height 19
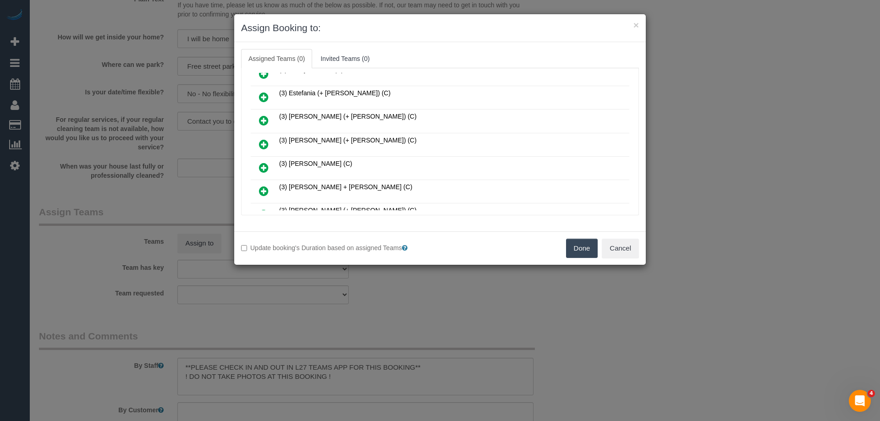
click at [264, 163] on icon at bounding box center [264, 167] width 10 height 11
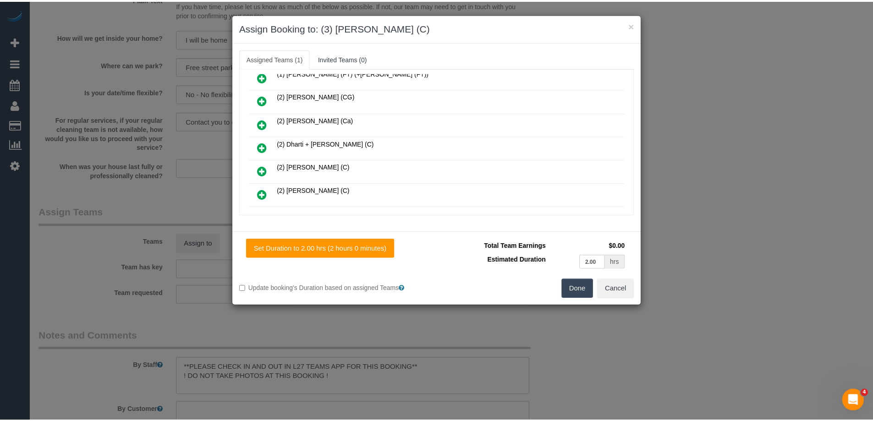
scroll to position [0, 0]
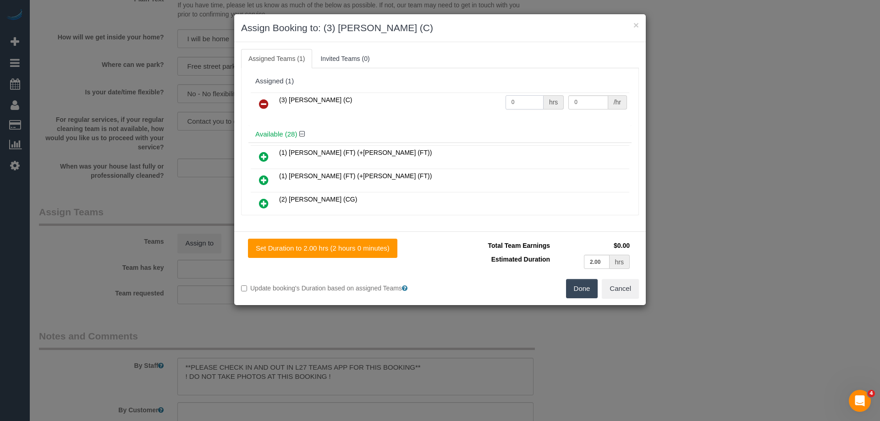
drag, startPoint x: 530, startPoint y: 99, endPoint x: 415, endPoint y: 100, distance: 115.1
click at [414, 100] on tr "(3) Goswin Kanta (C) 0 hrs 0 /hr" at bounding box center [440, 104] width 379 height 23
type input "2"
drag, startPoint x: 563, startPoint y: 97, endPoint x: 542, endPoint y: 102, distance: 22.0
click at [542, 101] on tr "(3) Goswin Kanta (C) 2 hrs 0 /hr" at bounding box center [440, 104] width 379 height 23
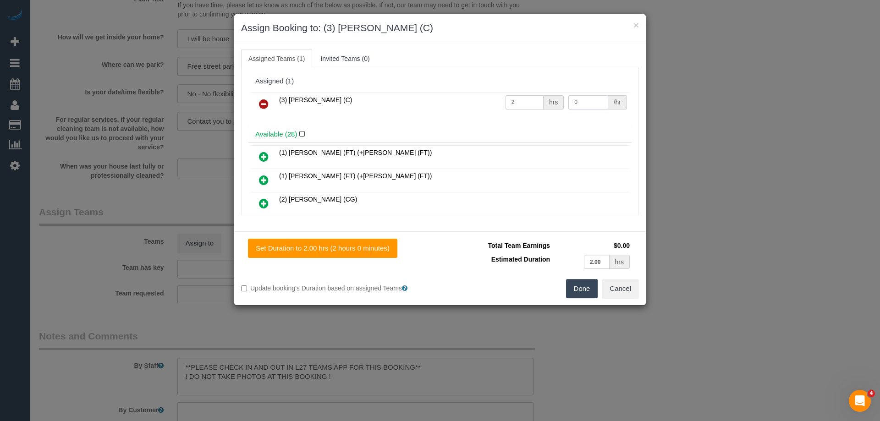
drag, startPoint x: 514, startPoint y: 94, endPoint x: 488, endPoint y: 92, distance: 26.6
click at [503, 93] on tr "(3) Goswin Kanta (C) 2 hrs 0 /hr" at bounding box center [440, 104] width 379 height 23
type input "35"
click at [575, 293] on button "Done" at bounding box center [582, 288] width 32 height 19
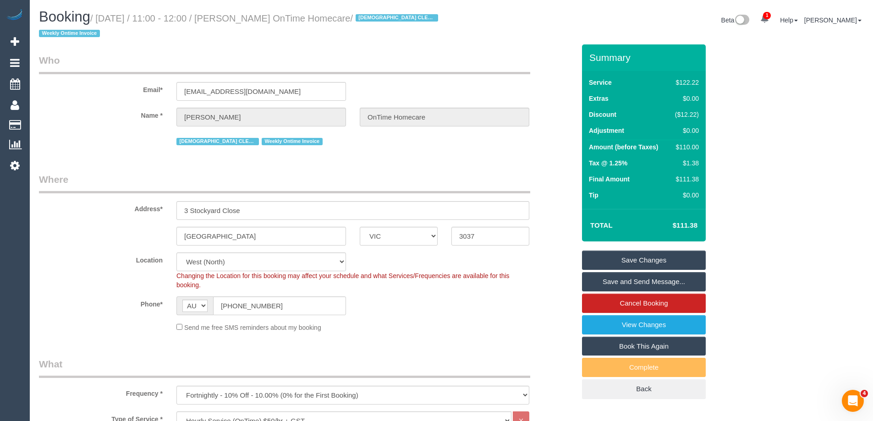
drag, startPoint x: 370, startPoint y: 18, endPoint x: 237, endPoint y: 20, distance: 133.0
click at [237, 20] on small "/ August 25, 2025 / 11:00 - 12:00 / Fatima Saleh OnTime Homecare / FEMALE CLEAN…" at bounding box center [240, 26] width 402 height 26
copy small "Fatima Saleh OnTime Homecare"
click at [610, 261] on link "Save Changes" at bounding box center [644, 260] width 124 height 19
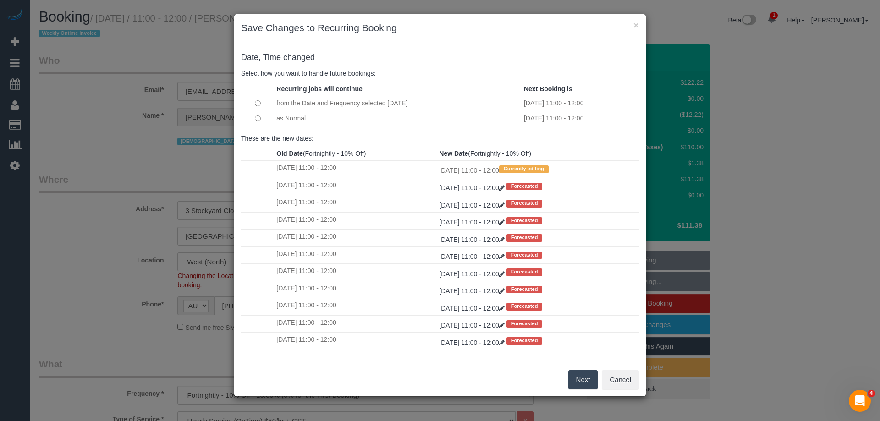
drag, startPoint x: 569, startPoint y: 375, endPoint x: 575, endPoint y: 370, distance: 7.2
click at [569, 375] on button "Next" at bounding box center [584, 379] width 30 height 19
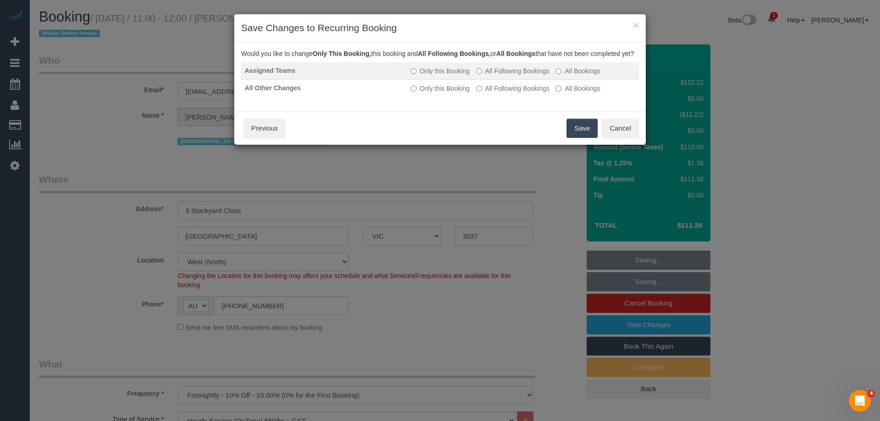
click at [499, 76] on label "All Following Bookings" at bounding box center [512, 70] width 73 height 9
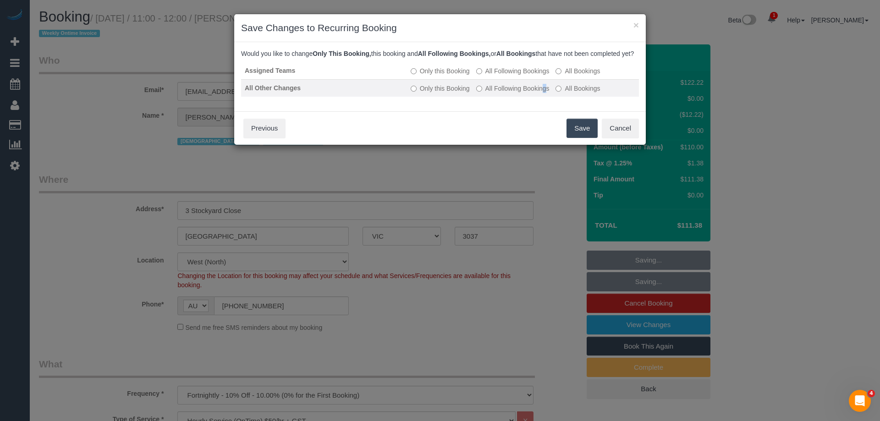
click at [493, 93] on label "All Following Bookings" at bounding box center [512, 88] width 73 height 9
click at [489, 92] on td "Only this Booking All Following Bookings All Bookings" at bounding box center [523, 87] width 232 height 17
click at [488, 93] on label "All Following Bookings" at bounding box center [512, 88] width 73 height 9
click at [583, 138] on button "Save" at bounding box center [582, 128] width 31 height 19
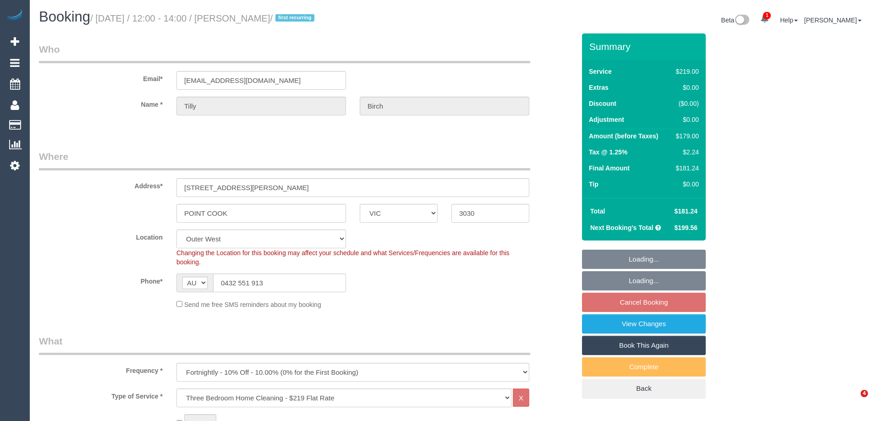
select select "VIC"
select select "object:641"
select select "number:27"
select select "number:14"
select select "number:19"
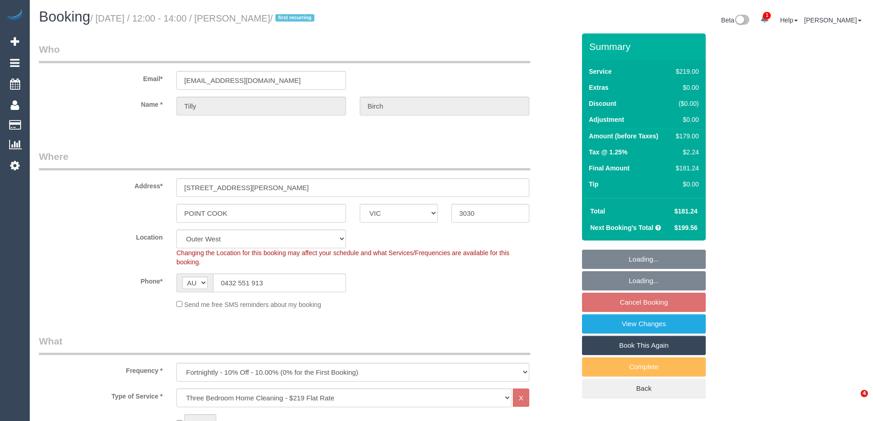
select select "number:23"
select select "number:35"
select select "number:12"
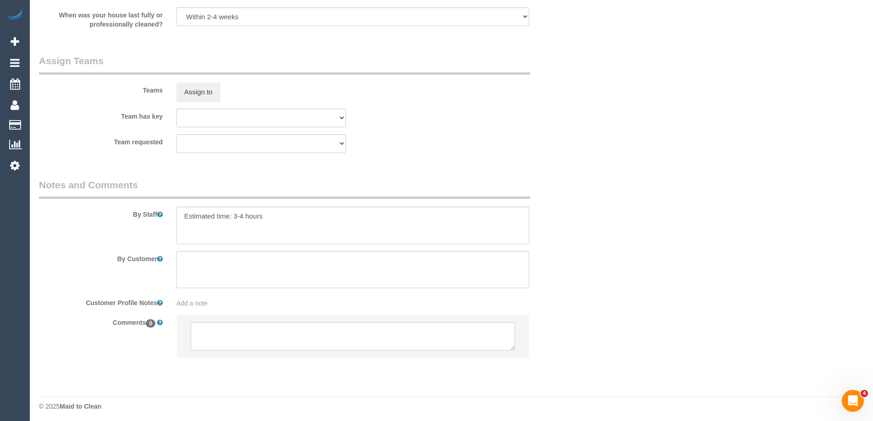
scroll to position [1390, 0]
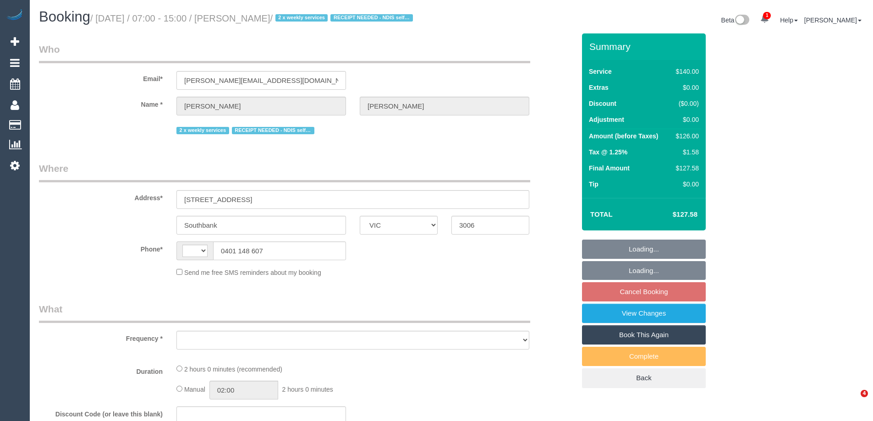
select select "VIC"
select select "string:AU"
select select "string:stripe-pm_1QS3QX2GScqysDRVhVdclKCJ"
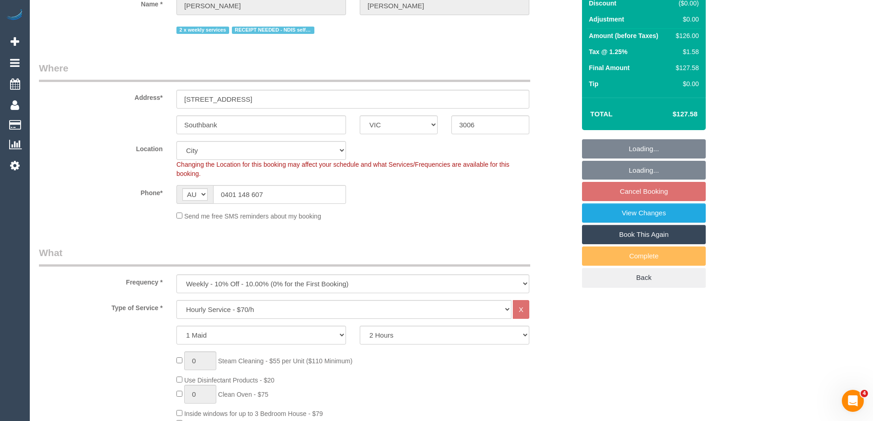
select select "object:1146"
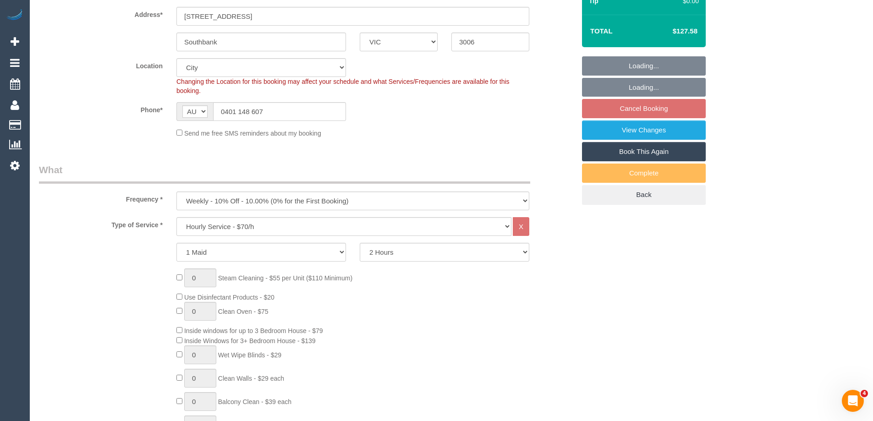
select select "number:28"
select select "number:14"
select select "number:20"
select select "number:25"
select select "number:34"
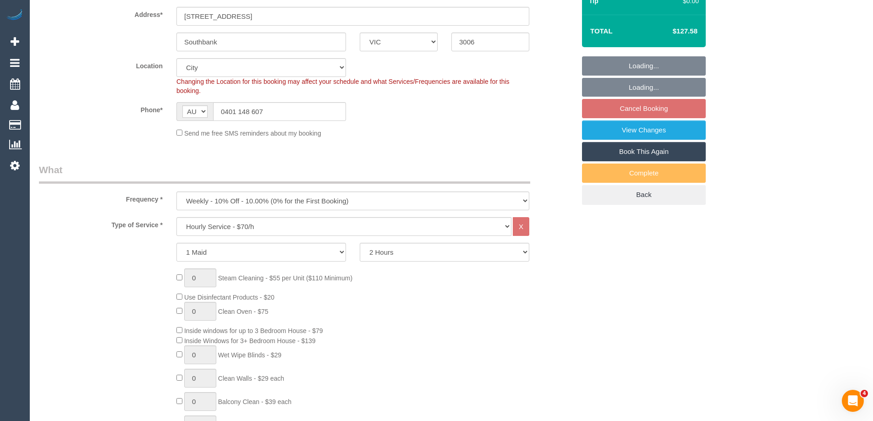
select select "number:26"
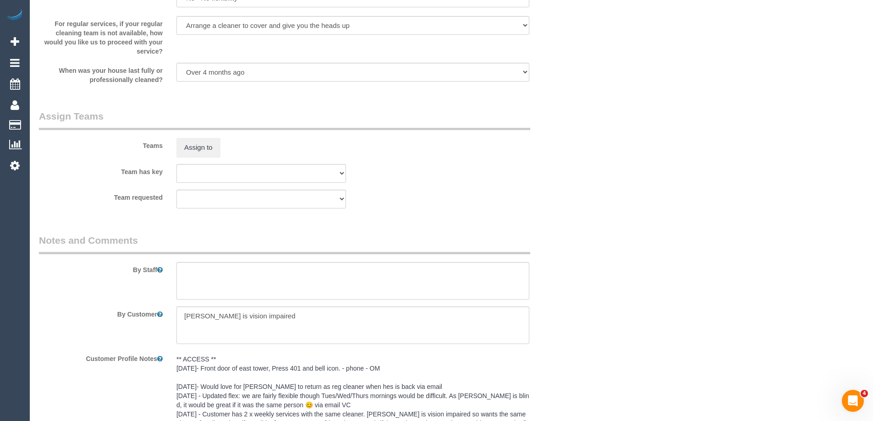
scroll to position [1483, 0]
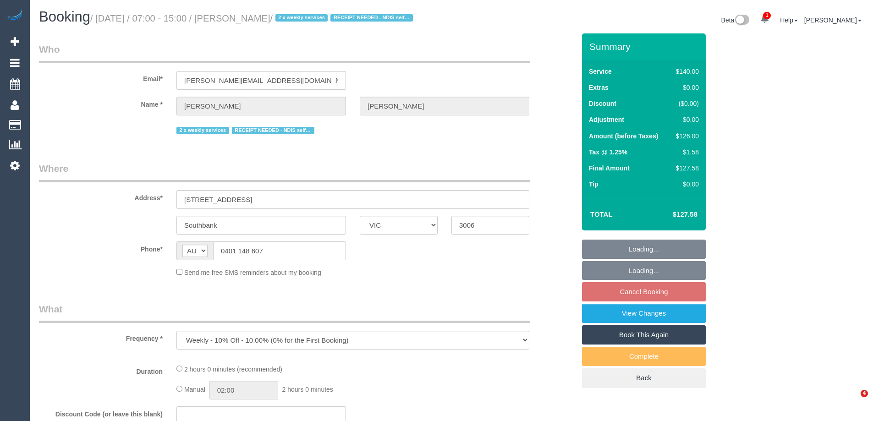
select select "VIC"
select select "string:stripe-pm_1QS3QX2GScqysDRVhVdclKCJ"
select select "number:28"
select select "number:14"
select select "number:20"
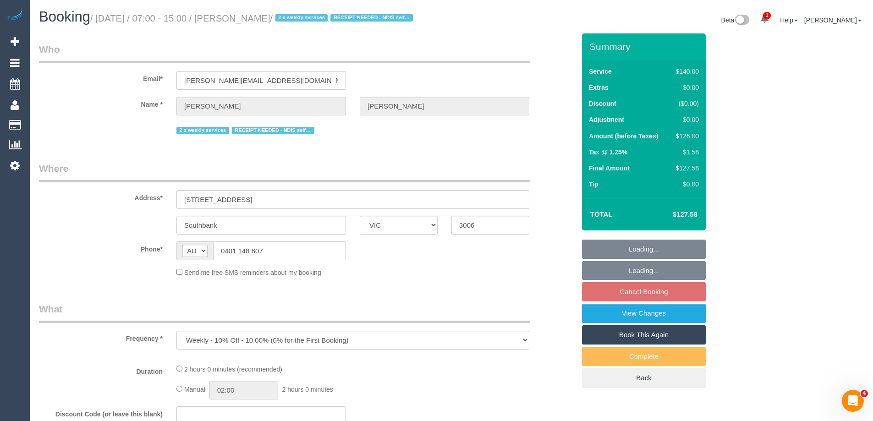
select select "number:25"
select select "number:34"
select select "number:26"
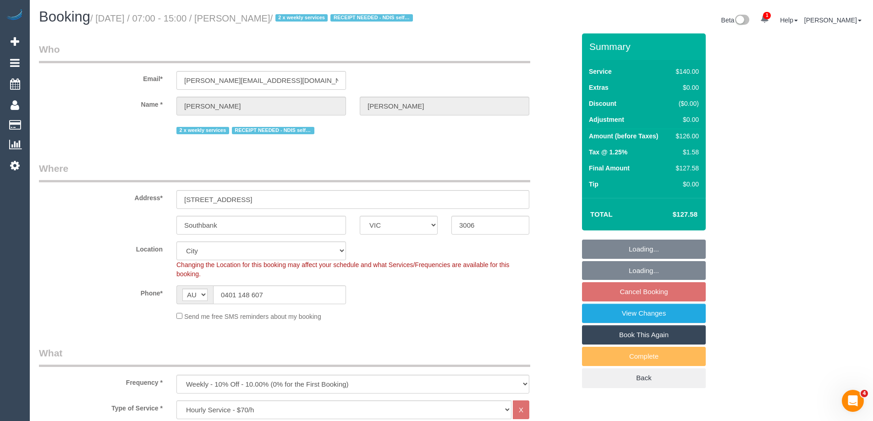
select select "object:1278"
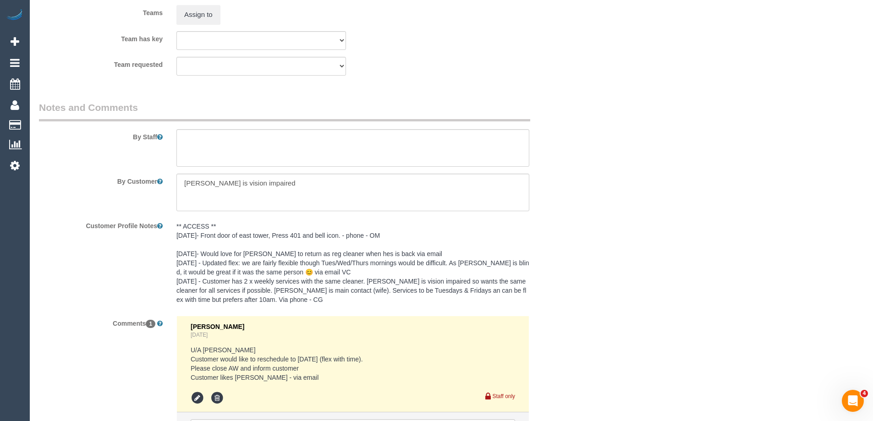
scroll to position [1513, 0]
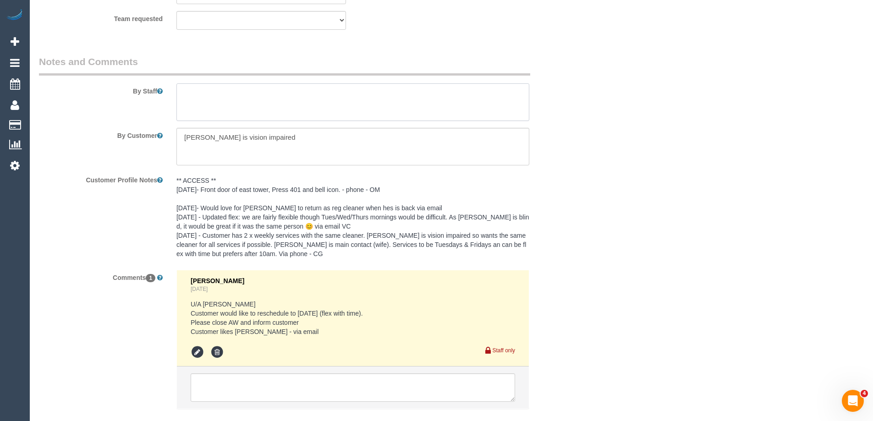
click at [229, 88] on textarea at bounding box center [353, 102] width 353 height 38
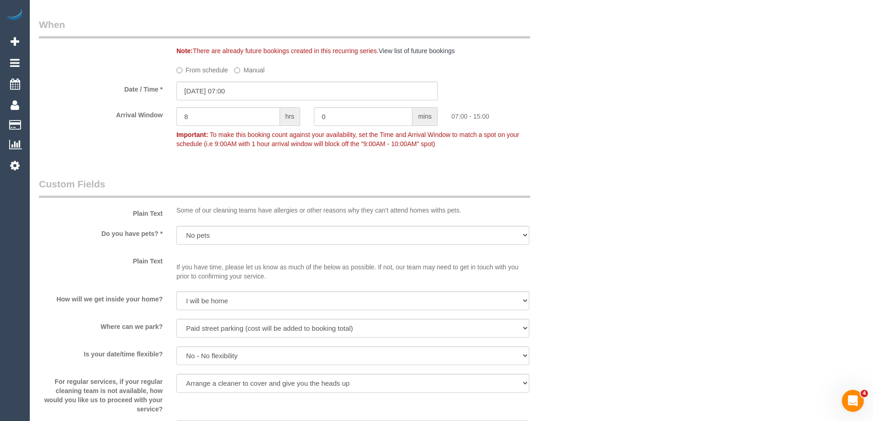
scroll to position [825, 0]
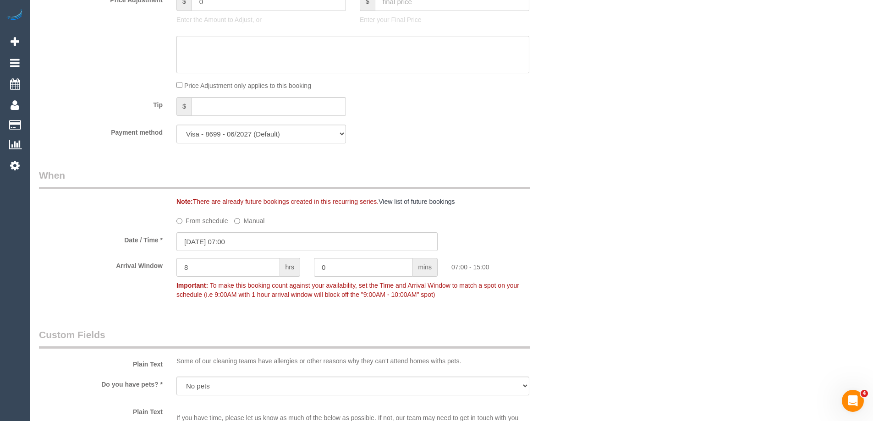
type textarea "*Cover*"
click at [219, 237] on input "[DATE] 07:00" at bounding box center [307, 241] width 261 height 19
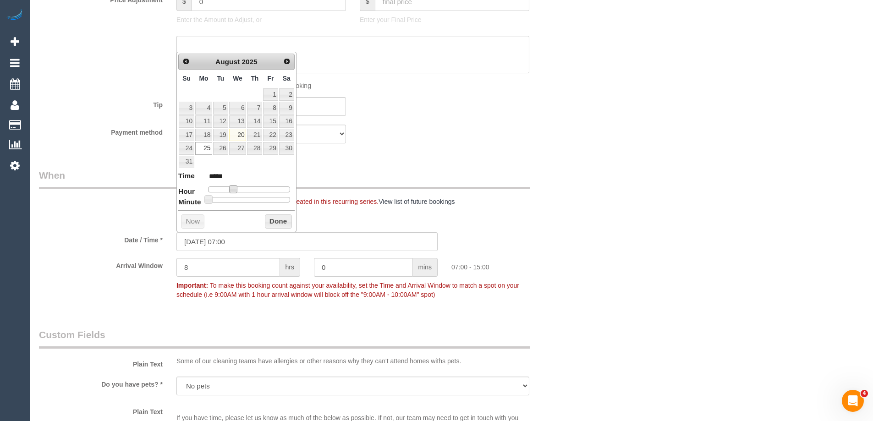
type input "[DATE] 08:00"
type input "*****"
type input "[DATE] 11:00"
type input "*****"
type input "[DATE] 12:00"
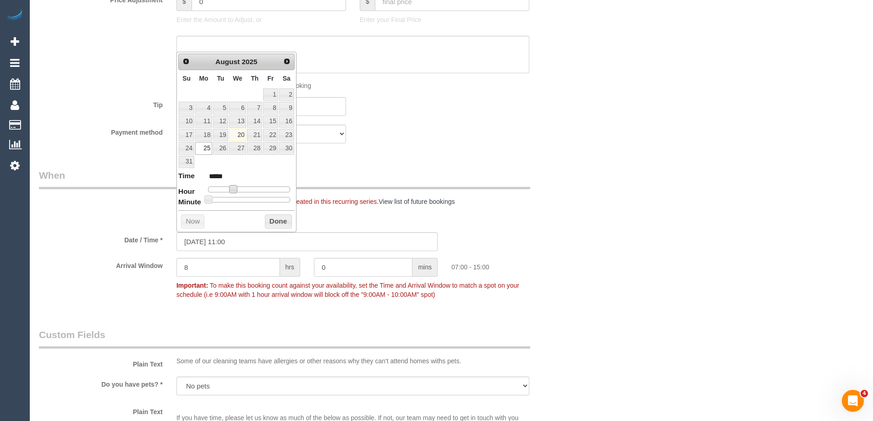
type input "*****"
type input "[DATE] 13:00"
type input "*****"
type input "[DATE] 14:00"
type input "*****"
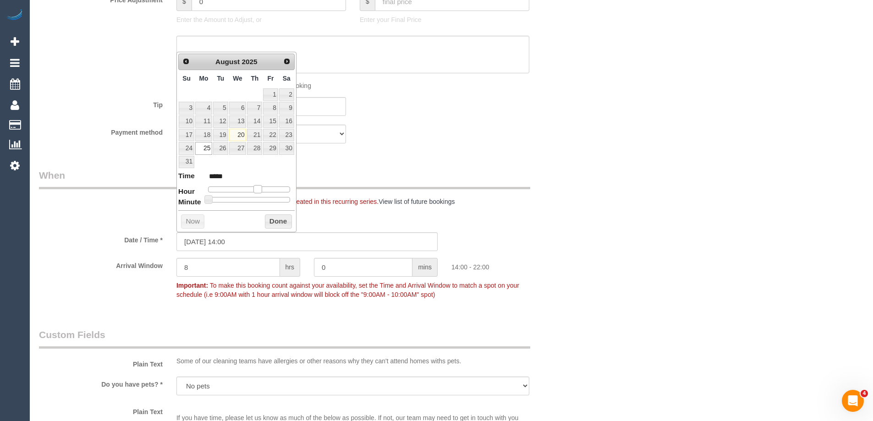
drag, startPoint x: 236, startPoint y: 189, endPoint x: 261, endPoint y: 193, distance: 25.6
click at [261, 193] on dl "Time ***** Hour Minute Second Millisecond Microsecond Time Zone ***** ***** ***…" at bounding box center [236, 187] width 116 height 32
click at [268, 223] on button "Done" at bounding box center [278, 222] width 27 height 15
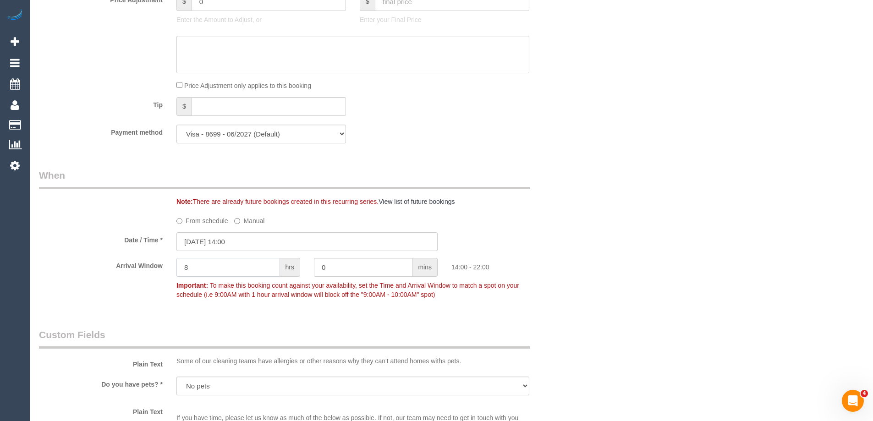
drag, startPoint x: 215, startPoint y: 272, endPoint x: 157, endPoint y: 262, distance: 59.2
click at [157, 262] on div "Arrival Window 8 hrs 0 mins 14:00 - 22:00 Important: To make this booking count…" at bounding box center [307, 280] width 550 height 45
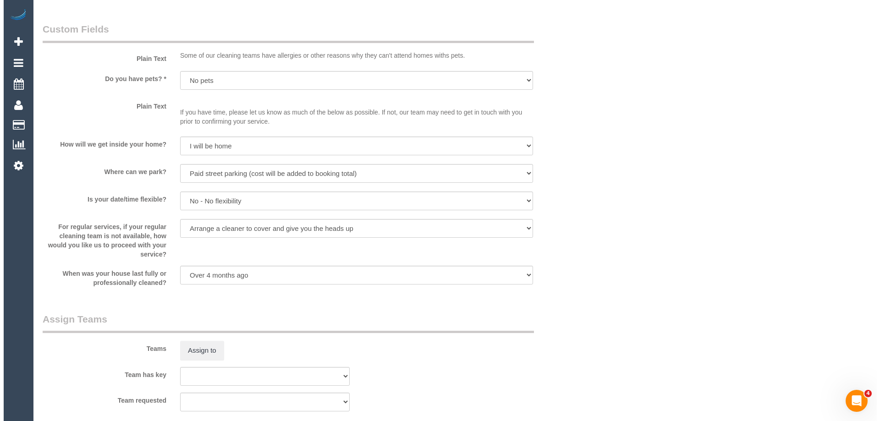
scroll to position [1284, 0]
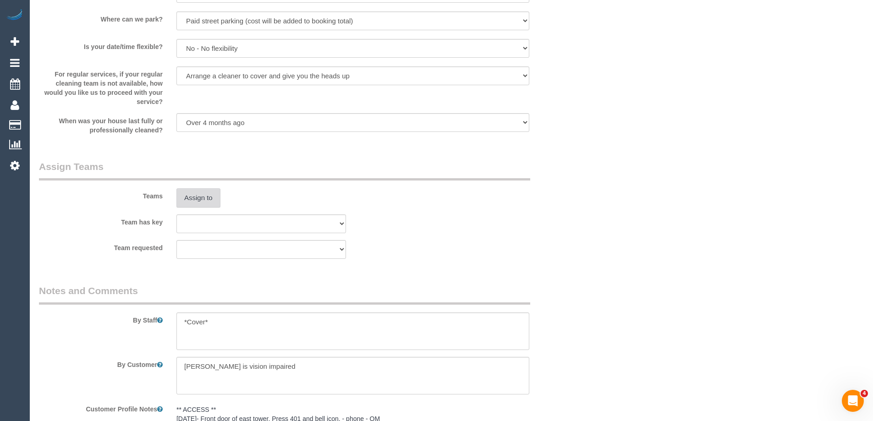
type input "1"
click at [194, 200] on button "Assign to" at bounding box center [199, 197] width 44 height 19
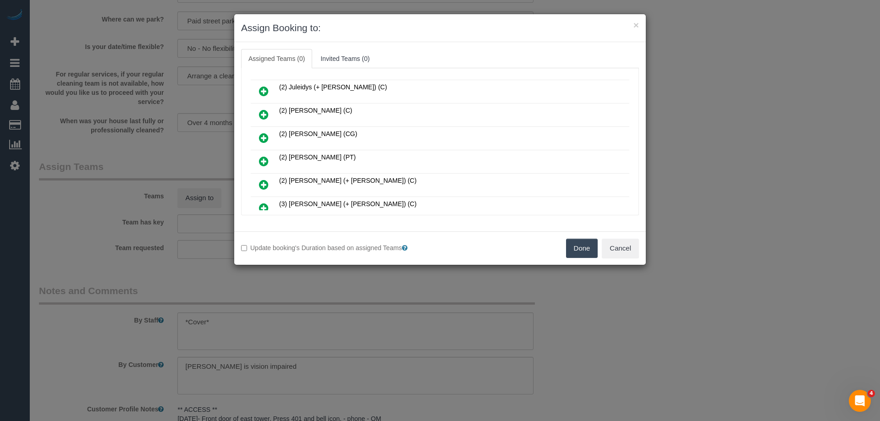
click at [263, 158] on icon at bounding box center [264, 161] width 10 height 11
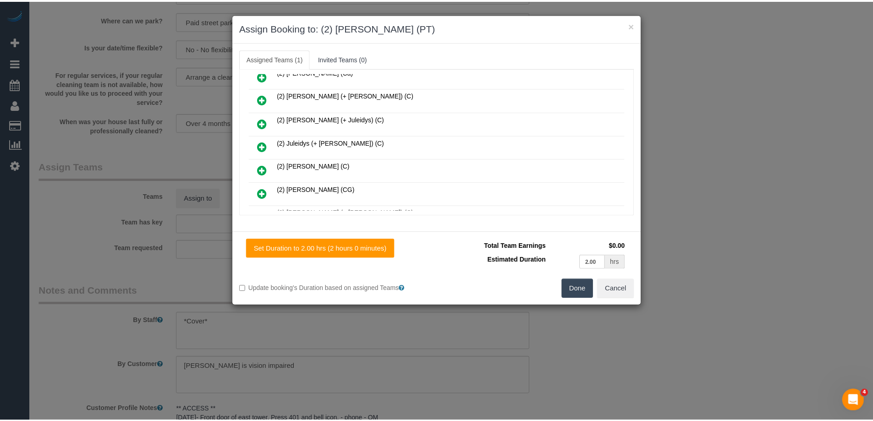
scroll to position [0, 0]
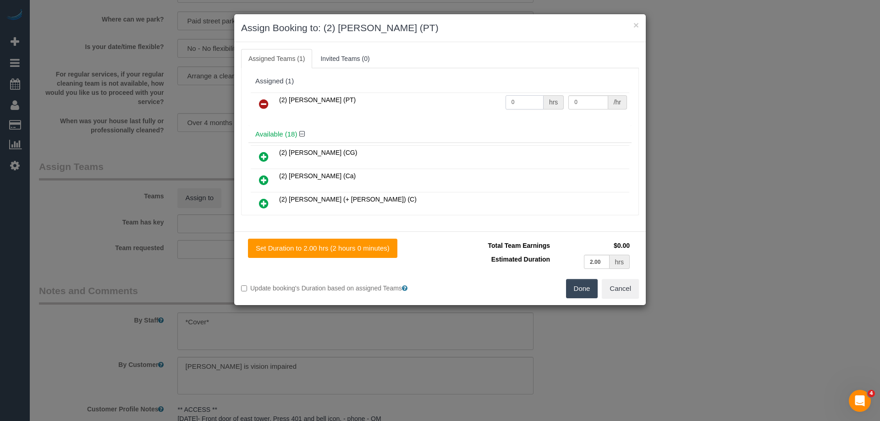
drag, startPoint x: 528, startPoint y: 102, endPoint x: 486, endPoint y: 100, distance: 42.2
click at [486, 100] on tr "(2) [PERSON_NAME] (PT) 0 hrs 0 /hr" at bounding box center [440, 104] width 379 height 23
type input "2"
drag, startPoint x: 564, startPoint y: 102, endPoint x: 527, endPoint y: 97, distance: 38.0
click at [525, 98] on tr "(2) [PERSON_NAME] (PT) 2 hrs 0 /hr" at bounding box center [440, 104] width 379 height 23
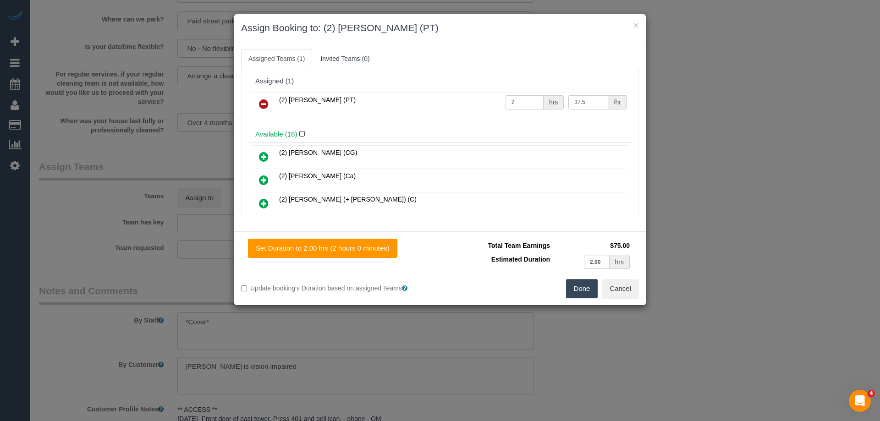
type input "37.5"
click at [580, 296] on button "Done" at bounding box center [582, 288] width 32 height 19
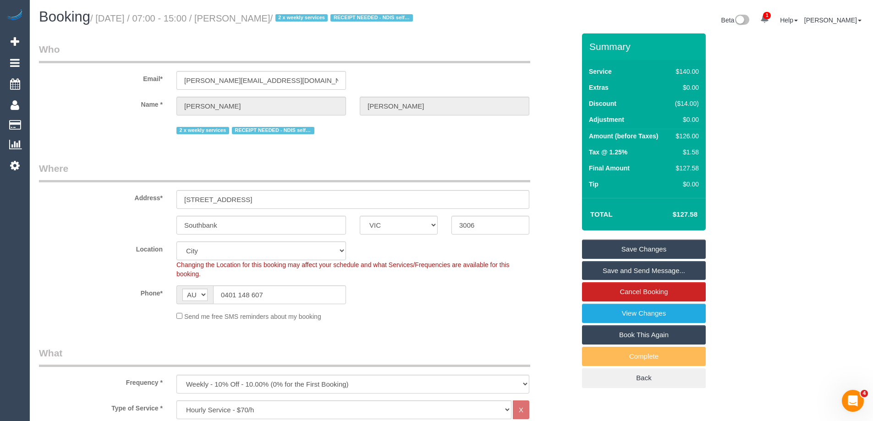
drag, startPoint x: 287, startPoint y: 19, endPoint x: 238, endPoint y: 15, distance: 48.7
click at [238, 15] on small "/ [DATE] / 07:00 - 15:00 / [PERSON_NAME] / 2 x weekly services RECEIPT NEEDED -…" at bounding box center [253, 18] width 326 height 10
copy small "[PERSON_NAME]"
click at [611, 270] on link "Save and Send Message..." at bounding box center [644, 270] width 124 height 19
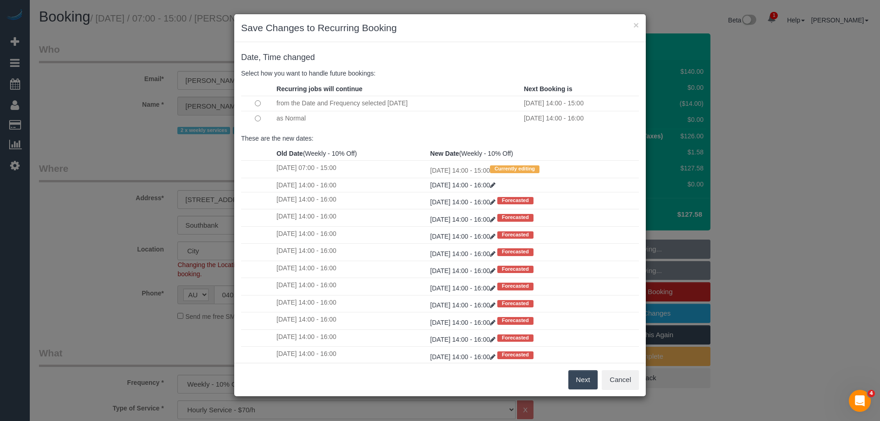
click at [583, 376] on button "Next" at bounding box center [584, 379] width 30 height 19
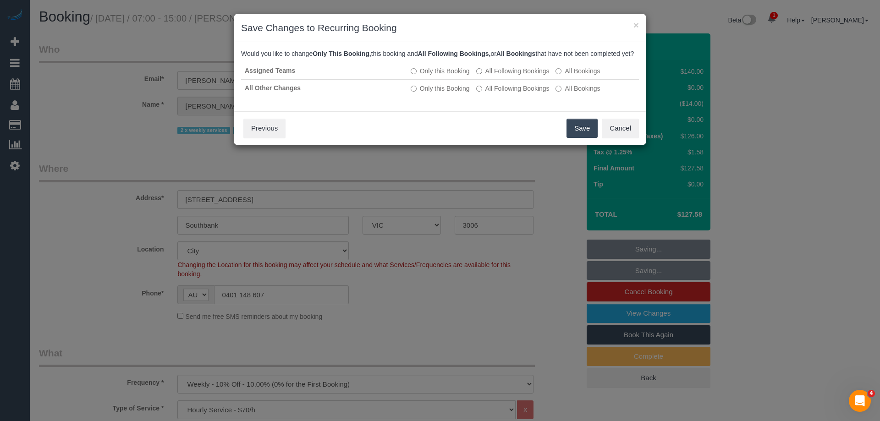
click at [581, 138] on button "Save" at bounding box center [582, 128] width 31 height 19
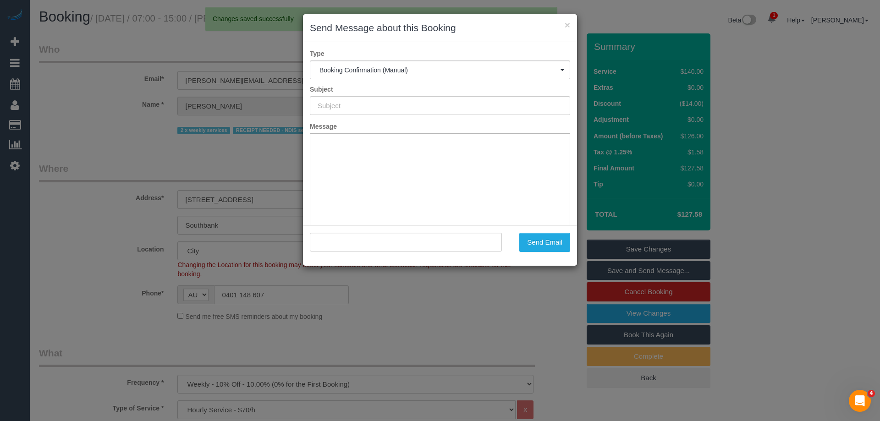
type input "Booking Confirmed"
type input ""[PERSON_NAME]" <[PERSON_NAME][EMAIL_ADDRESS][DOMAIN_NAME]>"
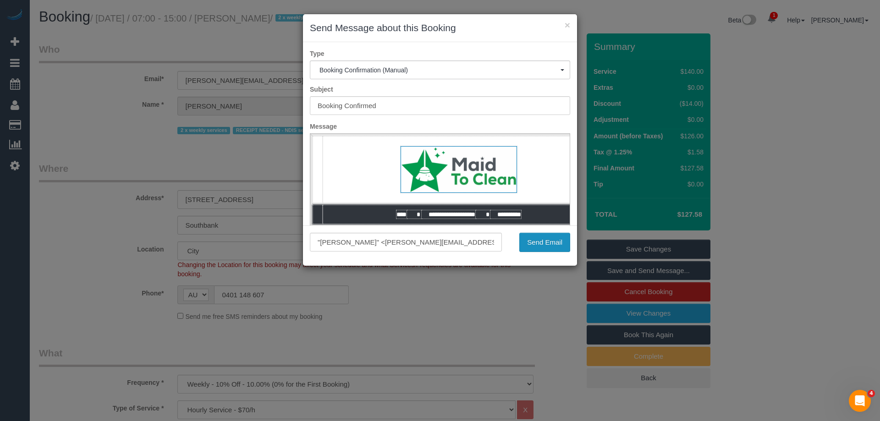
click at [530, 239] on button "Send Email" at bounding box center [544, 242] width 51 height 19
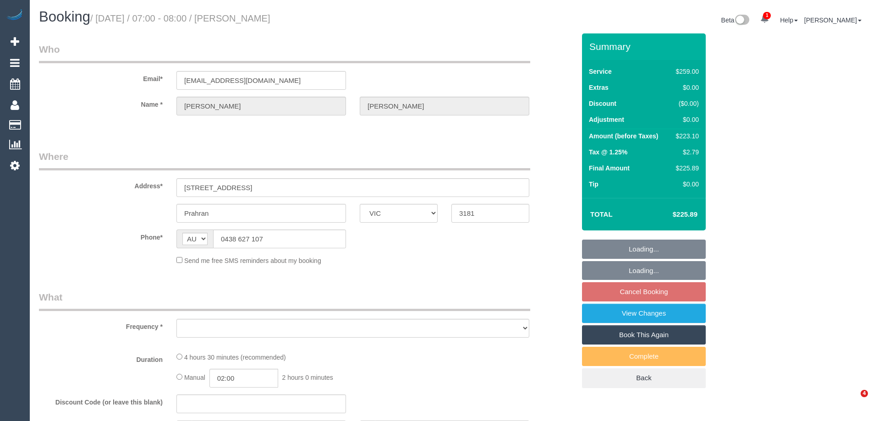
select select "VIC"
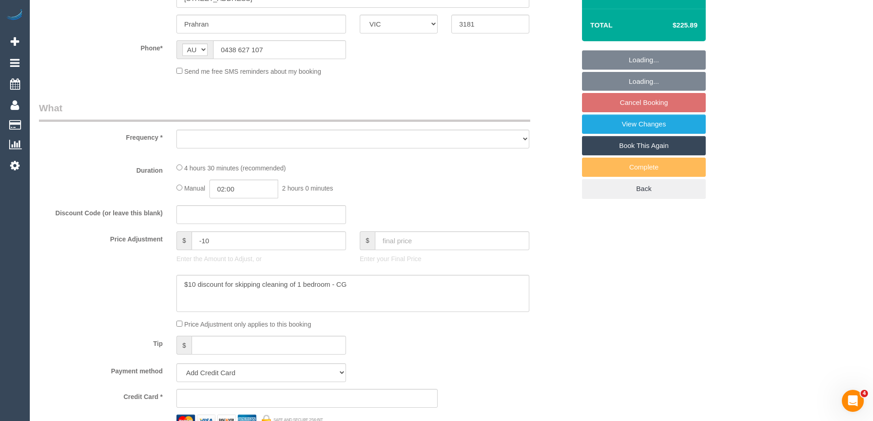
select select "object:552"
select select "string:stripe-pm_1R9wRX2GScqysDRVwGHVwlr4"
select select "number:27"
select select "number:14"
select select "number:19"
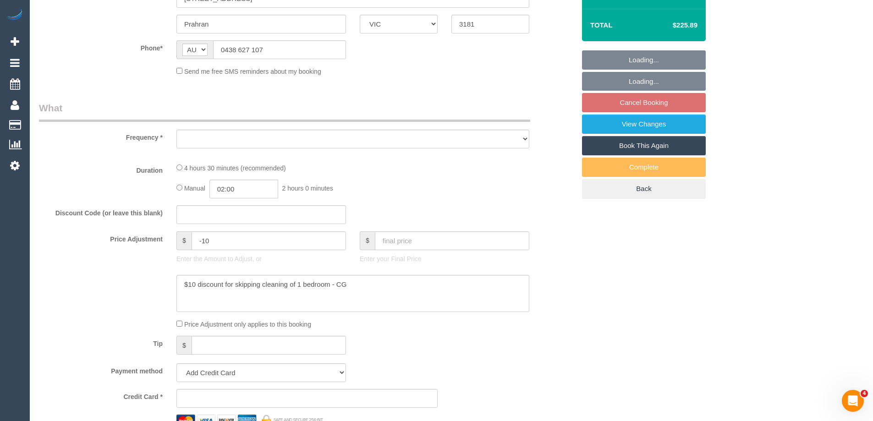
select select "number:22"
select select "number:34"
select select "number:11"
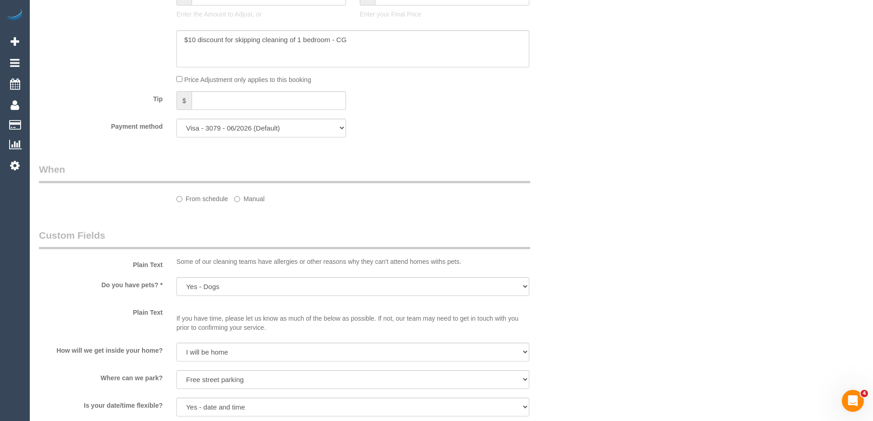
select select "object:1362"
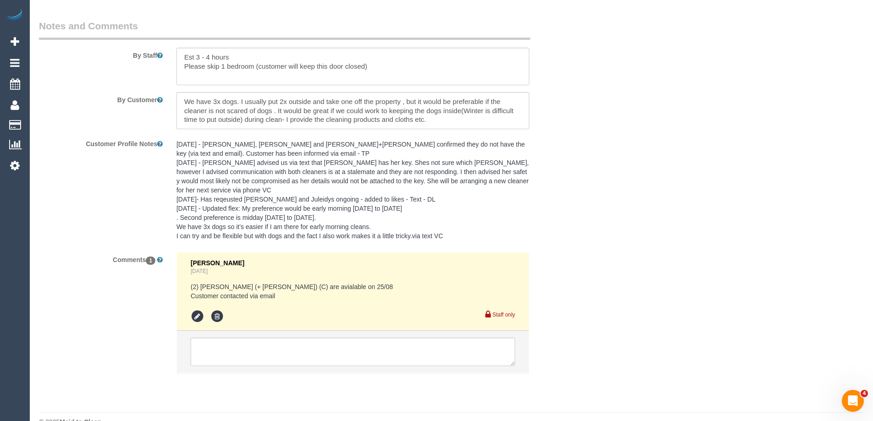
scroll to position [1571, 0]
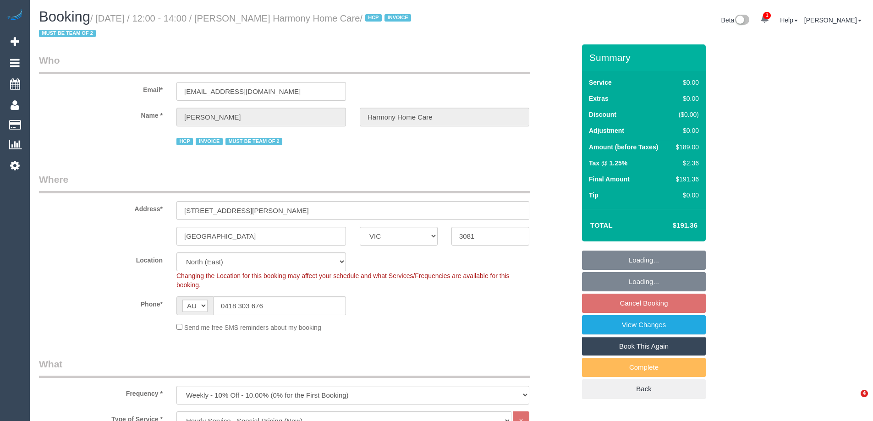
select select "VIC"
select select "180"
select select "number:28"
select select "number:14"
select select "number:19"
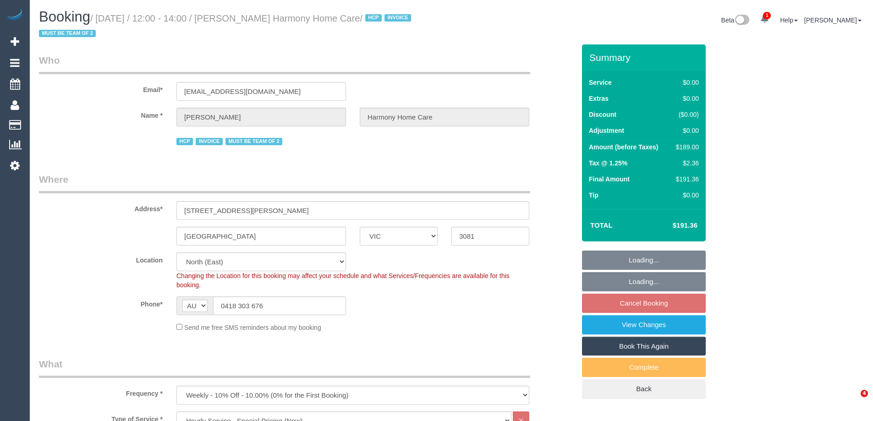
select select "number:36"
select select "number:35"
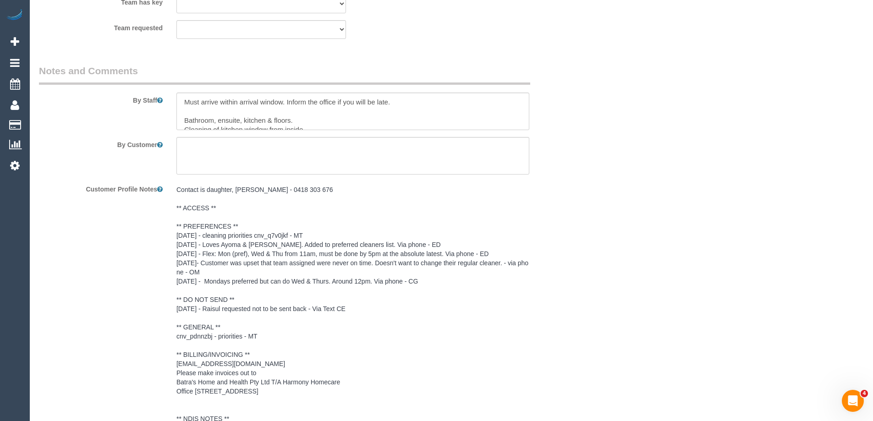
scroll to position [1146, 0]
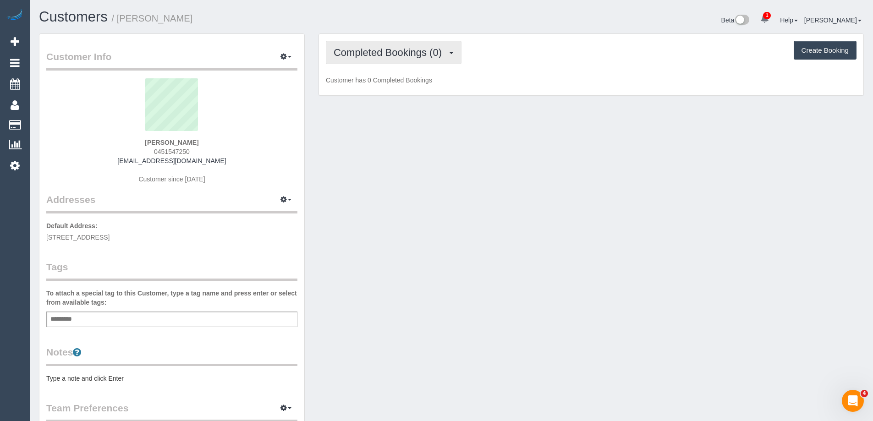
click at [390, 53] on span "Completed Bookings (0)" at bounding box center [390, 52] width 113 height 11
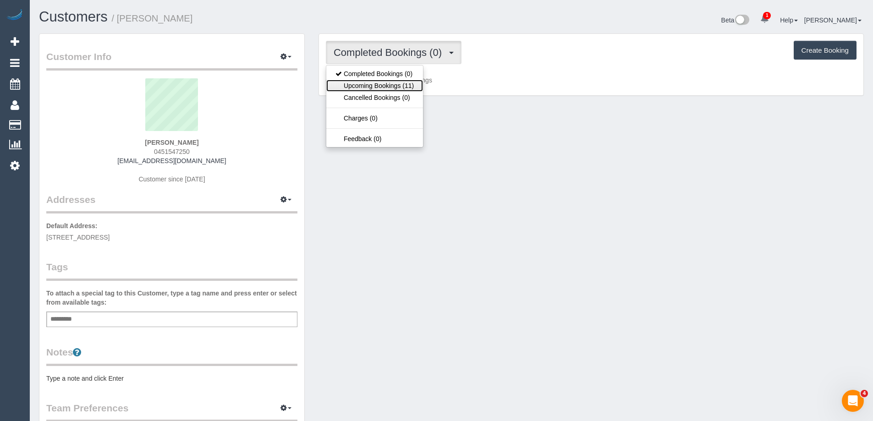
click at [394, 83] on link "Upcoming Bookings (11)" at bounding box center [374, 86] width 97 height 12
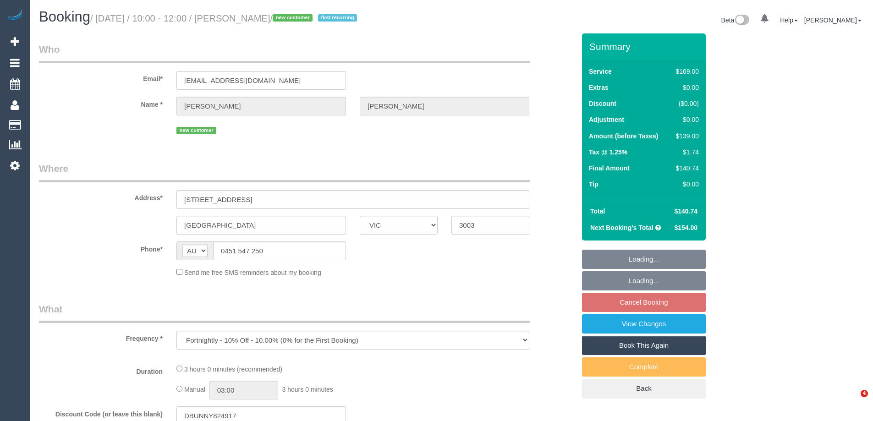
select select "VIC"
select select "string:stripe-pm_1Rwyec2GScqysDRV33IXhfGh"
select select "number:29"
select select "number:14"
select select "number:18"
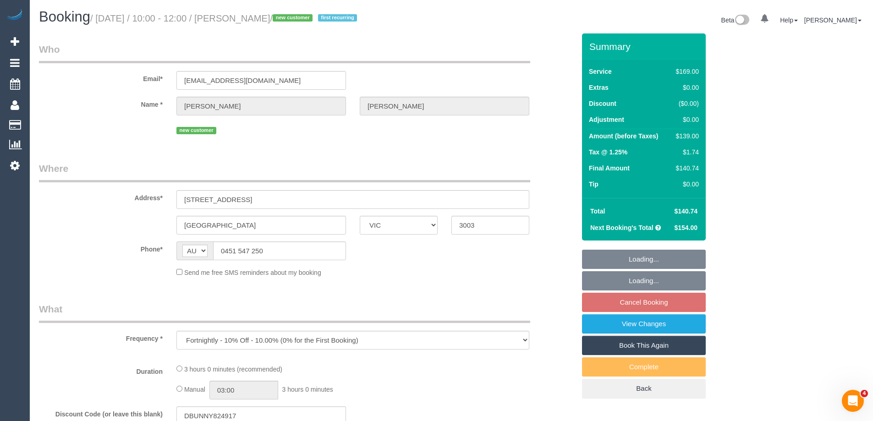
select select "number:25"
select select "number:34"
select select "number:13"
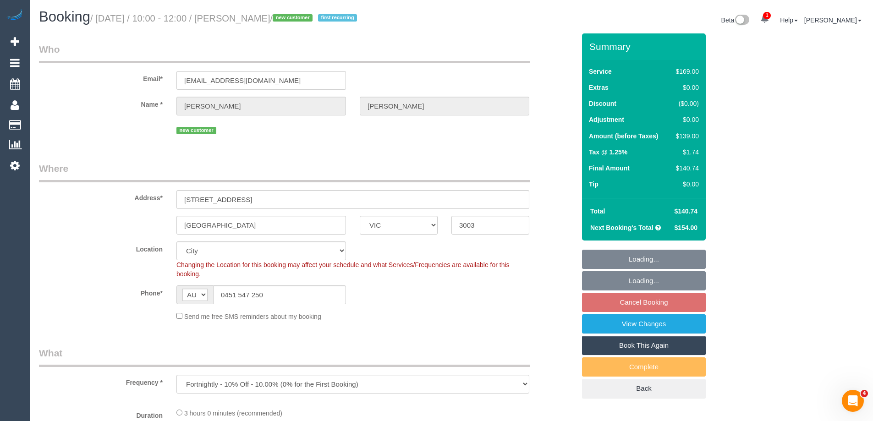
select select "object:794"
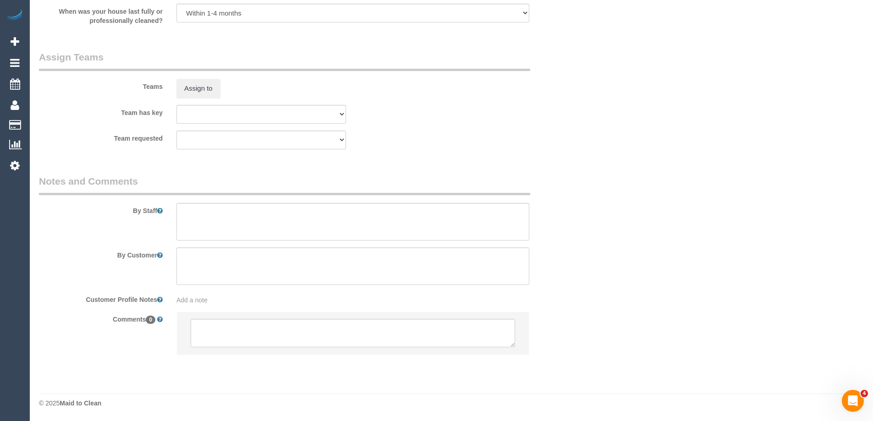
scroll to position [1219, 0]
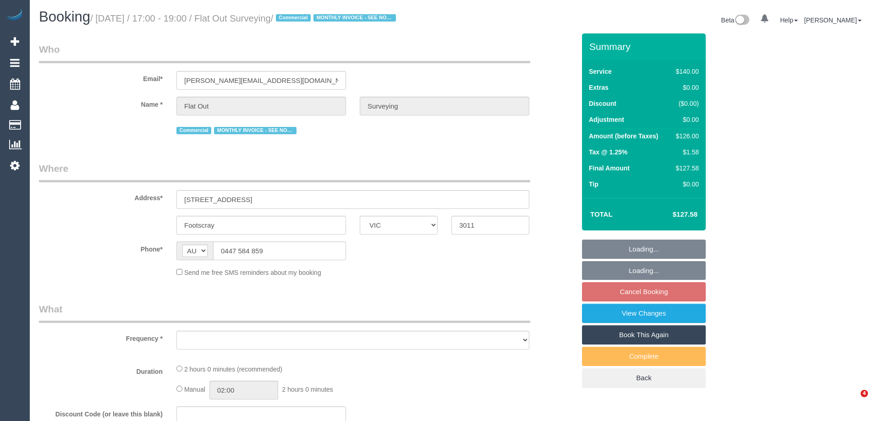
select select "VIC"
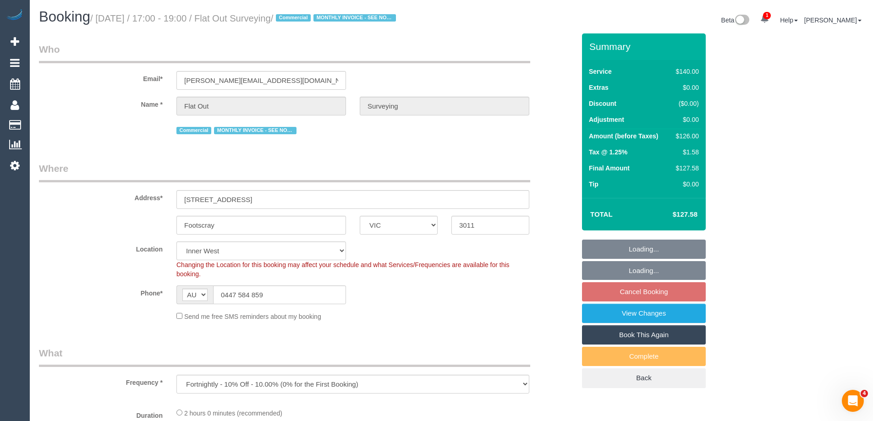
select select "object:707"
select select "number:28"
select select "number:14"
select select "number:18"
select select "number:25"
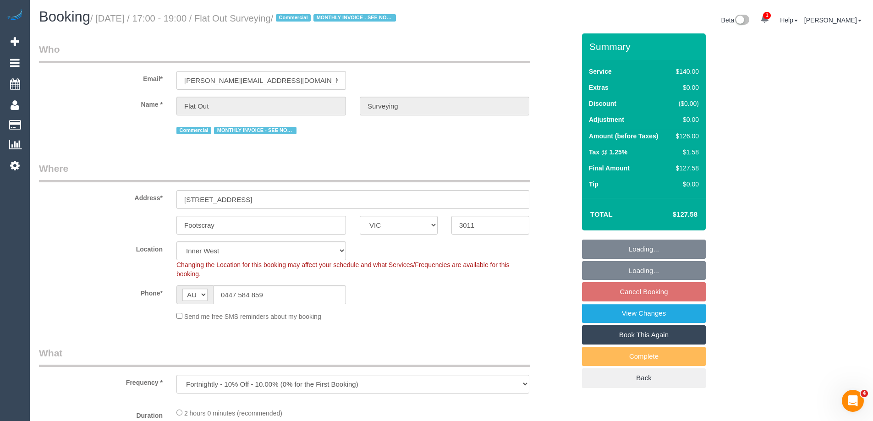
select select "number:35"
select select "7248"
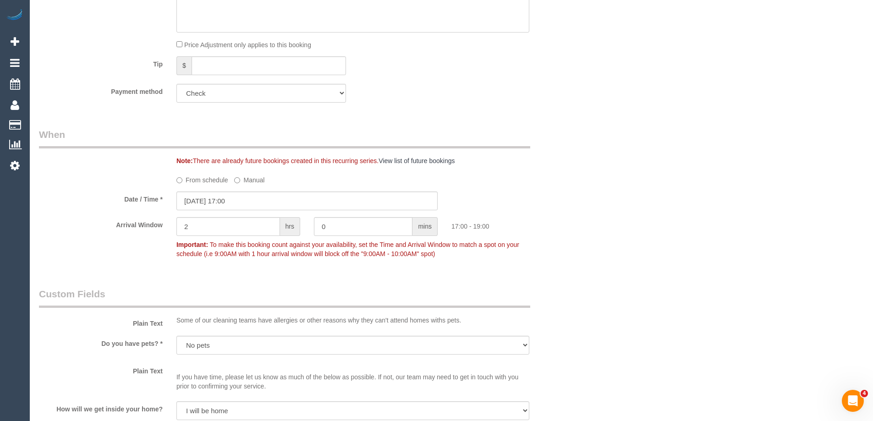
scroll to position [871, 0]
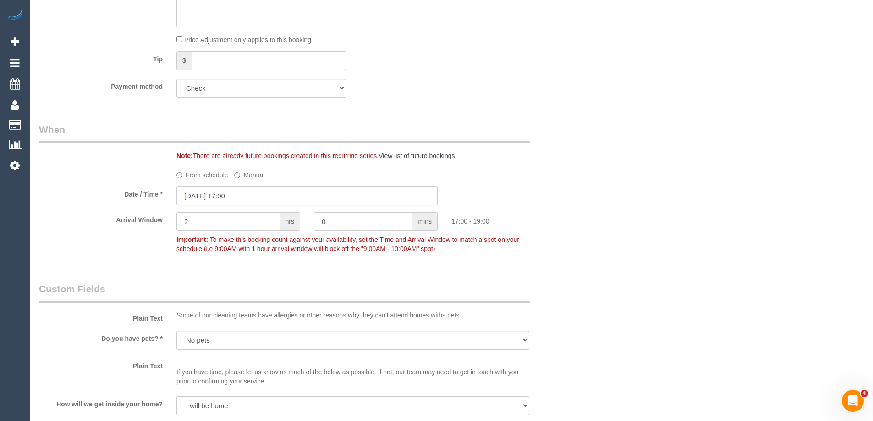
click at [196, 195] on input "21/08/2025 17:00" at bounding box center [307, 196] width 261 height 19
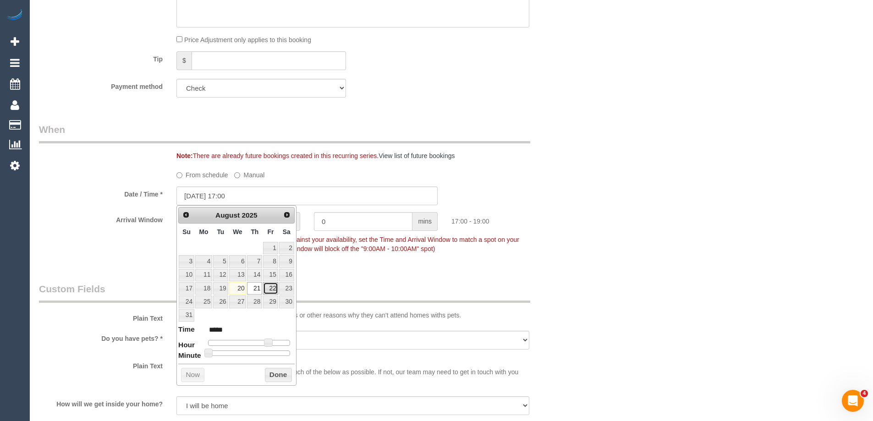
click at [270, 289] on link "22" at bounding box center [270, 288] width 15 height 12
type input "22/08/2025 16:00"
type input "*****"
type input "22/08/2025 15:00"
type input "*****"
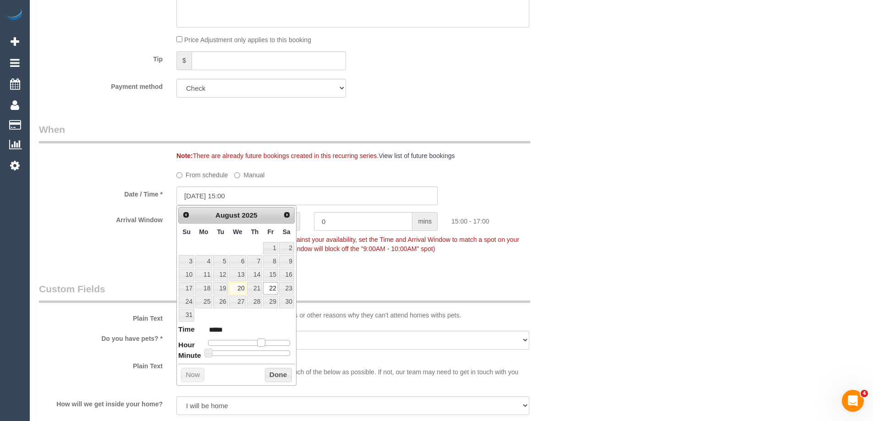
type input "22/08/2025 14:00"
type input "*****"
type input "22/08/2025 13:00"
type input "*****"
type input "22/08/2025 14:00"
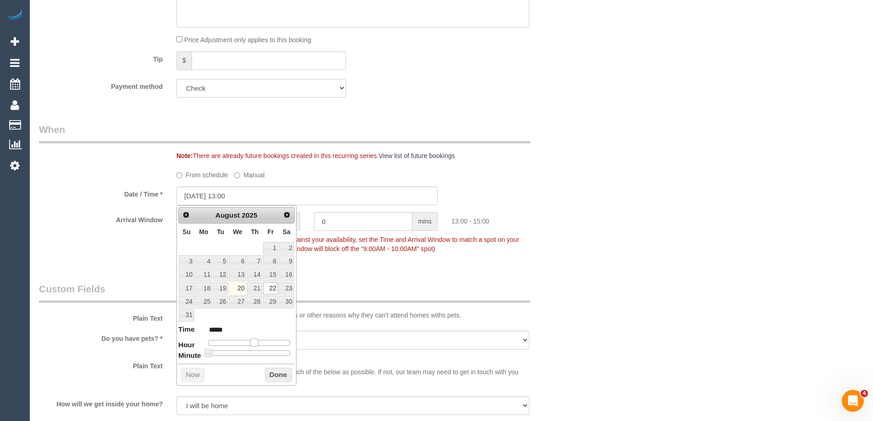
type input "*****"
drag, startPoint x: 267, startPoint y: 343, endPoint x: 257, endPoint y: 343, distance: 10.6
click at [257, 343] on span at bounding box center [258, 343] width 8 height 8
click at [276, 375] on button "Done" at bounding box center [278, 375] width 27 height 15
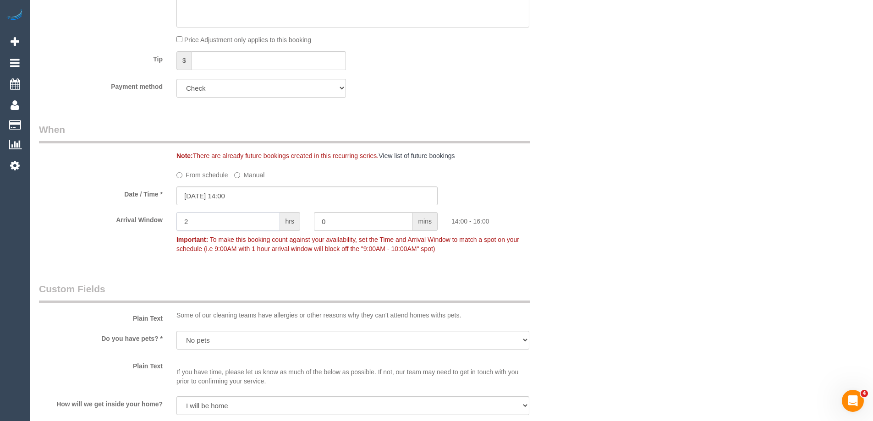
drag, startPoint x: 203, startPoint y: 223, endPoint x: 157, endPoint y: 221, distance: 45.9
click at [157, 221] on div "Arrival Window 2 hrs 0 mins 14:00 - 16:00 Important: To make this booking count…" at bounding box center [307, 234] width 550 height 45
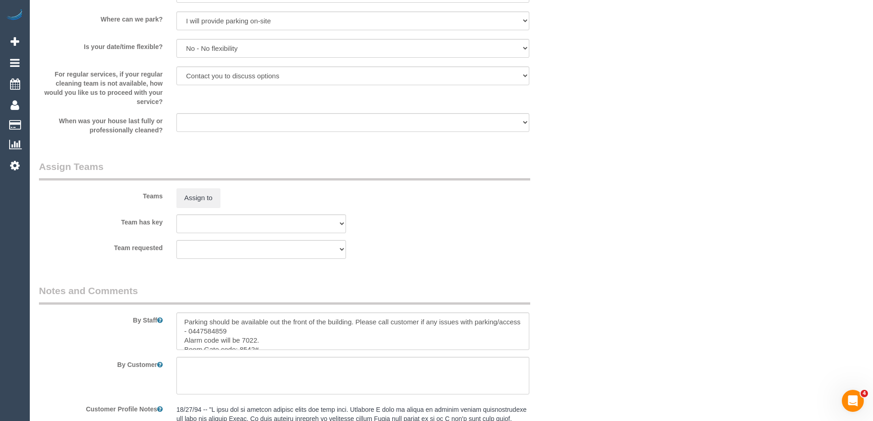
scroll to position [1330, 0]
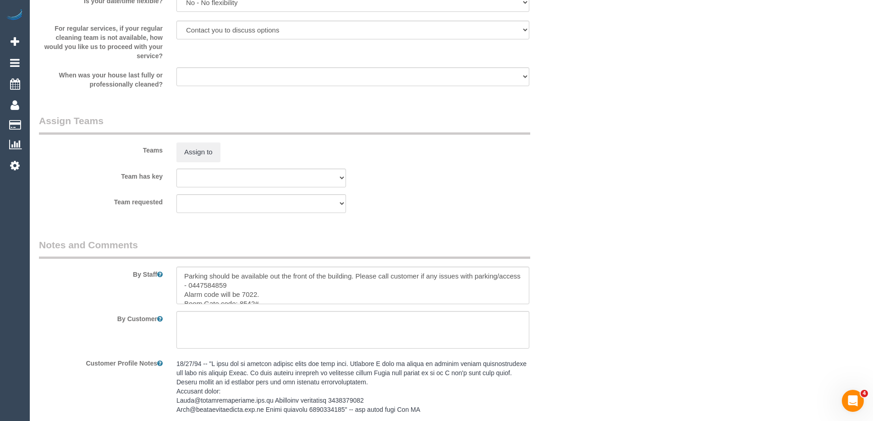
type input "1"
click at [179, 277] on textarea at bounding box center [353, 286] width 353 height 38
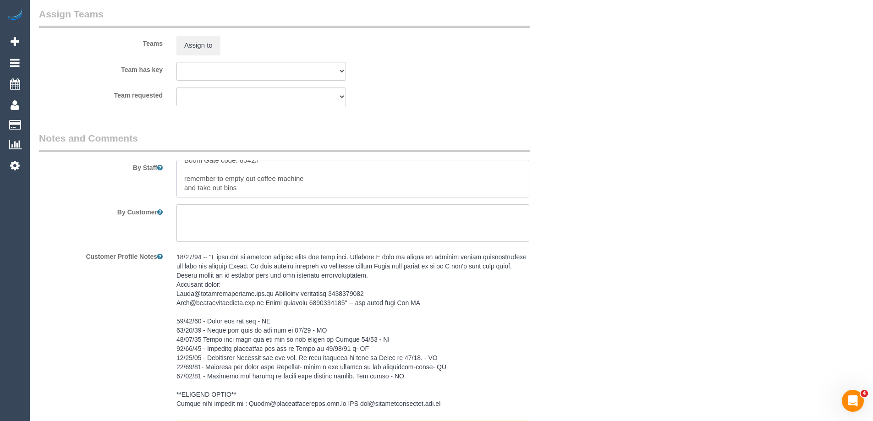
scroll to position [1614, 0]
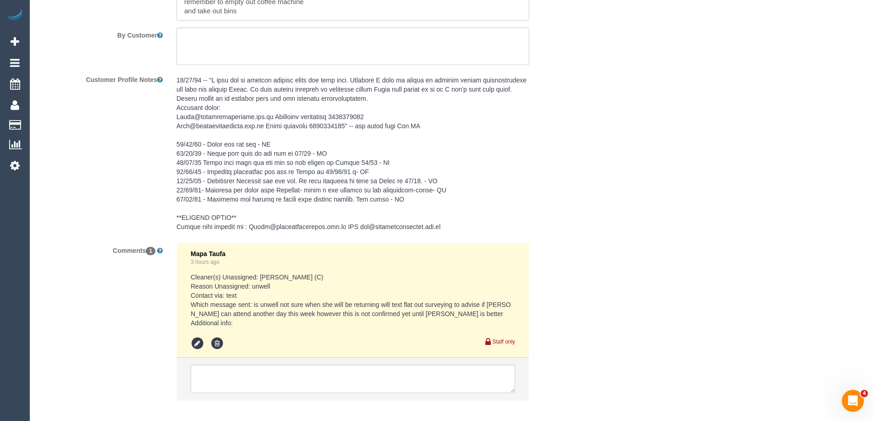
type textarea "*cover* Parking should be available out the front of the building. Please call …"
click at [240, 375] on textarea at bounding box center [353, 379] width 325 height 28
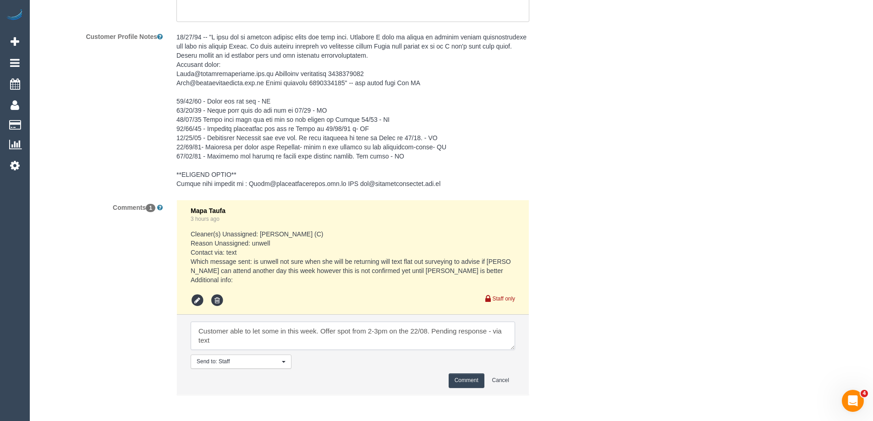
scroll to position [1697, 0]
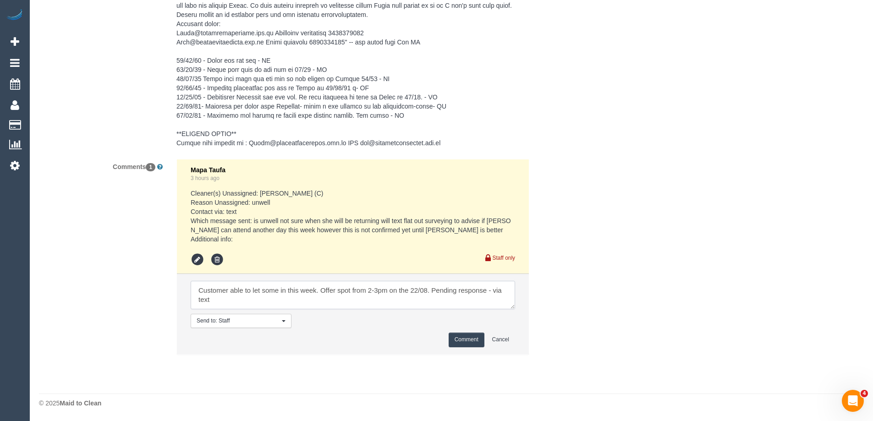
type textarea "Customer able to let some in this week. Offer spot from 2-3pm on the 22/08. Pen…"
click at [473, 336] on button "Comment" at bounding box center [467, 340] width 36 height 14
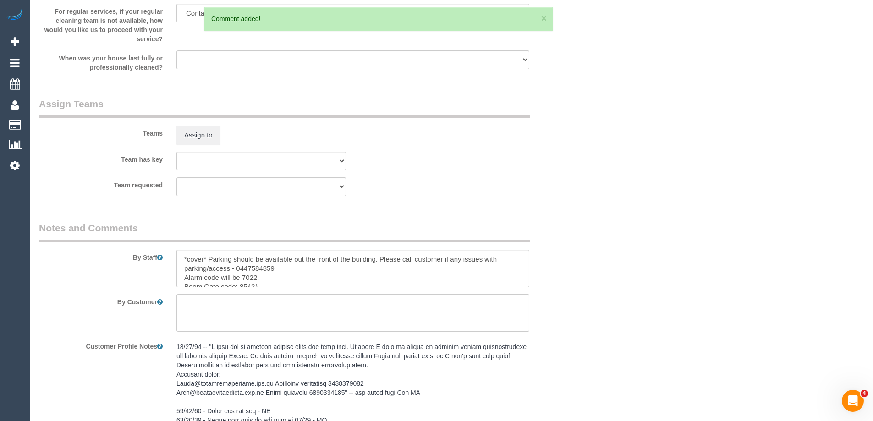
scroll to position [1331, 0]
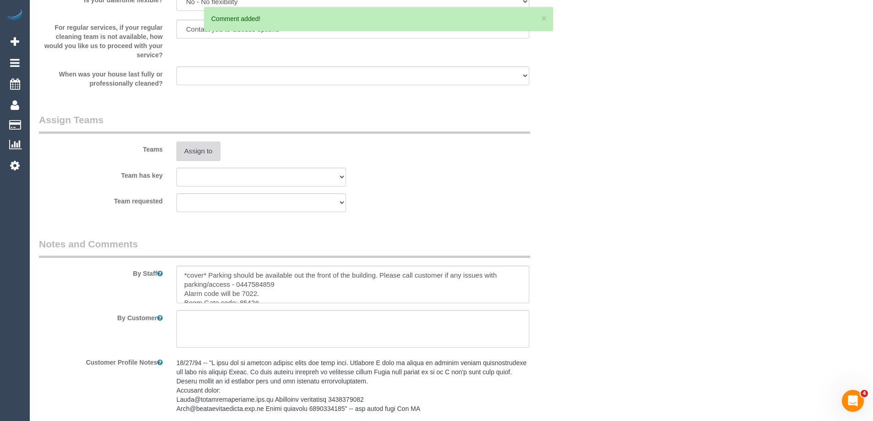
click at [204, 159] on button "Assign to" at bounding box center [199, 151] width 44 height 19
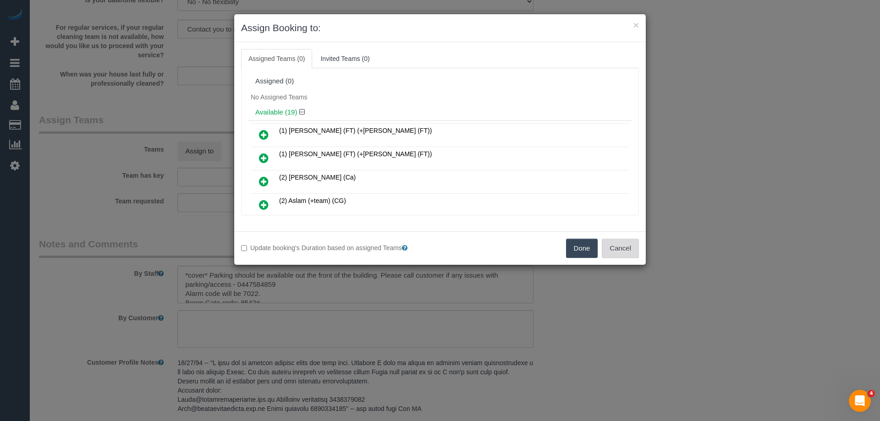
click at [635, 255] on button "Cancel" at bounding box center [620, 248] width 37 height 19
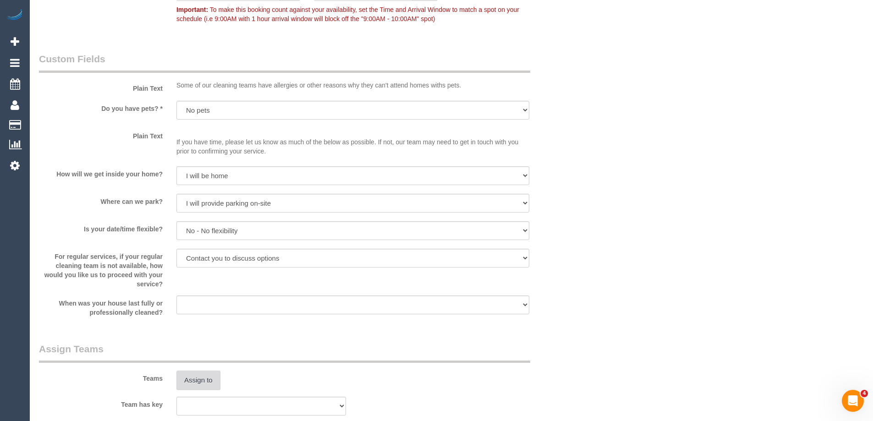
scroll to position [918, 0]
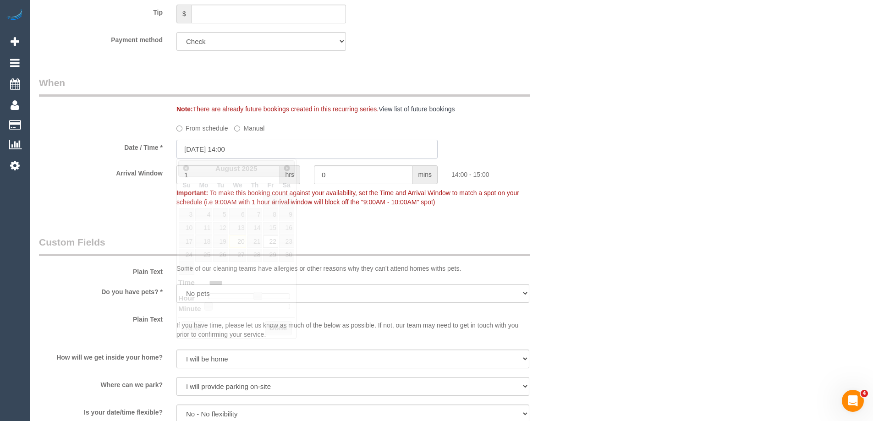
click at [188, 151] on input "[DATE] 14:00" at bounding box center [307, 149] width 261 height 19
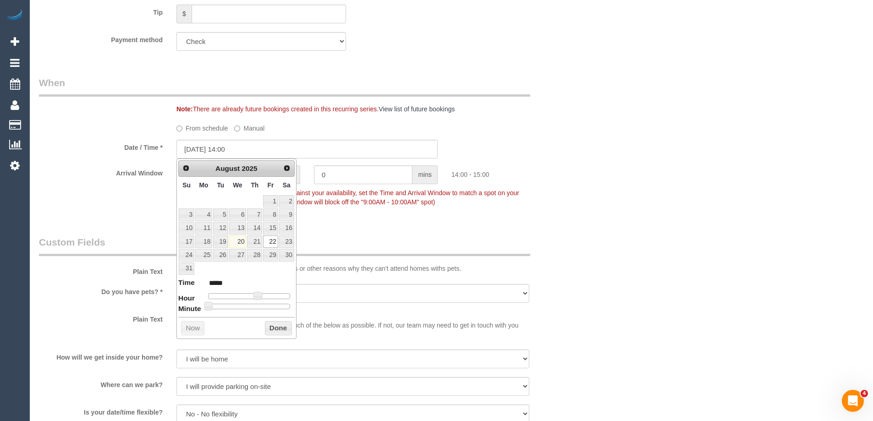
click at [129, 156] on div "Date / Time * 22/08/2025 14:00" at bounding box center [307, 149] width 550 height 19
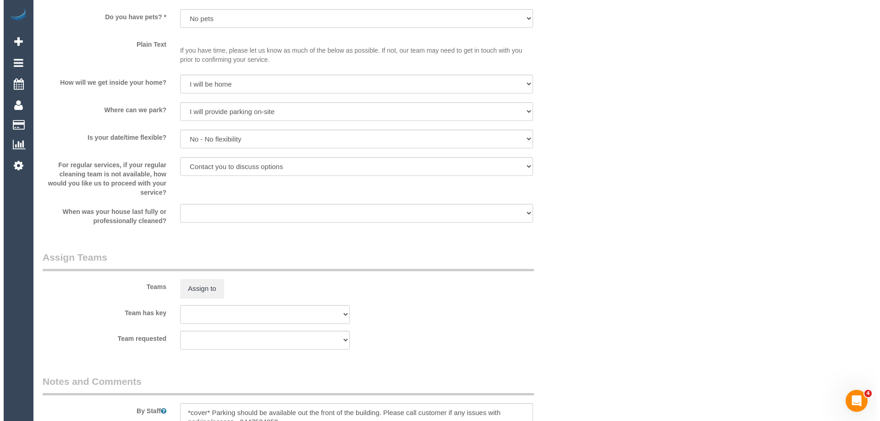
scroll to position [1422, 0]
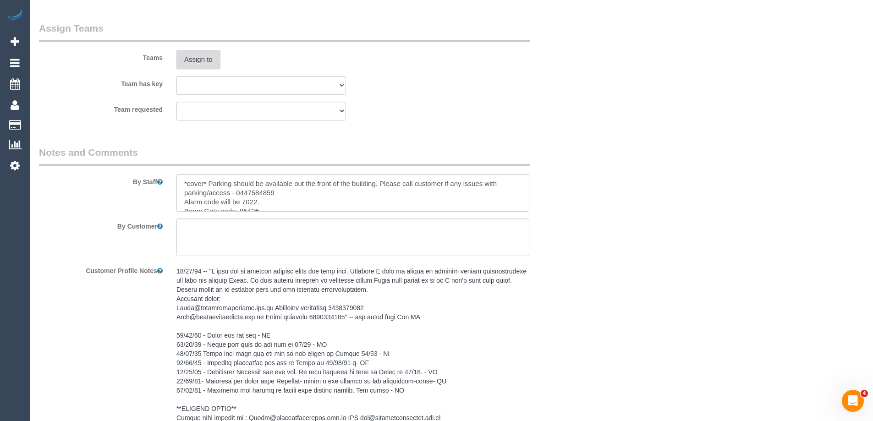
click at [195, 63] on button "Assign to" at bounding box center [199, 59] width 44 height 19
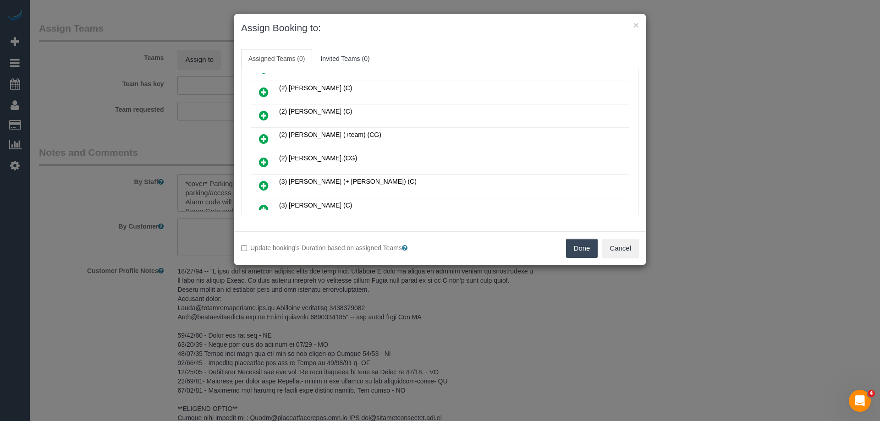
scroll to position [229, 0]
click at [265, 165] on icon at bounding box center [264, 163] width 10 height 11
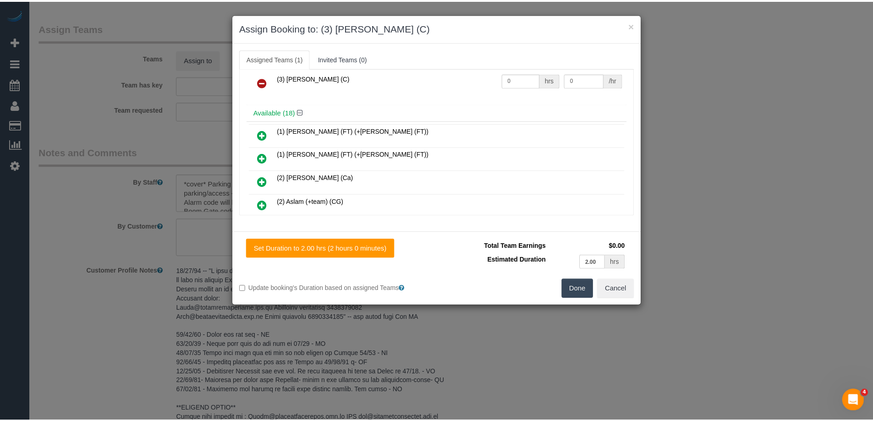
scroll to position [0, 0]
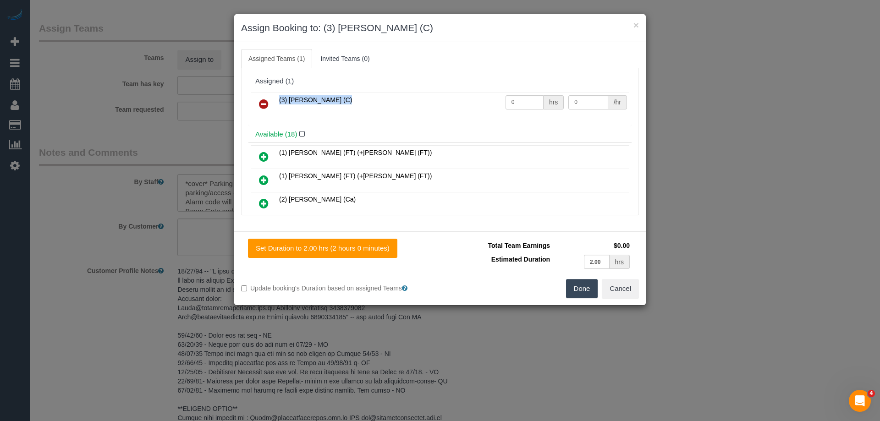
click at [525, 95] on table "(3) Goswin Kanta (C) 0 hrs 0 /hr" at bounding box center [440, 104] width 379 height 23
click at [521, 118] on div "(3) Goswin Kanta (C) 0 hrs 0 /hr" at bounding box center [440, 108] width 383 height 36
drag, startPoint x: 517, startPoint y: 132, endPoint x: 518, endPoint y: 119, distance: 12.5
click at [517, 131] on h4 "Available (18)" at bounding box center [440, 135] width 370 height 8
drag, startPoint x: 520, startPoint y: 100, endPoint x: 472, endPoint y: 96, distance: 47.9
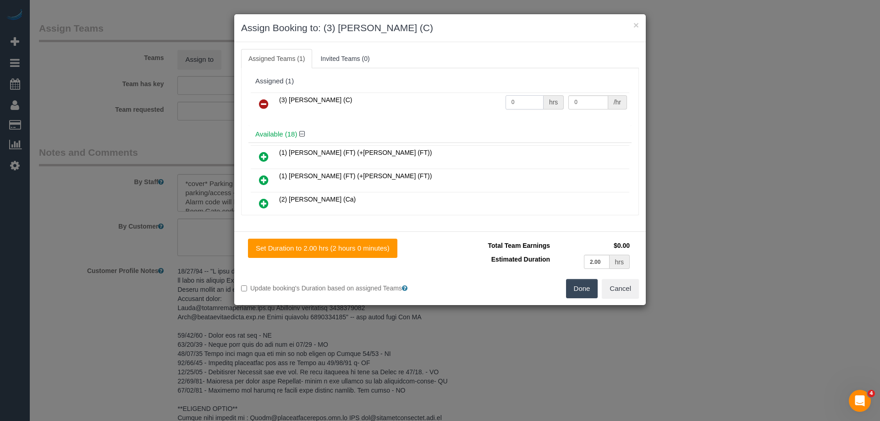
click at [468, 96] on tr "(3) Goswin Kanta (C) 0 hrs 0 /hr" at bounding box center [440, 104] width 379 height 23
type input "2"
drag, startPoint x: 591, startPoint y: 104, endPoint x: 511, endPoint y: 99, distance: 79.4
click at [531, 102] on tr "(3) Goswin Kanta (C) 2 hrs 0 /hr" at bounding box center [440, 104] width 379 height 23
type input "35"
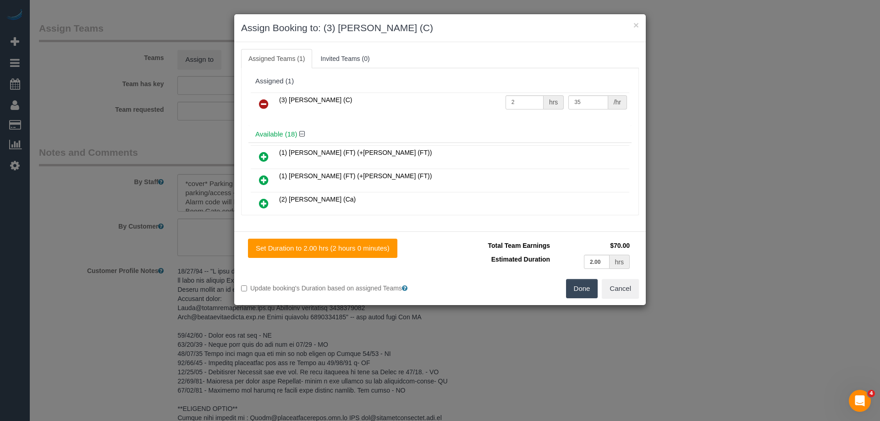
click at [583, 293] on button "Done" at bounding box center [582, 288] width 32 height 19
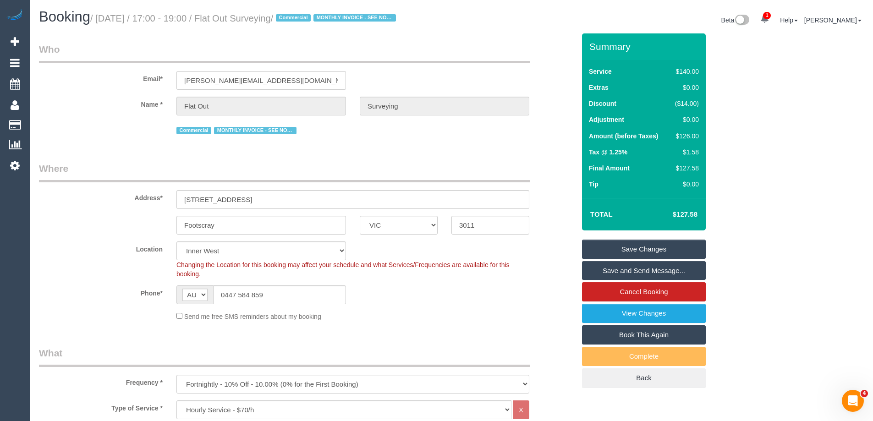
drag, startPoint x: 311, startPoint y: 22, endPoint x: 237, endPoint y: 24, distance: 73.9
click at [237, 24] on h1 "Booking / August 21, 2025 / 17:00 - 19:00 / Flat Out Surveying / Commercial MON…" at bounding box center [242, 17] width 406 height 16
copy small "Flat Out Surveying"
click at [600, 249] on link "Save Changes" at bounding box center [644, 249] width 124 height 19
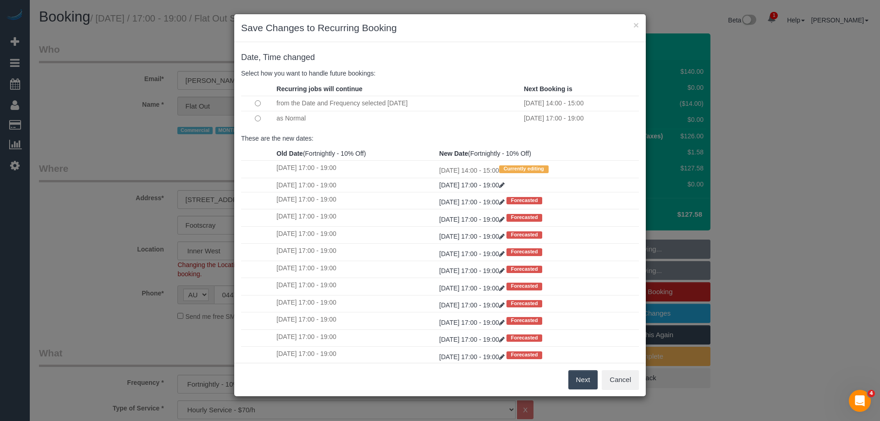
click at [588, 380] on button "Next" at bounding box center [584, 379] width 30 height 19
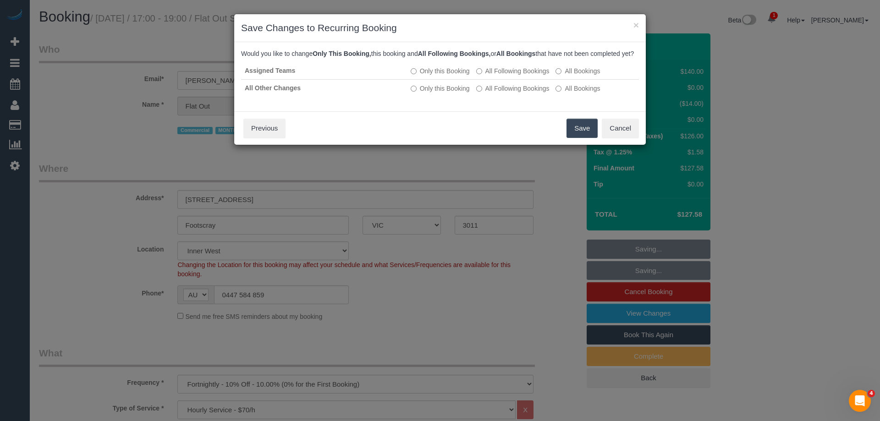
click at [585, 138] on button "Save" at bounding box center [582, 128] width 31 height 19
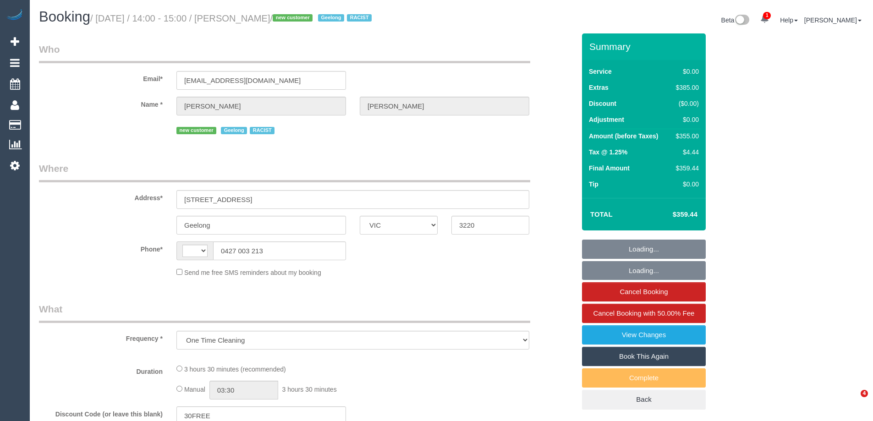
select select "VIC"
select select "string:stripe-pm_1RxL5Y2GScqysDRVNqRNQ6Vh"
select select "number:28"
select select "number:14"
select select "number:19"
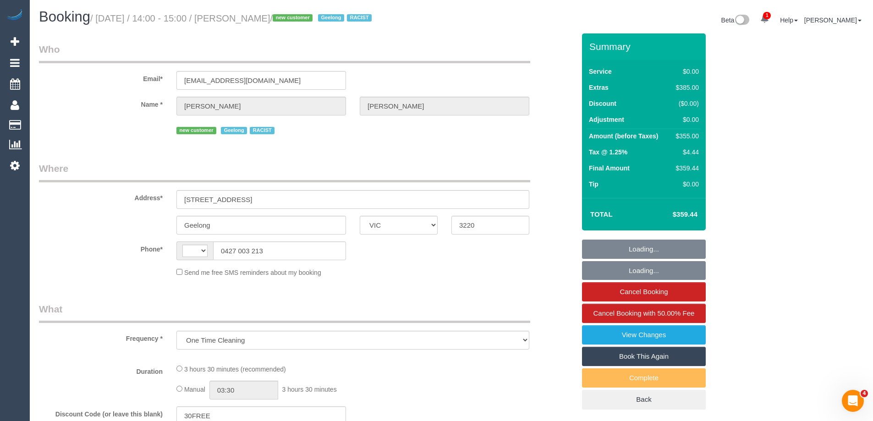
select select "number:36"
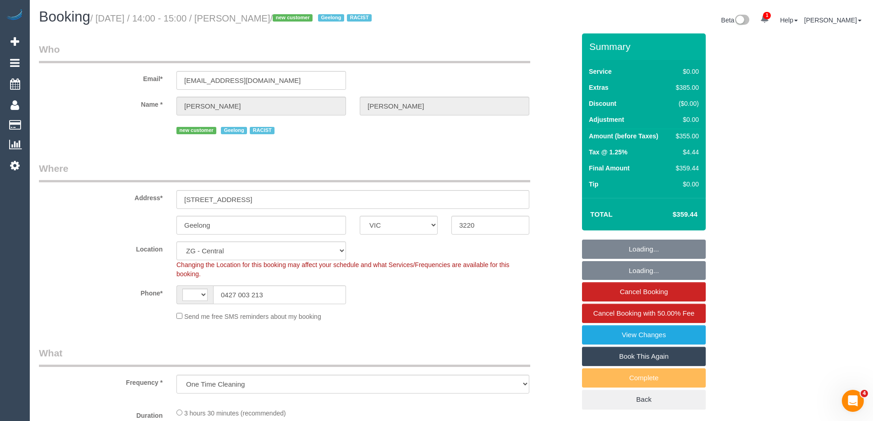
select select "object:747"
select select "string:AU"
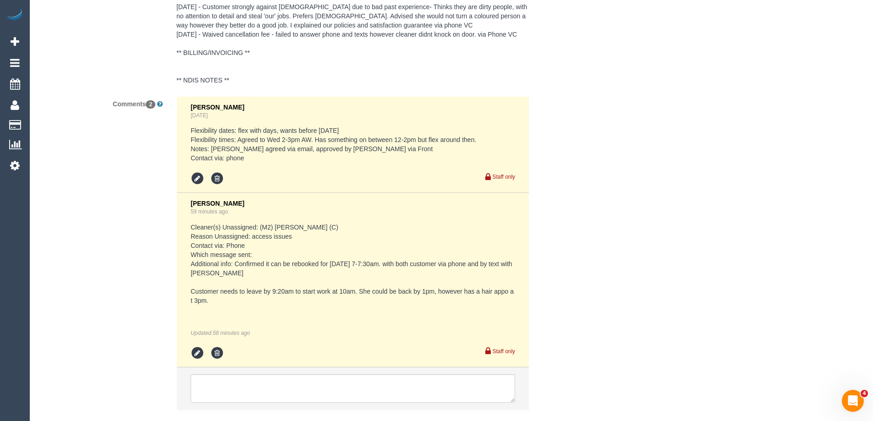
scroll to position [1545, 0]
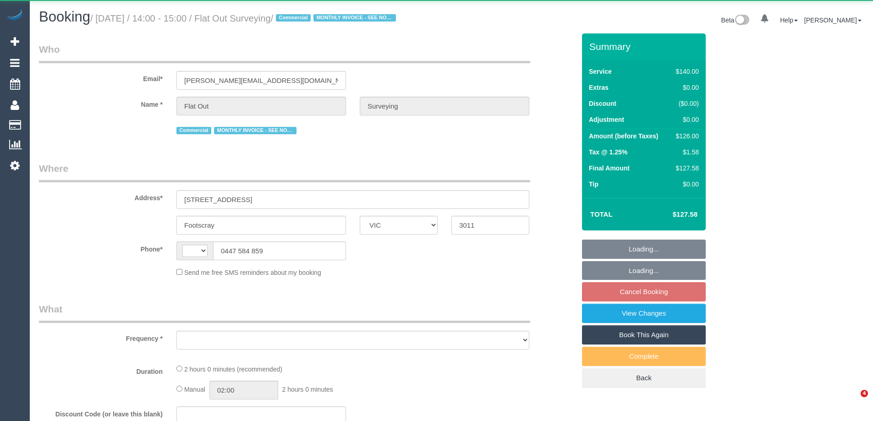
select select "VIC"
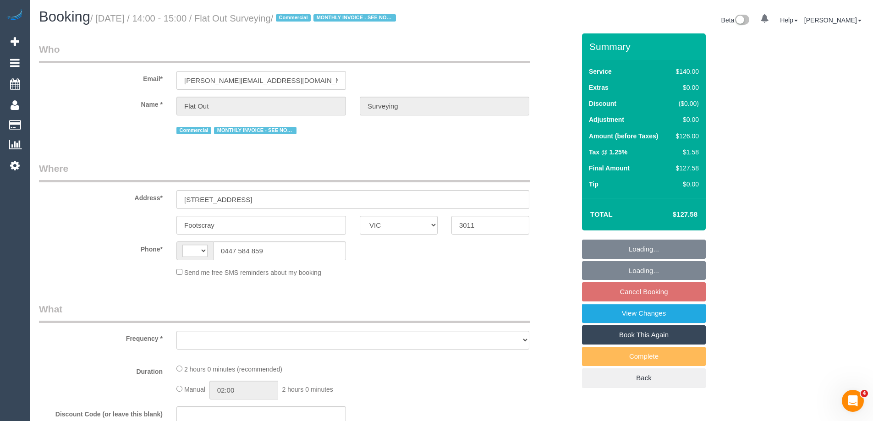
select select "string:AU"
select select "object:580"
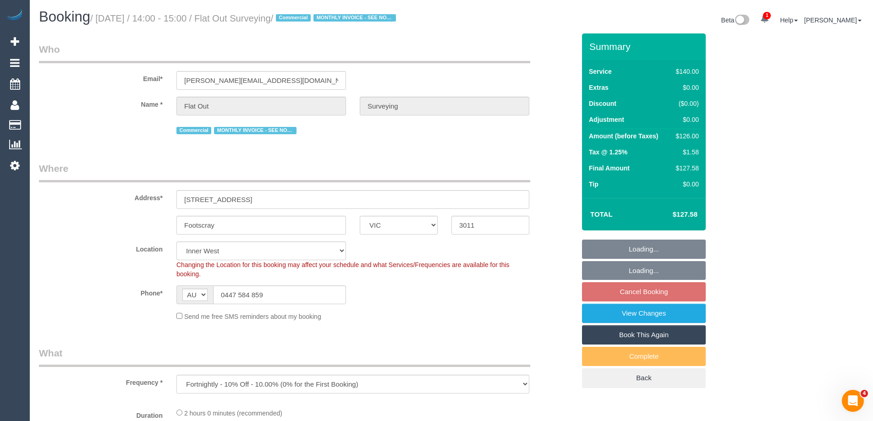
select select "number:28"
select select "number:14"
select select "number:18"
select select "number:25"
select select "number:35"
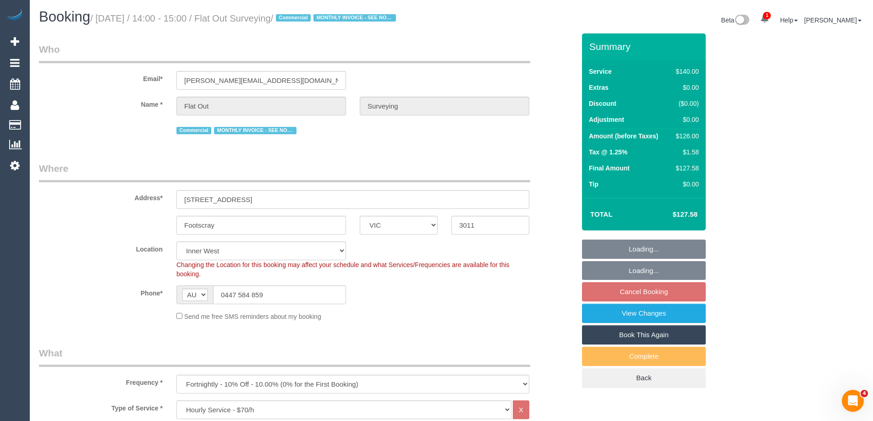
select select "object:599"
select select "7248"
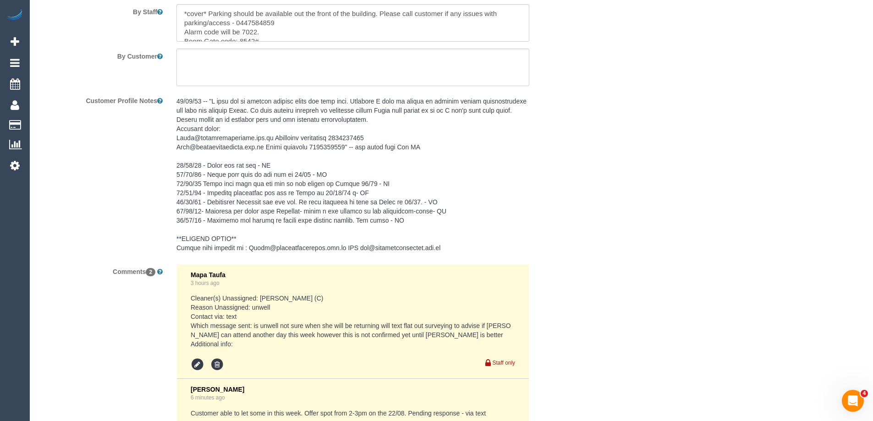
scroll to position [1729, 0]
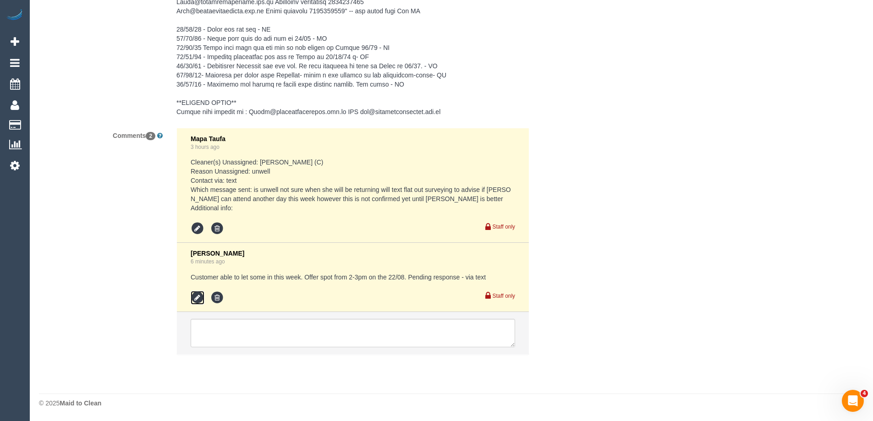
click icon
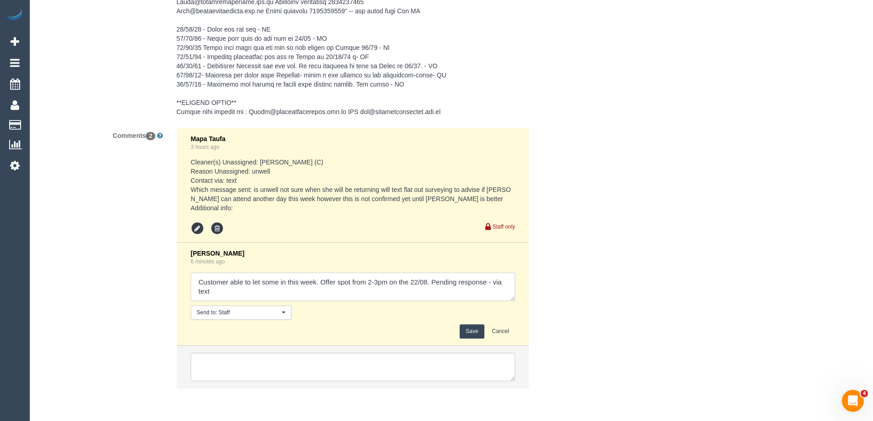
drag, startPoint x: 489, startPoint y: 282, endPoint x: 495, endPoint y: 282, distance: 5.5
click textarea
type textarea "Customer able to let some in this week. Offer spot from 2-3pm on the 22/08. Pen…"
click button "Save"
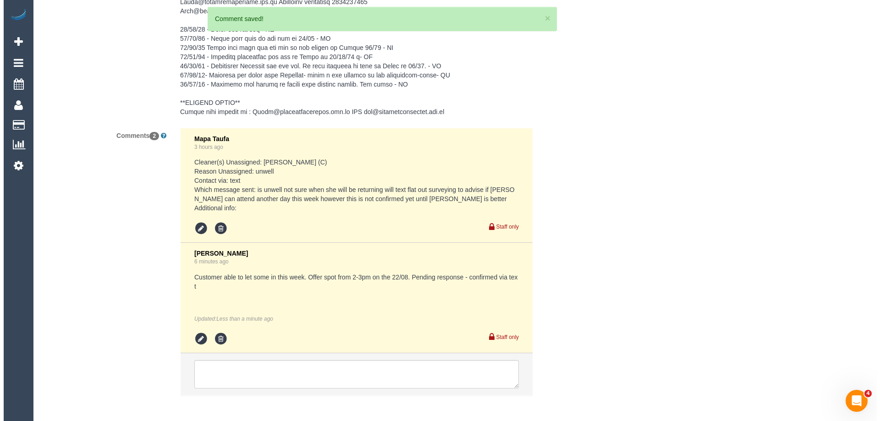
scroll to position [0, 0]
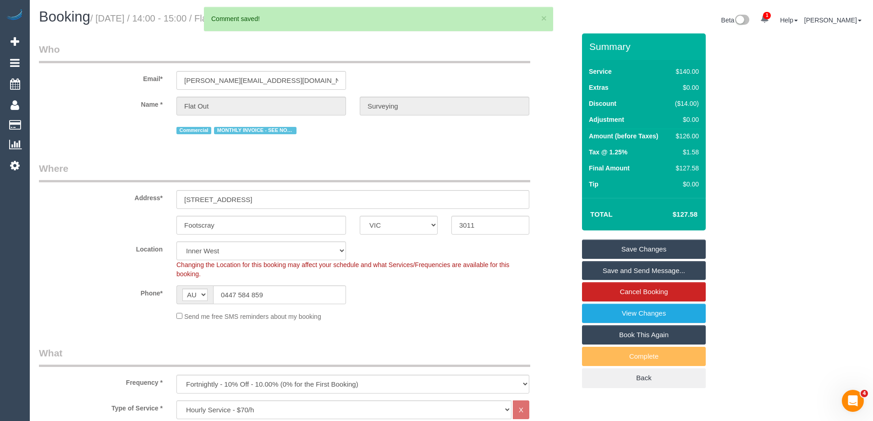
click link "Save and Send Message..."
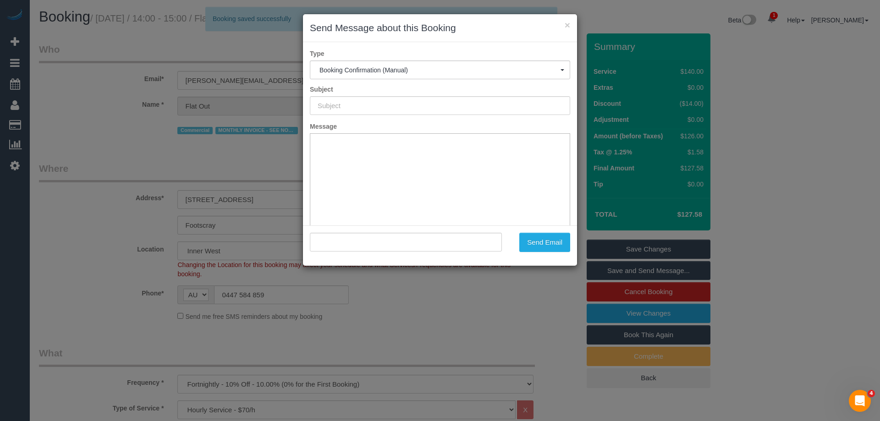
type input "Booking Confirmed"
type input ""Flat Out Surveying" <[PERSON_NAME][EMAIL_ADDRESS][DOMAIN_NAME]>"
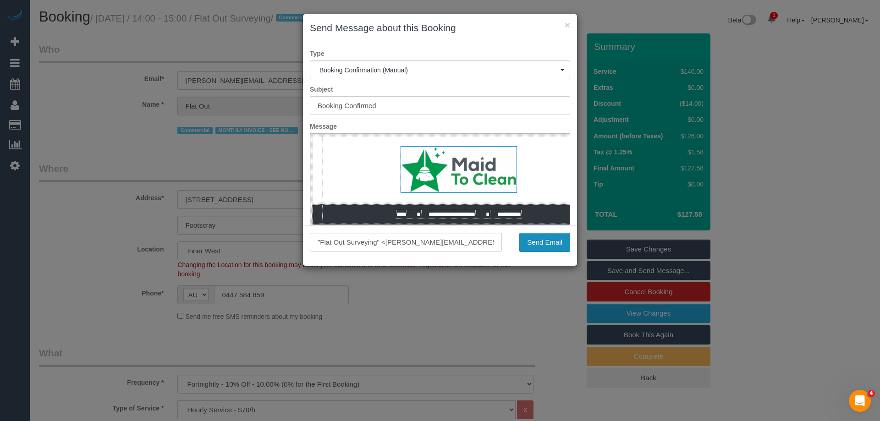
click button "Send Email"
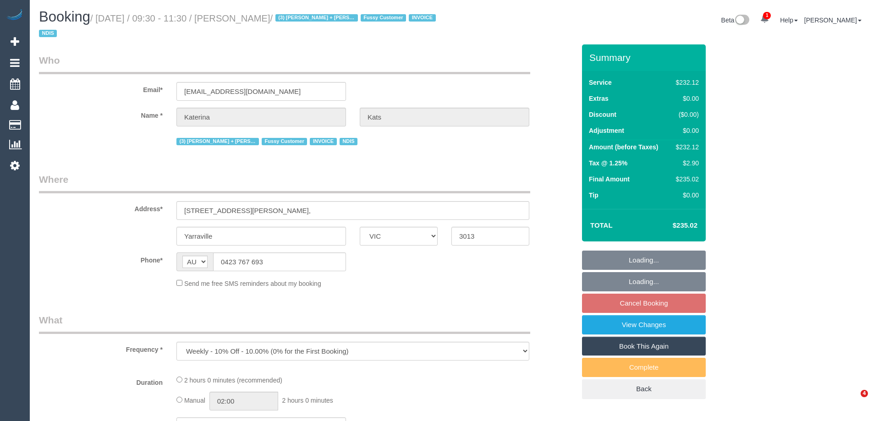
select select "VIC"
select select "2"
select select "number:28"
select select "number:16"
select select "number:19"
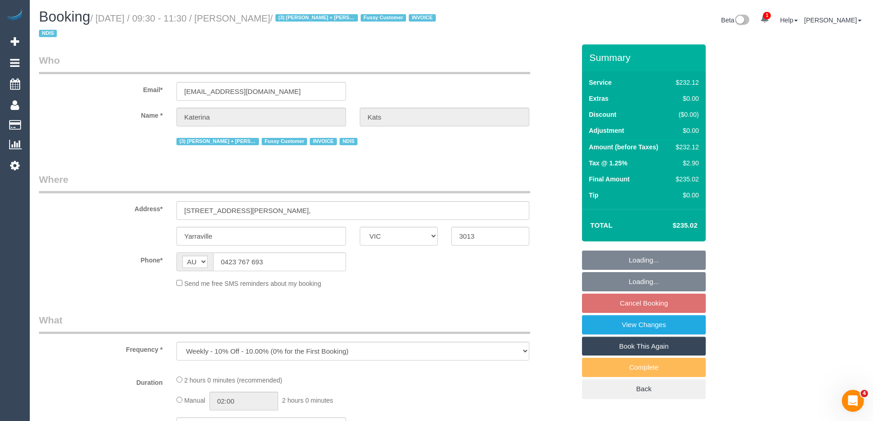
select select "number:36"
select select "number:34"
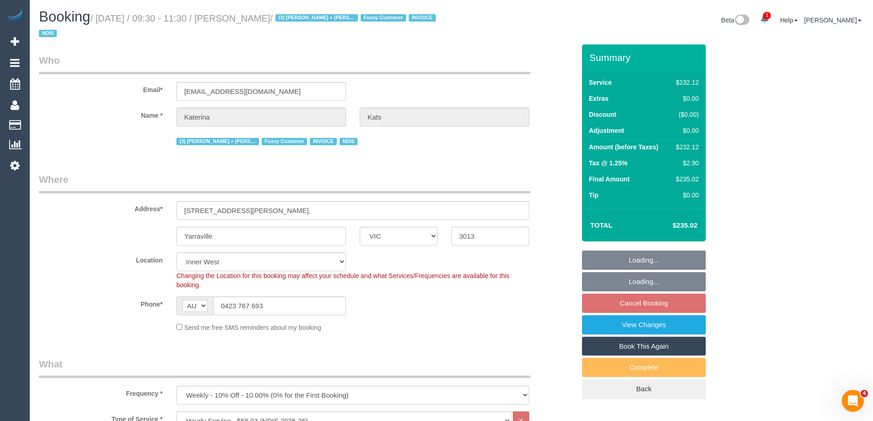
select select "object:769"
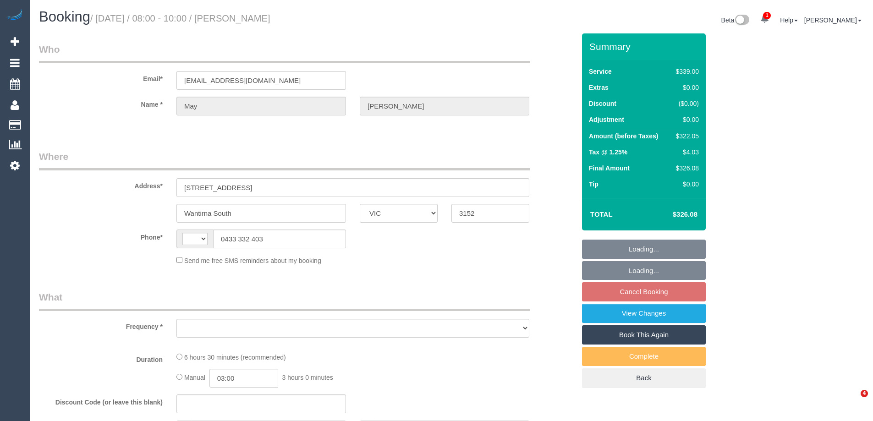
select select "VIC"
select select "string:stripe-pm_1Qmk482GScqysDRVscokgpYV"
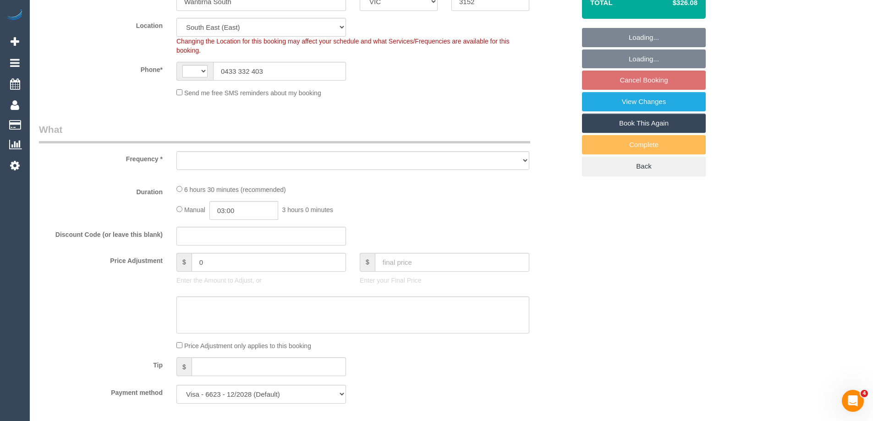
select select "string:AU"
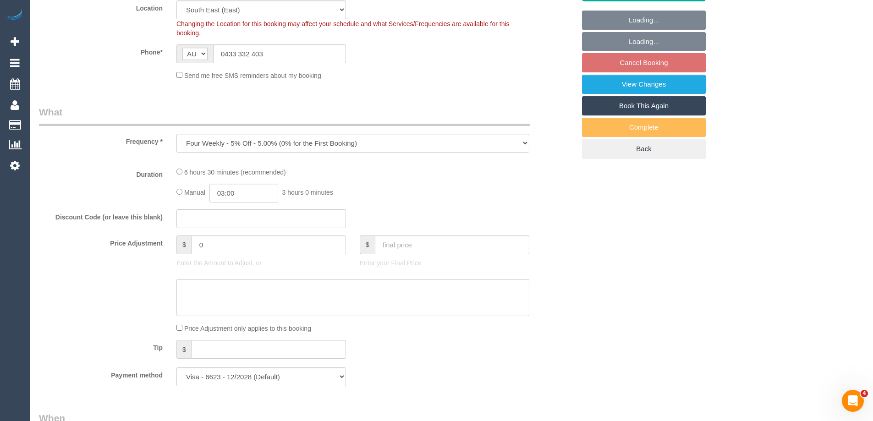
select select "object:640"
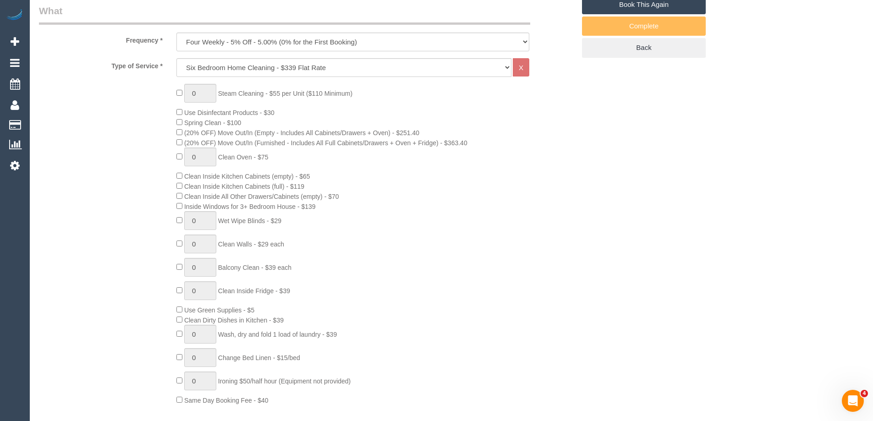
select select "number:27"
select select "number:14"
select select "number:19"
select select "number:23"
select select "number:34"
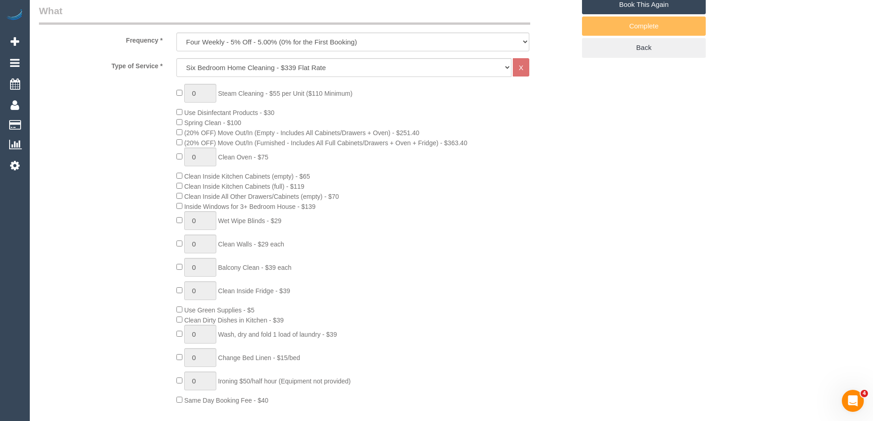
select select "number:13"
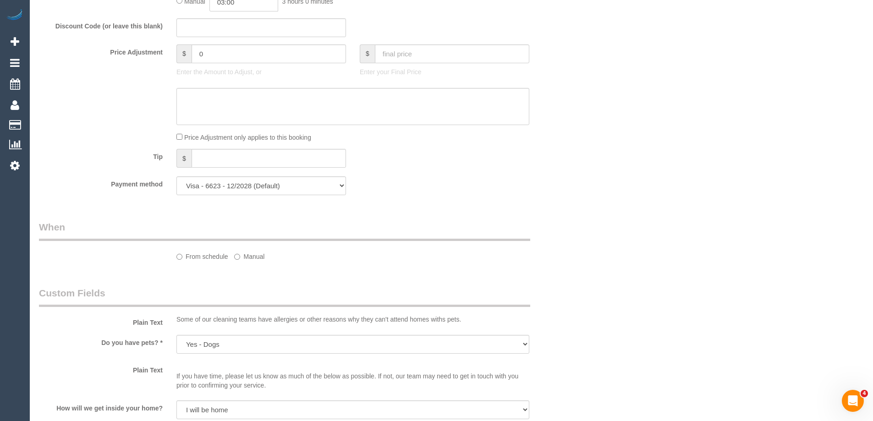
select select "spot2"
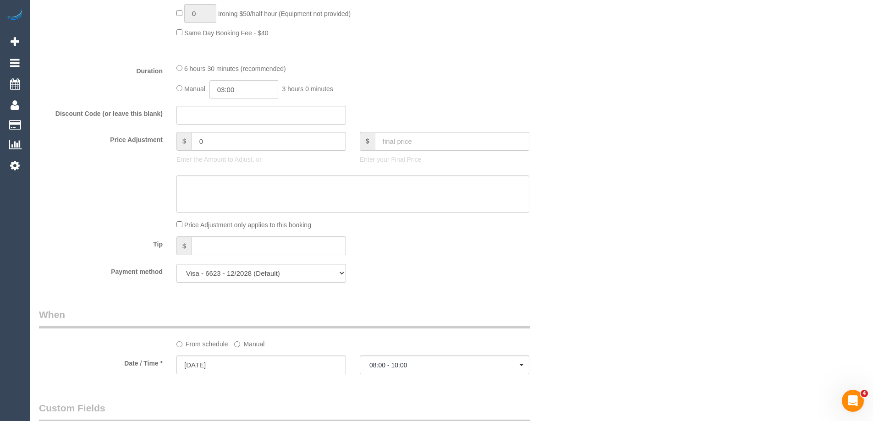
scroll to position [560, 0]
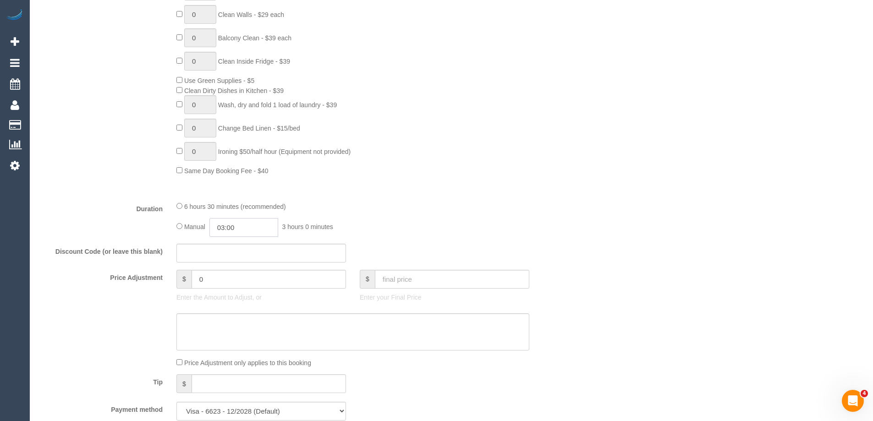
click at [247, 227] on input "03:00" at bounding box center [244, 227] width 69 height 19
type input "06:00"
click at [234, 288] on li "06:00" at bounding box center [233, 290] width 41 height 12
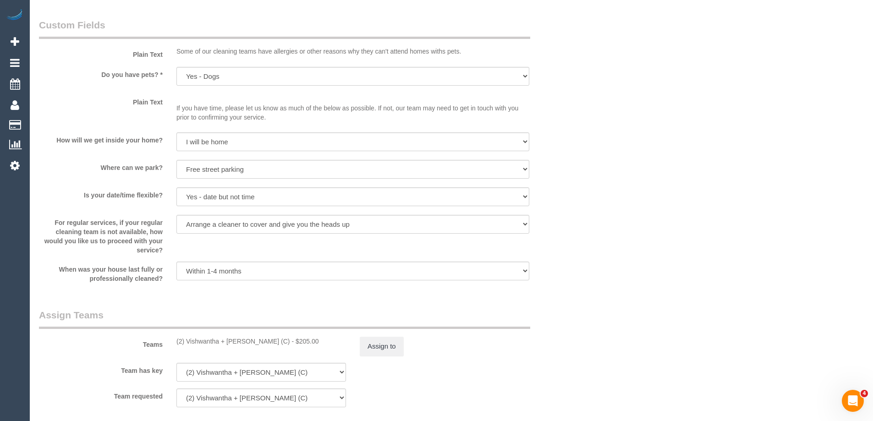
scroll to position [1248, 0]
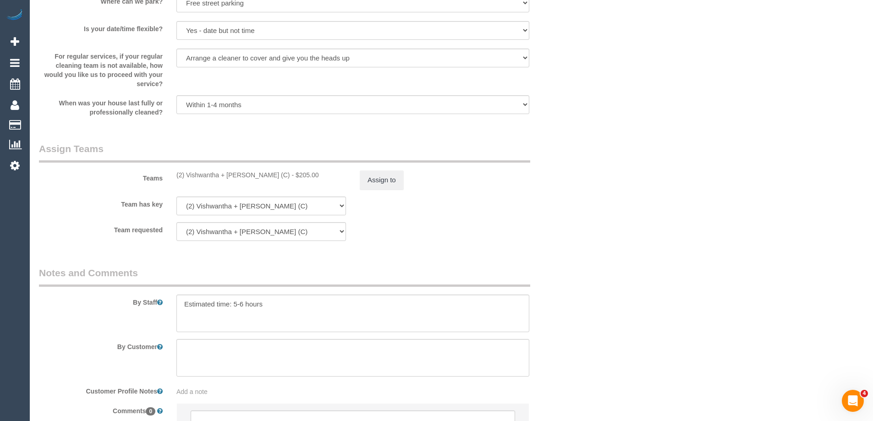
select select "spot27"
click at [381, 183] on button "Assign to" at bounding box center [382, 180] width 44 height 19
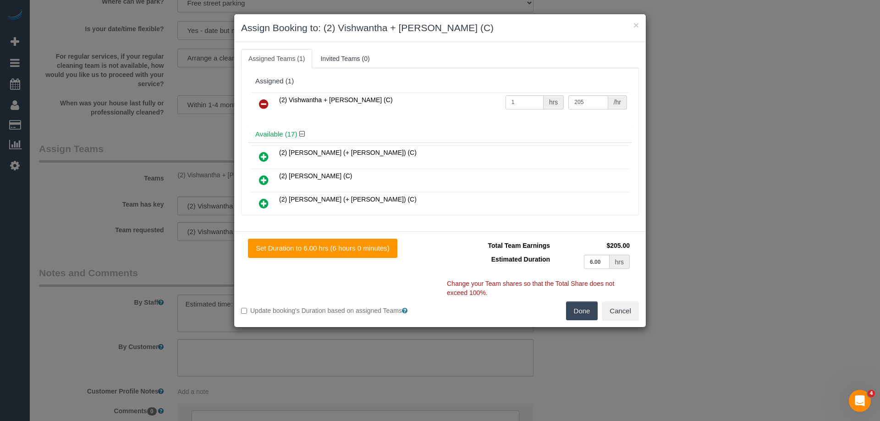
click at [269, 98] on link at bounding box center [264, 104] width 22 height 18
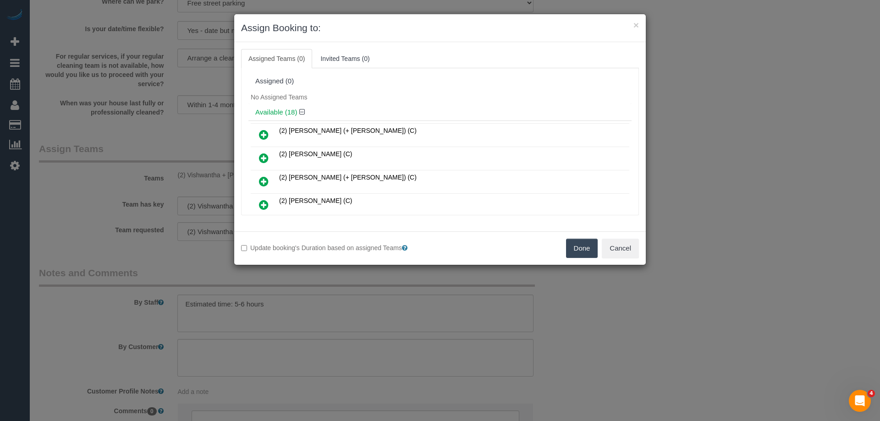
click at [569, 246] on button "Done" at bounding box center [582, 248] width 32 height 19
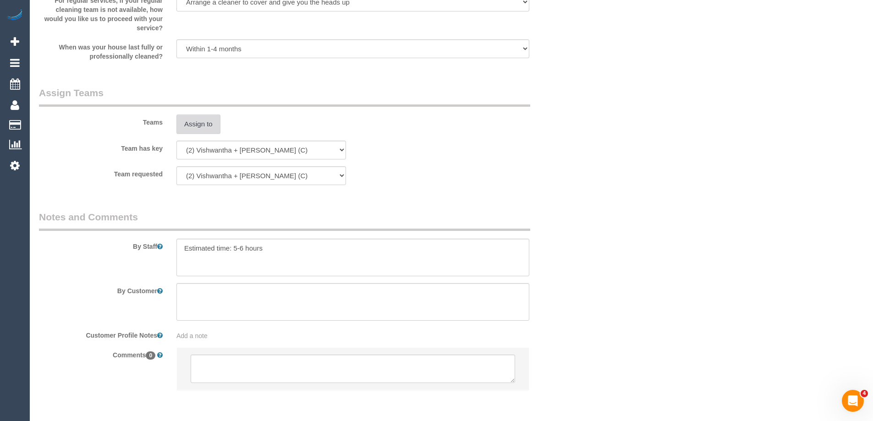
scroll to position [1340, 0]
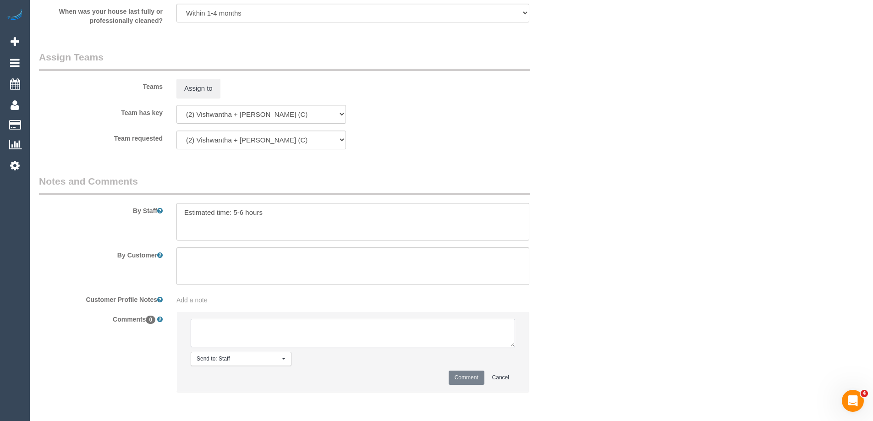
click at [216, 326] on textarea at bounding box center [353, 333] width 325 height 28
type textarea "U/A from V+M as needed for a regular service. Not notified as are not regular t…"
click at [459, 386] on li "Send to: Staff Nothing selected Send to: Staff Send to: Customer Send to: Team …" at bounding box center [353, 352] width 352 height 80
click at [463, 377] on button "Comment" at bounding box center [467, 378] width 36 height 14
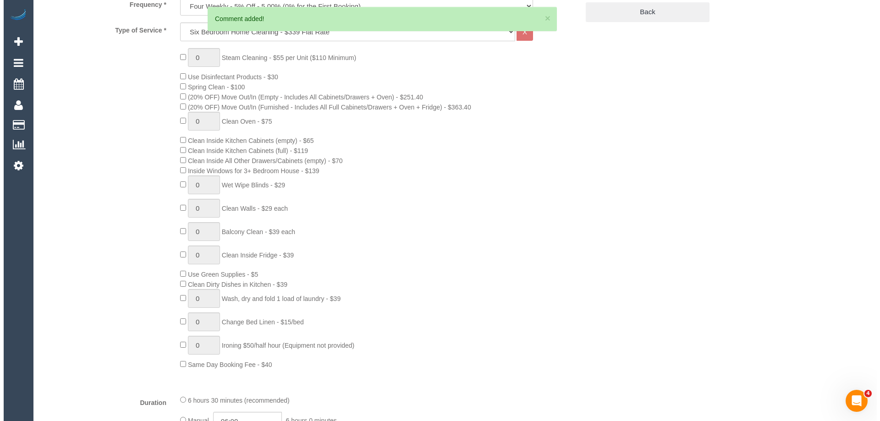
scroll to position [0, 0]
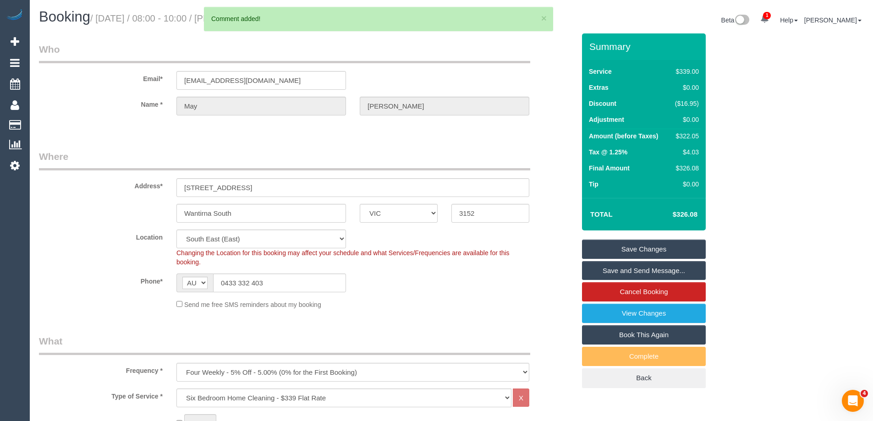
click at [602, 253] on link "Save Changes" at bounding box center [644, 249] width 124 height 19
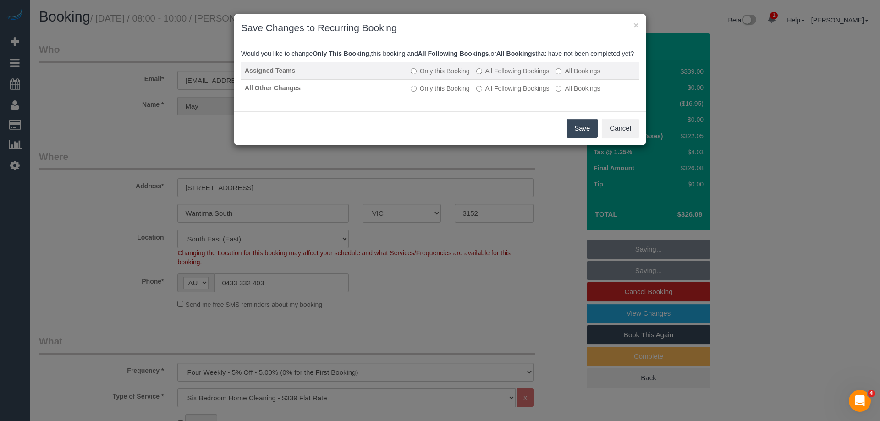
click at [490, 76] on label "All Following Bookings" at bounding box center [512, 70] width 73 height 9
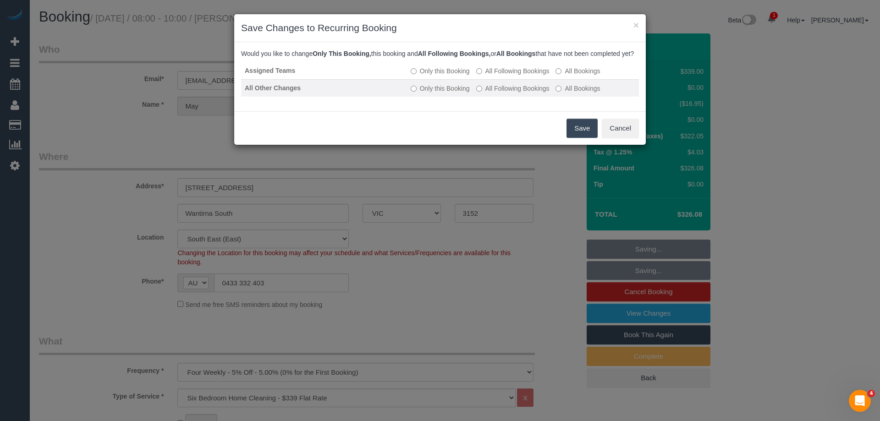
click at [487, 93] on label "All Following Bookings" at bounding box center [512, 88] width 73 height 9
click at [587, 135] on button "Save" at bounding box center [582, 128] width 31 height 19
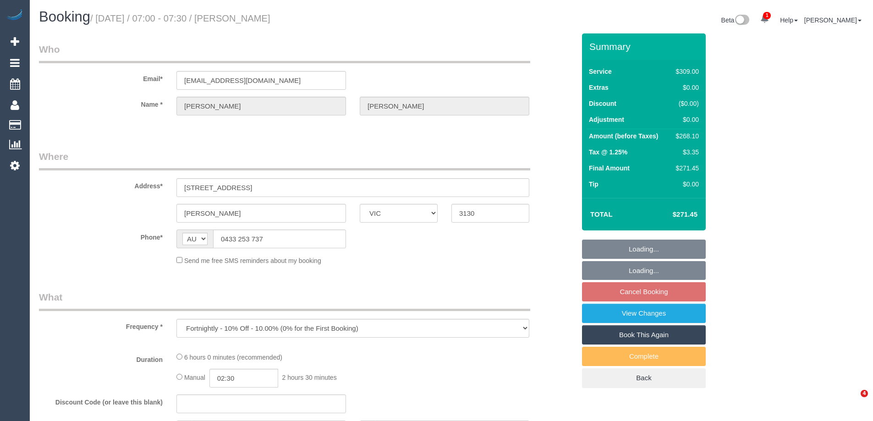
select select "VIC"
select select "string:stripe-pm_1NzW352GScqysDRVwNVlnUso"
select select "number:27"
select select "number:14"
select select "number:19"
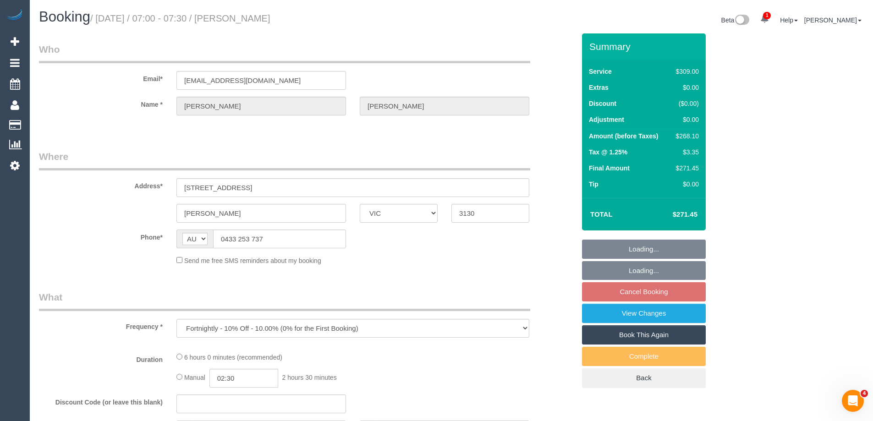
select select "number:23"
select select "number:35"
select select "number:12"
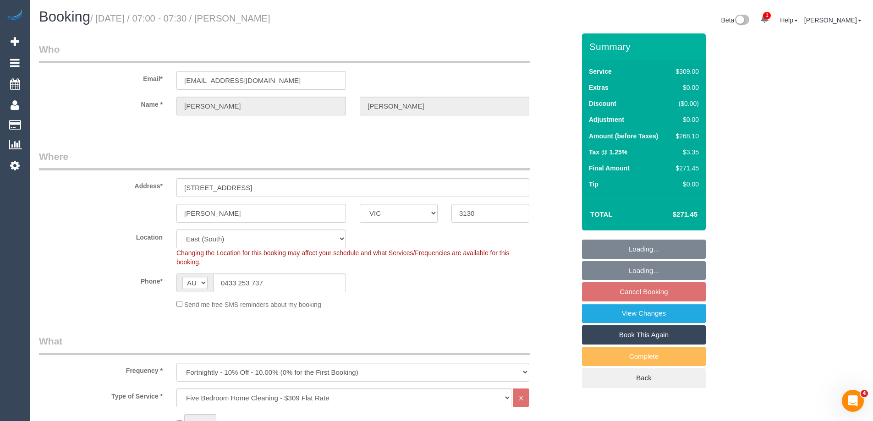
select select "object:1245"
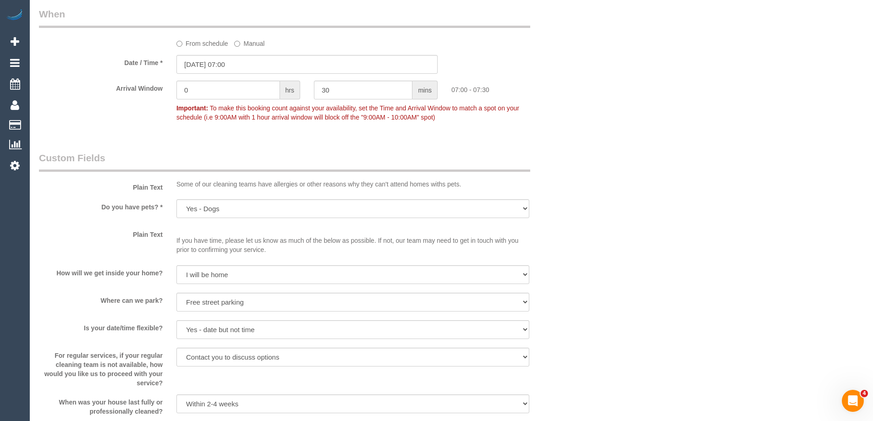
scroll to position [871, 0]
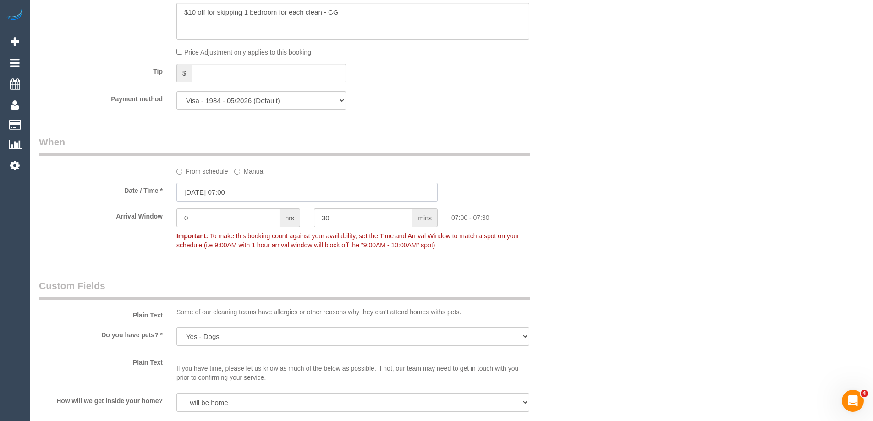
click at [197, 190] on input "25/08/2025 07:00" at bounding box center [307, 192] width 261 height 19
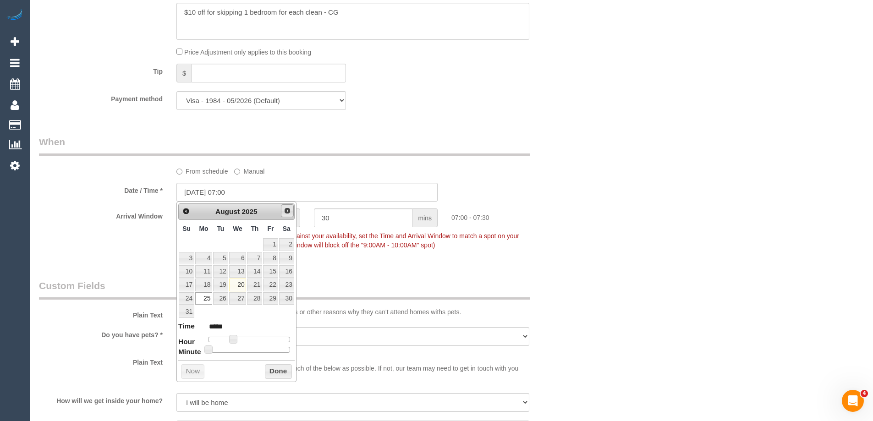
click at [286, 211] on span "Next" at bounding box center [287, 210] width 7 height 7
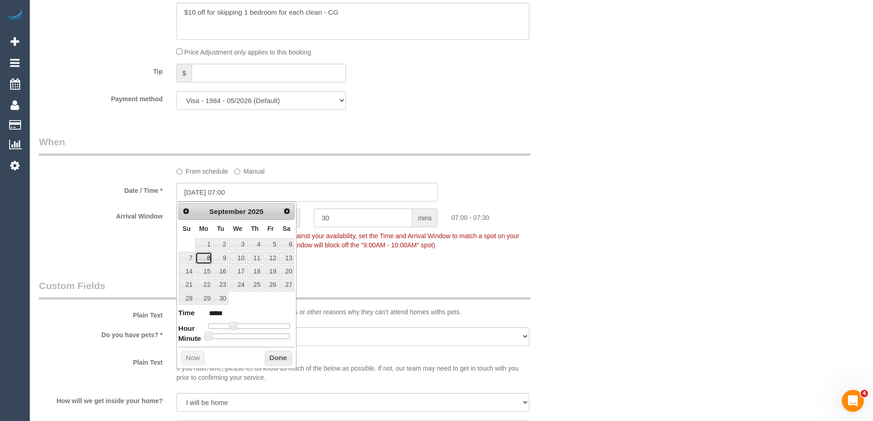
click at [204, 256] on link "8" at bounding box center [203, 258] width 17 height 12
type input "[DATE] 07:00"
click at [271, 356] on button "Done" at bounding box center [278, 358] width 27 height 15
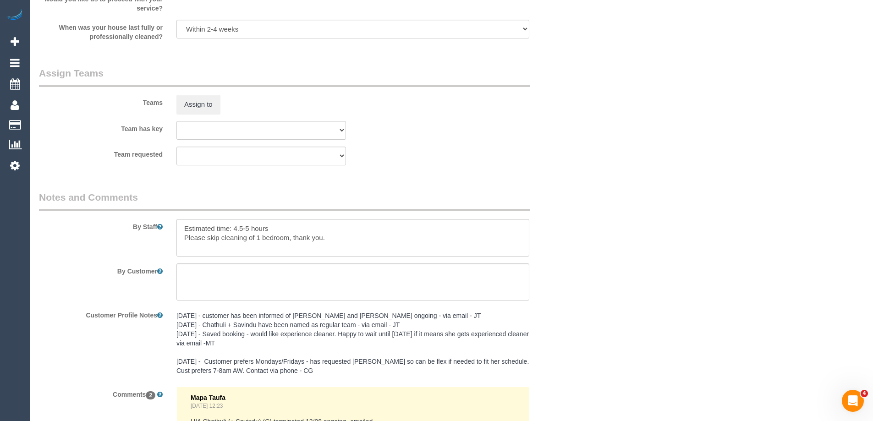
scroll to position [1376, 0]
click at [203, 104] on button "Assign to" at bounding box center [199, 103] width 44 height 19
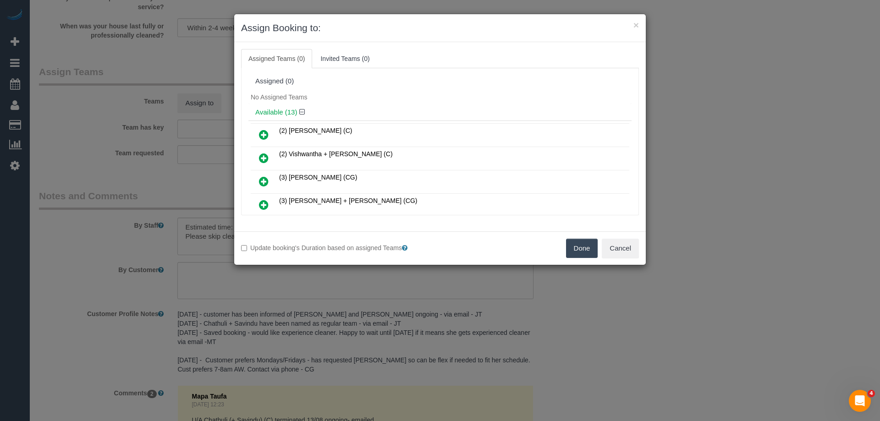
click at [267, 154] on icon at bounding box center [264, 158] width 10 height 11
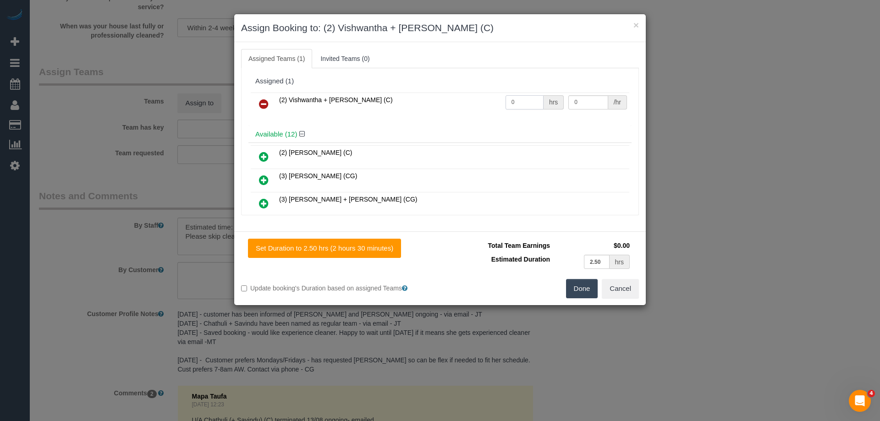
drag, startPoint x: 532, startPoint y: 103, endPoint x: 477, endPoint y: 106, distance: 55.1
click at [477, 106] on tr "(2) Vishwantha + Madhushika (C) 0 hrs 0 /hr" at bounding box center [440, 104] width 379 height 23
type input "1"
click at [528, 98] on tr "(2) Vishwantha + Madhushika (C) 1 hrs 0 /hr" at bounding box center [440, 104] width 379 height 23
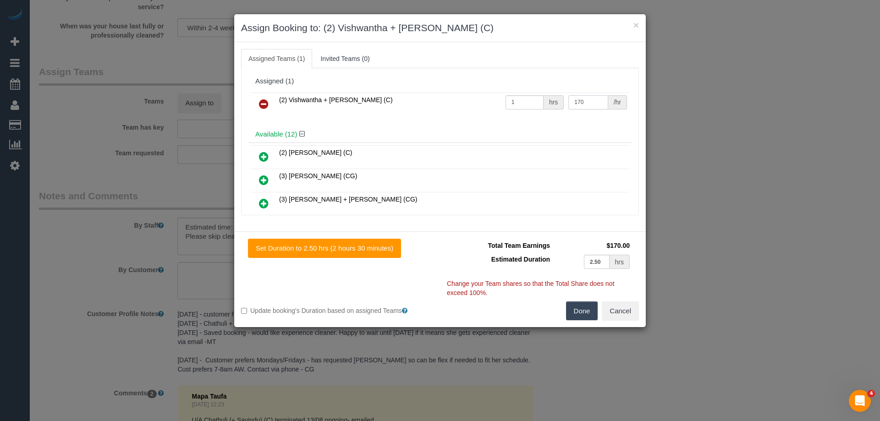
type input "170"
click at [580, 311] on button "Done" at bounding box center [582, 311] width 32 height 19
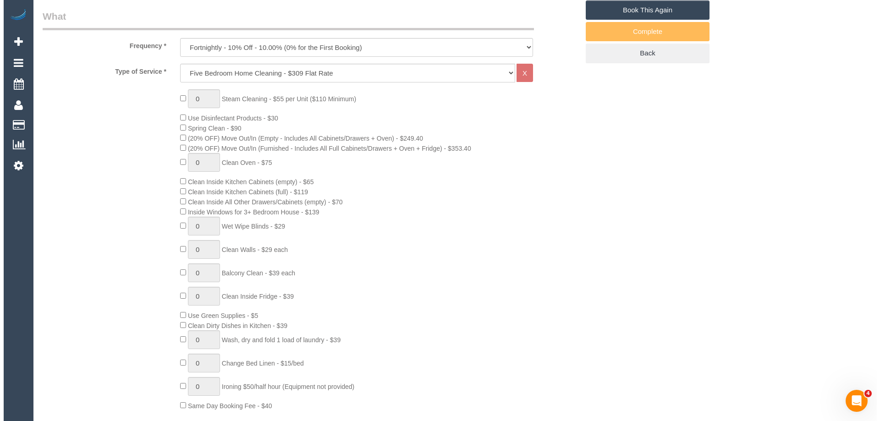
scroll to position [0, 0]
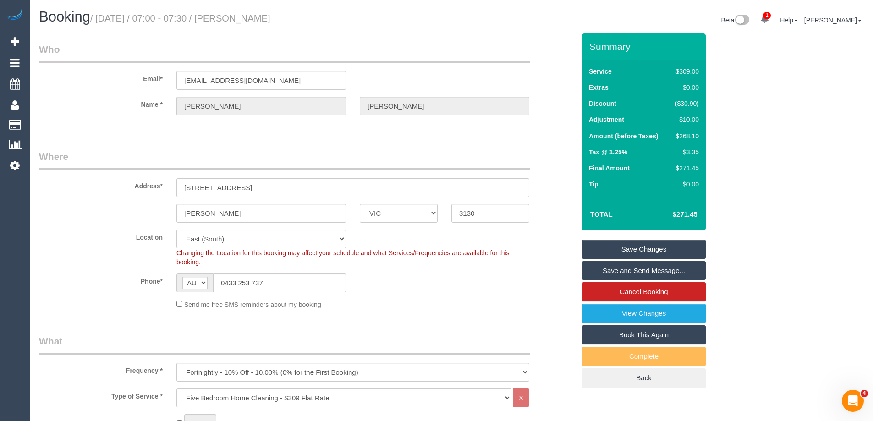
drag, startPoint x: 290, startPoint y: 17, endPoint x: 237, endPoint y: 20, distance: 53.7
click at [237, 20] on h1 "Booking / August 25, 2025 / 07:00 - 07:30 / Jess Doyle" at bounding box center [242, 17] width 406 height 16
copy small "Jess Doyle"
click at [599, 244] on link "Save Changes" at bounding box center [644, 249] width 124 height 19
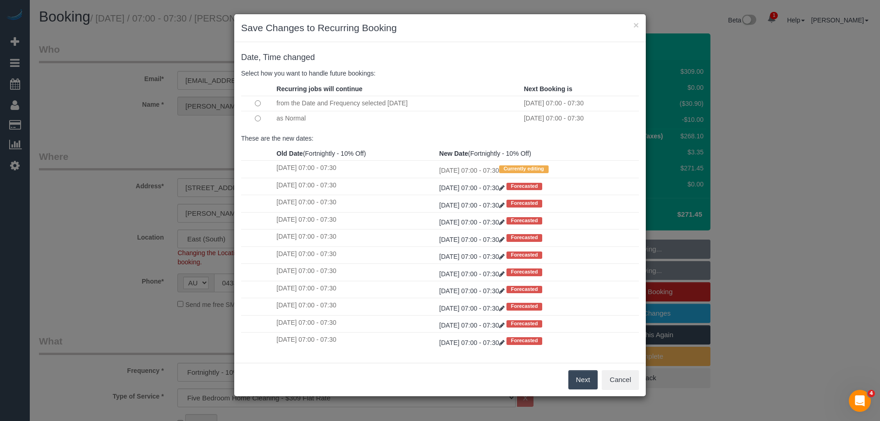
click at [577, 378] on button "Next" at bounding box center [584, 379] width 30 height 19
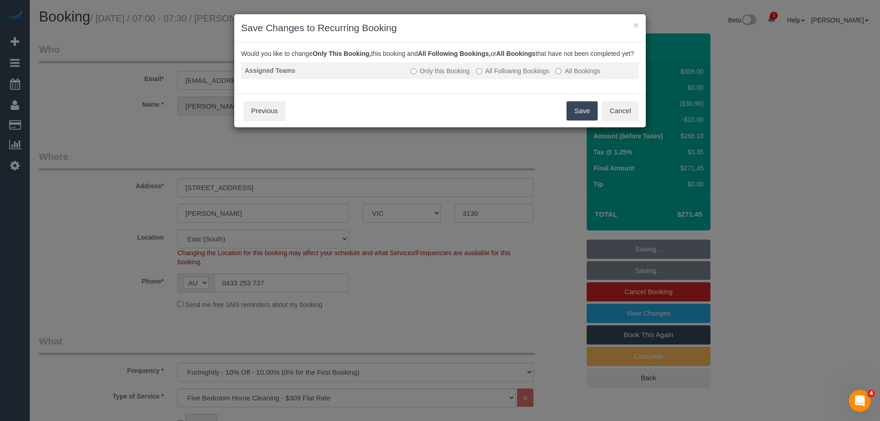
click at [491, 76] on label "All Following Bookings" at bounding box center [512, 70] width 73 height 9
click at [586, 119] on button "Save" at bounding box center [582, 110] width 31 height 19
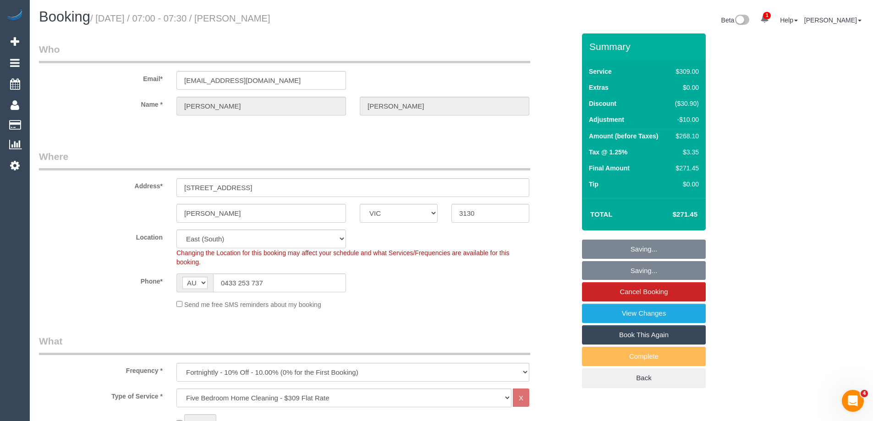
drag, startPoint x: 289, startPoint y: 17, endPoint x: 236, endPoint y: 16, distance: 52.7
click at [236, 16] on h1 "Booking / August 25, 2025 / 07:00 - 07:30 / Jess Doyle" at bounding box center [242, 17] width 406 height 16
copy small "Jess Doyle"
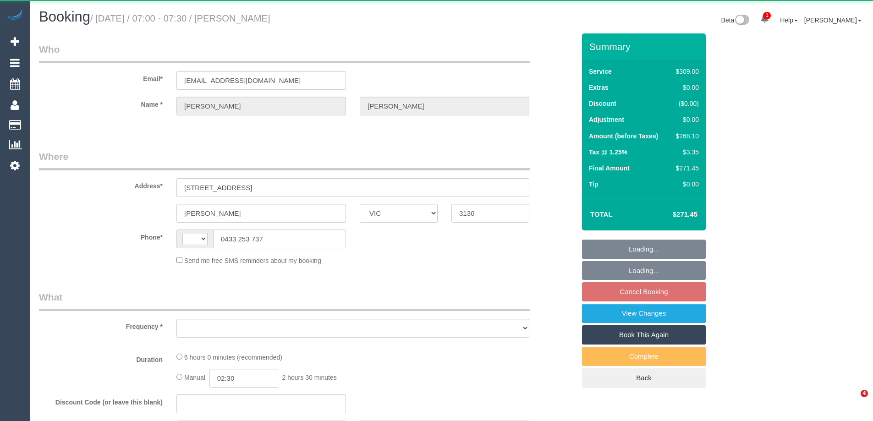
select select "VIC"
select select "string:stripe-pm_1NzW352GScqysDRVwNVlnUso"
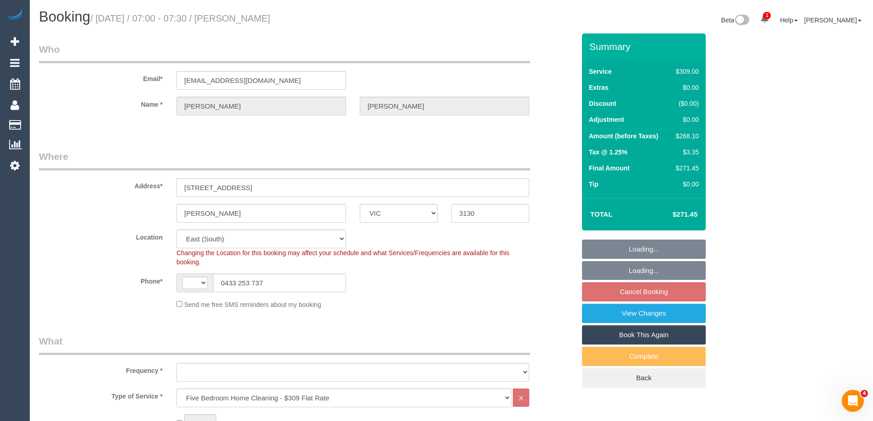
select select "string:AU"
select select "object:820"
select select "number:27"
select select "number:14"
select select "number:19"
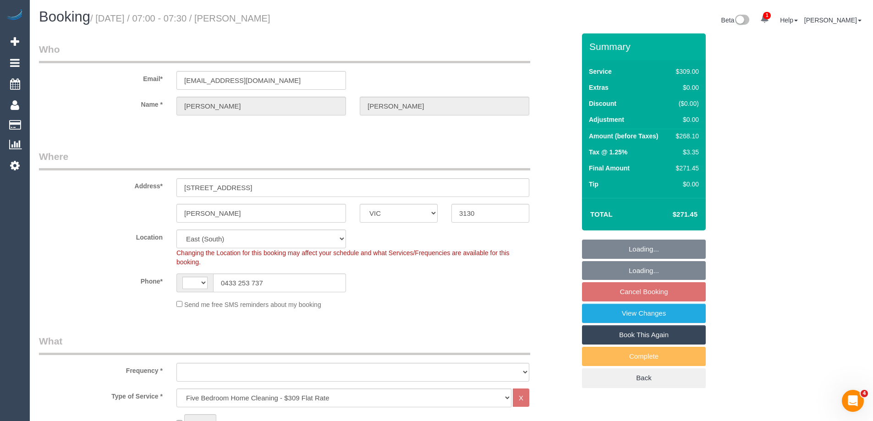
select select "number:23"
select select "number:35"
select select "number:12"
select select "object:825"
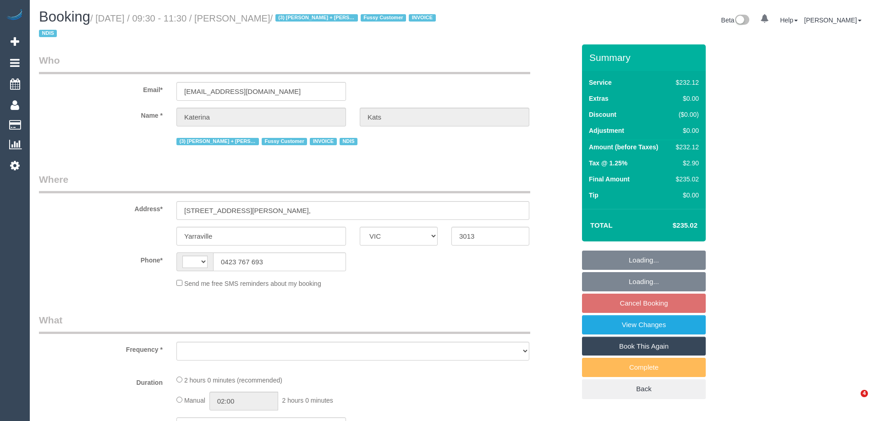
select select "VIC"
select select "string:AU"
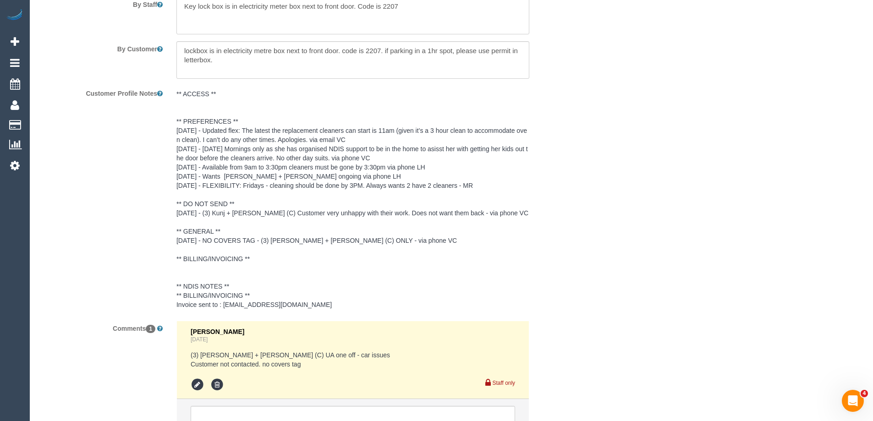
select select "object:616"
select select "2"
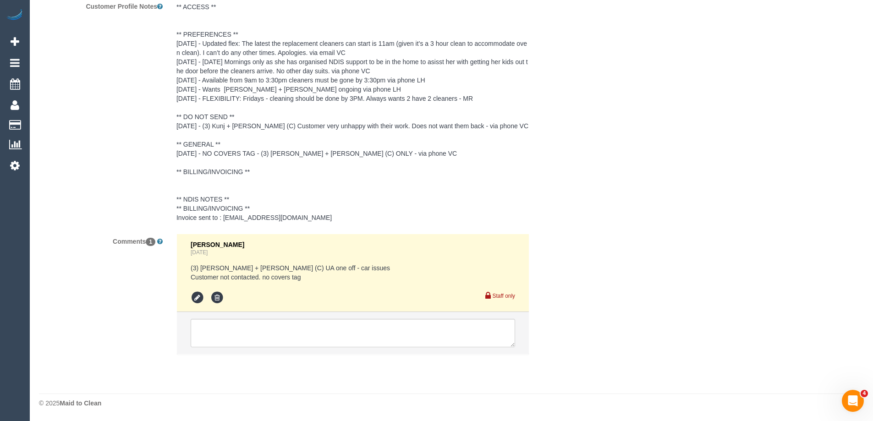
select select "object:623"
select select "number:28"
select select "number:16"
select select "number:19"
select select "number:36"
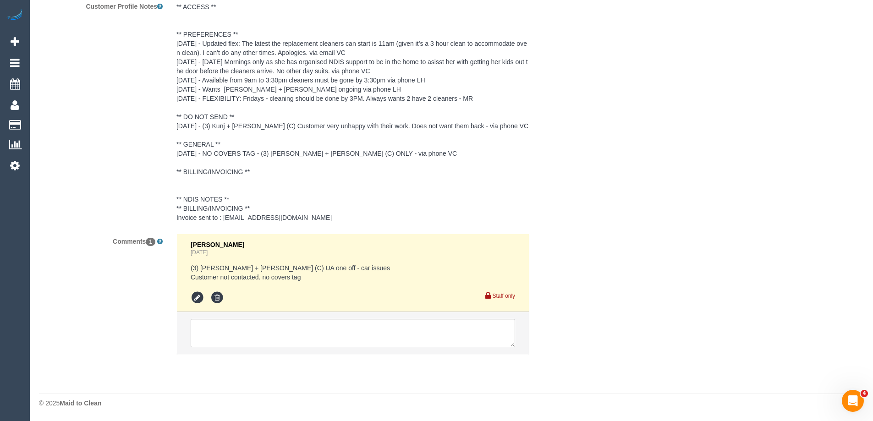
select select "number:34"
click at [229, 329] on textarea at bounding box center [353, 333] width 325 height 28
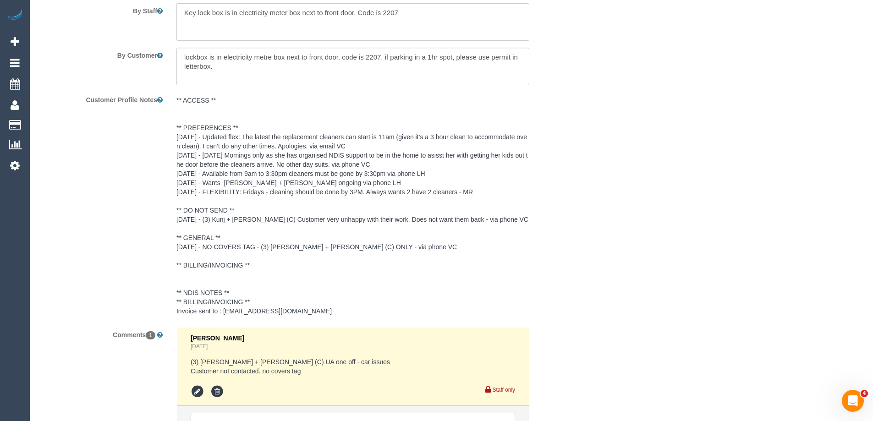
scroll to position [1427, 0]
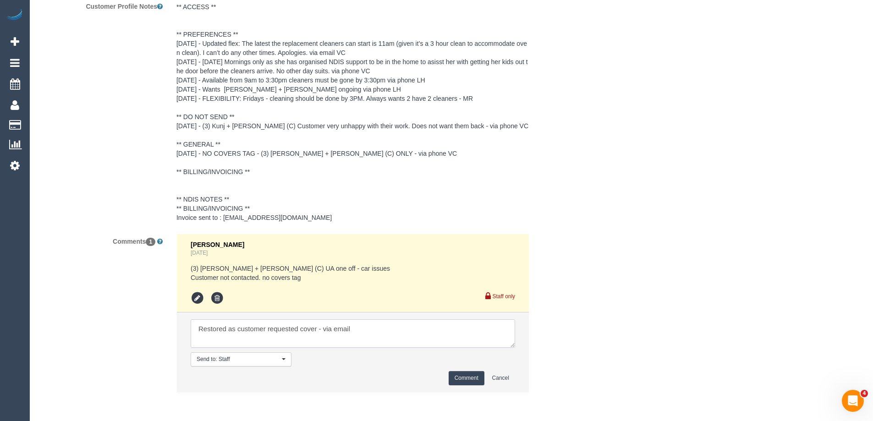
type textarea "Restored as customer requested cover - via email"
click at [469, 374] on button "Comment" at bounding box center [467, 378] width 36 height 14
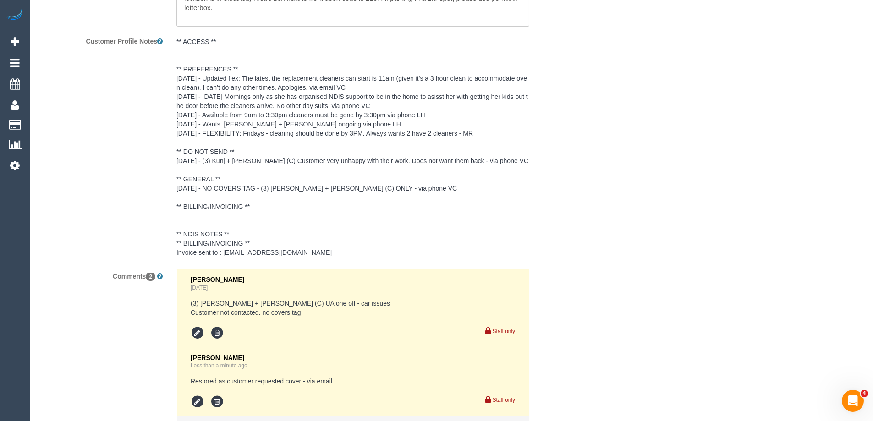
scroll to position [0, 0]
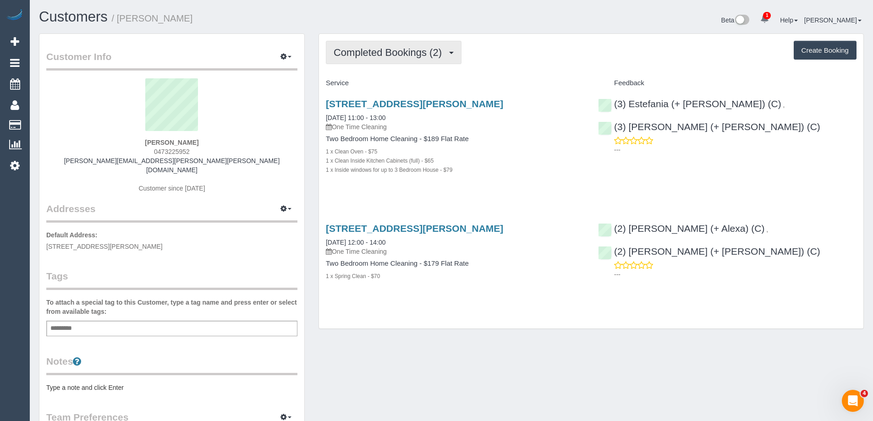
click at [407, 57] on span "Completed Bookings (2)" at bounding box center [390, 52] width 113 height 11
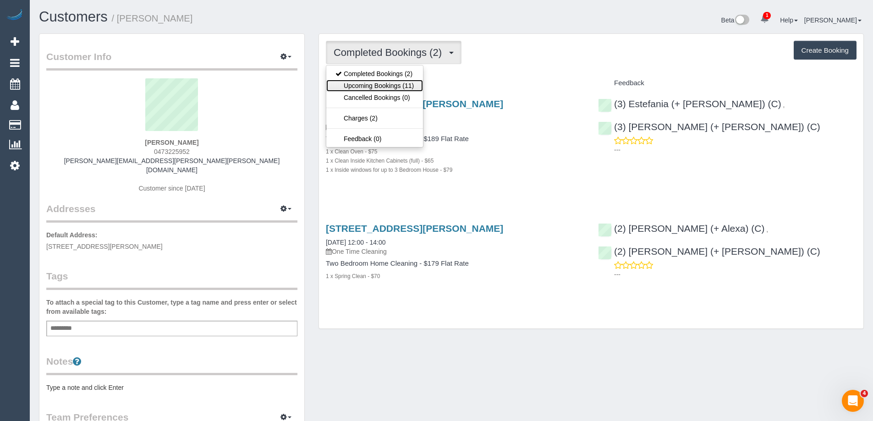
click at [392, 88] on link "Upcoming Bookings (11)" at bounding box center [374, 86] width 97 height 12
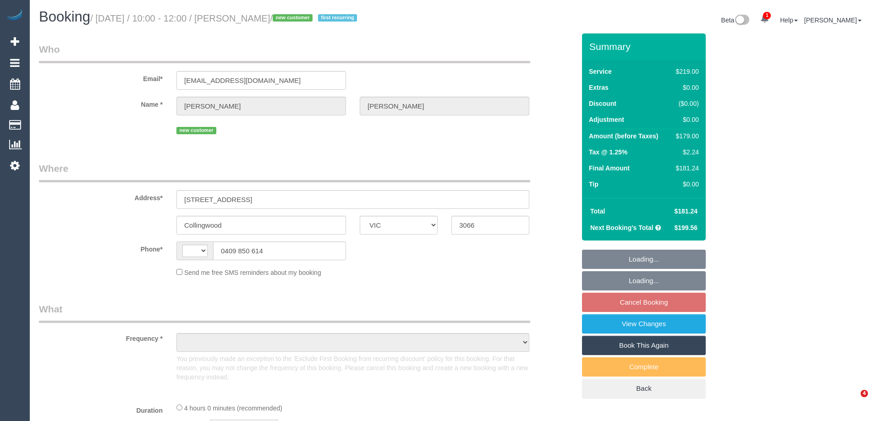
select select "VIC"
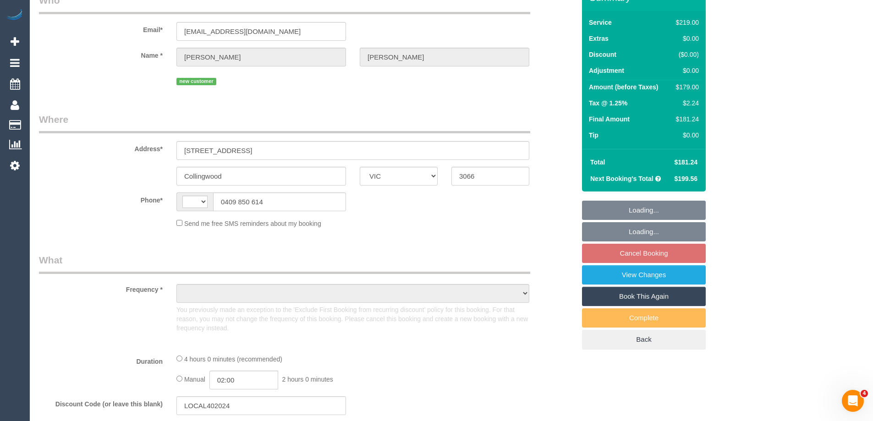
select select "string:stripe-pm_1RuMQZ2GScqysDRVv4x1gHXe"
select select "number:28"
select select "number:14"
select select "number:20"
select select "number:25"
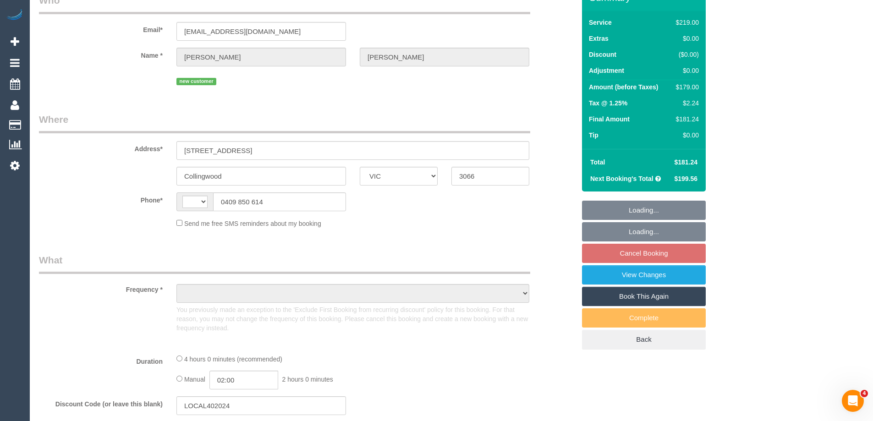
select select "number:11"
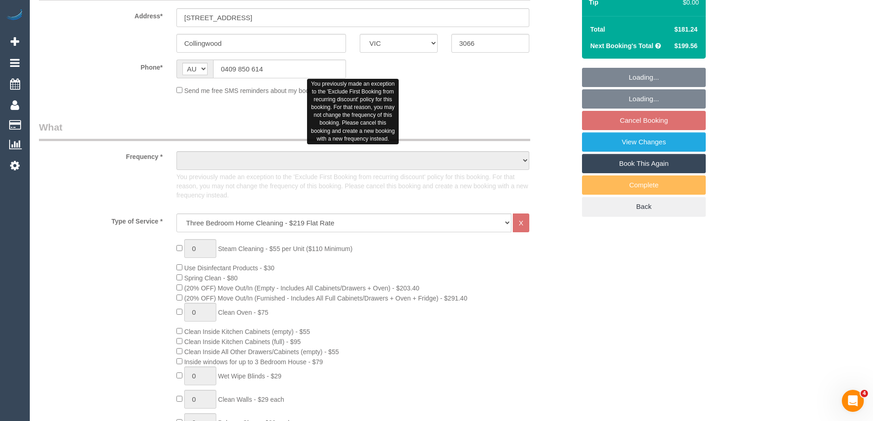
select select "string:AU"
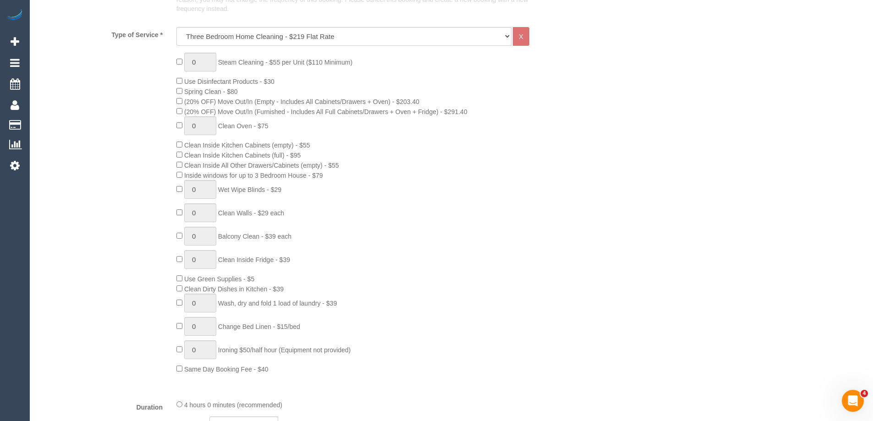
select select "object:840"
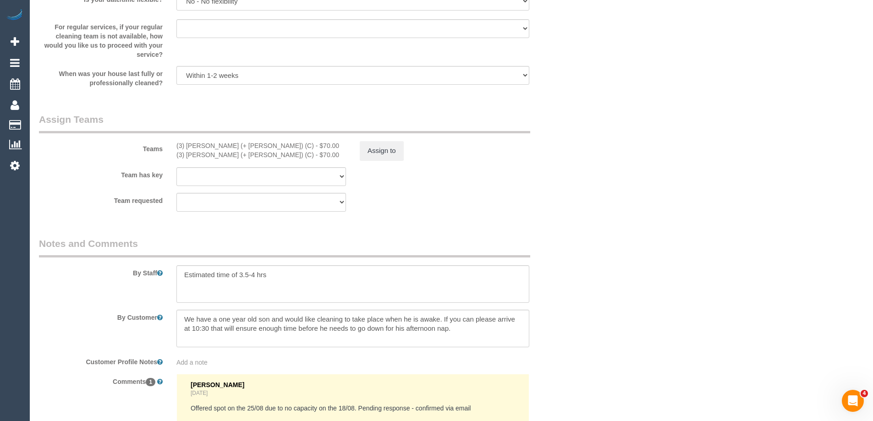
scroll to position [1513, 0]
